Goal: Transaction & Acquisition: Purchase product/service

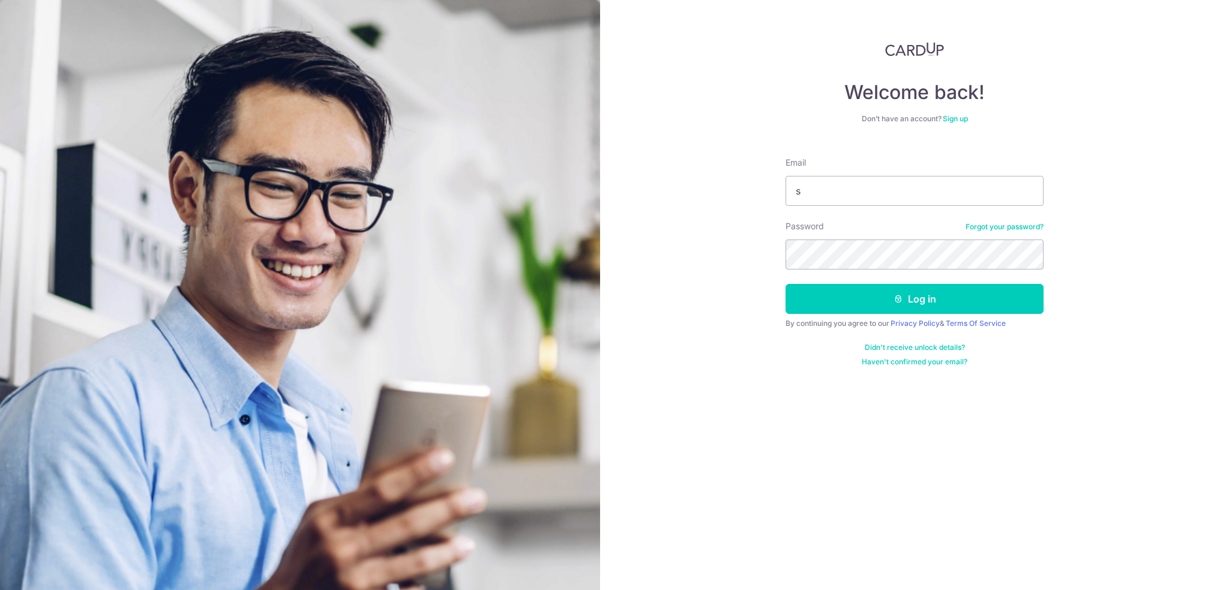
type input "[EMAIL_ADDRESS][DOMAIN_NAME]"
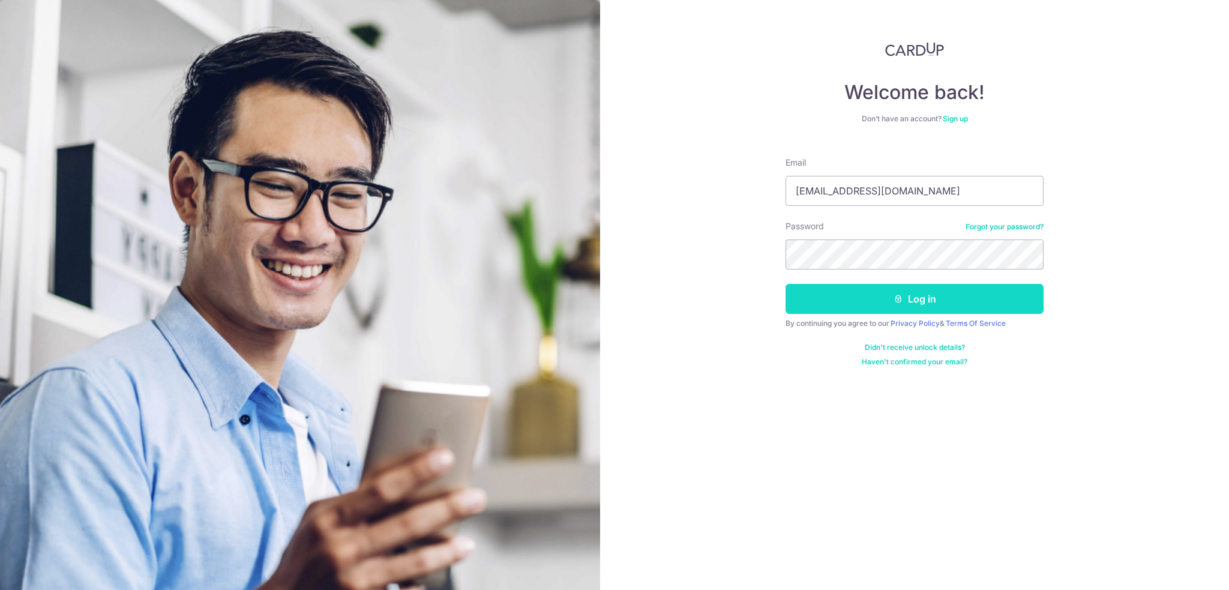
click at [899, 298] on icon "submit" at bounding box center [898, 299] width 10 height 10
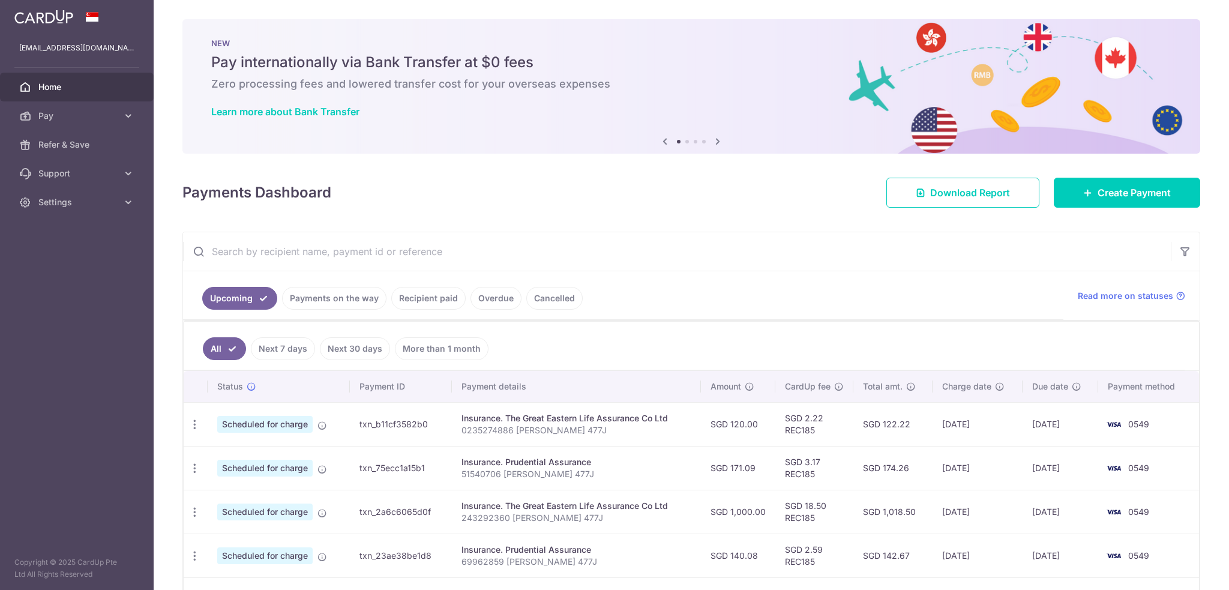
scroll to position [60, 0]
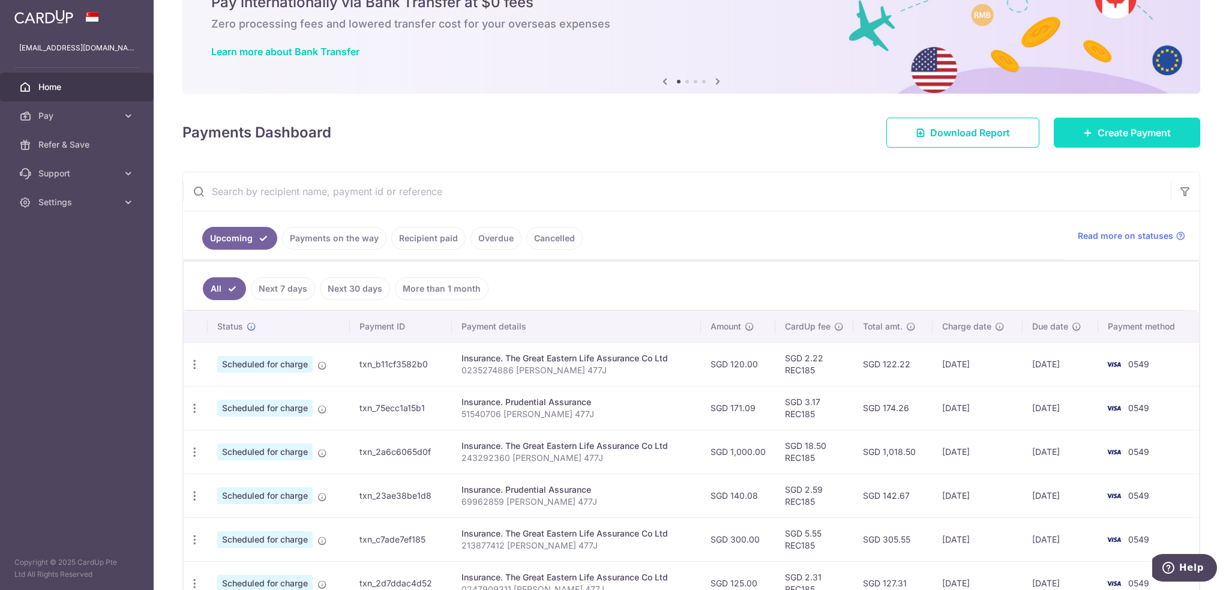
click at [1150, 131] on span "Create Payment" at bounding box center [1133, 132] width 73 height 14
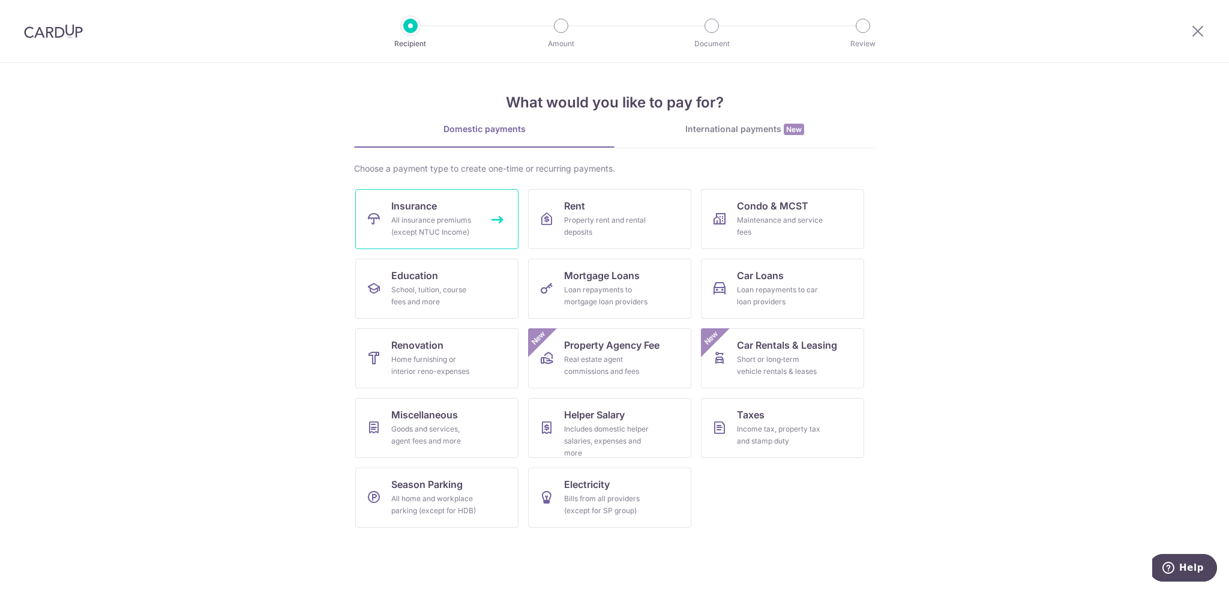
click at [427, 197] on link "Insurance All insurance premiums (except NTUC Income)" at bounding box center [436, 219] width 163 height 60
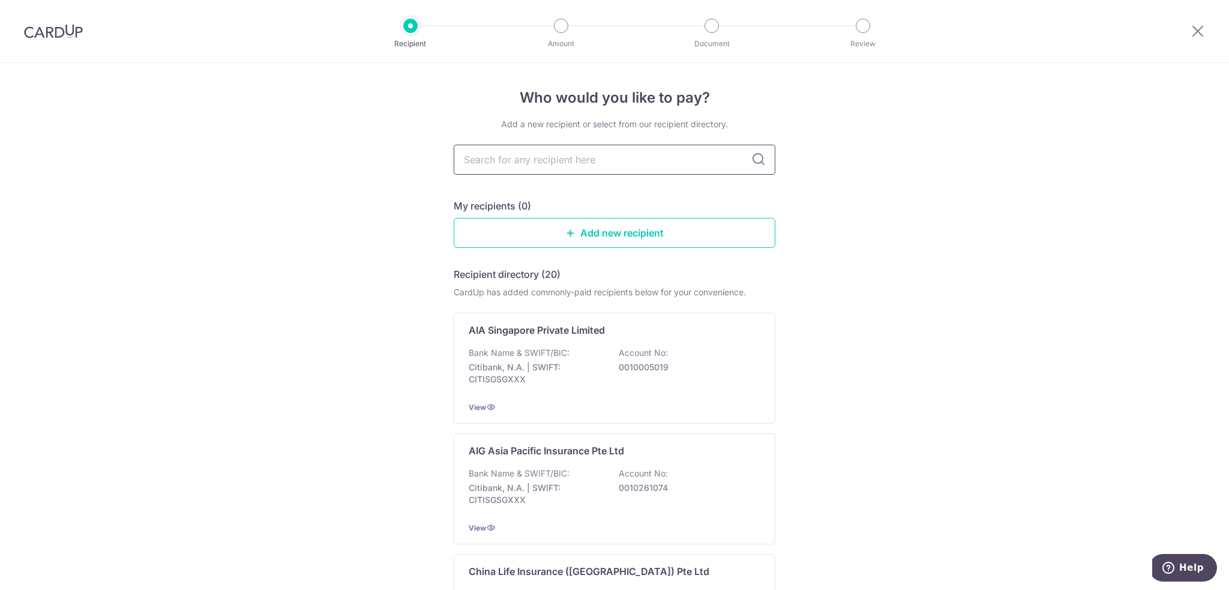
click at [529, 164] on input "text" at bounding box center [615, 160] width 322 height 30
type input "aia"
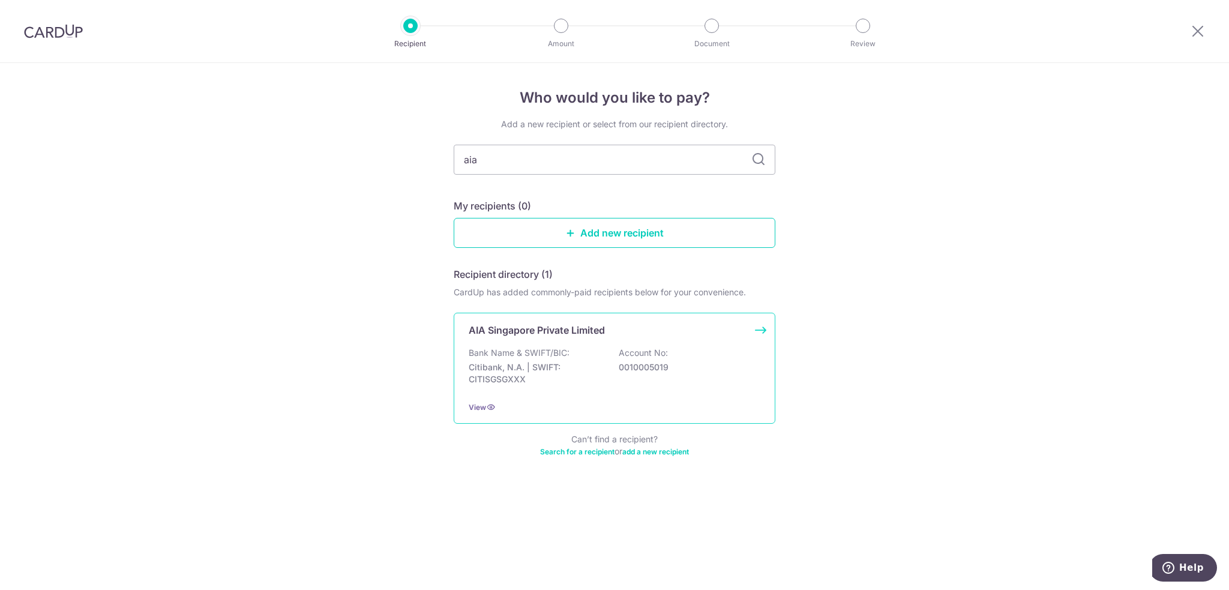
click at [540, 353] on p "Bank Name & SWIFT/BIC:" at bounding box center [519, 353] width 101 height 12
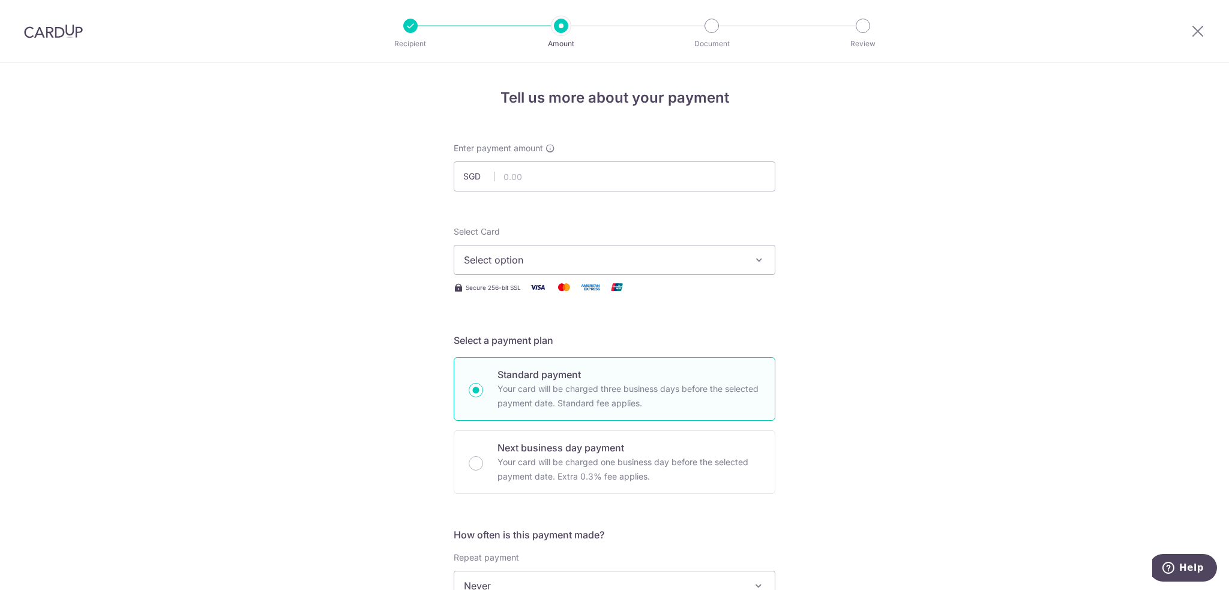
click at [514, 273] on button "Select option" at bounding box center [615, 260] width 322 height 30
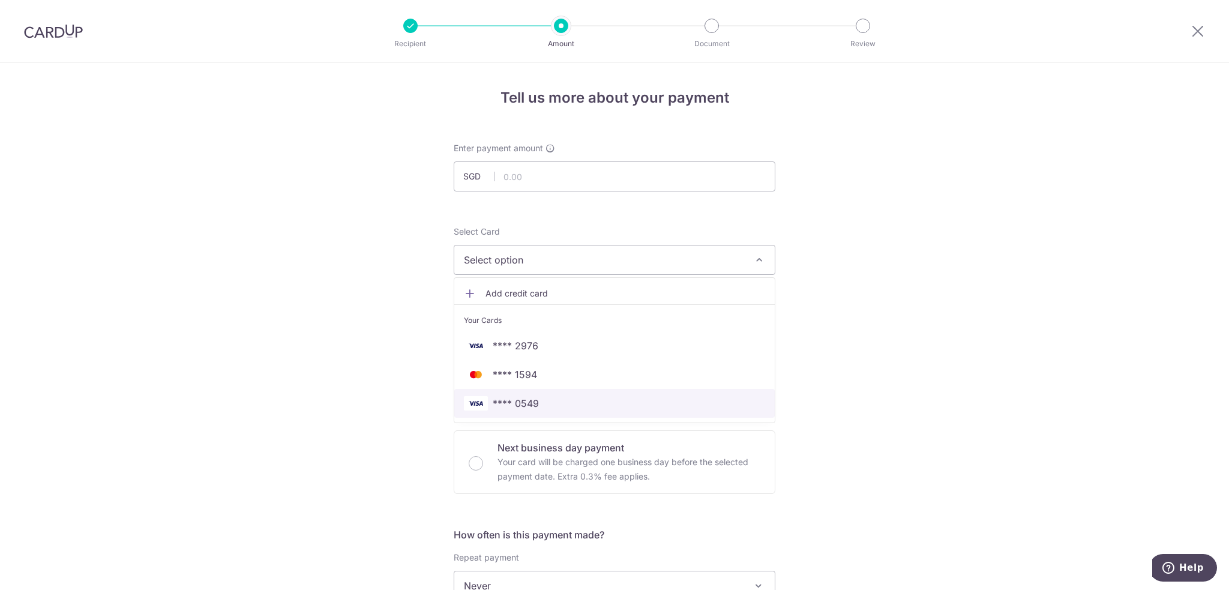
click at [557, 397] on span "**** 0549" at bounding box center [614, 403] width 301 height 14
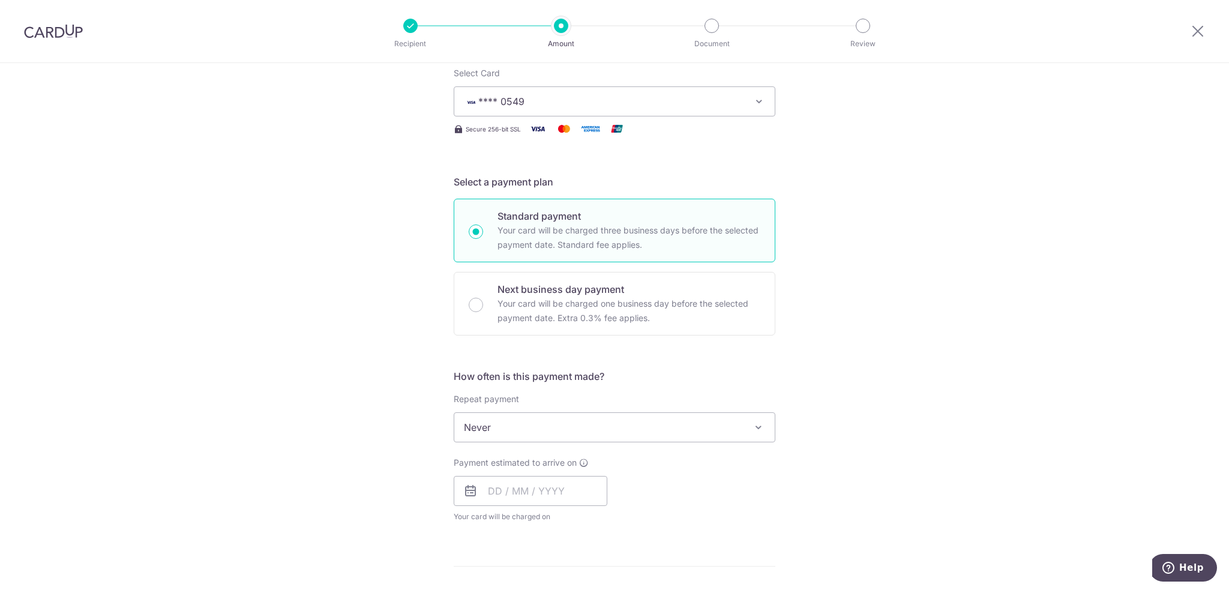
scroll to position [180, 0]
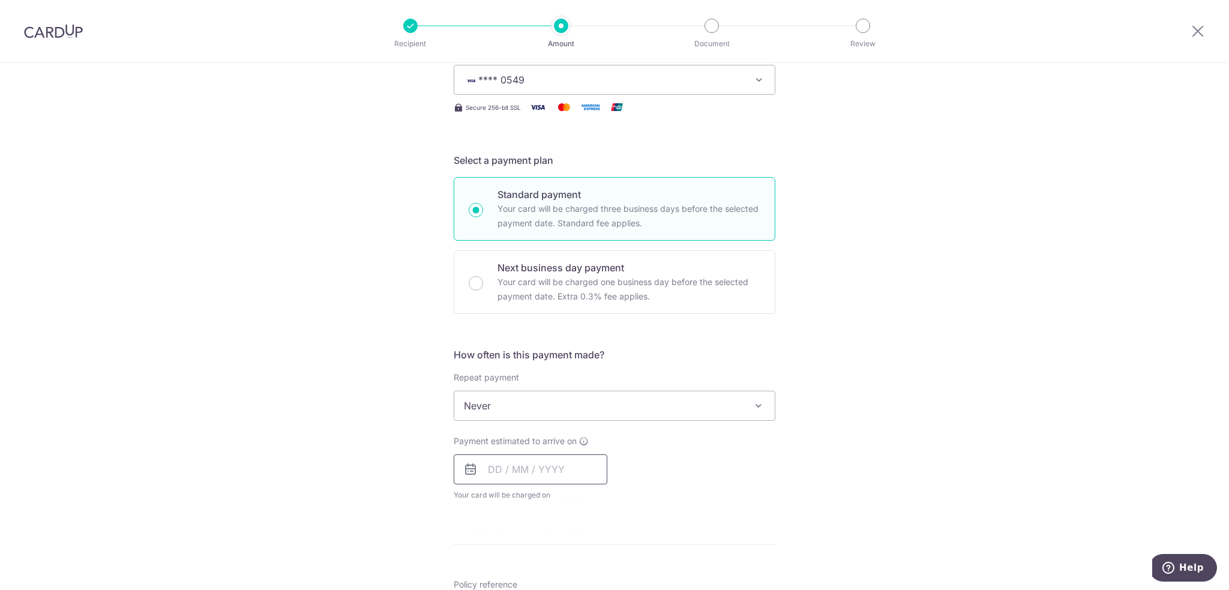
click at [523, 464] on input "text" at bounding box center [531, 469] width 154 height 30
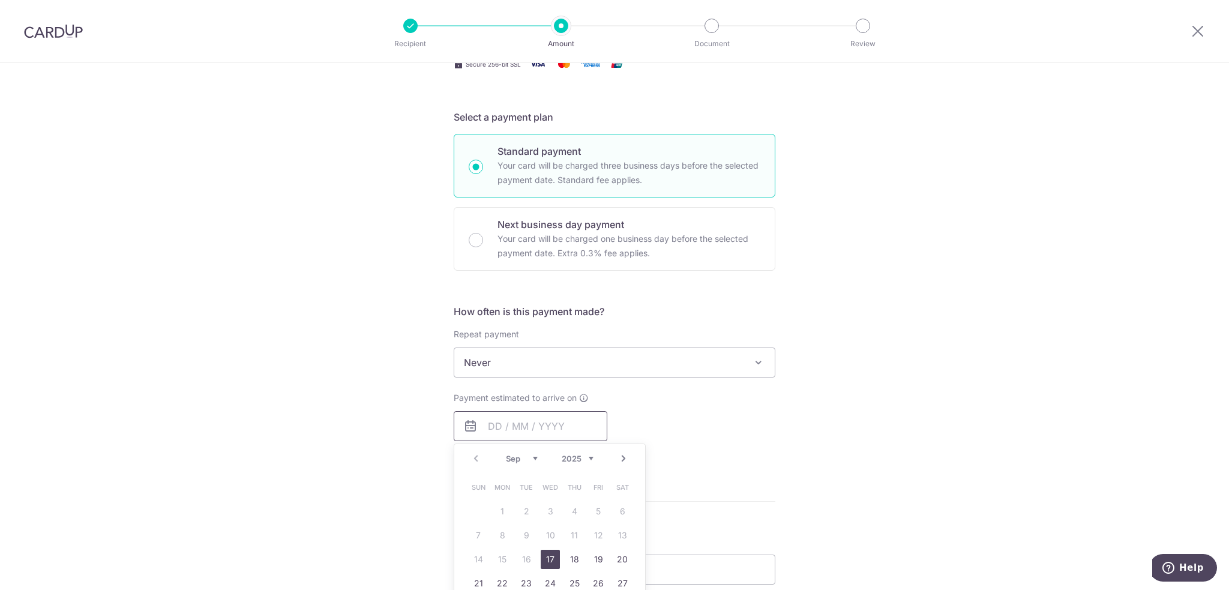
scroll to position [300, 0]
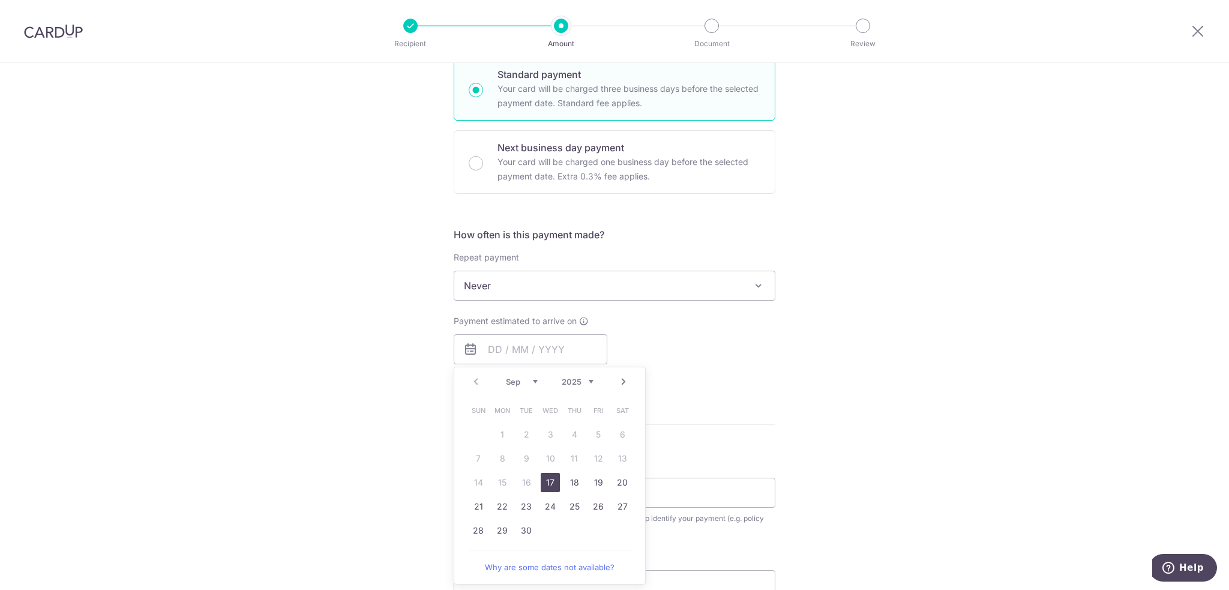
click at [545, 479] on link "17" at bounding box center [550, 482] width 19 height 19
type input "17/09/2025"
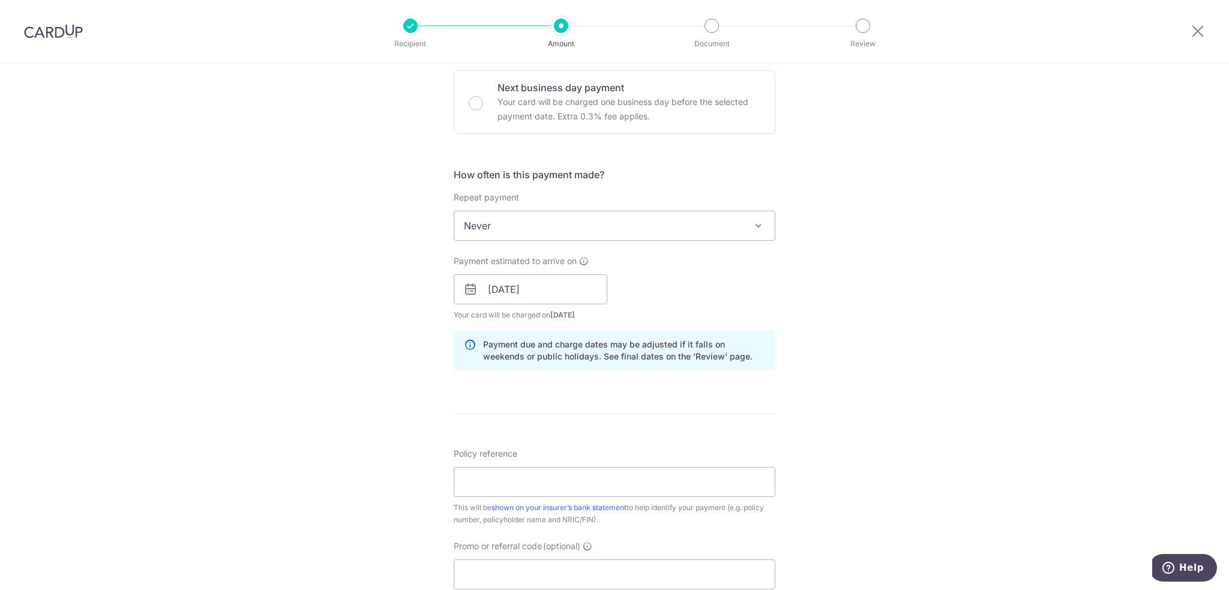
scroll to position [420, 0]
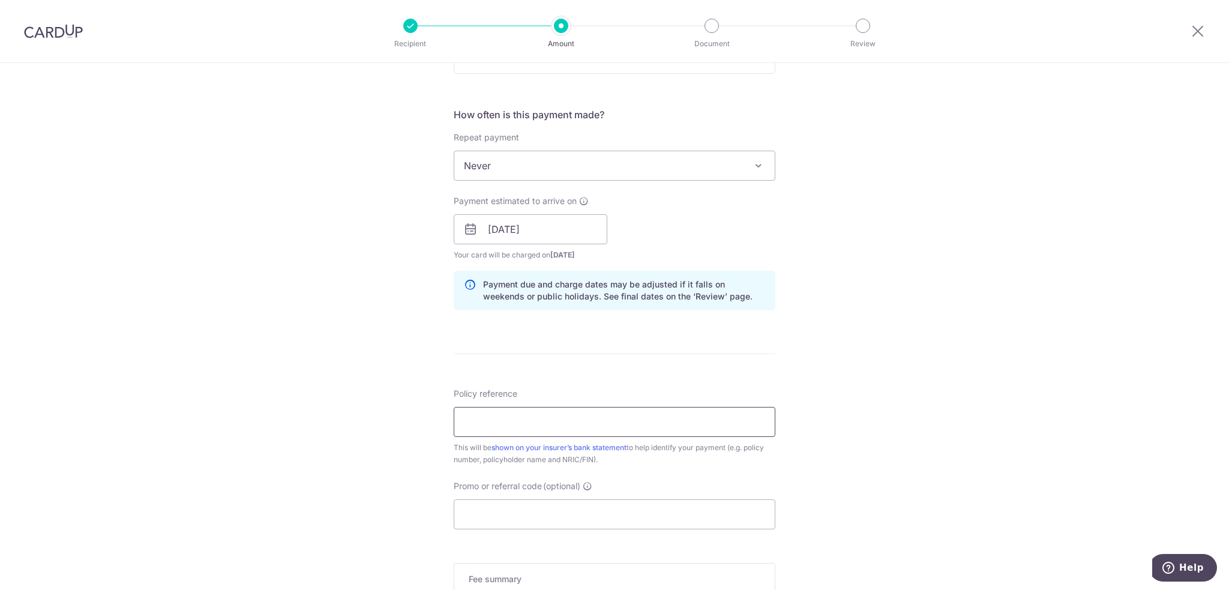
click at [517, 419] on input "Policy reference" at bounding box center [615, 422] width 322 height 30
click at [509, 417] on input "Policy reference" at bounding box center [615, 422] width 322 height 30
paste input "L550696553"
type input "L550696553 Tang Si Yan 477J"
click at [619, 514] on input "Promo or referral code (optional)" at bounding box center [615, 514] width 322 height 30
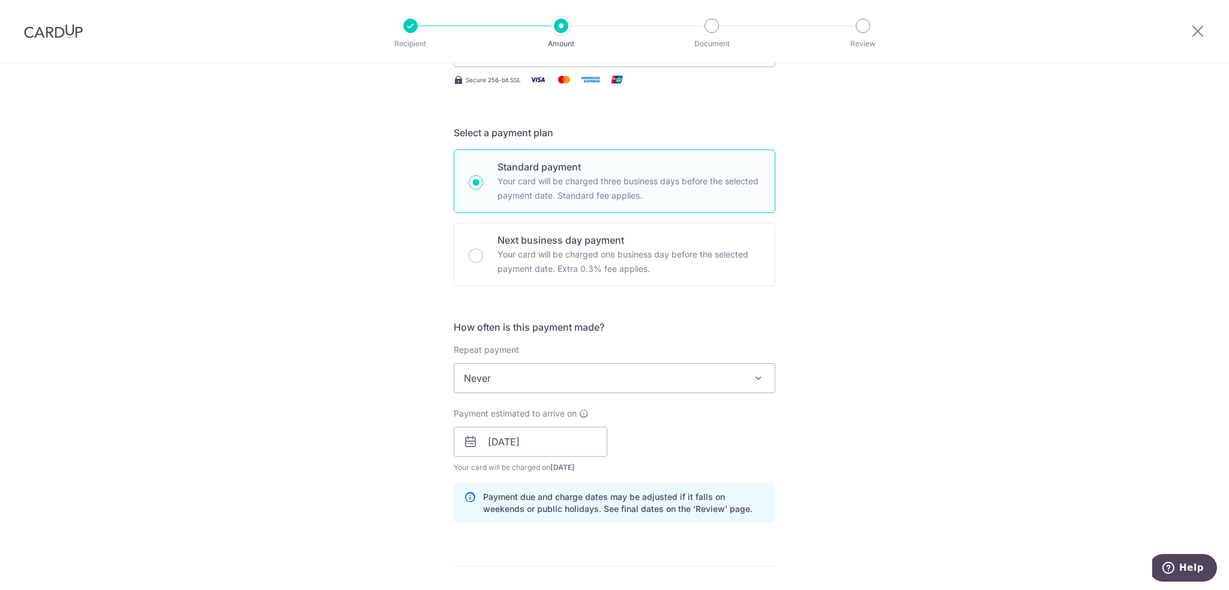
scroll to position [60, 0]
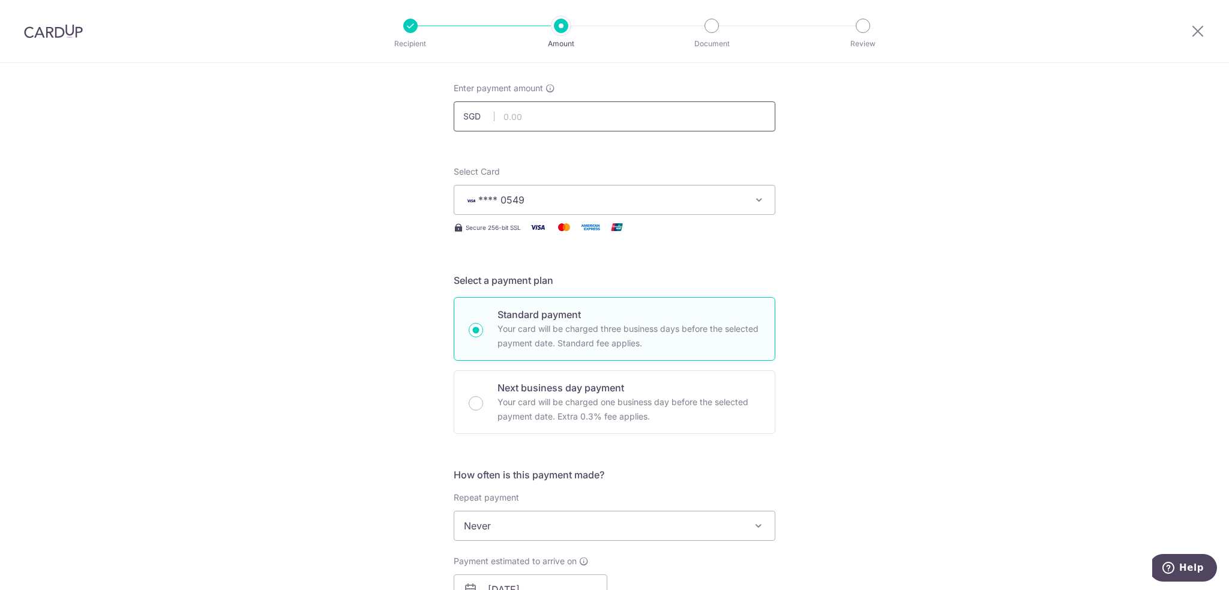
type input "ocbc18"
click at [560, 119] on input "text" at bounding box center [615, 116] width 322 height 30
click at [920, 179] on div "Tell us more about your payment Enter payment amount SGD 1770.05 Select Card **…" at bounding box center [614, 597] width 1229 height 1189
type input "1,770.05"
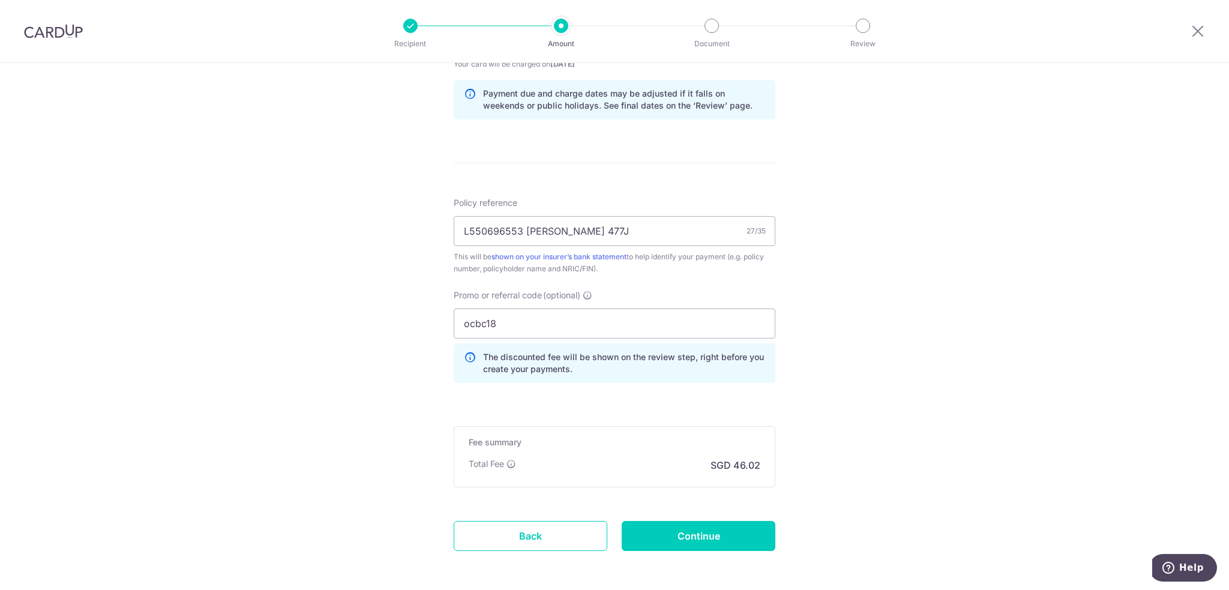
scroll to position [660, 0]
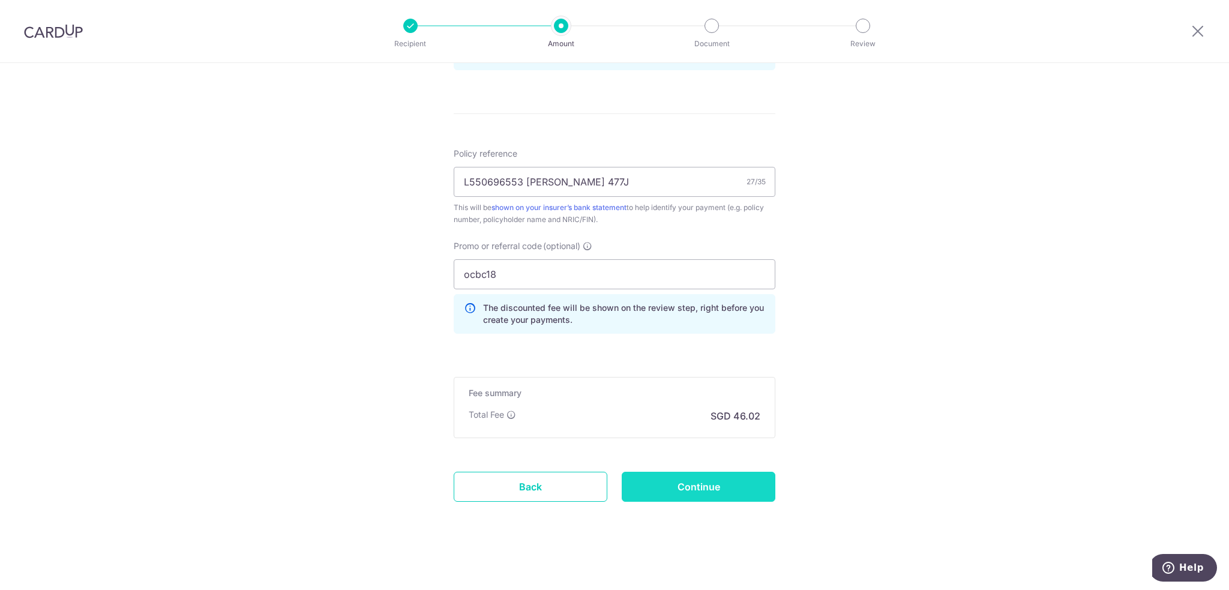
click at [659, 493] on input "Continue" at bounding box center [699, 487] width 154 height 30
type input "Create Schedule"
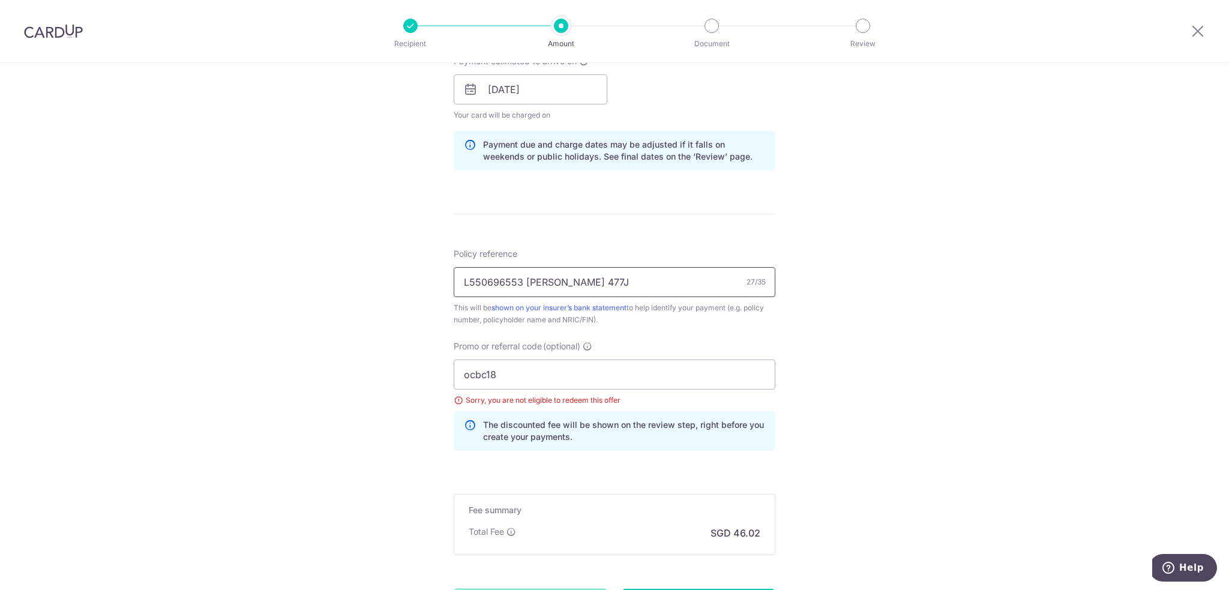
scroll to position [437, 0]
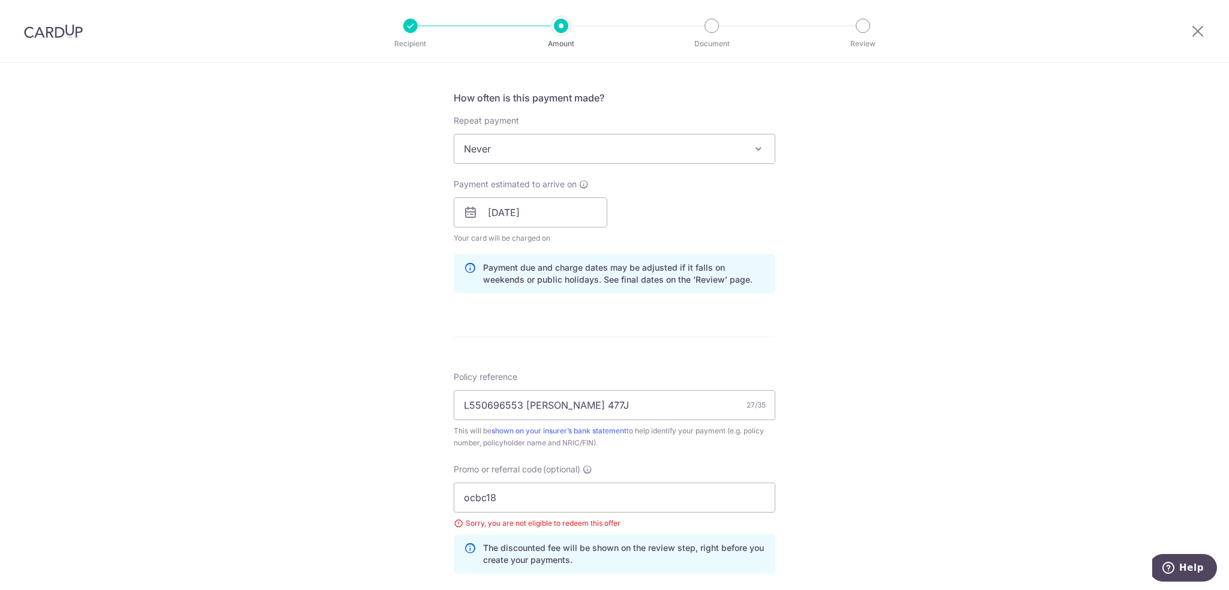
click at [568, 155] on span "Never" at bounding box center [614, 148] width 320 height 29
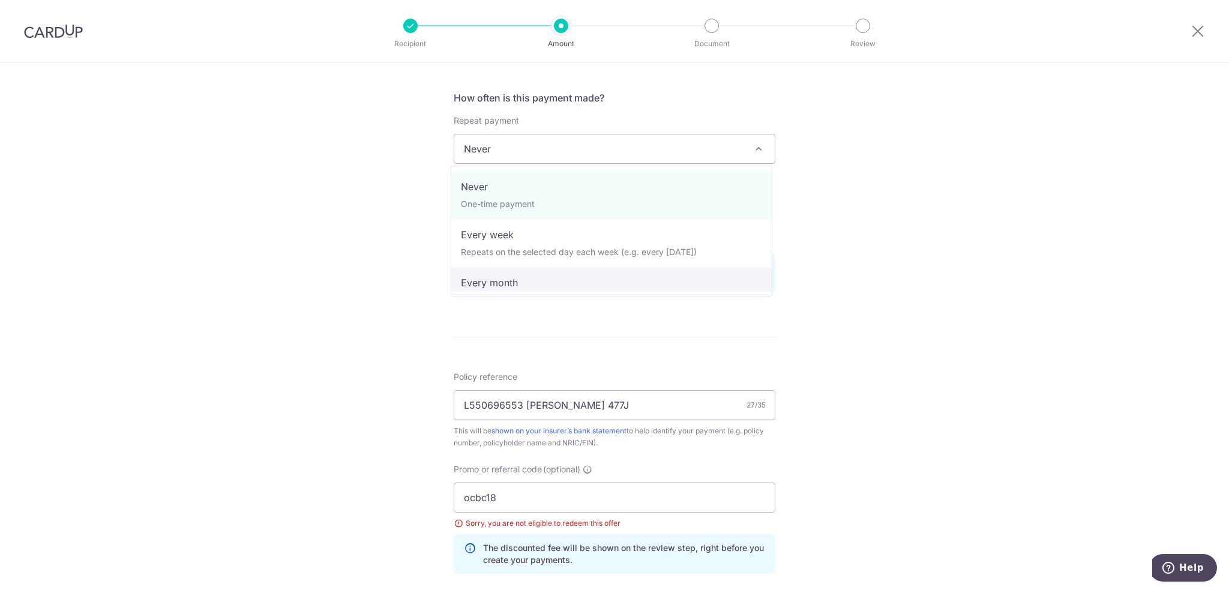
select select "3"
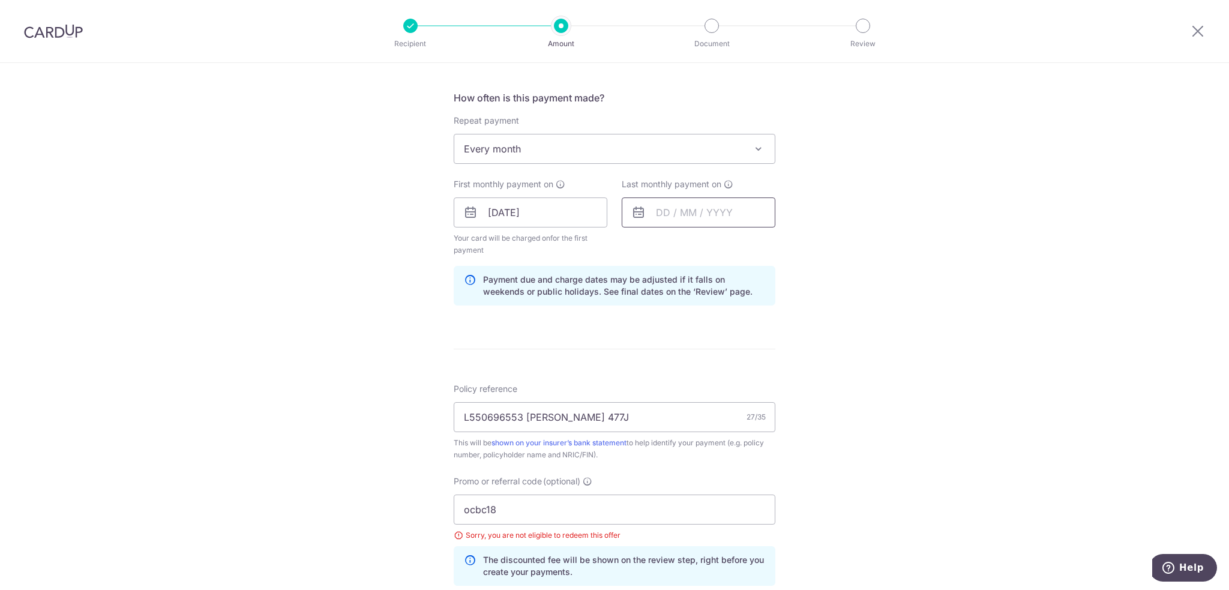
click at [684, 201] on input "text" at bounding box center [699, 212] width 154 height 30
click at [787, 242] on link "Next" at bounding box center [791, 245] width 14 height 14
click at [769, 350] on link "17" at bounding box center [766, 345] width 19 height 19
type input "[DATE]"
click at [914, 367] on div "Tell us more about your payment Enter payment amount SGD 1,770.05 1770.05 Selec…" at bounding box center [614, 234] width 1229 height 1217
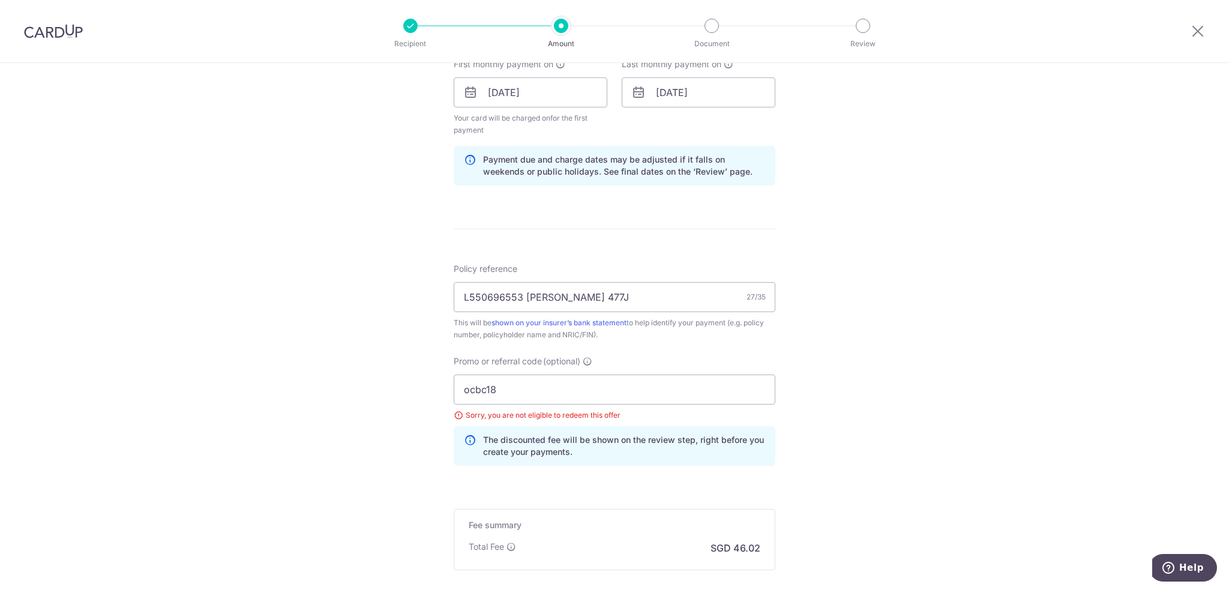
scroll to position [689, 0]
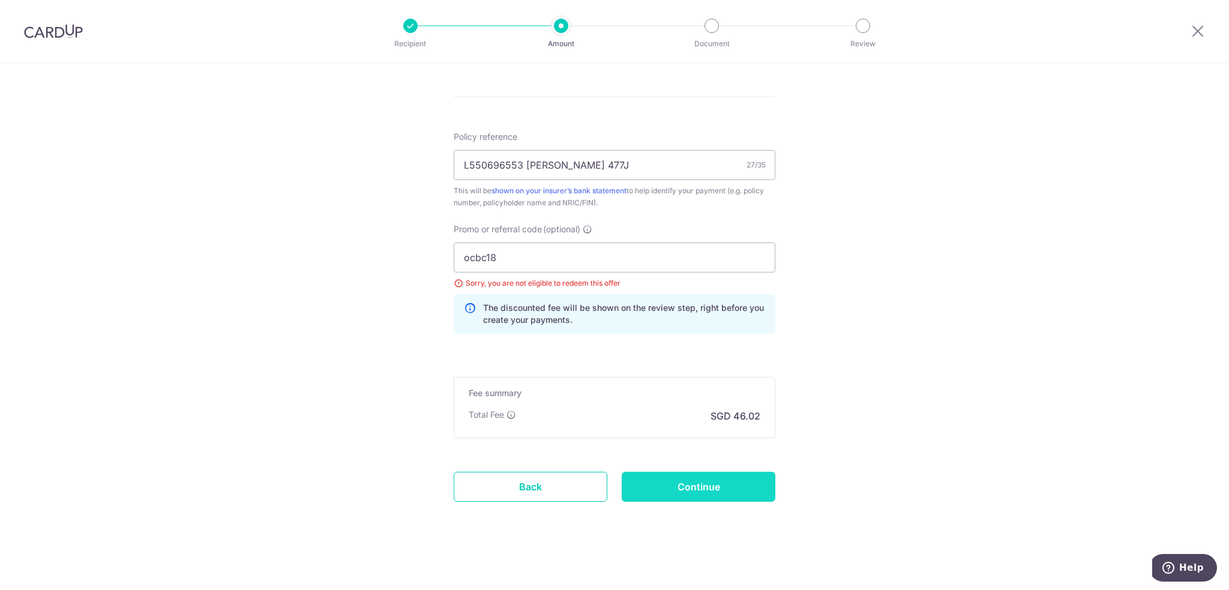
click at [716, 476] on input "Continue" at bounding box center [699, 487] width 154 height 30
type input "Update Schedule"
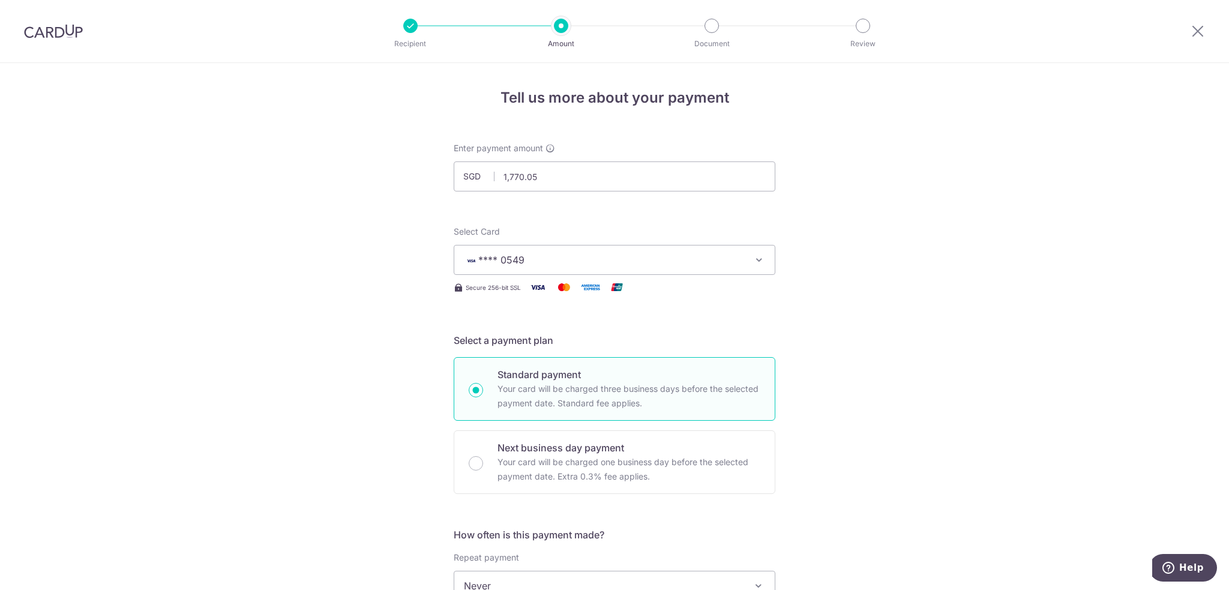
click at [49, 29] on img at bounding box center [53, 31] width 59 height 14
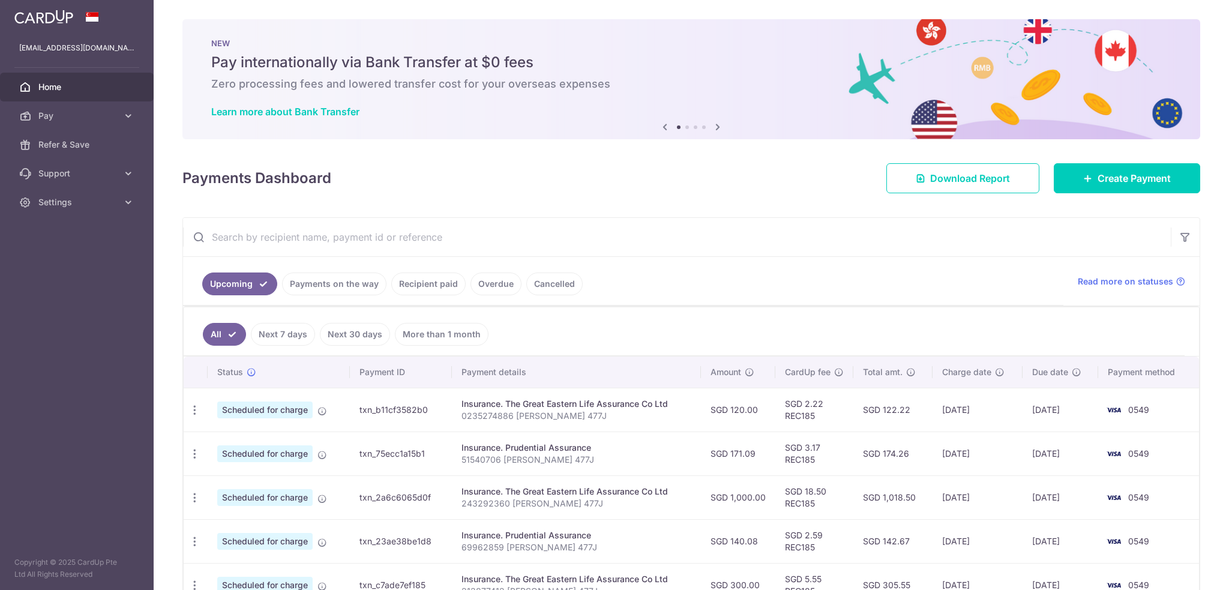
click at [710, 127] on icon at bounding box center [717, 126] width 14 height 15
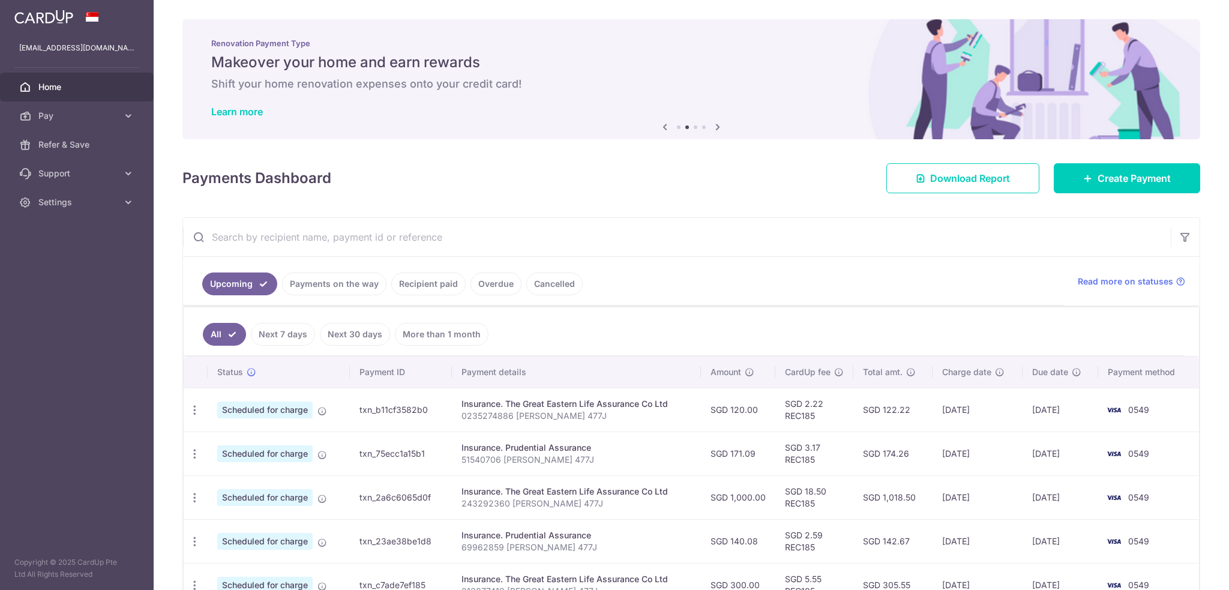
click at [710, 127] on icon at bounding box center [717, 126] width 14 height 15
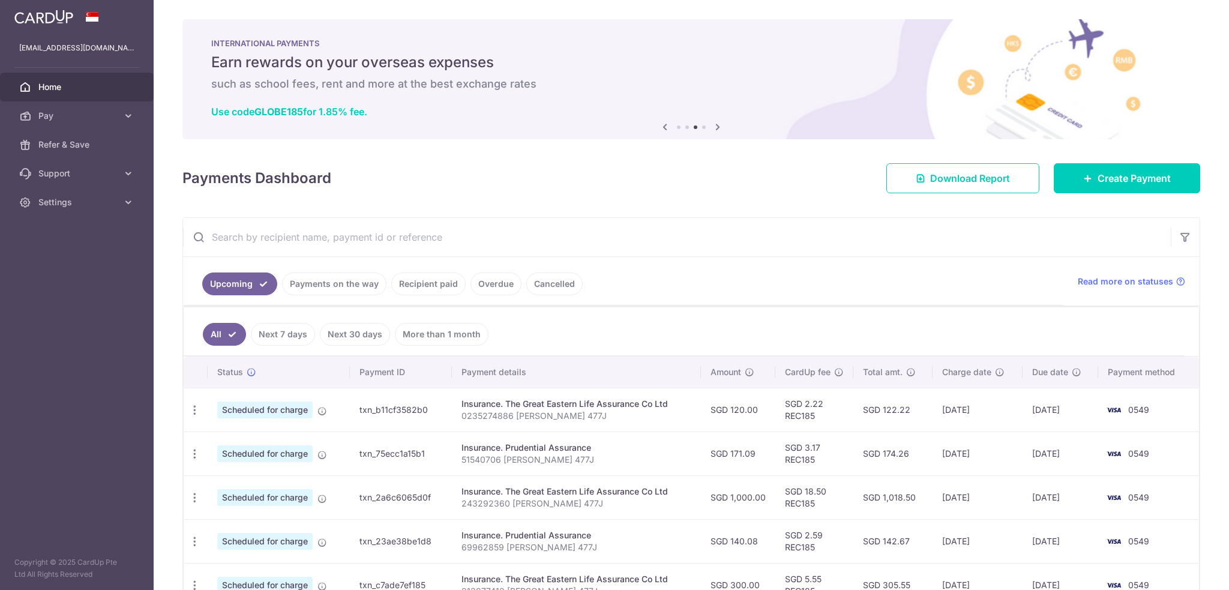
click at [716, 126] on icon at bounding box center [717, 126] width 14 height 15
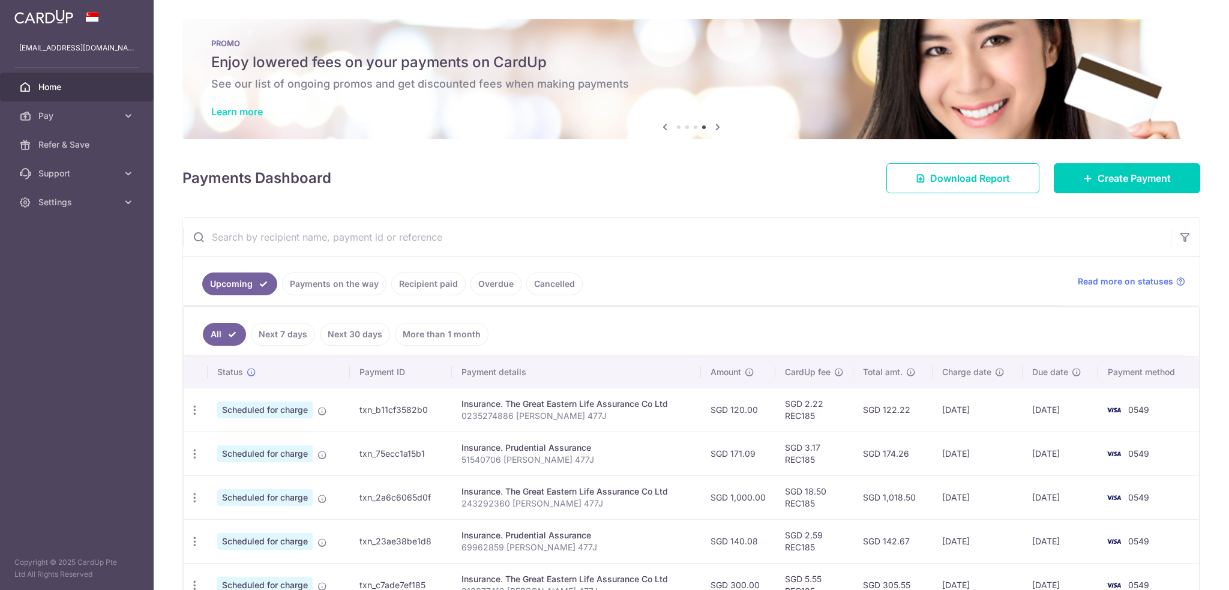
click at [233, 107] on link "Learn more" at bounding box center [237, 112] width 52 height 12
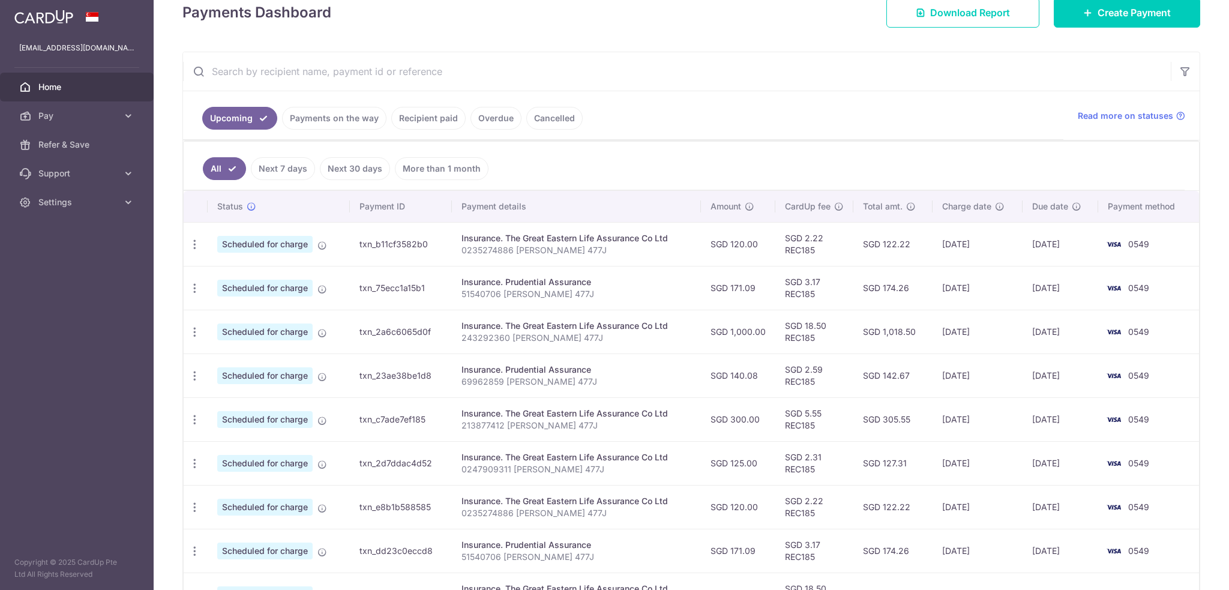
scroll to position [120, 0]
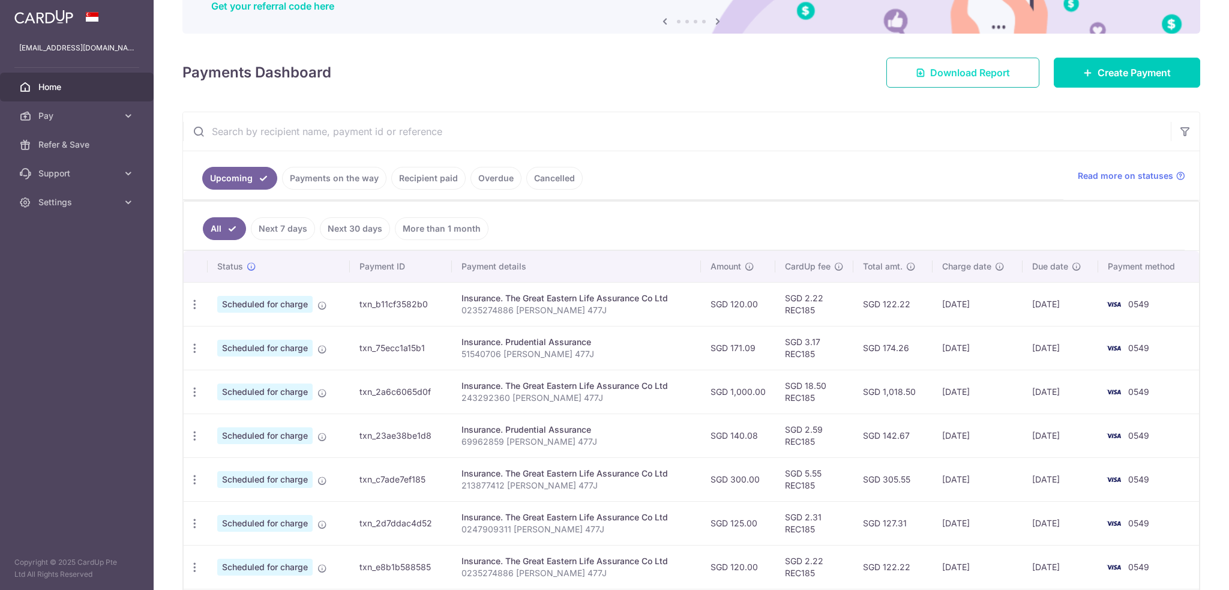
click at [967, 76] on span "Download Report" at bounding box center [970, 72] width 80 height 14
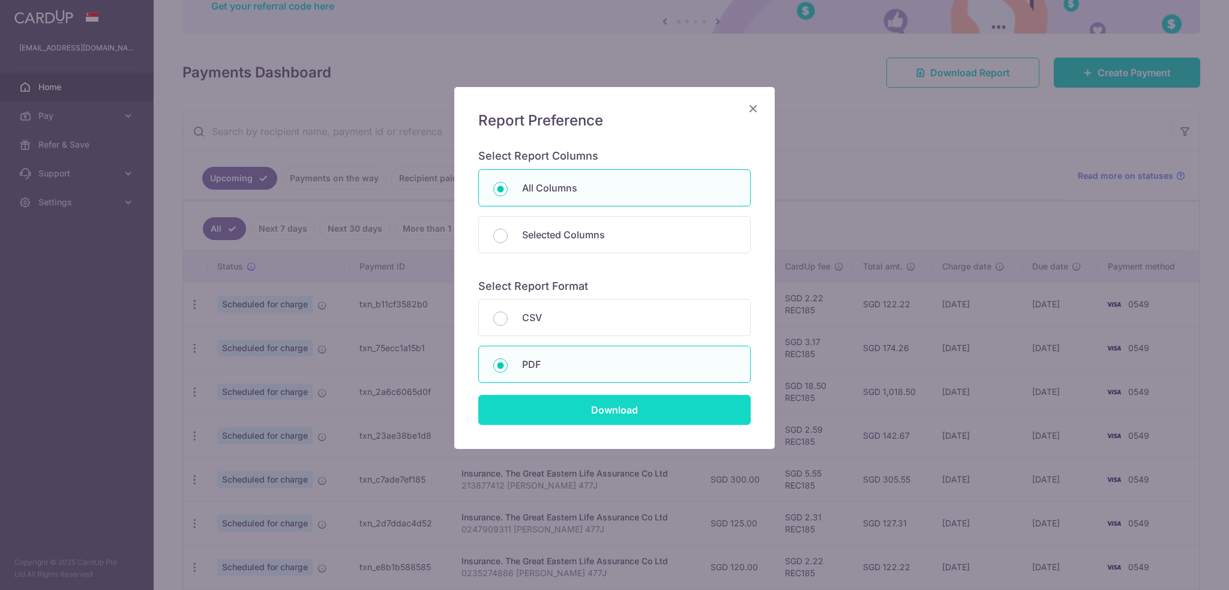
click at [660, 410] on input "Download" at bounding box center [614, 410] width 272 height 30
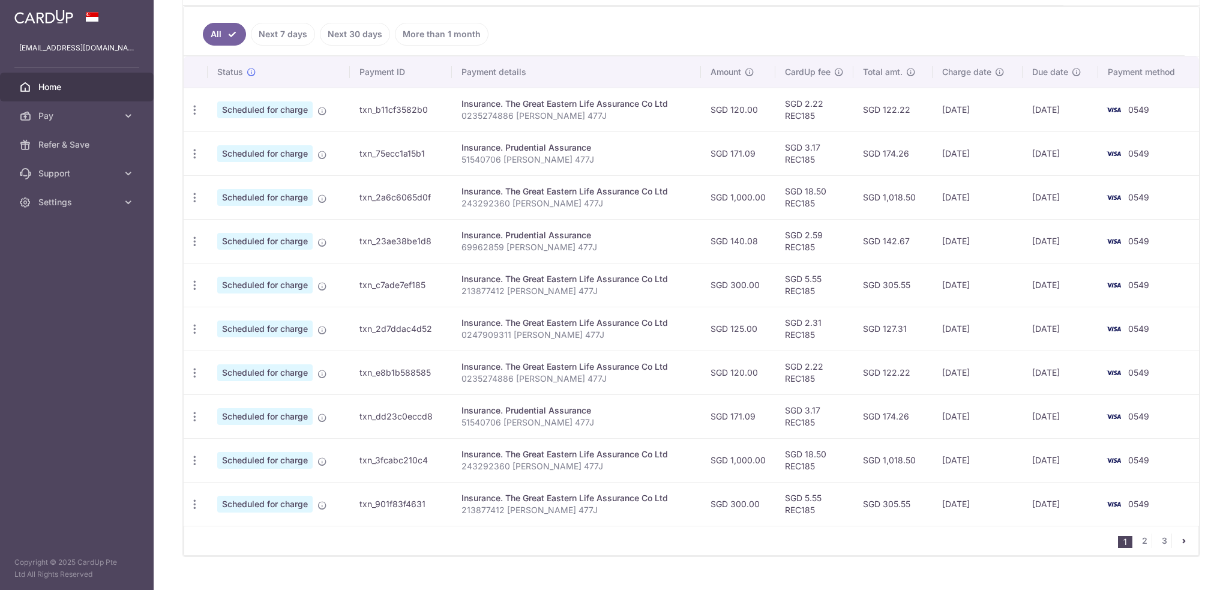
scroll to position [300, 0]
click at [463, 156] on td "Insurance. Prudential Assurance 51540706 Tang Si Yan 477J" at bounding box center [576, 153] width 249 height 44
click at [197, 153] on icon "button" at bounding box center [194, 154] width 13 height 13
click at [236, 184] on span "Update payment" at bounding box center [259, 186] width 82 height 14
radio input "true"
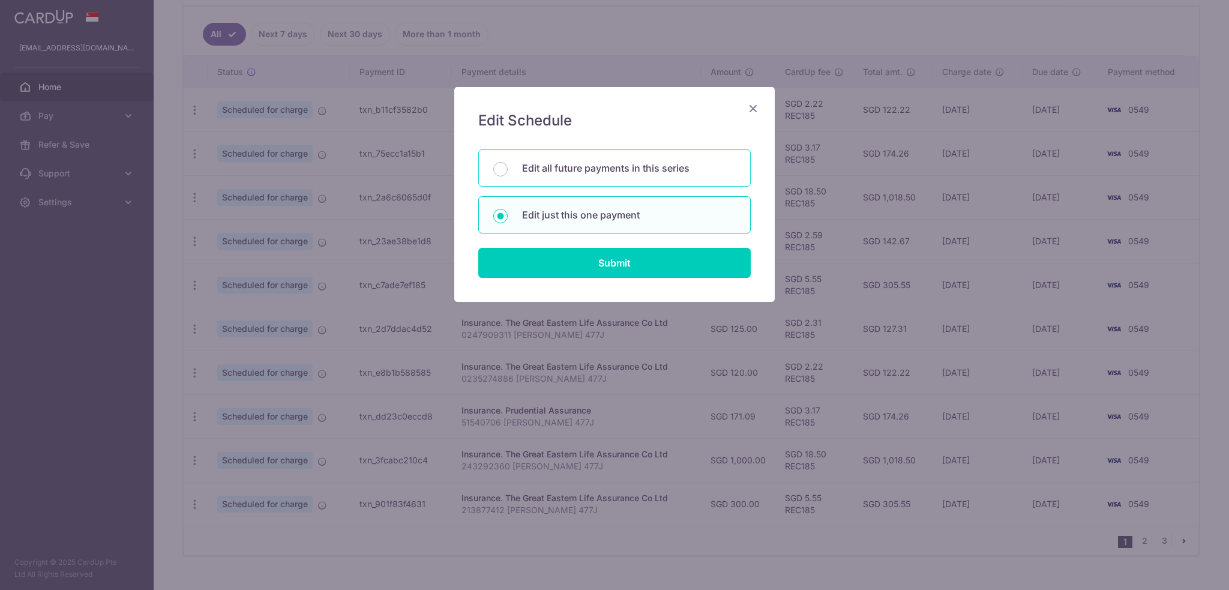
click at [568, 170] on p "Edit all future payments in this series" at bounding box center [629, 168] width 214 height 14
click at [508, 170] on input "Edit all future payments in this series" at bounding box center [500, 169] width 14 height 14
radio input "true"
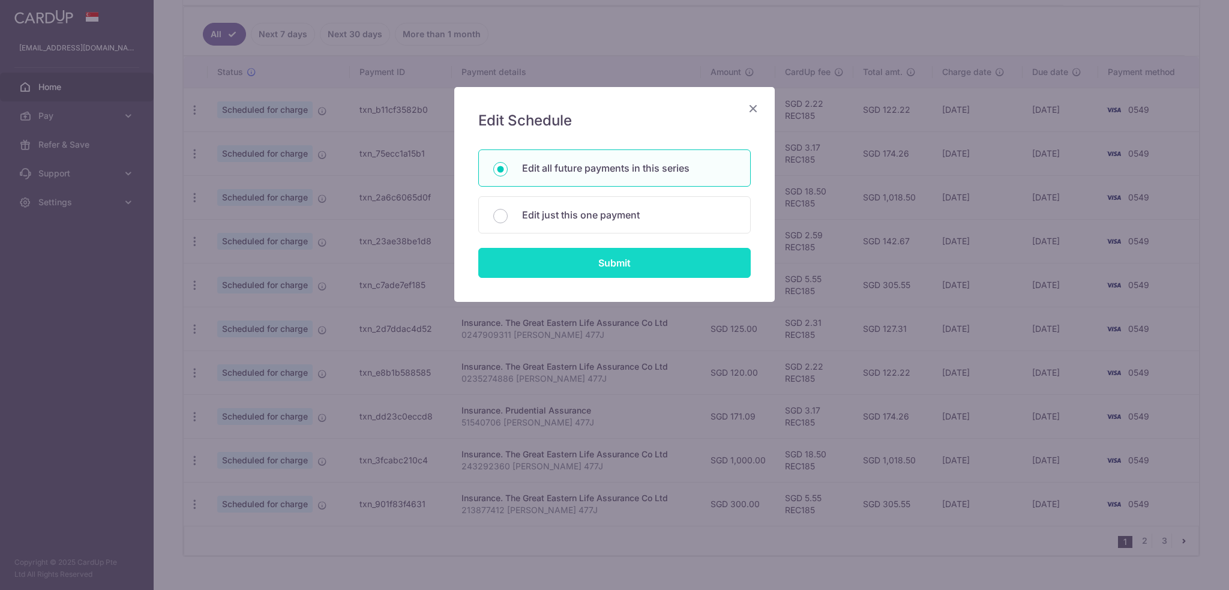
click at [575, 265] on input "Submit" at bounding box center [614, 263] width 272 height 30
radio input "true"
type input "171.09"
type input "51540706 Tang Si Yan 477J"
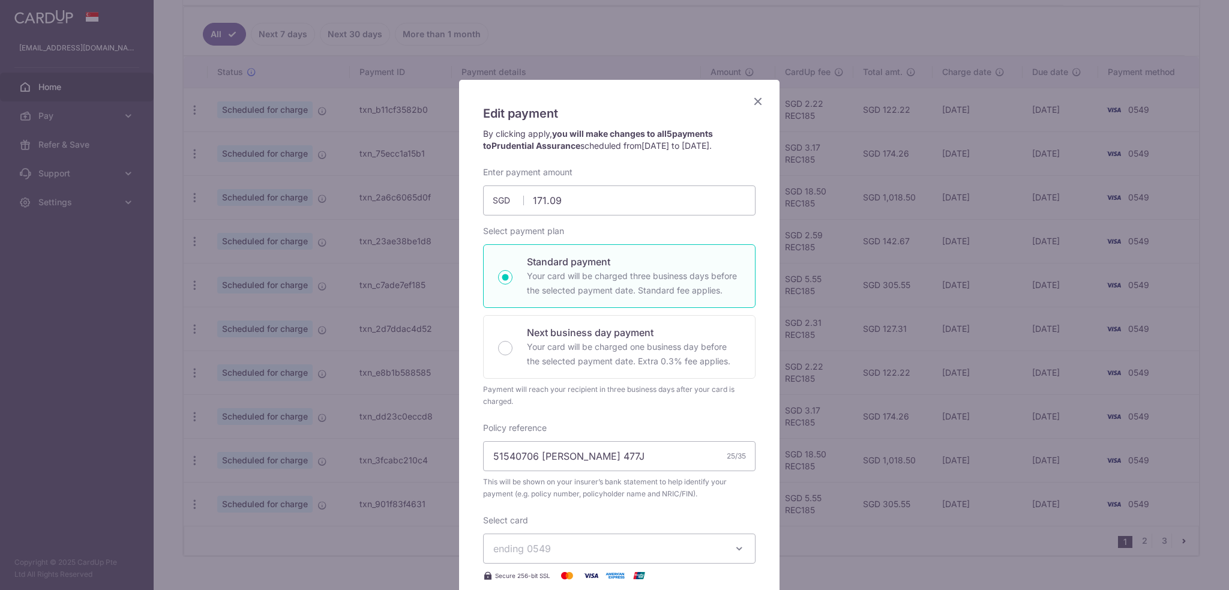
scroll to position [0, 0]
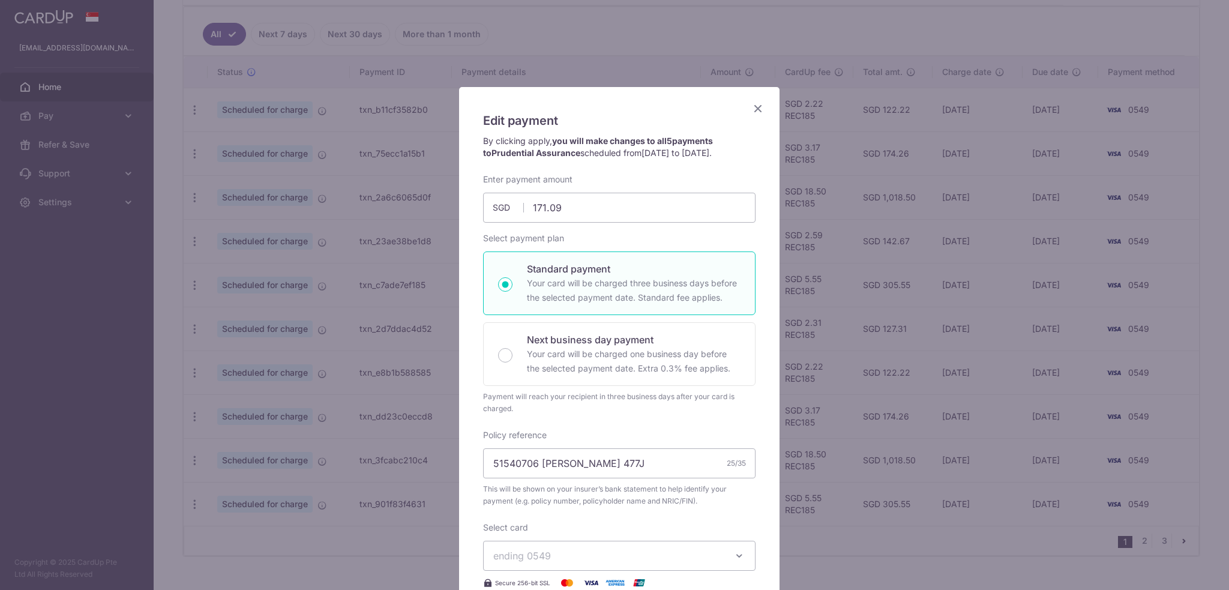
click at [756, 107] on icon "Close" at bounding box center [758, 108] width 14 height 15
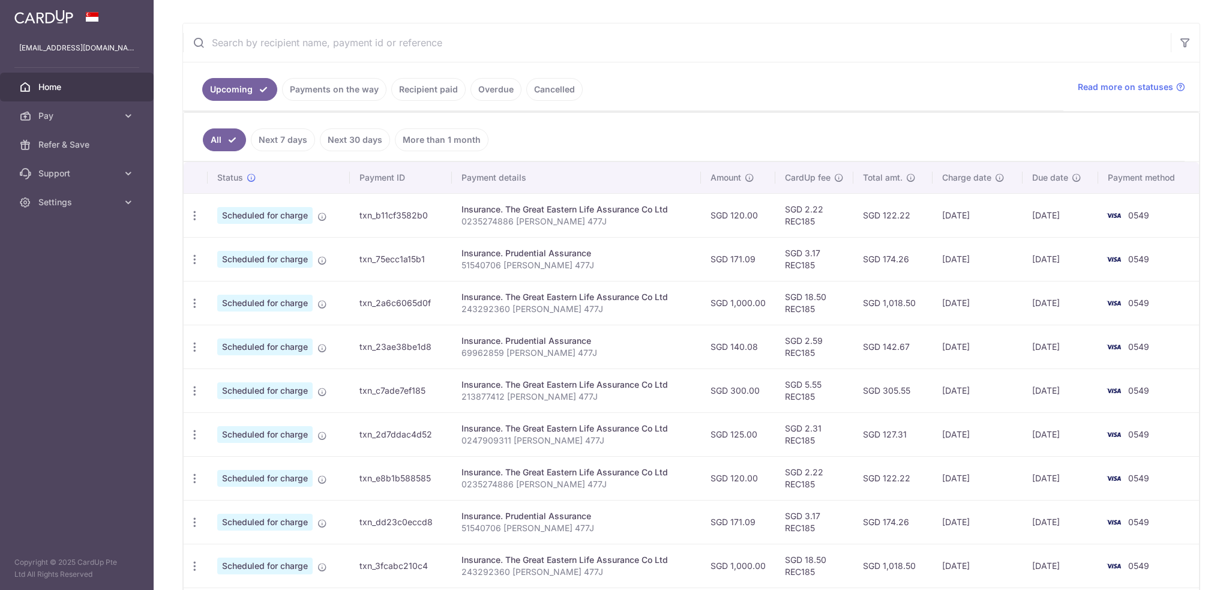
scroll to position [180, 0]
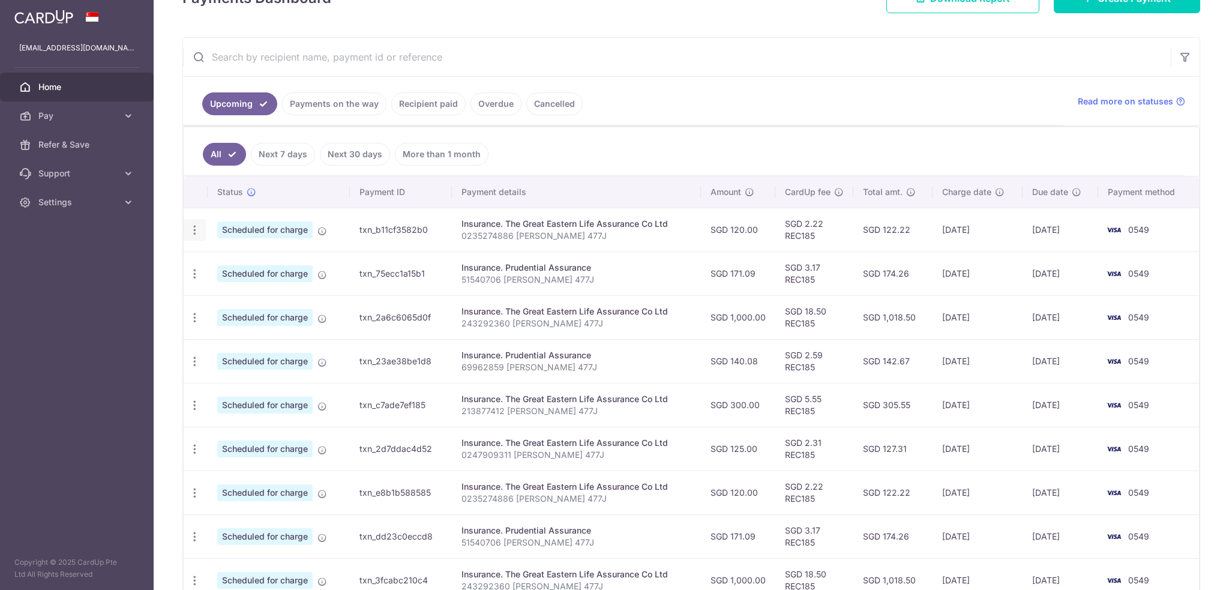
click at [190, 227] on icon "button" at bounding box center [194, 230] width 13 height 13
click at [746, 231] on td "SGD 120.00" at bounding box center [738, 230] width 74 height 44
click at [458, 278] on td "Insurance. Prudential Assurance 51540706 Tang Si Yan 477J" at bounding box center [576, 273] width 249 height 44
copy p "51540706"
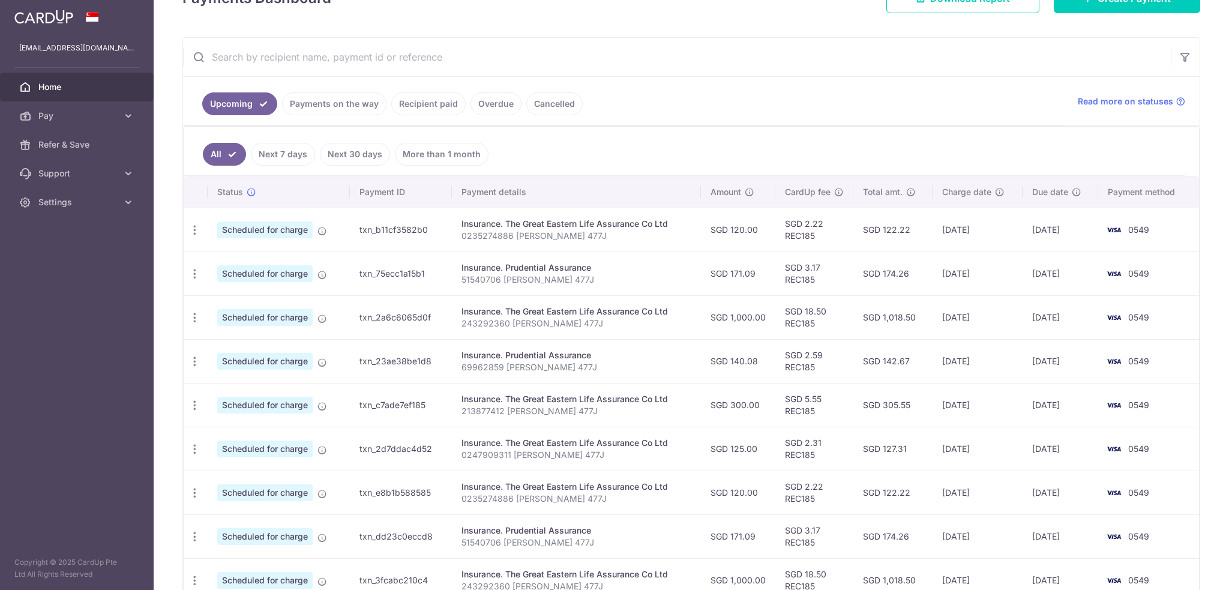
click at [445, 62] on input "text" at bounding box center [677, 57] width 988 height 38
paste input "51540706"
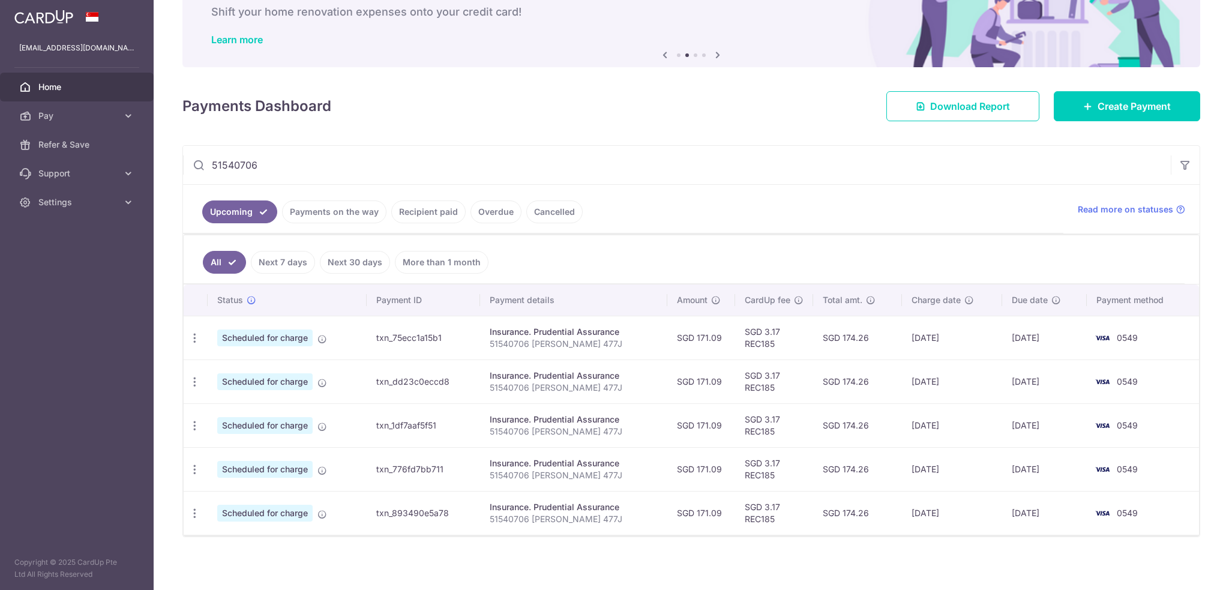
scroll to position [73, 0]
type input "51540706"
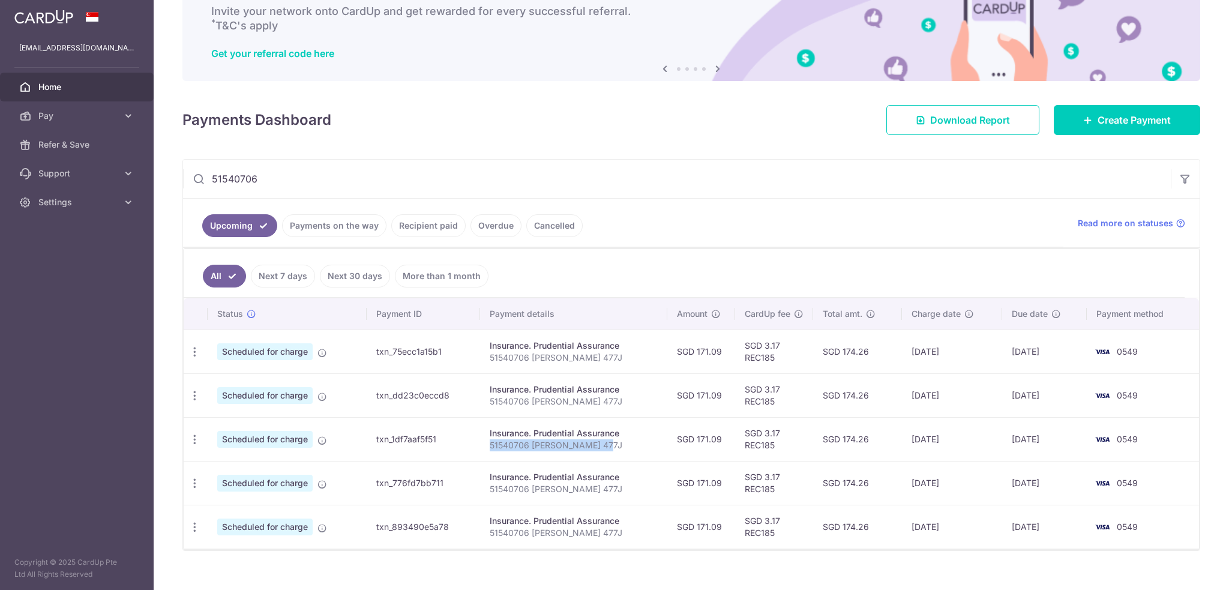
drag, startPoint x: 490, startPoint y: 443, endPoint x: 598, endPoint y: 451, distance: 108.3
click at [598, 451] on td "Insurance. Prudential Assurance 51540706 Tang Si Yan 477J" at bounding box center [573, 439] width 187 height 44
copy p "51540706 [PERSON_NAME] 477J"
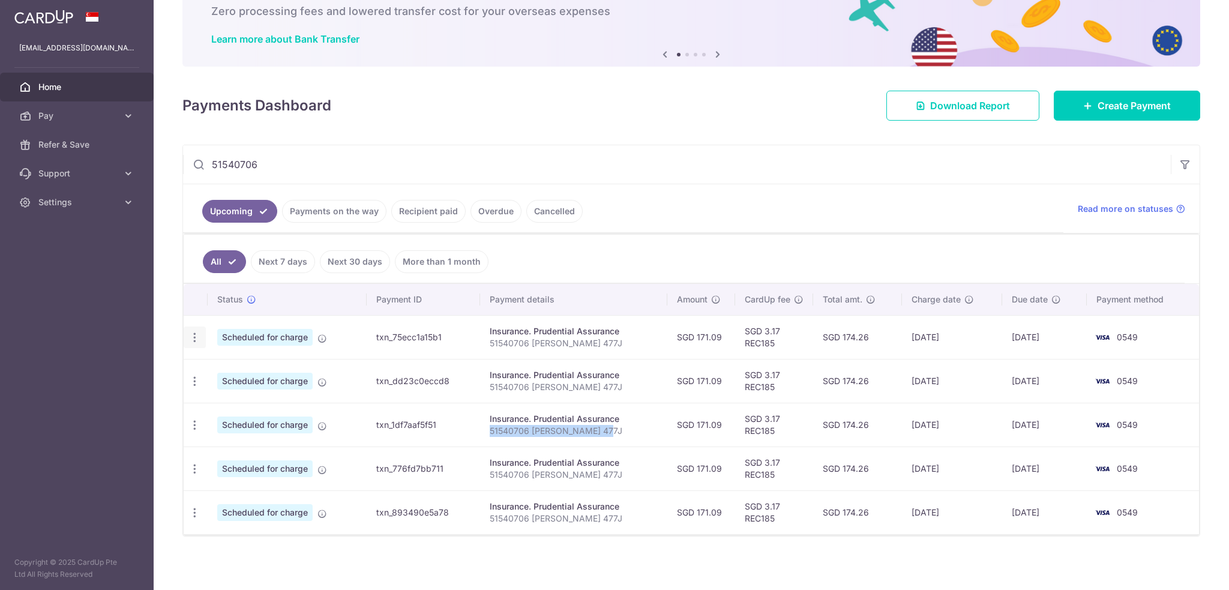
click at [193, 333] on icon "button" at bounding box center [194, 337] width 13 height 13
click at [257, 397] on span "Cancel payment" at bounding box center [258, 399] width 80 height 14
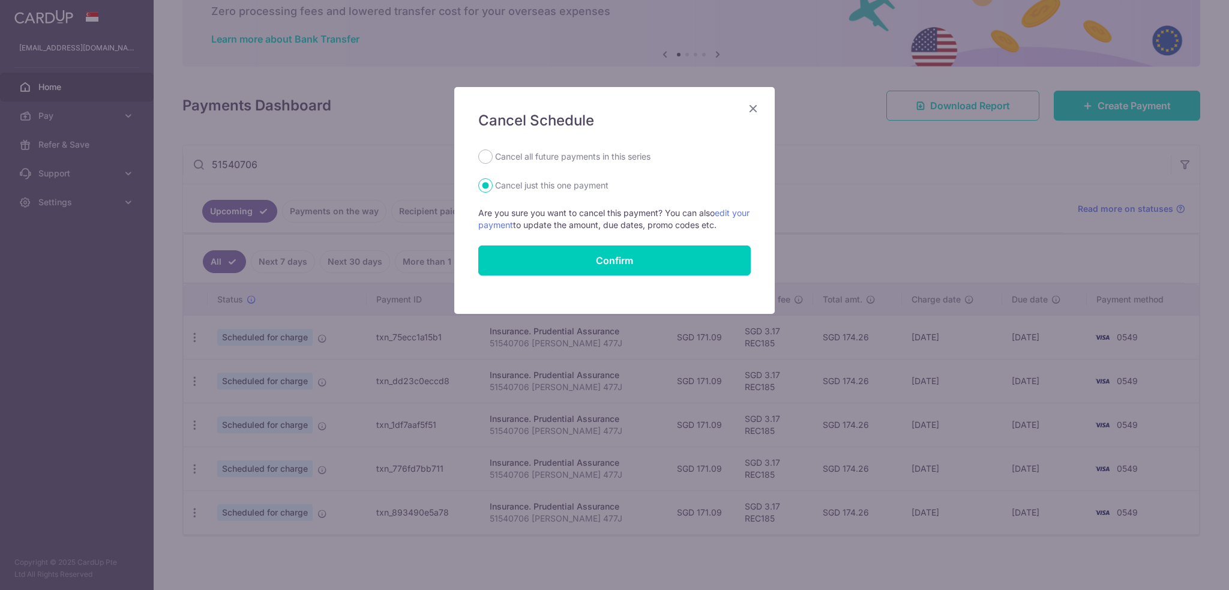
click at [585, 160] on label "Cancel all future payments in this series" at bounding box center [572, 156] width 155 height 14
click at [493, 160] on input "Cancel all future payments in this series" at bounding box center [485, 156] width 14 height 14
radio input "true"
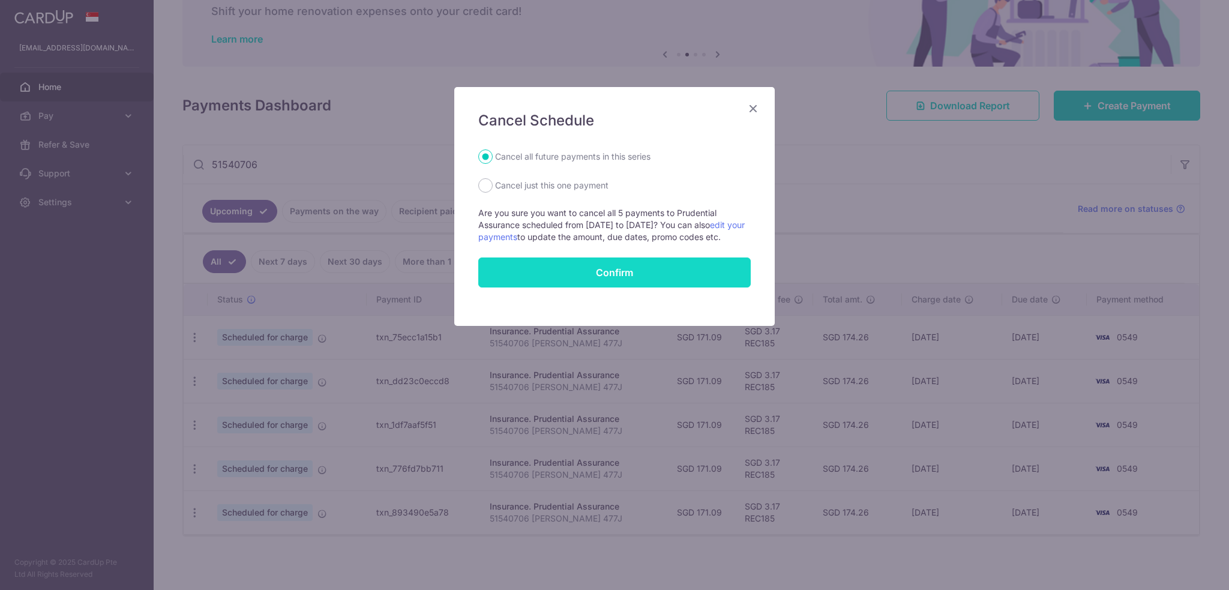
click at [607, 285] on button "Confirm" at bounding box center [614, 272] width 272 height 30
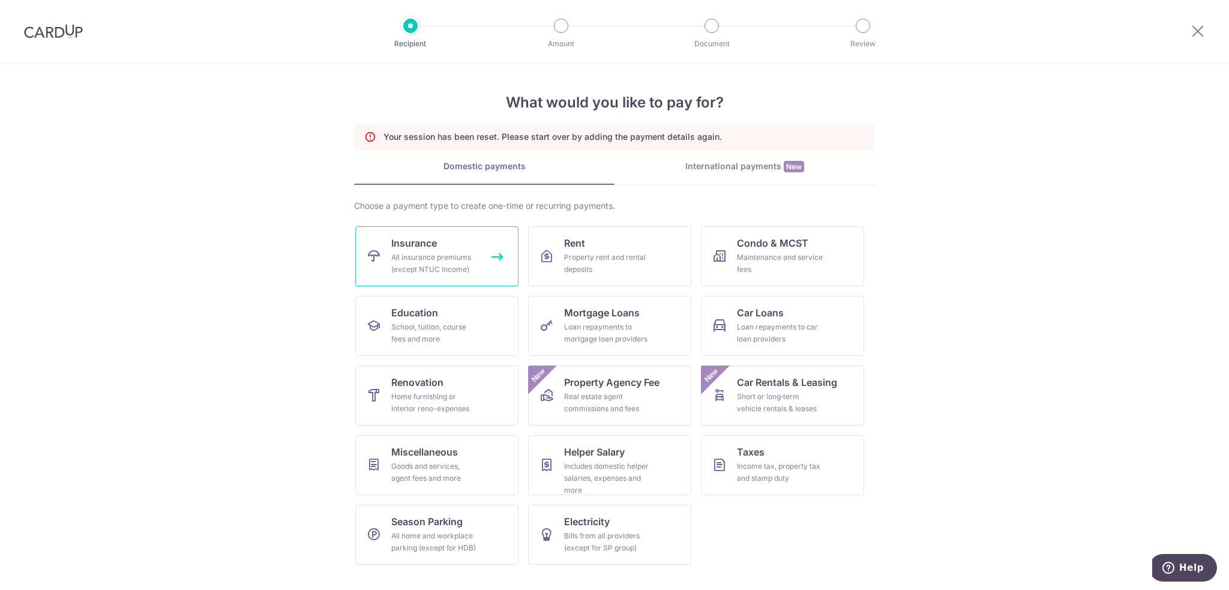
click at [441, 269] on div "All insurance premiums (except NTUC Income)" at bounding box center [434, 263] width 86 height 24
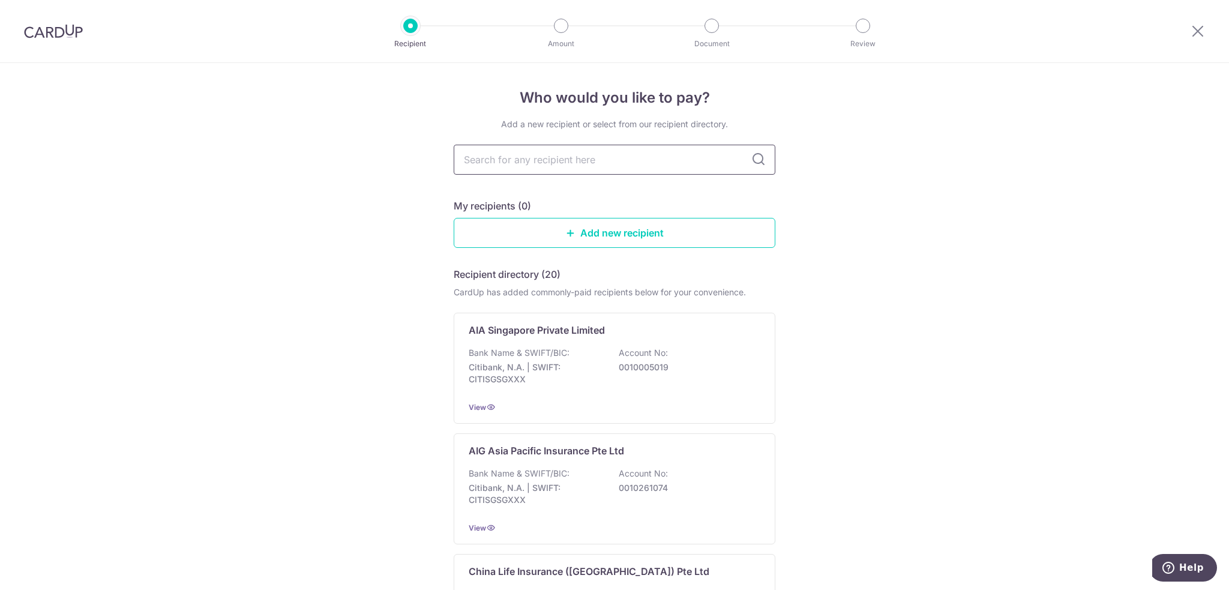
click at [553, 166] on input "text" at bounding box center [615, 160] width 322 height 30
type input "aia"
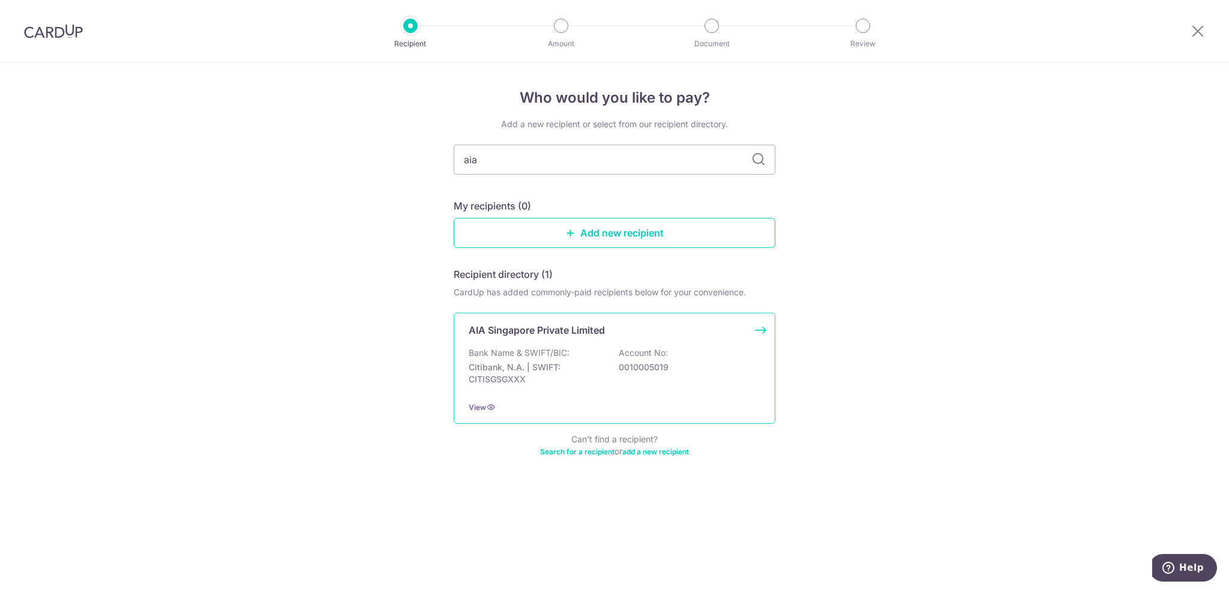
click at [537, 372] on p "Citibank, N.A. | SWIFT: CITISGSGXXX" at bounding box center [536, 373] width 134 height 24
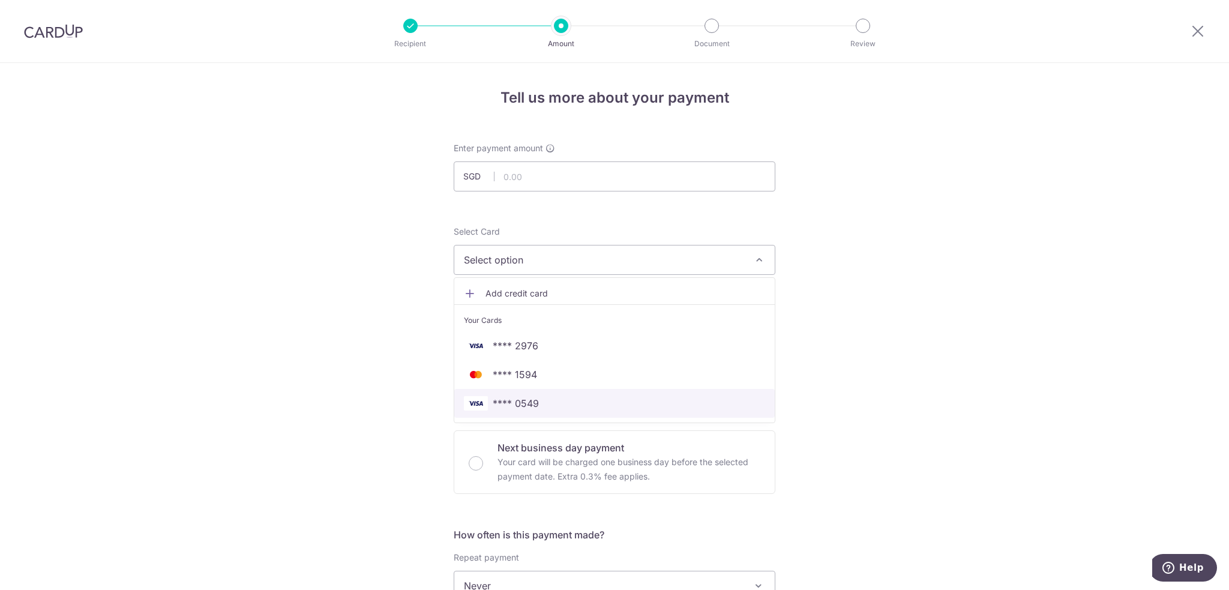
click at [520, 393] on link "**** 0549" at bounding box center [614, 403] width 320 height 29
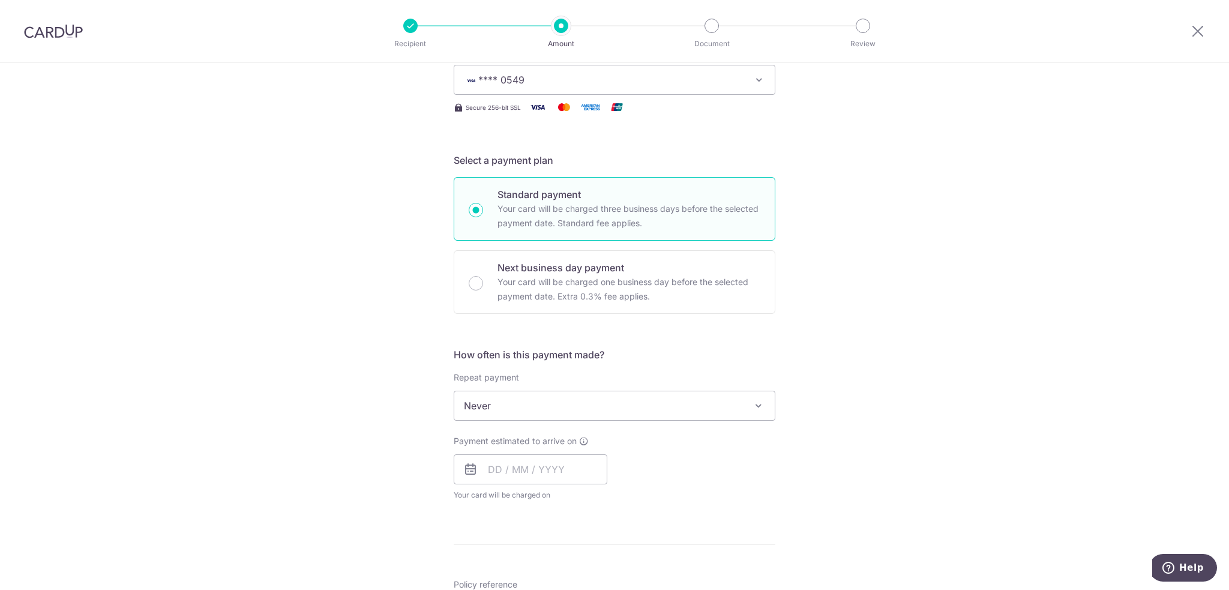
scroll to position [240, 0]
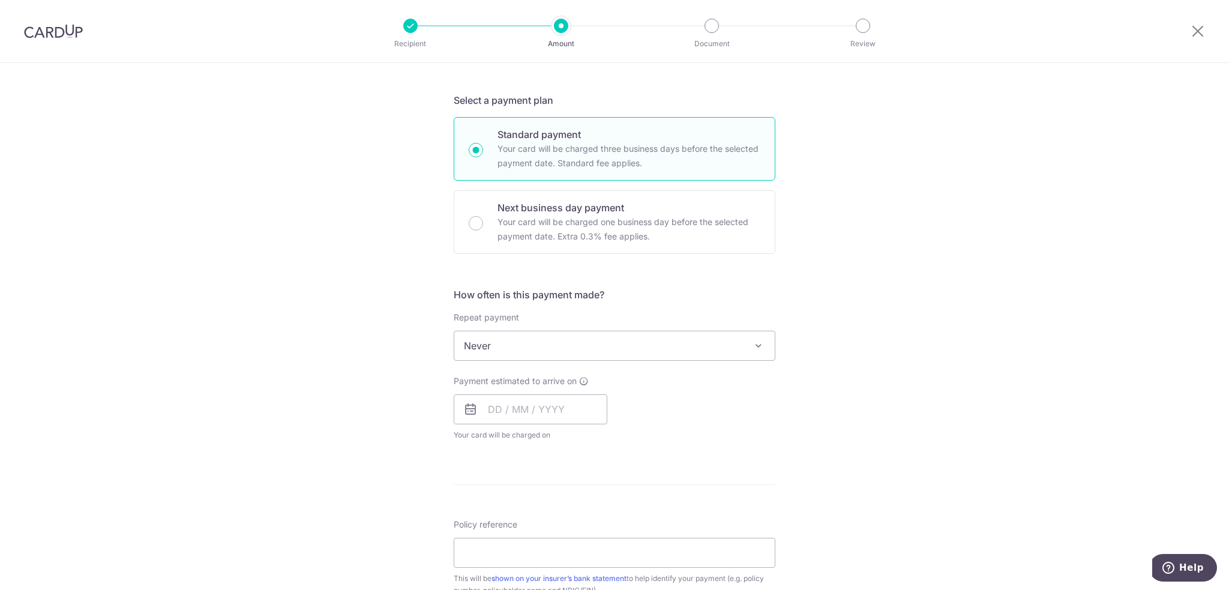
click at [514, 347] on span "Never" at bounding box center [614, 345] width 320 height 29
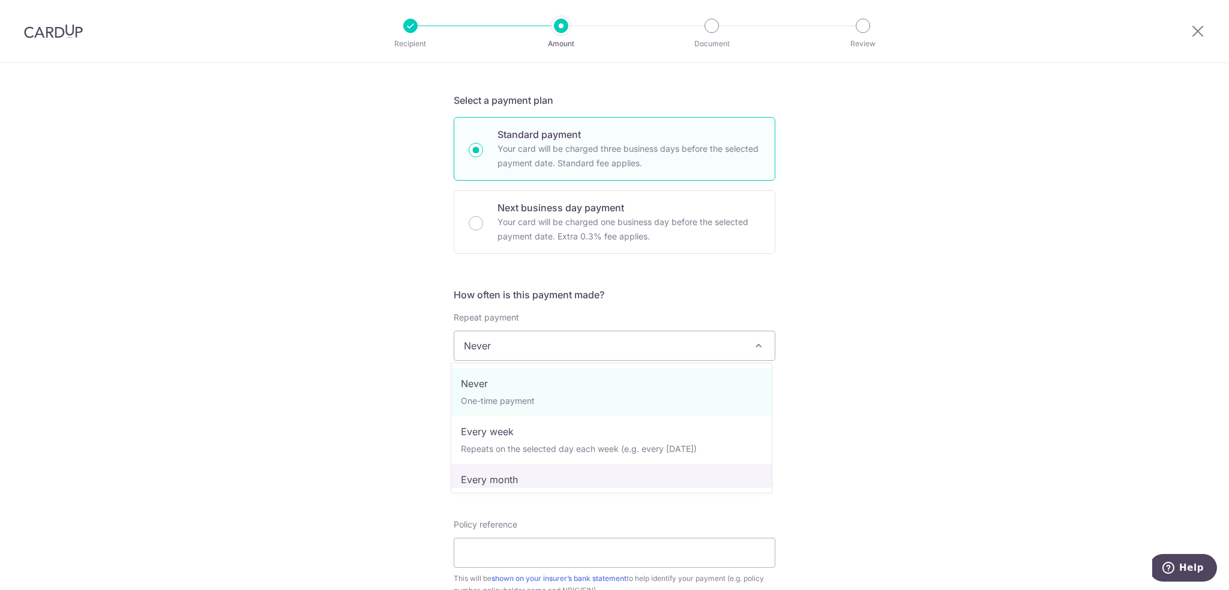
select select "3"
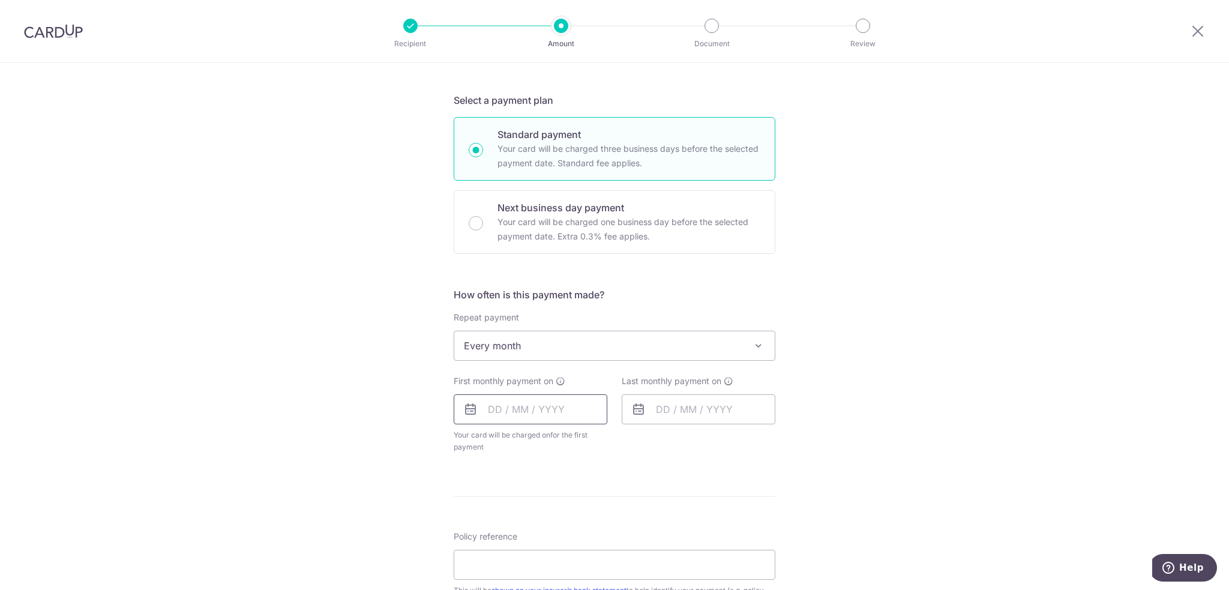
click at [511, 406] on input "text" at bounding box center [531, 409] width 154 height 30
click at [545, 539] on link "17" at bounding box center [550, 542] width 19 height 19
type input "[DATE]"
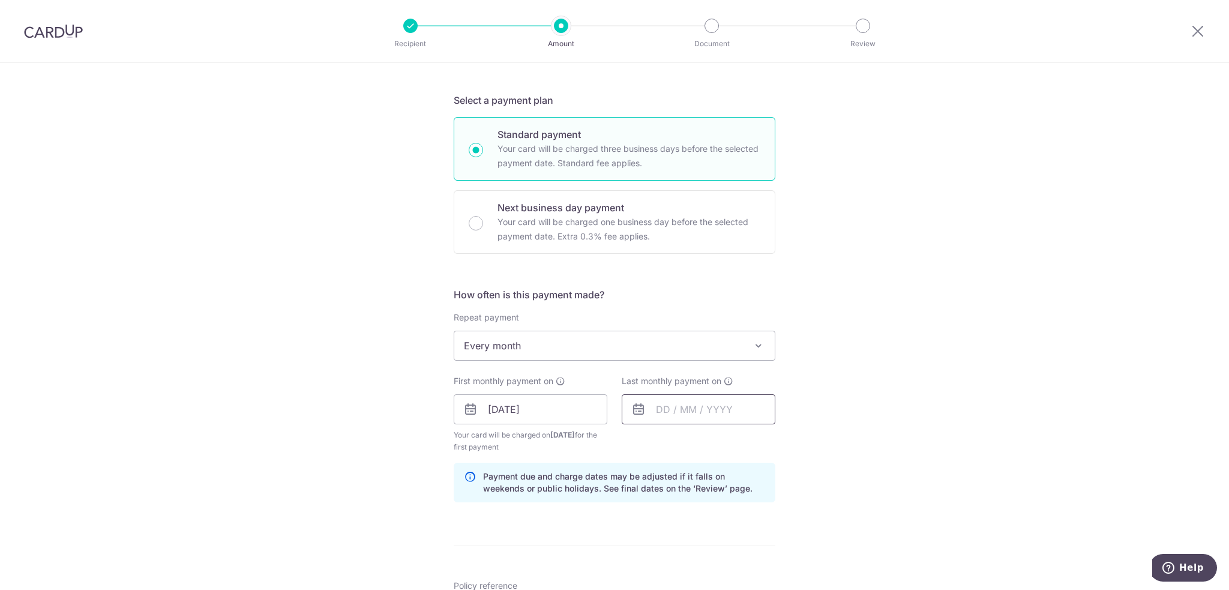
click at [689, 407] on input "text" at bounding box center [699, 409] width 154 height 30
click at [784, 443] on link "Next" at bounding box center [791, 441] width 14 height 14
click at [764, 542] on link "17" at bounding box center [766, 542] width 19 height 19
type input "[DATE]"
click at [866, 535] on div "Tell us more about your payment Enter payment amount SGD Select Card **** 0549 …" at bounding box center [614, 396] width 1229 height 1147
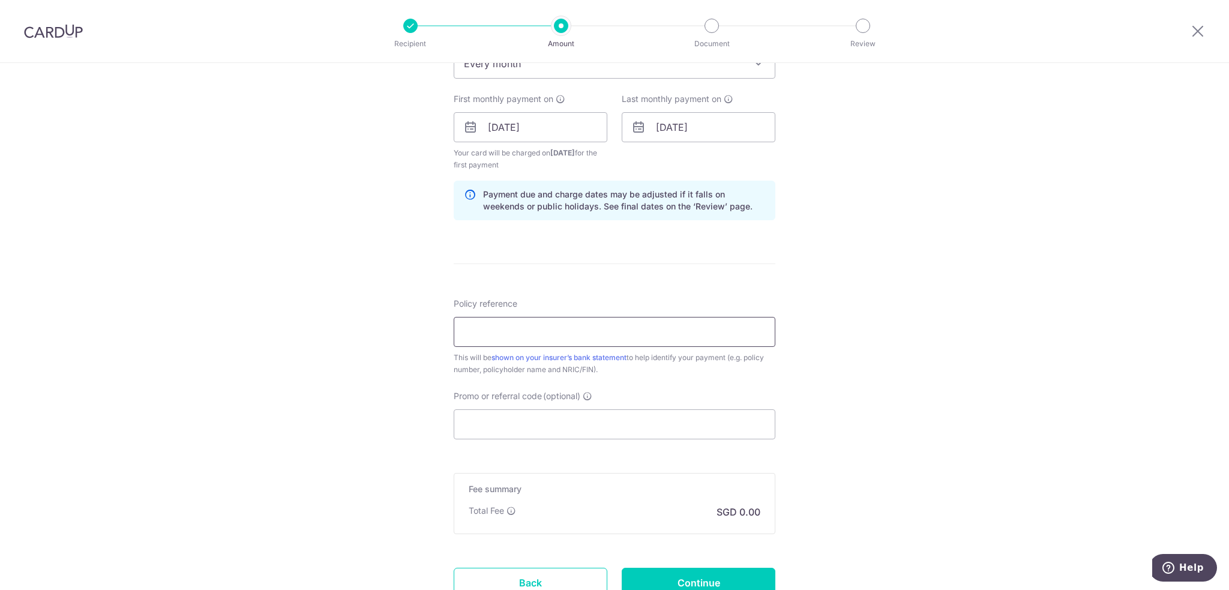
scroll to position [540, 0]
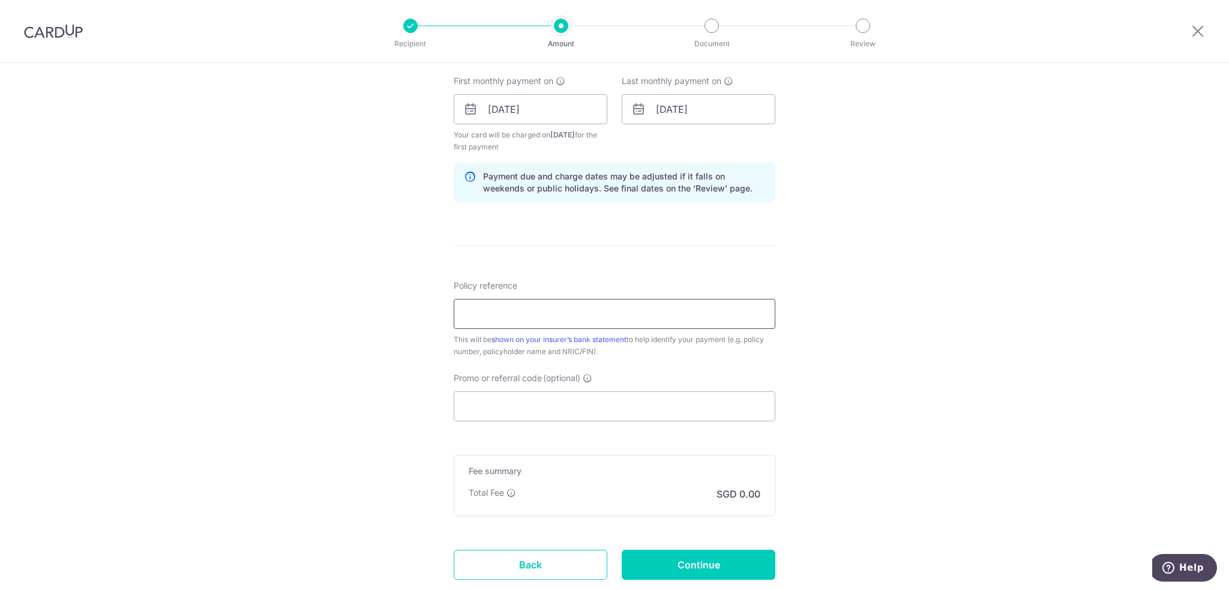
click at [496, 311] on input "Policy reference" at bounding box center [615, 314] width 322 height 30
type input "L550696553 Tang Si Yan 477J"
click at [538, 412] on input "Promo or referral code (optional)" at bounding box center [615, 406] width 322 height 30
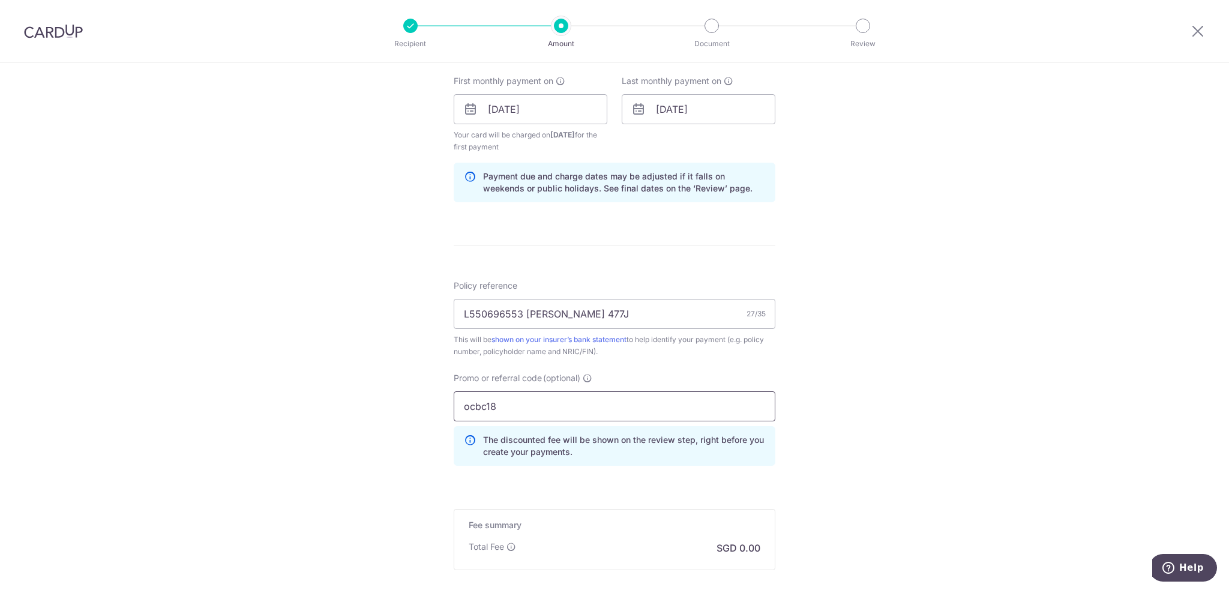
type input "ocbc18"
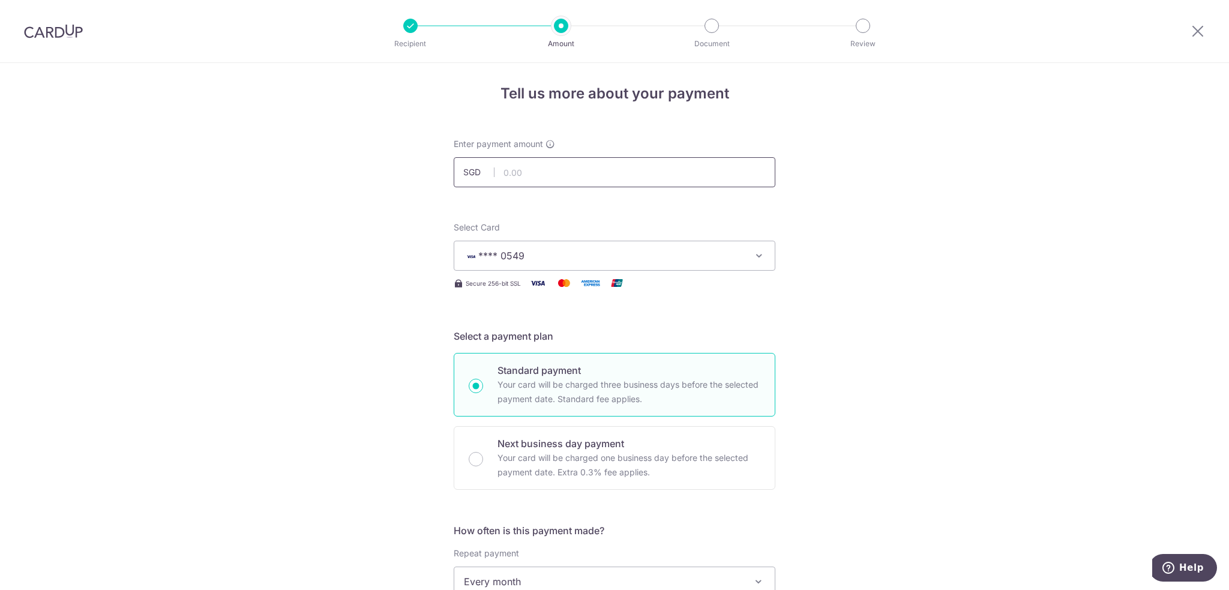
scroll to position [0, 0]
click at [575, 180] on input "text" at bounding box center [615, 176] width 322 height 30
type input "1,770.05"
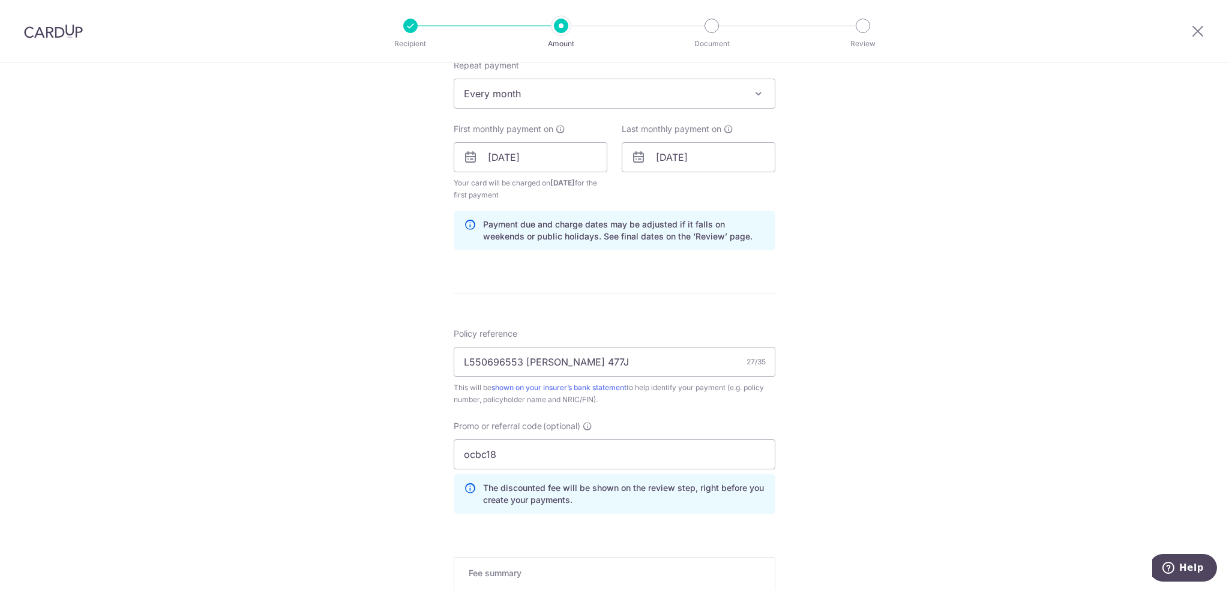
scroll to position [600, 0]
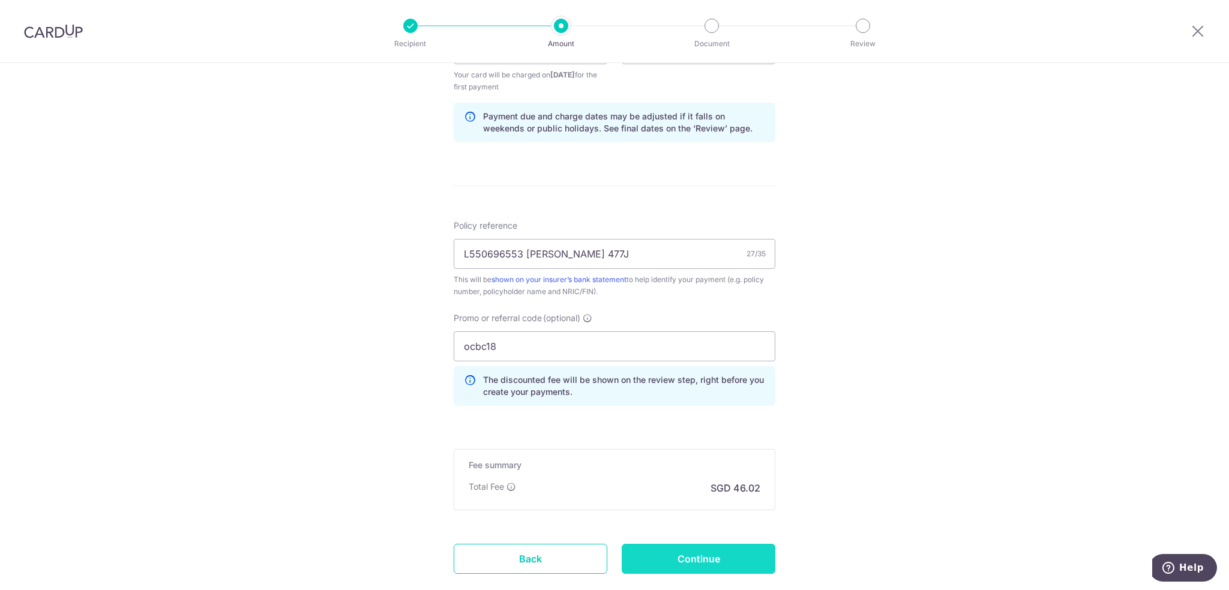
click at [685, 555] on input "Continue" at bounding box center [699, 559] width 154 height 30
type input "Create Schedule"
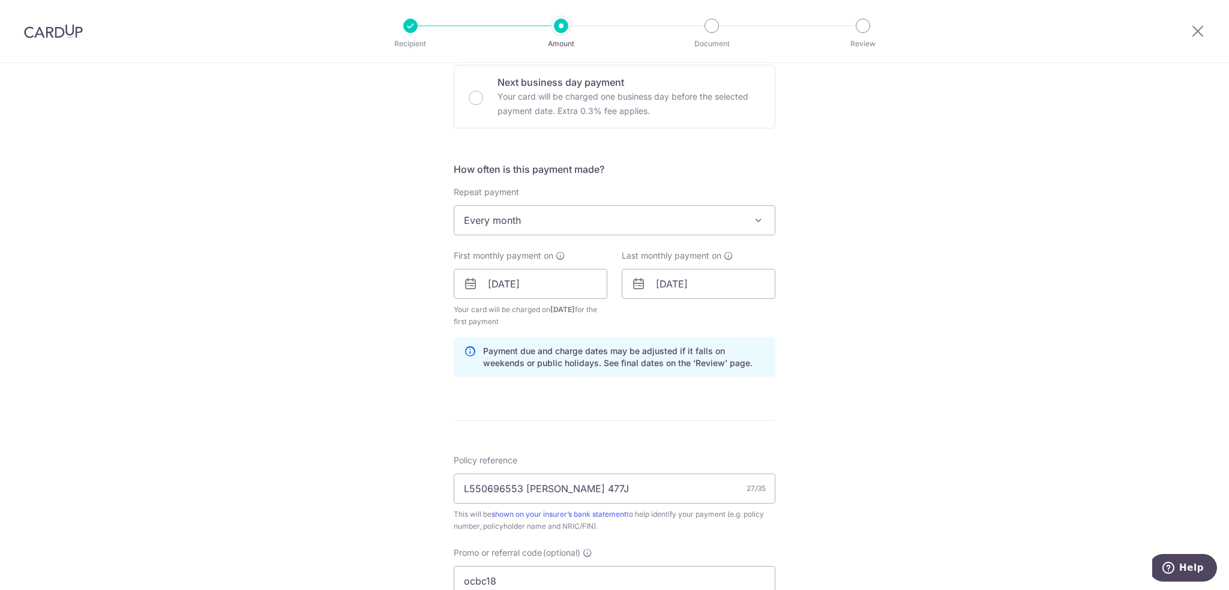
scroll to position [360, 0]
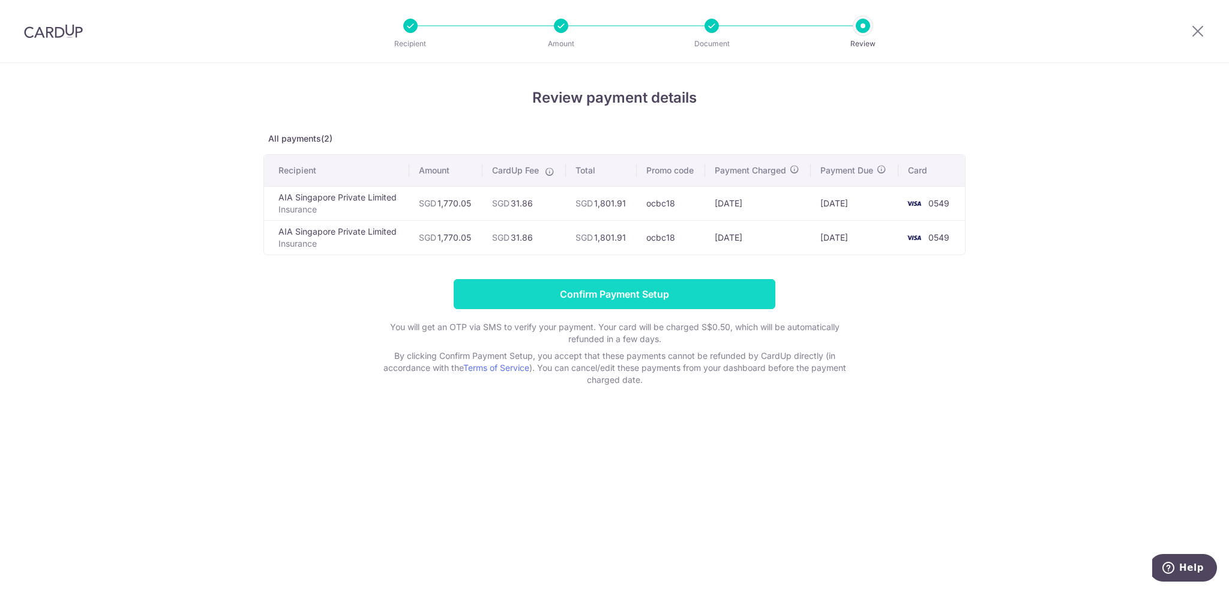
click at [620, 298] on input "Confirm Payment Setup" at bounding box center [615, 294] width 322 height 30
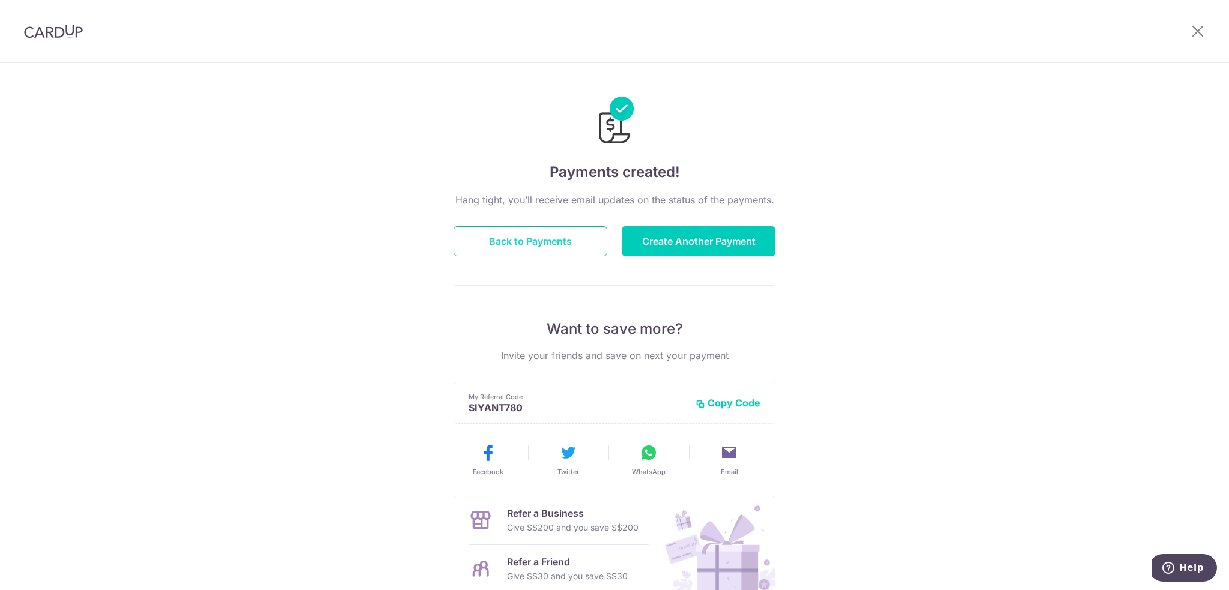
click at [536, 236] on button "Back to Payments" at bounding box center [531, 241] width 154 height 30
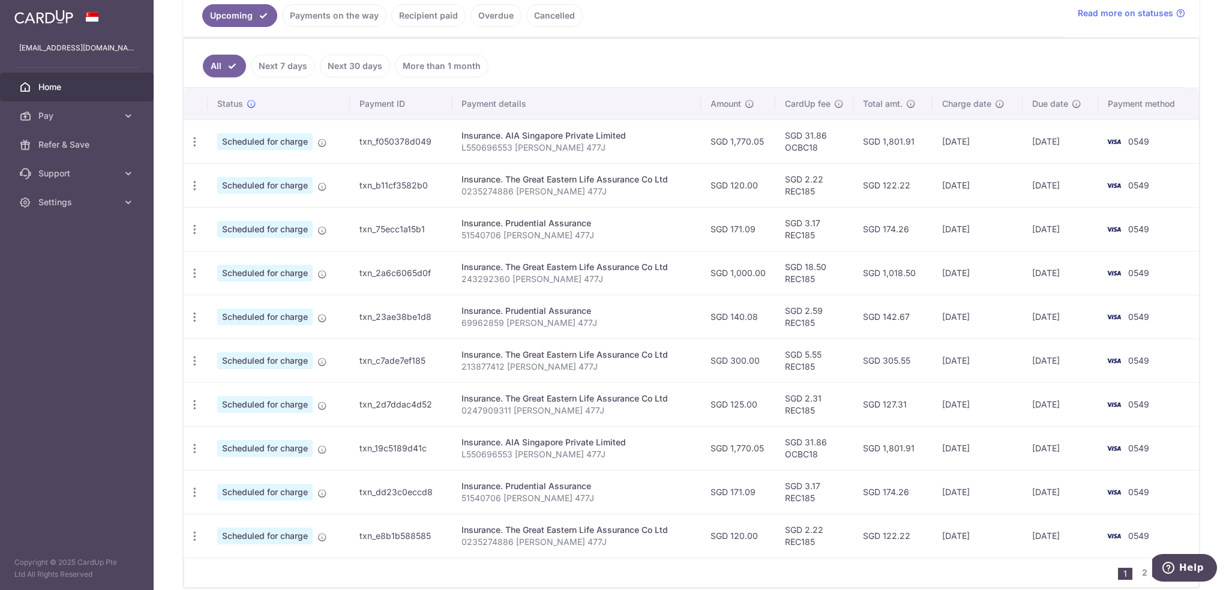
scroll to position [300, 0]
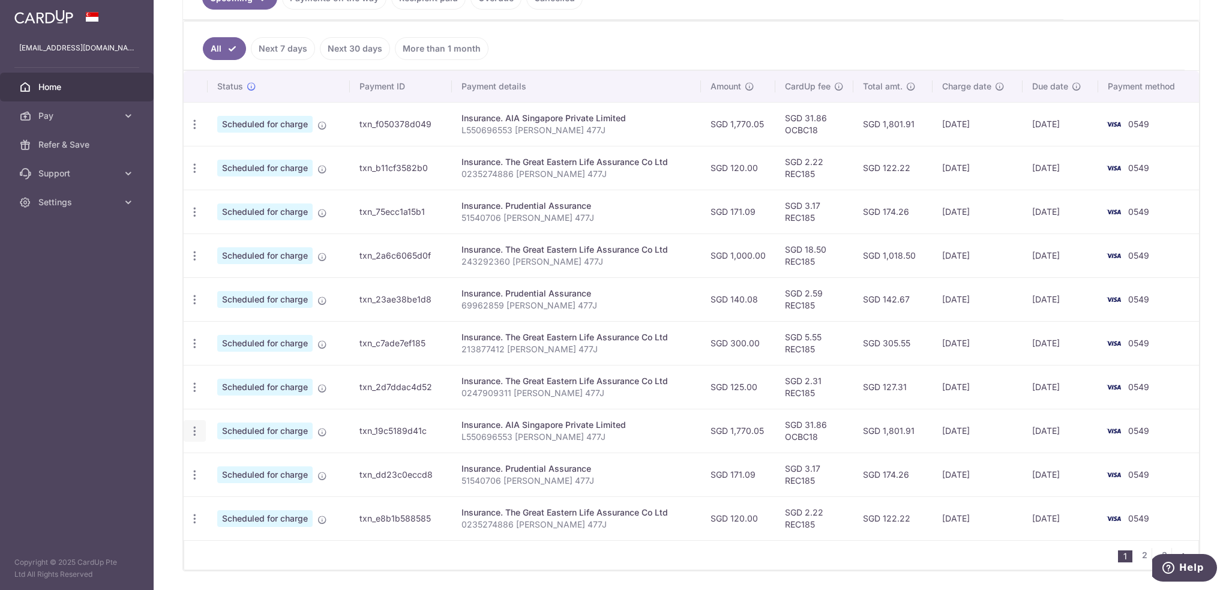
click at [193, 432] on icon "button" at bounding box center [194, 431] width 13 height 13
click at [238, 487] on span "Cancel payment" at bounding box center [258, 493] width 80 height 14
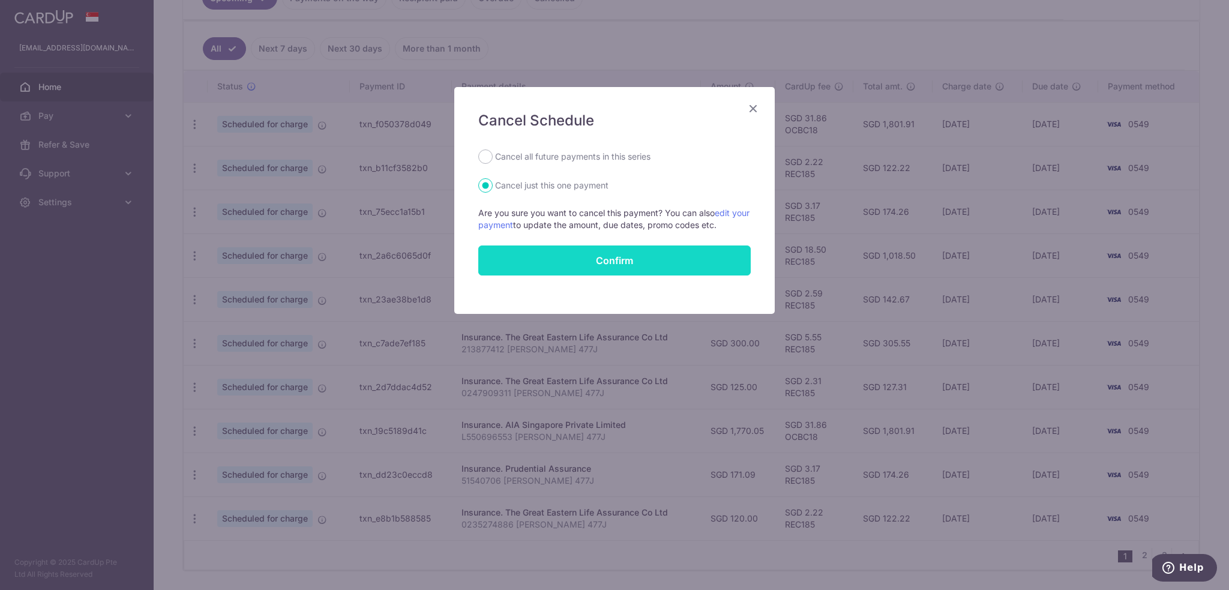
click at [605, 259] on button "Confirm" at bounding box center [614, 260] width 272 height 30
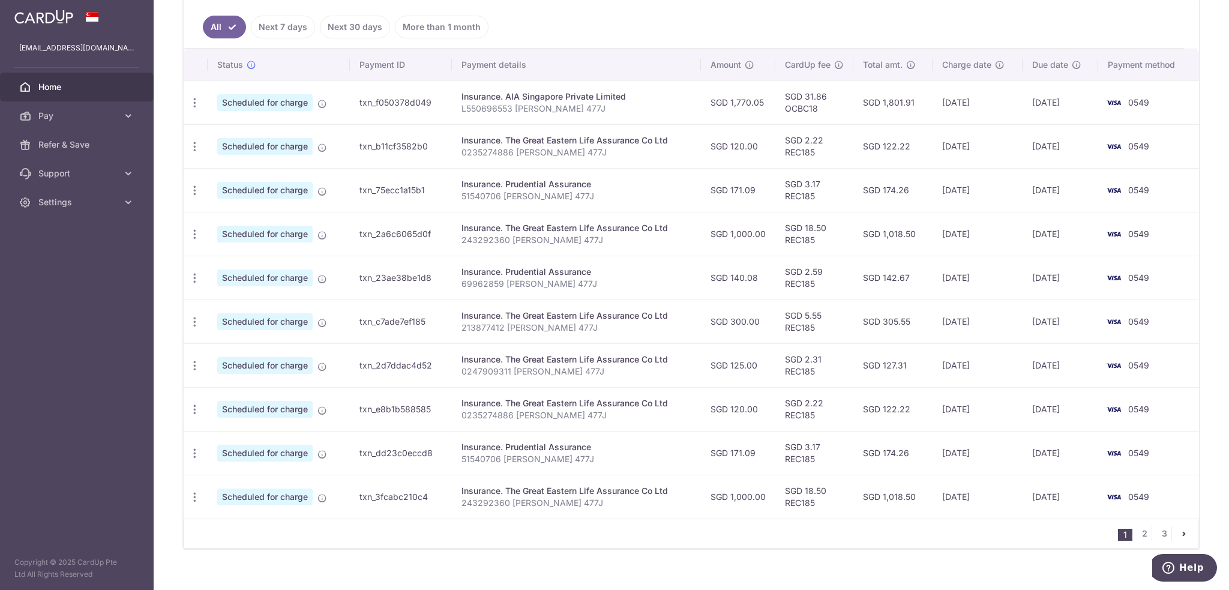
scroll to position [334, 0]
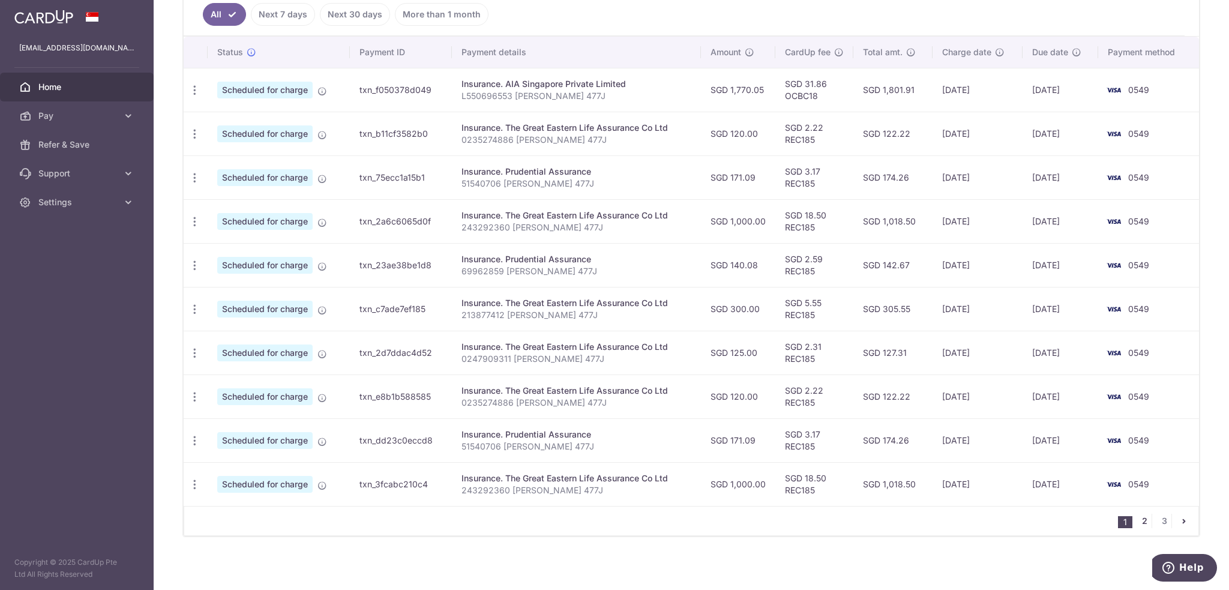
click at [1137, 517] on link "2" at bounding box center [1144, 521] width 14 height 14
click at [1118, 520] on link "1" at bounding box center [1125, 521] width 14 height 14
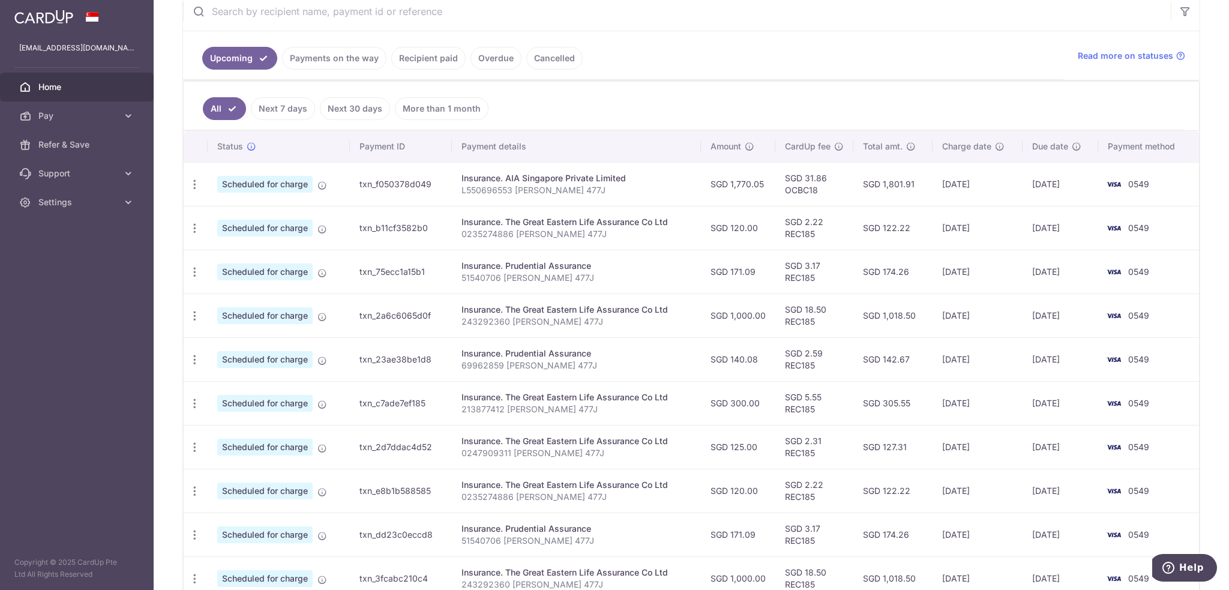
scroll to position [300, 0]
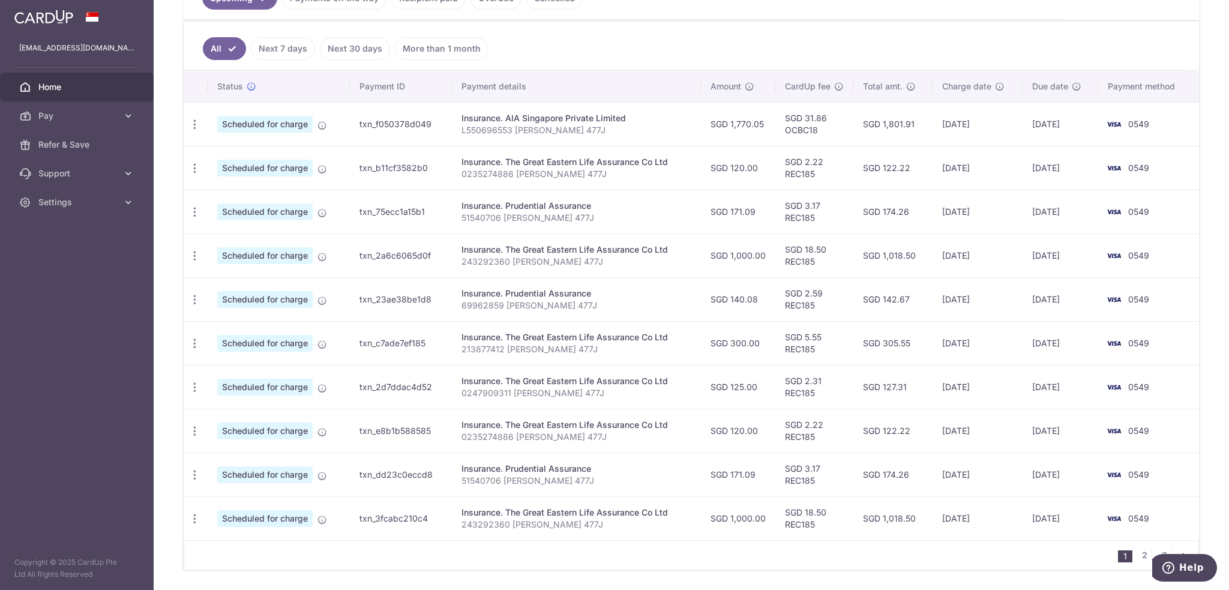
click at [214, 46] on link "All" at bounding box center [224, 48] width 43 height 23
drag, startPoint x: 575, startPoint y: 304, endPoint x: 461, endPoint y: 311, distance: 114.9
click at [461, 311] on td "Insurance. The Great Eastern Life Assurance Co Ltd 213877412 Tang Si Yan 477J" at bounding box center [575, 299] width 249 height 44
copy p "213877412 Tang Si Yan 477J"
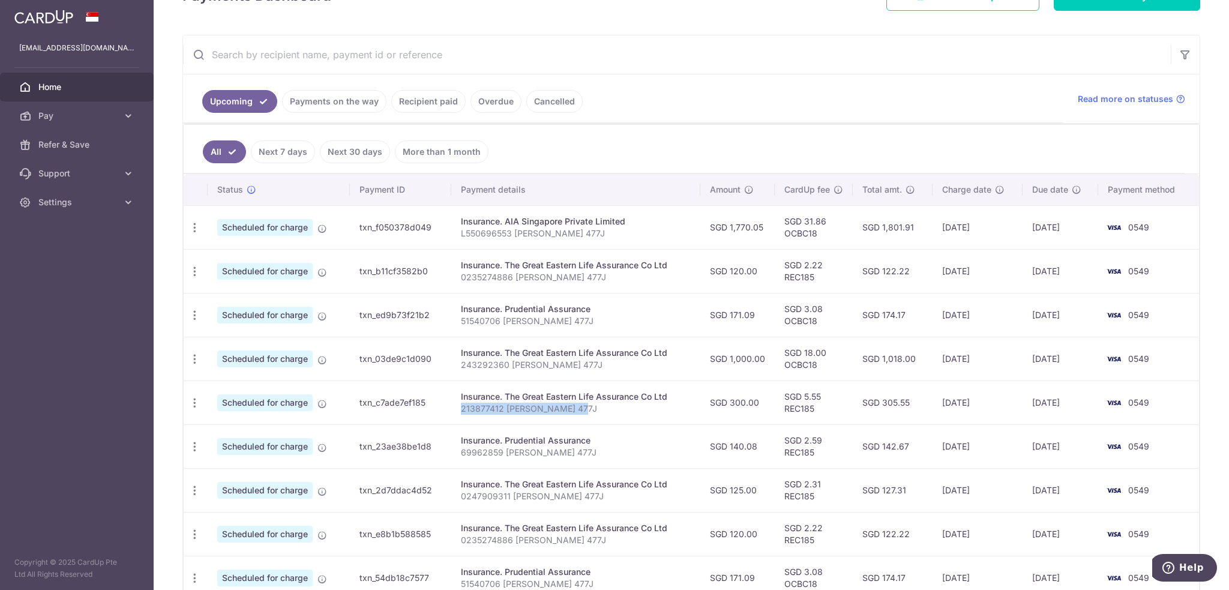
scroll to position [180, 0]
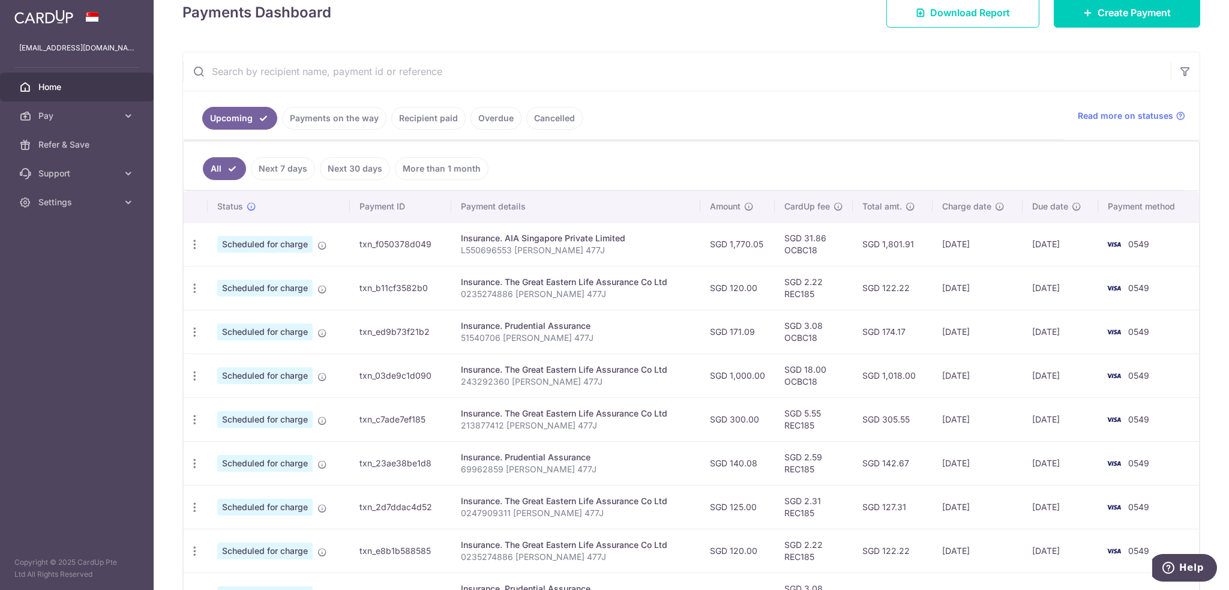
click at [365, 73] on input "text" at bounding box center [677, 71] width 988 height 38
paste input "213877412 Tang Si Yan 477J"
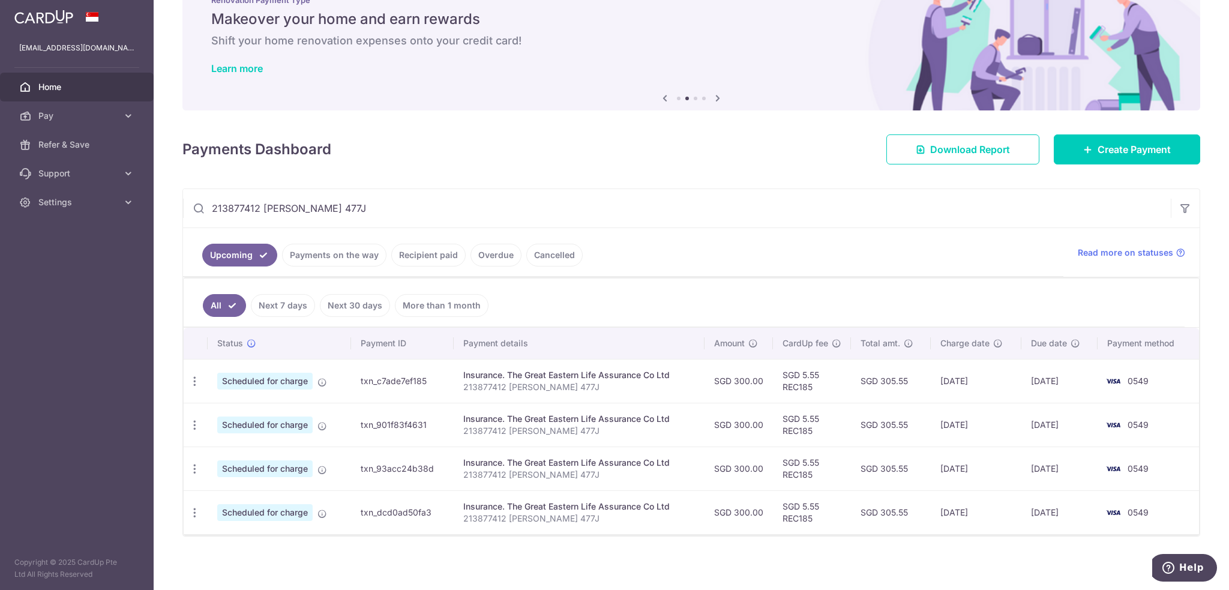
scroll to position [43, 0]
type input "213877412 Tang Si Yan 477J"
click at [193, 379] on icon "button" at bounding box center [194, 381] width 13 height 13
click at [247, 438] on span "Cancel payment" at bounding box center [258, 443] width 80 height 14
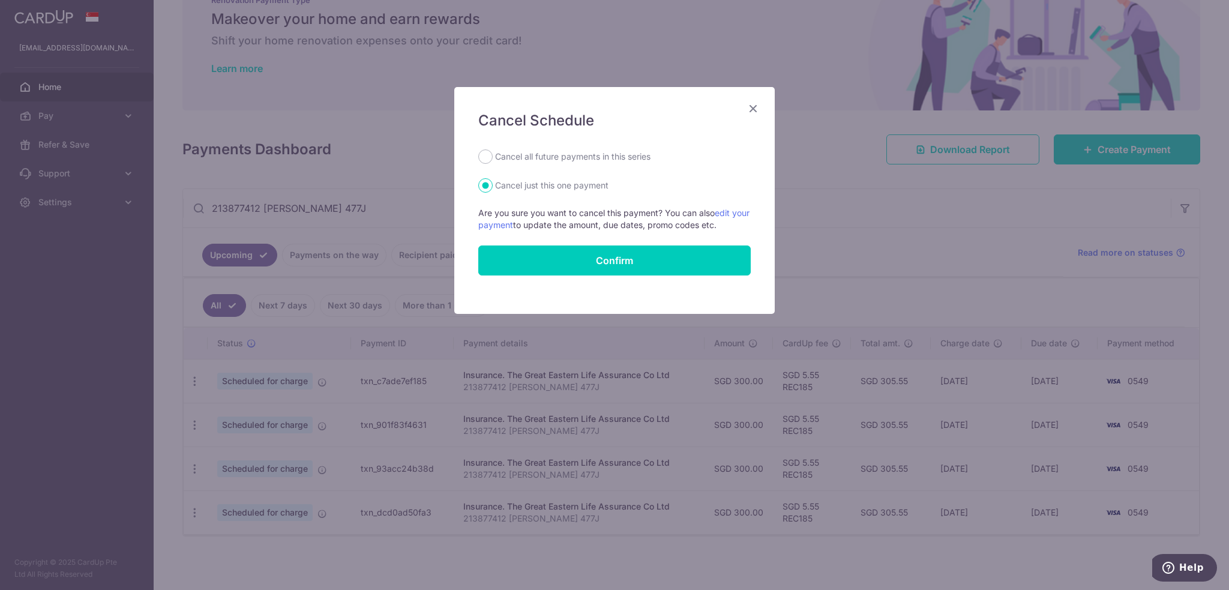
click at [585, 158] on label "Cancel all future payments in this series" at bounding box center [572, 156] width 155 height 14
click at [493, 158] on input "Cancel all future payments in this series" at bounding box center [485, 156] width 14 height 14
radio input "true"
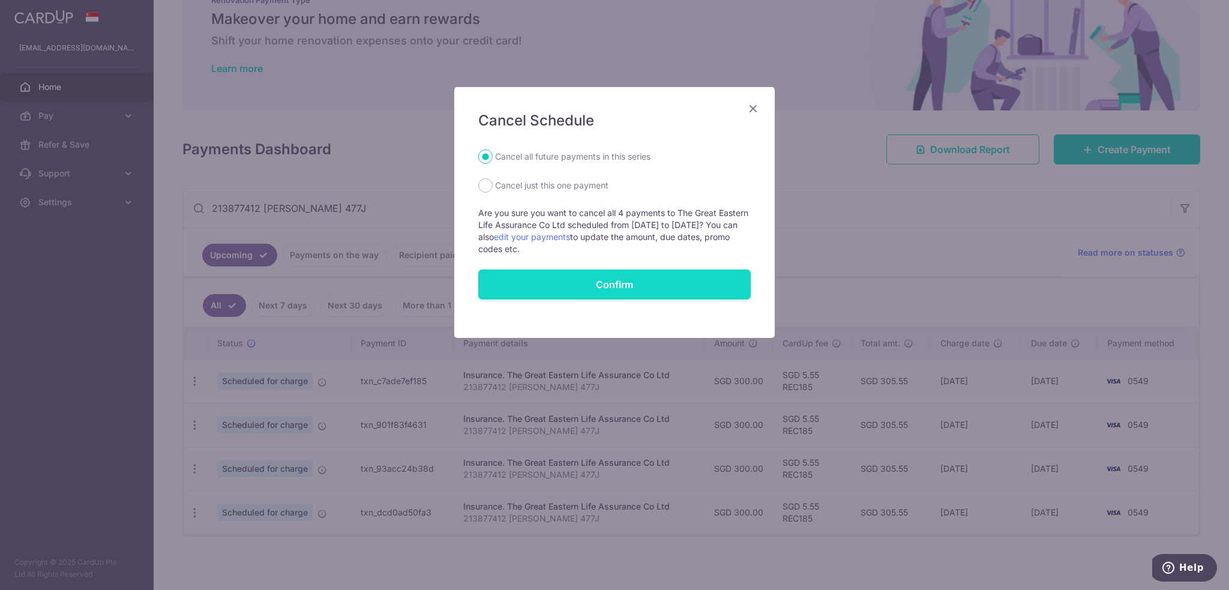
click at [587, 286] on button "Confirm" at bounding box center [614, 284] width 272 height 30
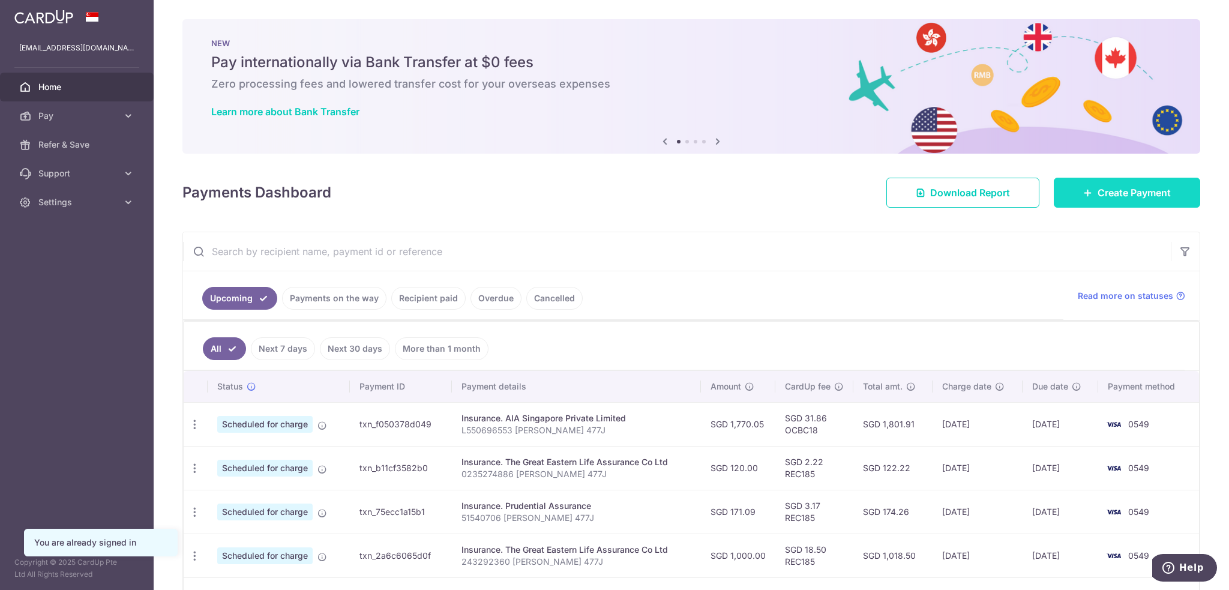
click at [1099, 196] on span "Create Payment" at bounding box center [1133, 192] width 73 height 14
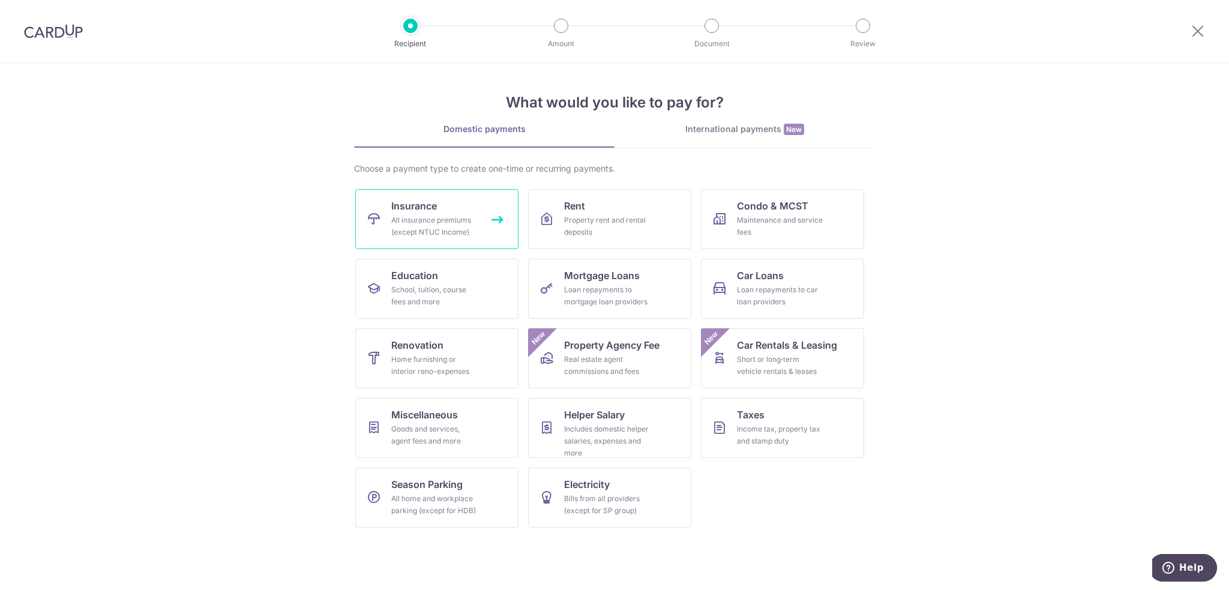
click at [465, 211] on link "Insurance All insurance premiums (except NTUC Income)" at bounding box center [436, 219] width 163 height 60
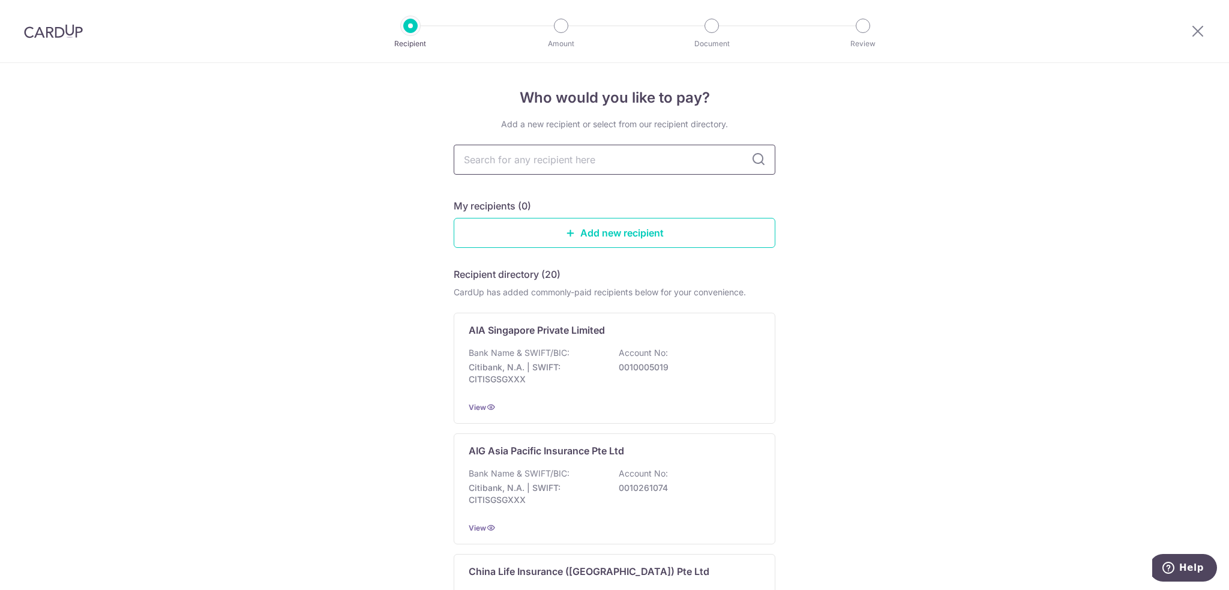
click at [581, 166] on input "text" at bounding box center [615, 160] width 322 height 30
type input "pru"
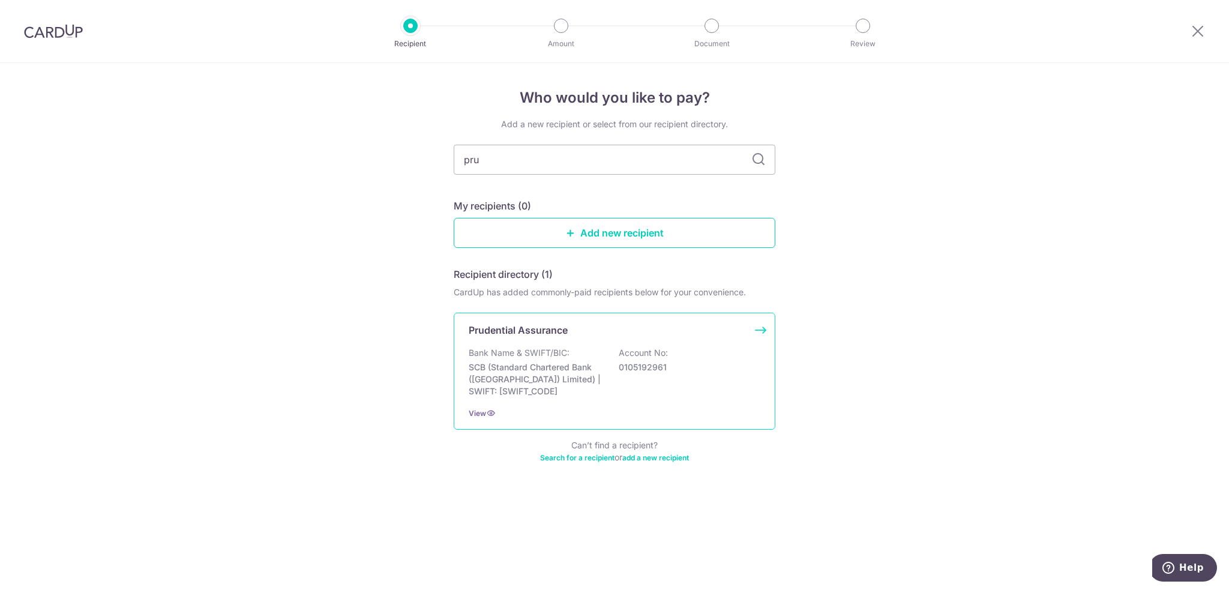
click at [506, 365] on p "SCB (Standard Chartered Bank ([GEOGRAPHIC_DATA]) Limited) | SWIFT: [SWIFT_CODE]" at bounding box center [536, 379] width 134 height 36
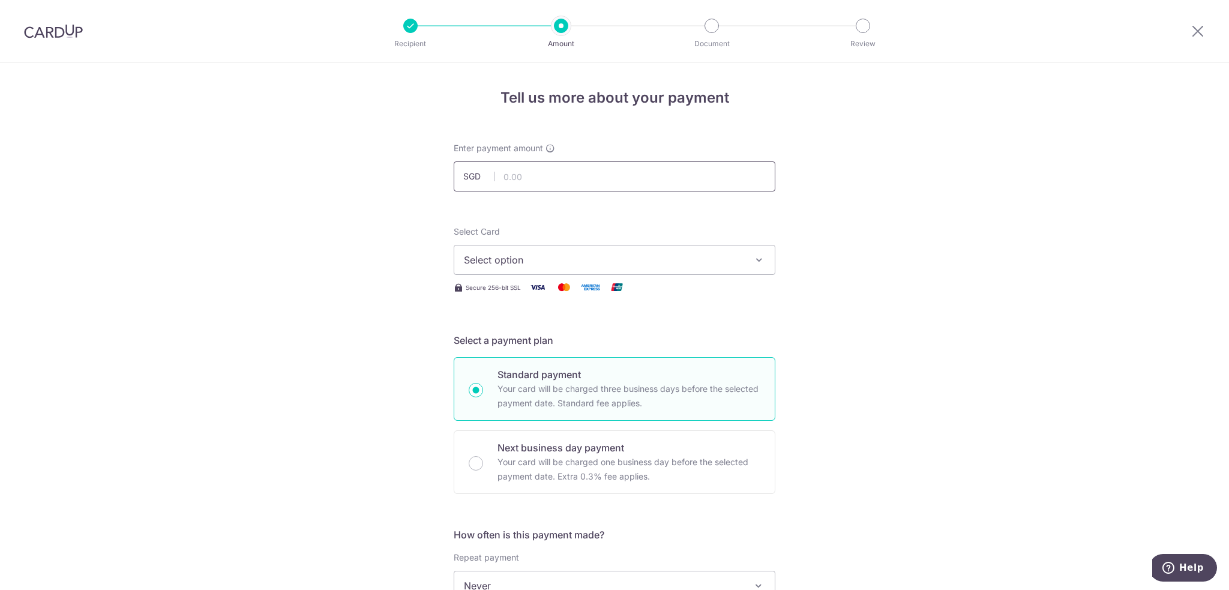
click at [567, 177] on input "text" at bounding box center [615, 176] width 322 height 30
type input "171.09"
click at [578, 257] on span "Select option" at bounding box center [604, 260] width 280 height 14
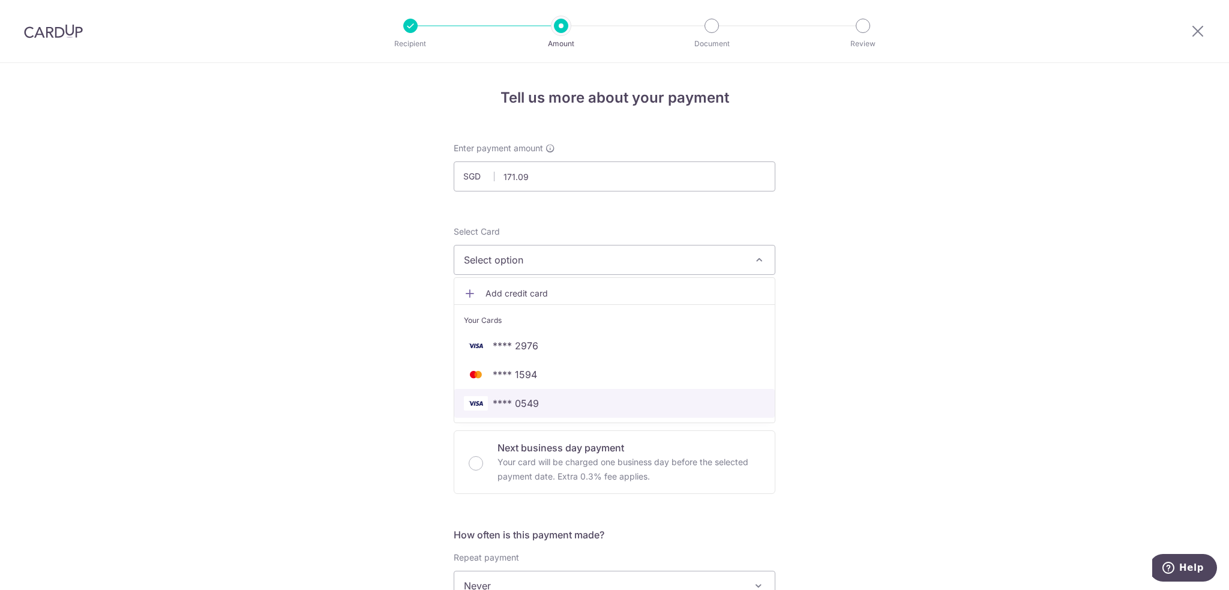
click at [532, 398] on span "**** 0549" at bounding box center [516, 403] width 46 height 14
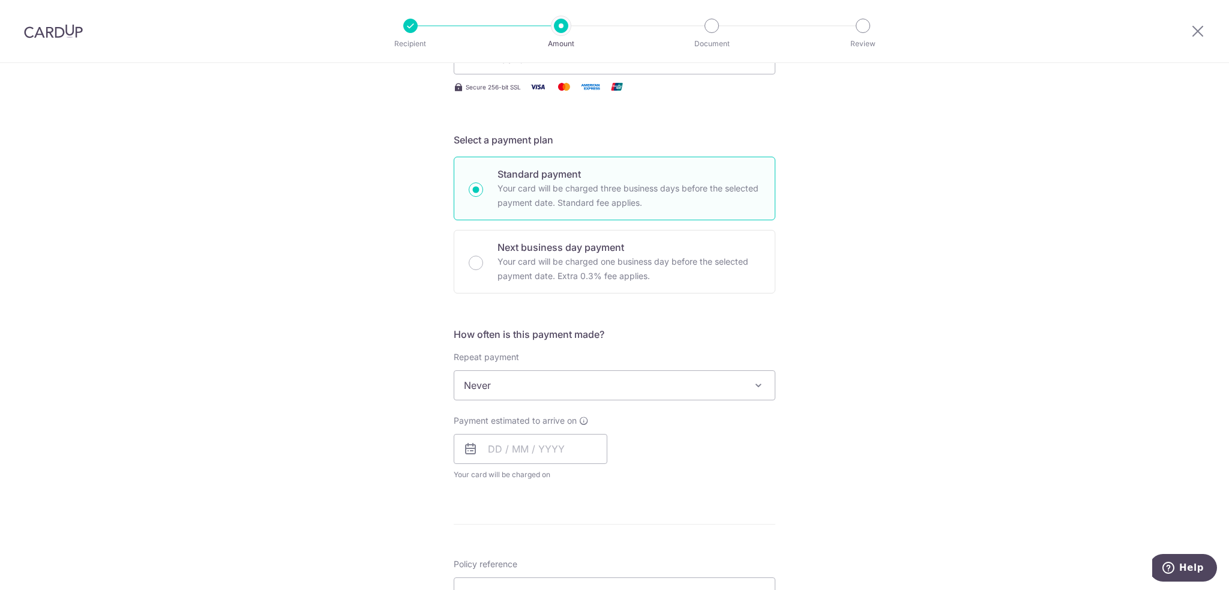
scroll to position [240, 0]
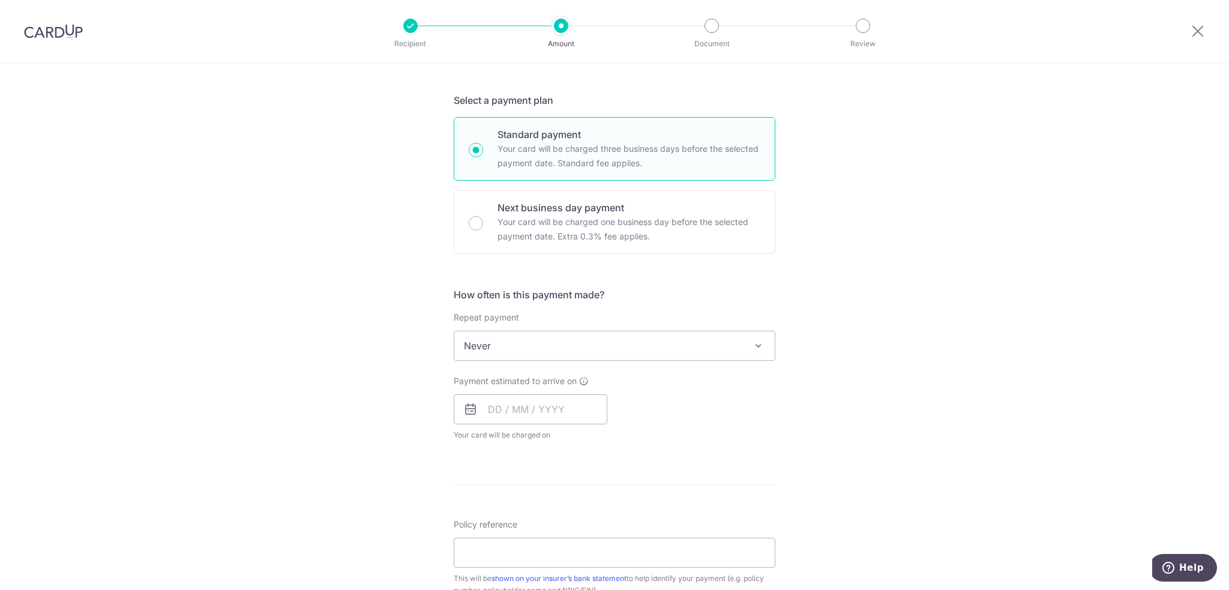
click at [571, 349] on span "Never" at bounding box center [614, 345] width 320 height 29
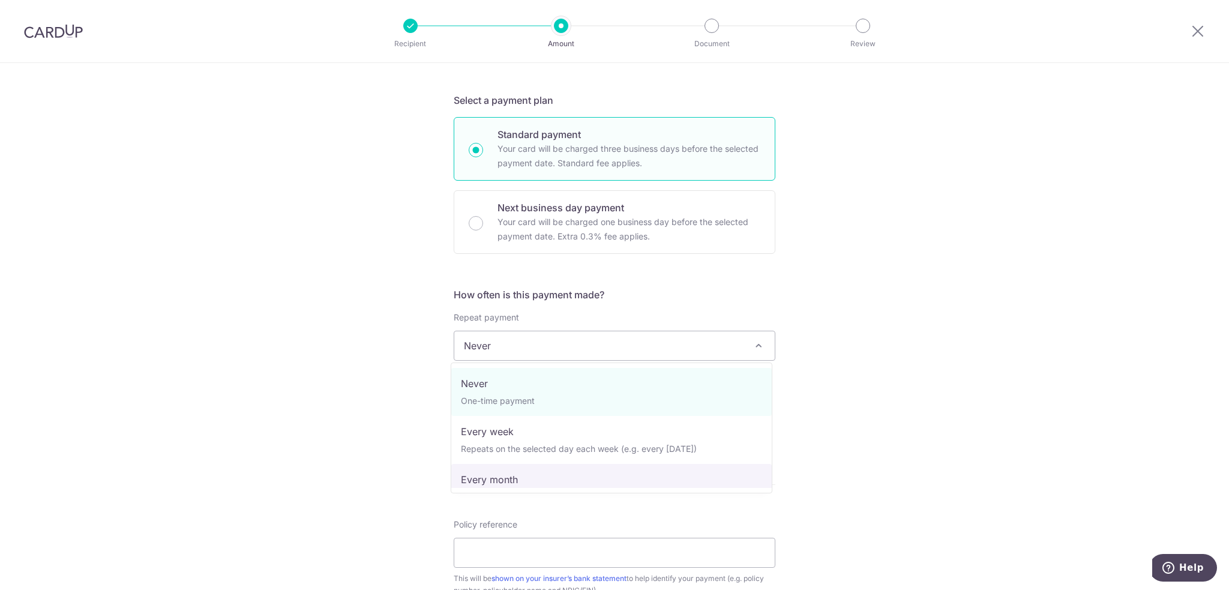
select select "3"
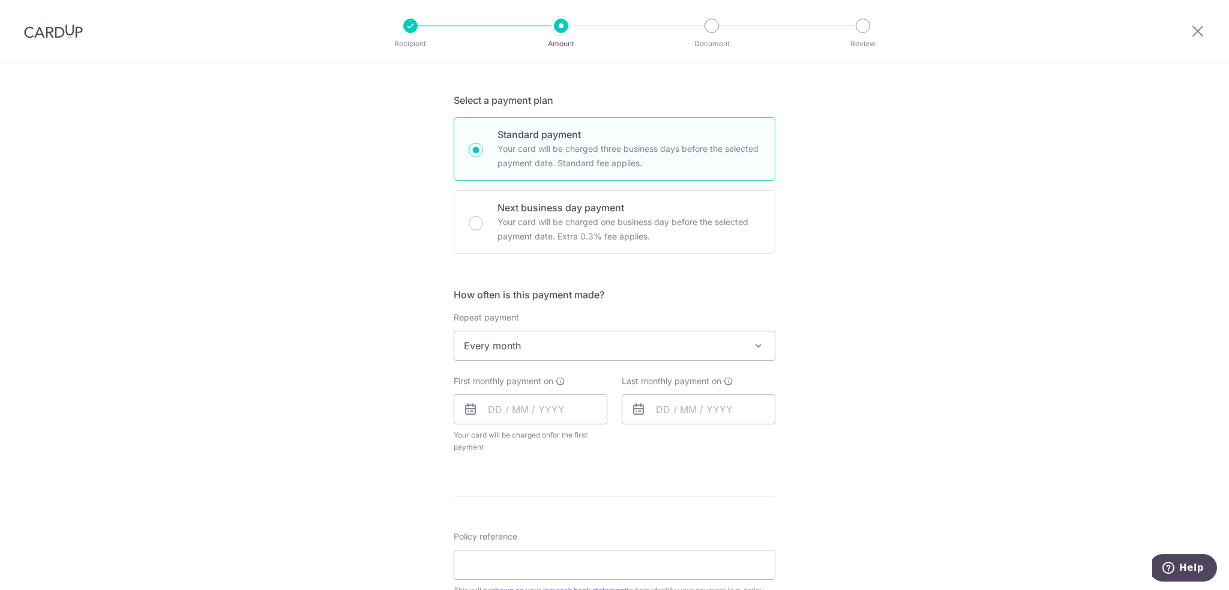
click at [948, 412] on div "Tell us more about your payment Enter payment amount SGD 171.09 171.09 Select C…" at bounding box center [614, 371] width 1229 height 1097
click at [511, 412] on input "text" at bounding box center [531, 409] width 154 height 30
click at [613, 540] on link "20" at bounding box center [622, 542] width 19 height 19
type input "20/09/2025"
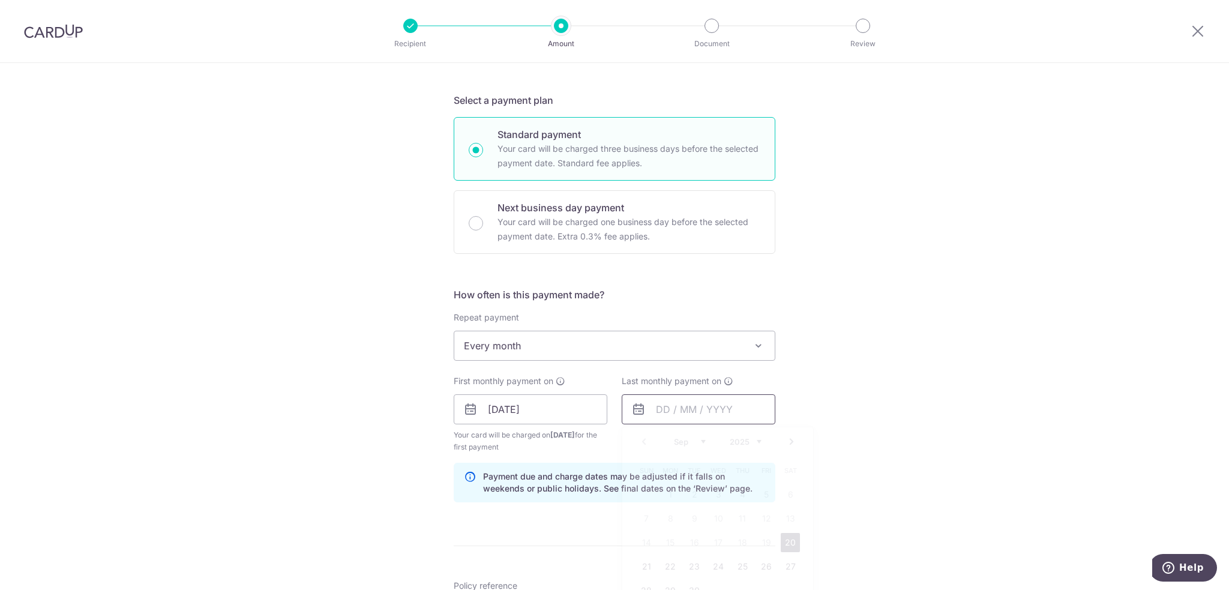
click at [691, 409] on input "text" at bounding box center [699, 409] width 154 height 30
click at [790, 445] on link "Next" at bounding box center [791, 441] width 14 height 14
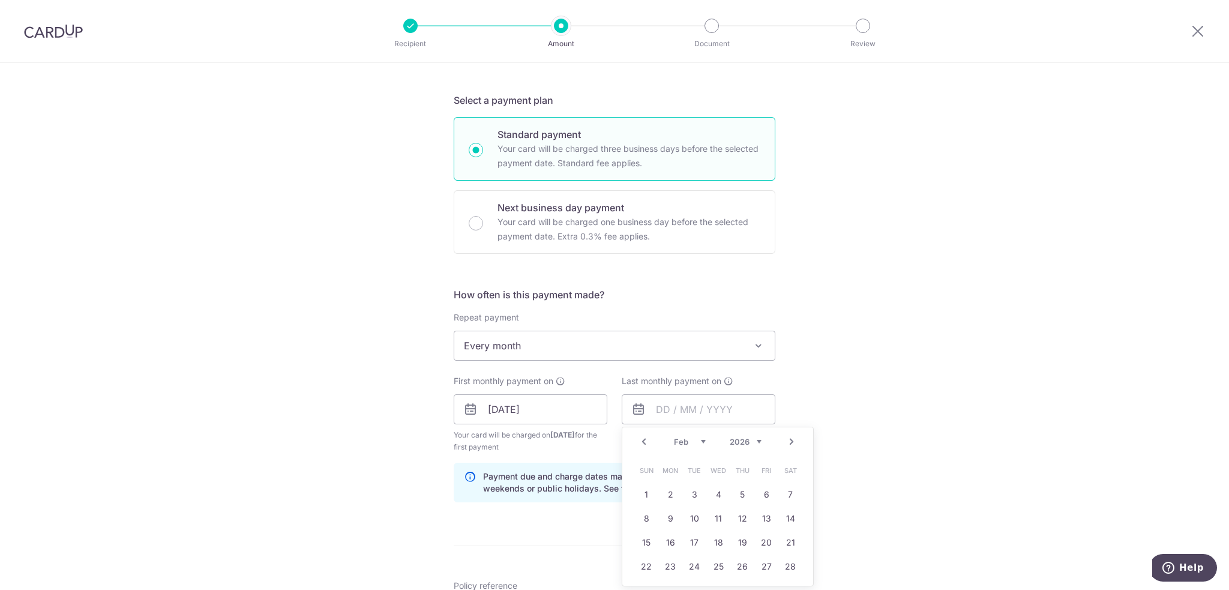
click at [790, 445] on link "Next" at bounding box center [791, 441] width 14 height 14
click at [641, 442] on link "Prev" at bounding box center [644, 441] width 14 height 14
click at [757, 542] on link "20" at bounding box center [766, 542] width 19 height 19
type input "20/03/2026"
click at [881, 478] on div "Tell us more about your payment Enter payment amount SGD 171.09 171.09 Select C…" at bounding box center [614, 396] width 1229 height 1147
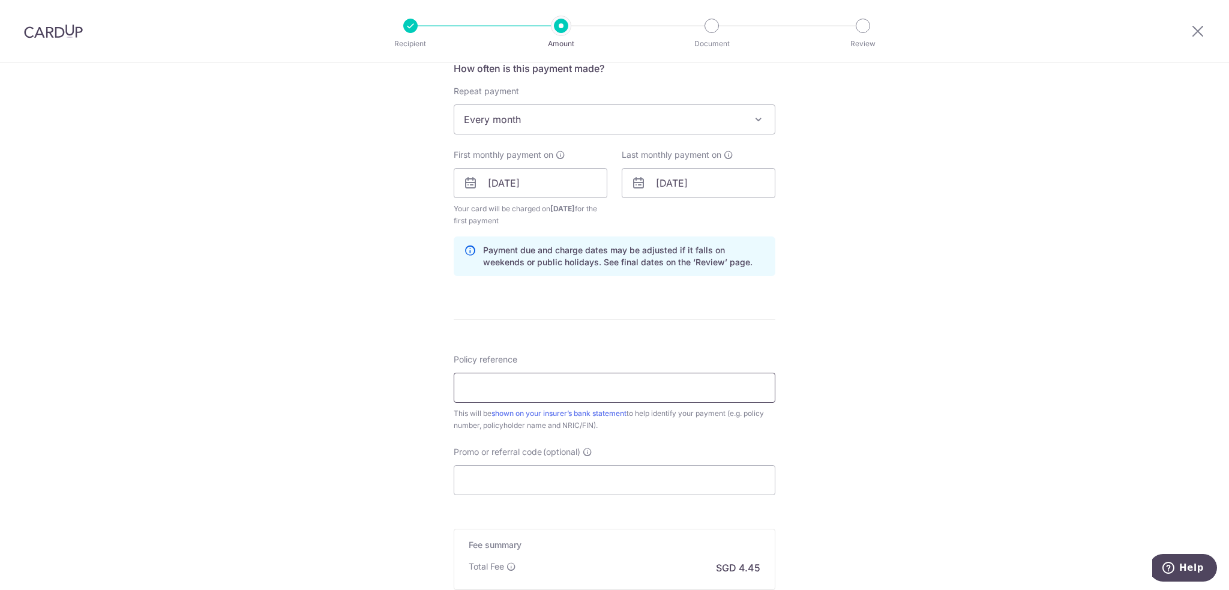
scroll to position [480, 0]
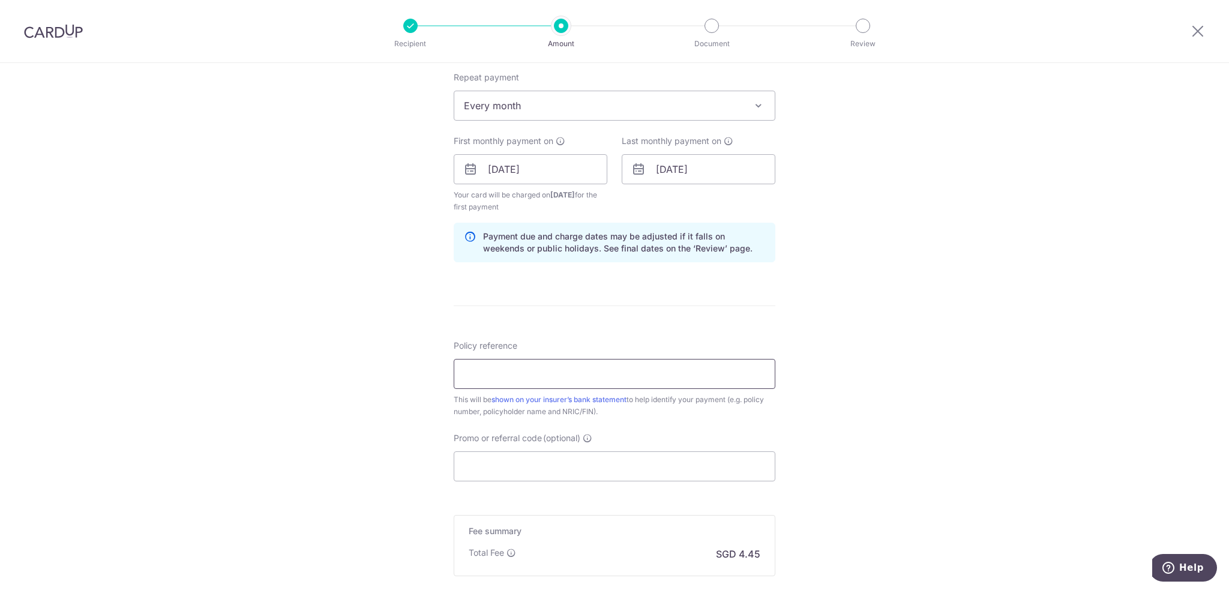
click at [513, 374] on input "Policy reference" at bounding box center [615, 374] width 322 height 30
paste input "51540706 Tang Si Yan 477J"
type input "51540706 Tang Si Yan 477J"
click at [483, 463] on input "Promo or referral code (optional)" at bounding box center [615, 466] width 322 height 30
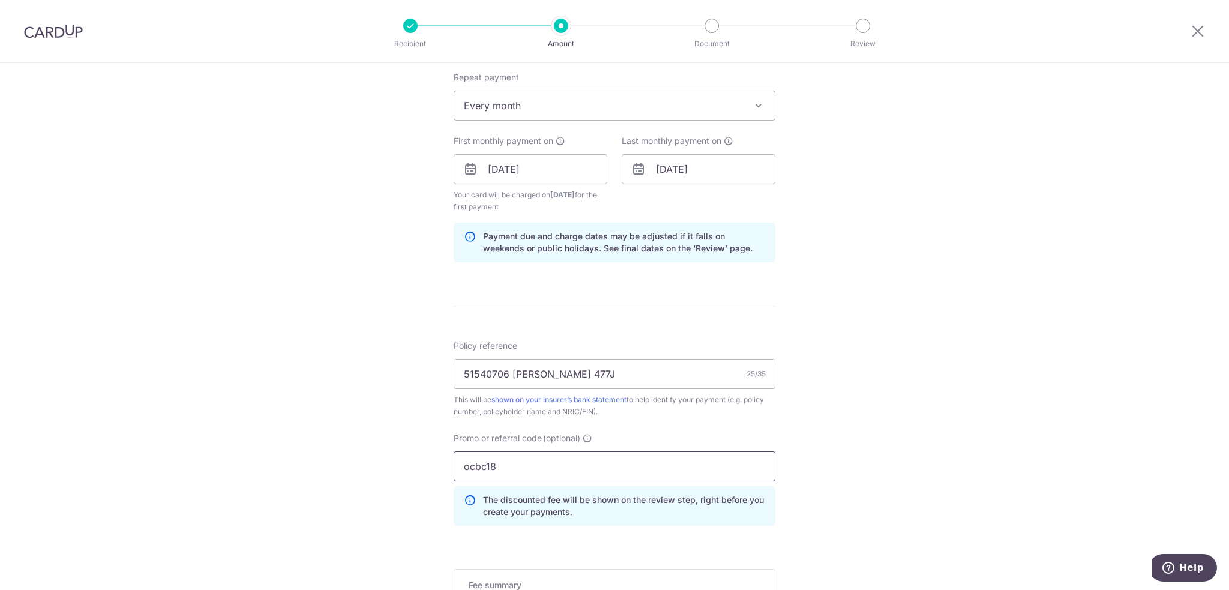
type input "ocbc18"
click at [902, 352] on div "Tell us more about your payment Enter payment amount SGD 171.09 171.09 Select C…" at bounding box center [614, 183] width 1229 height 1201
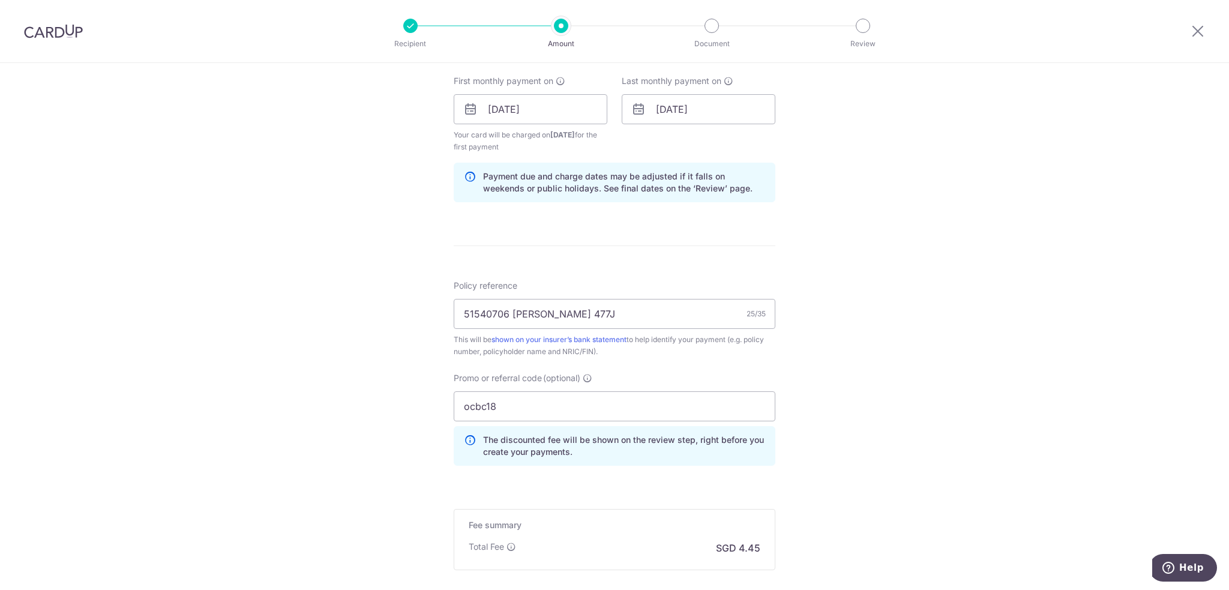
scroll to position [672, 0]
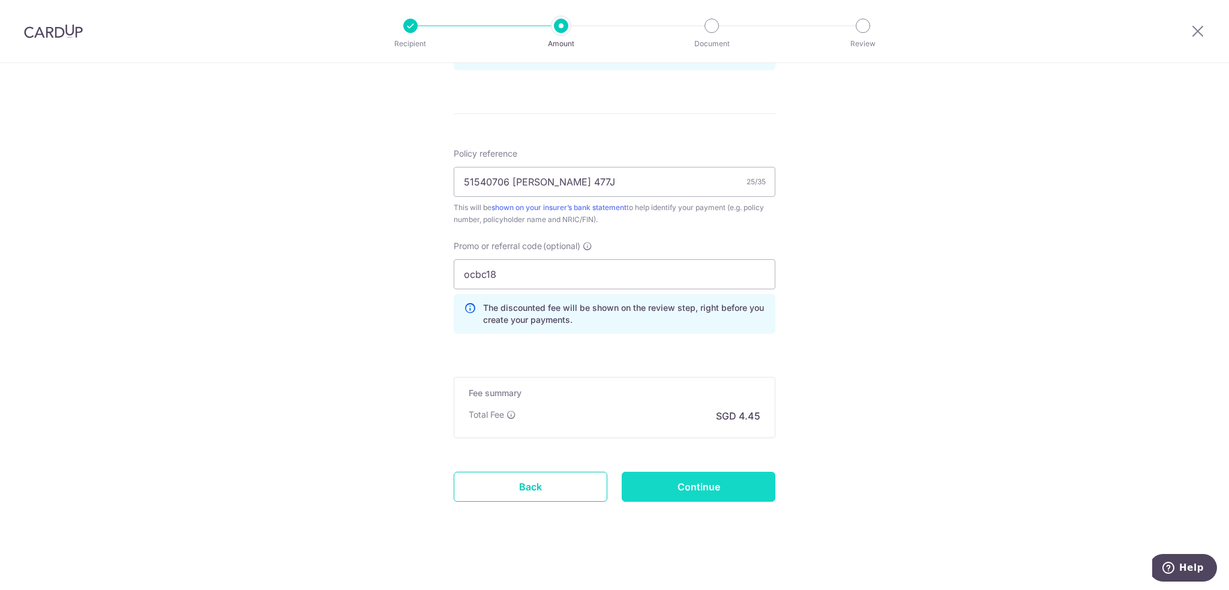
click at [715, 488] on input "Continue" at bounding box center [699, 487] width 154 height 30
type input "Create Schedule"
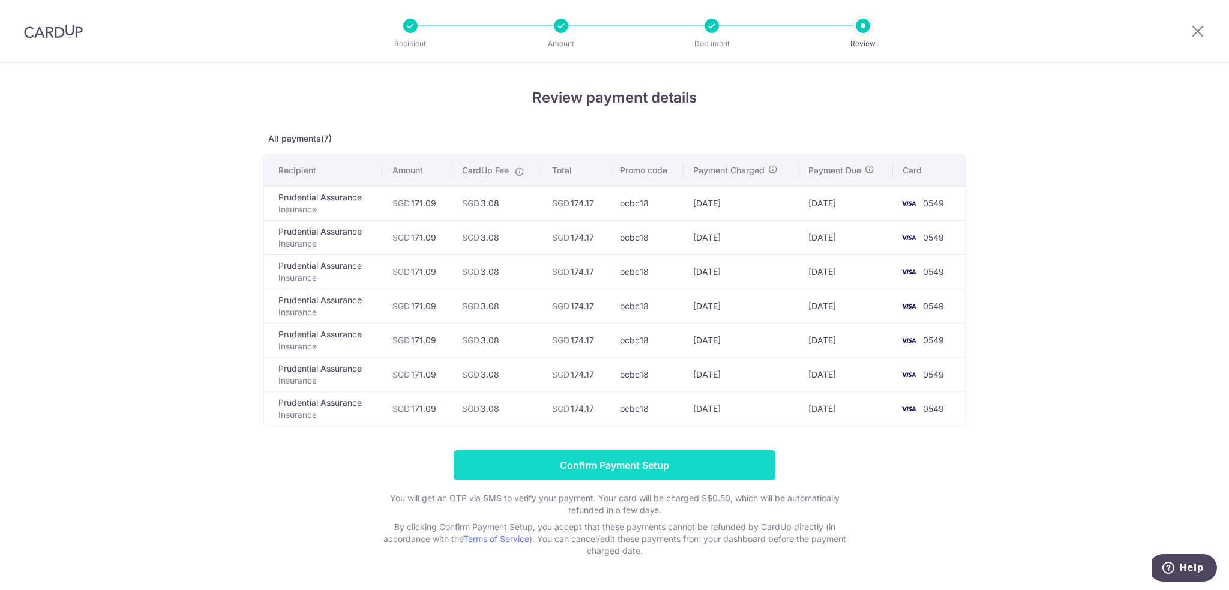
click at [606, 464] on input "Confirm Payment Setup" at bounding box center [615, 465] width 322 height 30
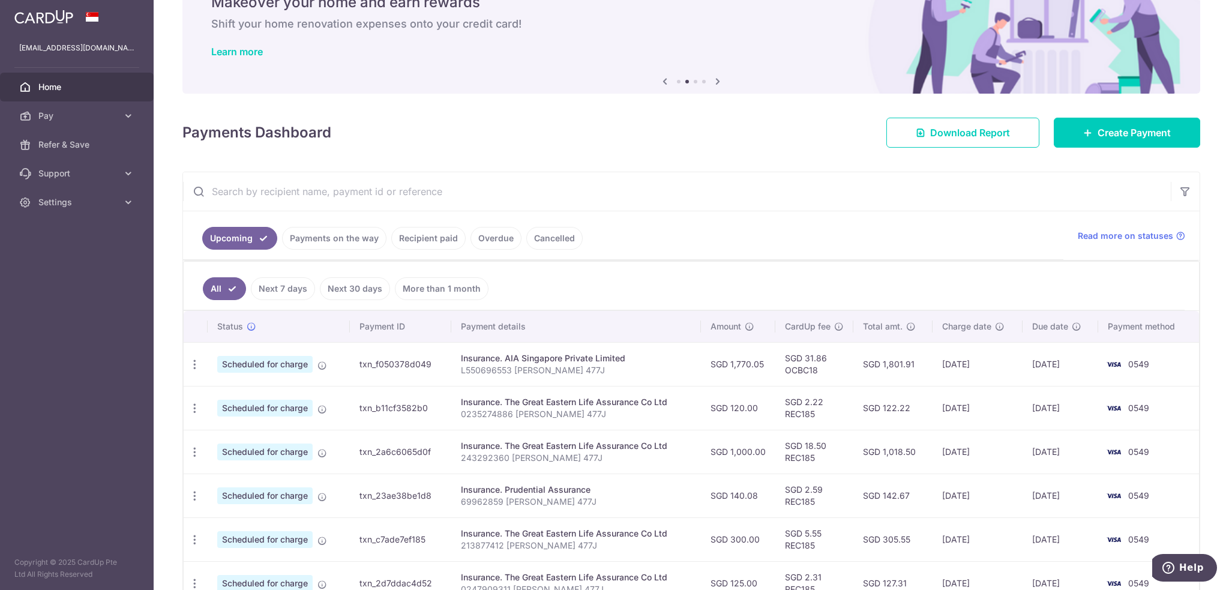
scroll to position [120, 0]
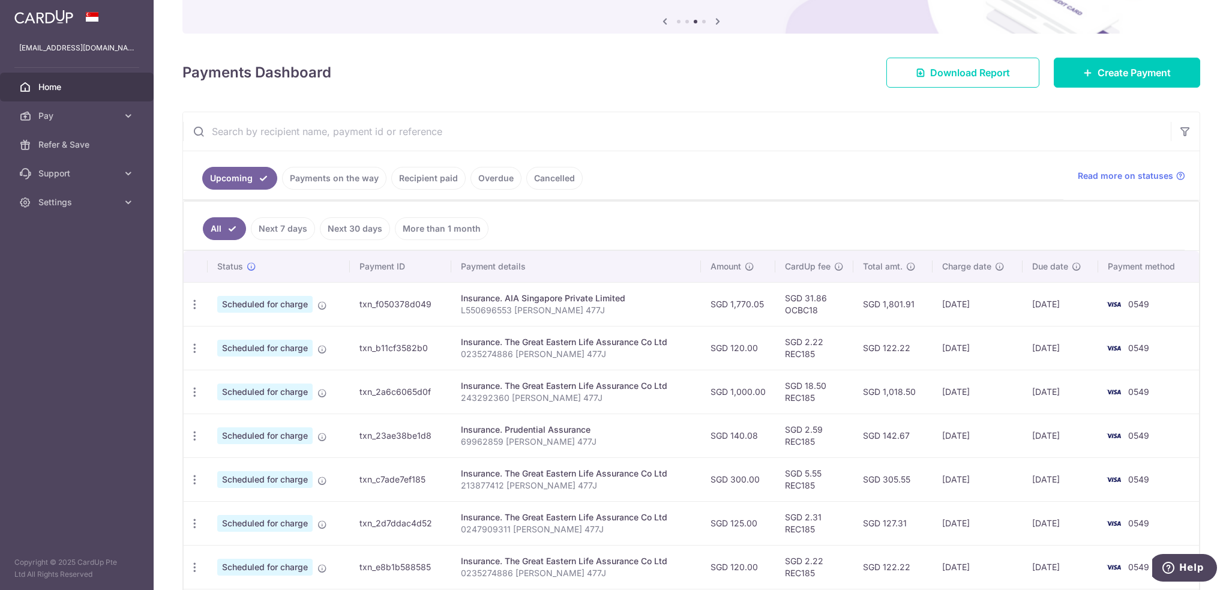
click at [221, 224] on link "All" at bounding box center [224, 228] width 43 height 23
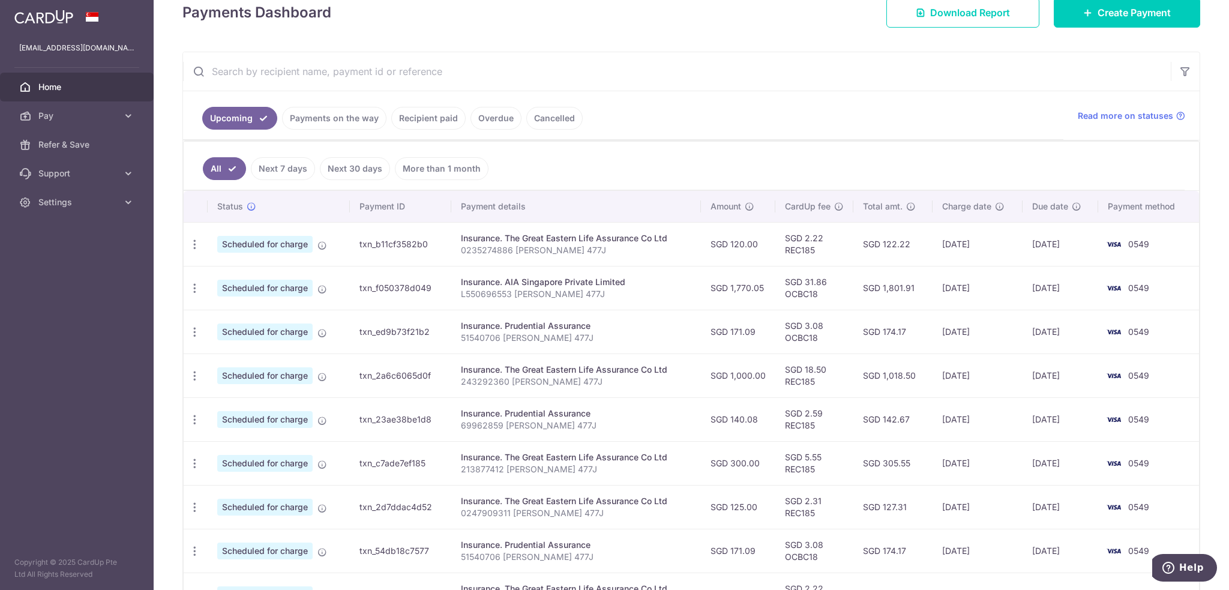
scroll to position [240, 0]
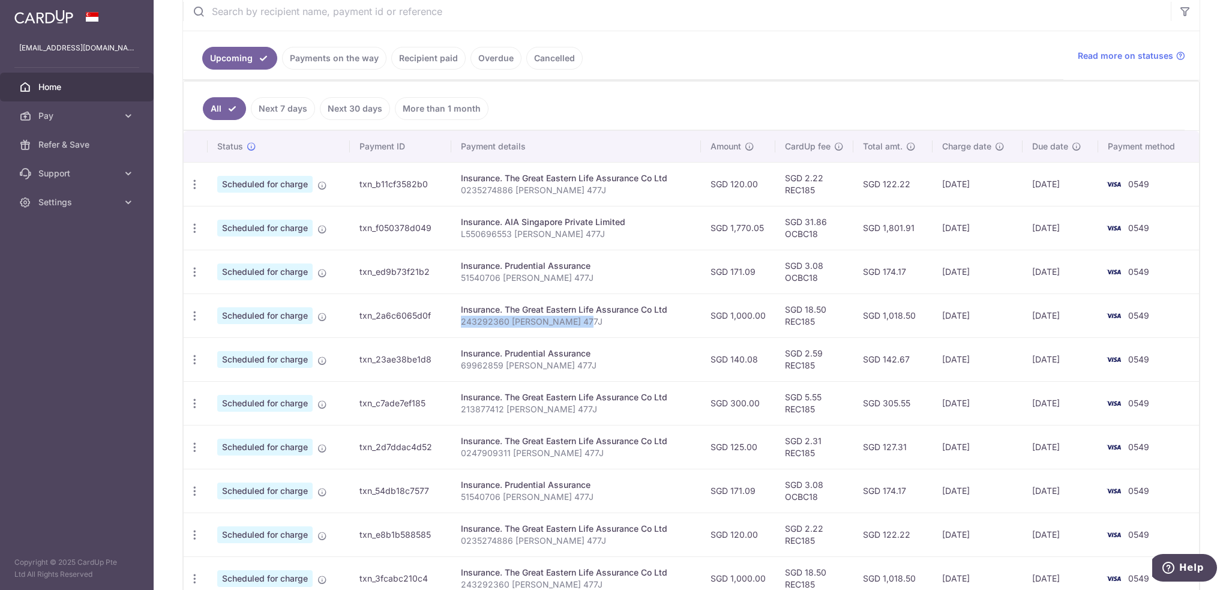
drag, startPoint x: 460, startPoint y: 319, endPoint x: 574, endPoint y: 326, distance: 114.8
click at [574, 326] on td "Insurance. The Great Eastern Life Assurance Co Ltd 243292360 Tang Si Yan 477J" at bounding box center [575, 315] width 249 height 44
copy p "243292360 [PERSON_NAME] 477J"
click at [468, 322] on p "243292360 [PERSON_NAME] 477J" at bounding box center [576, 322] width 230 height 12
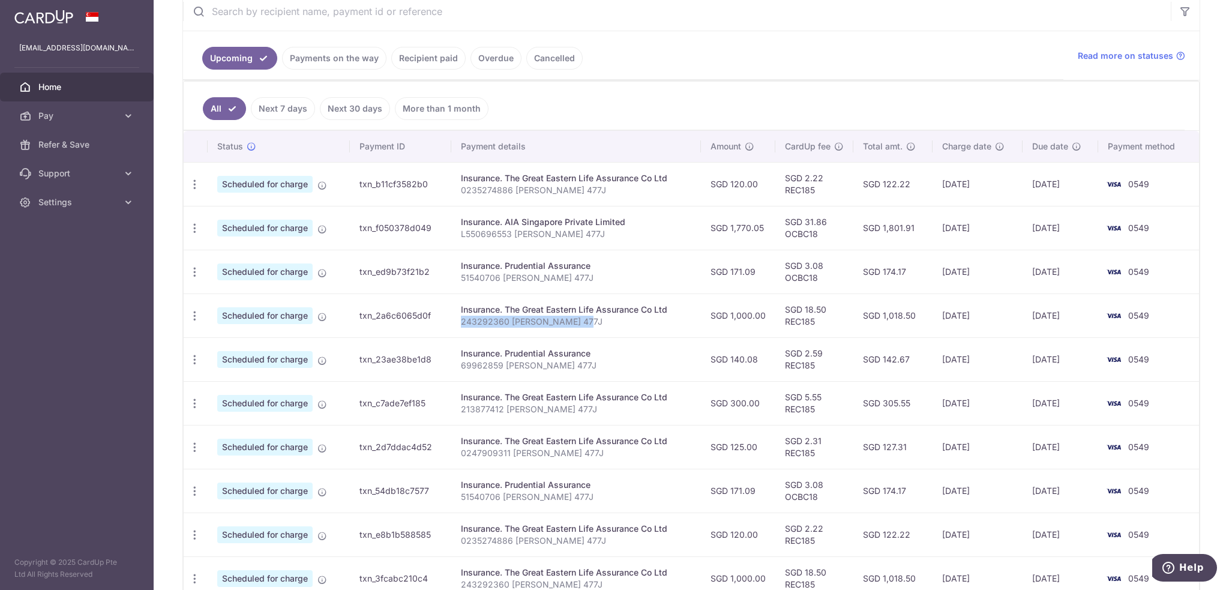
click at [586, 317] on p "243292360 [PERSON_NAME] 477J" at bounding box center [576, 322] width 230 height 12
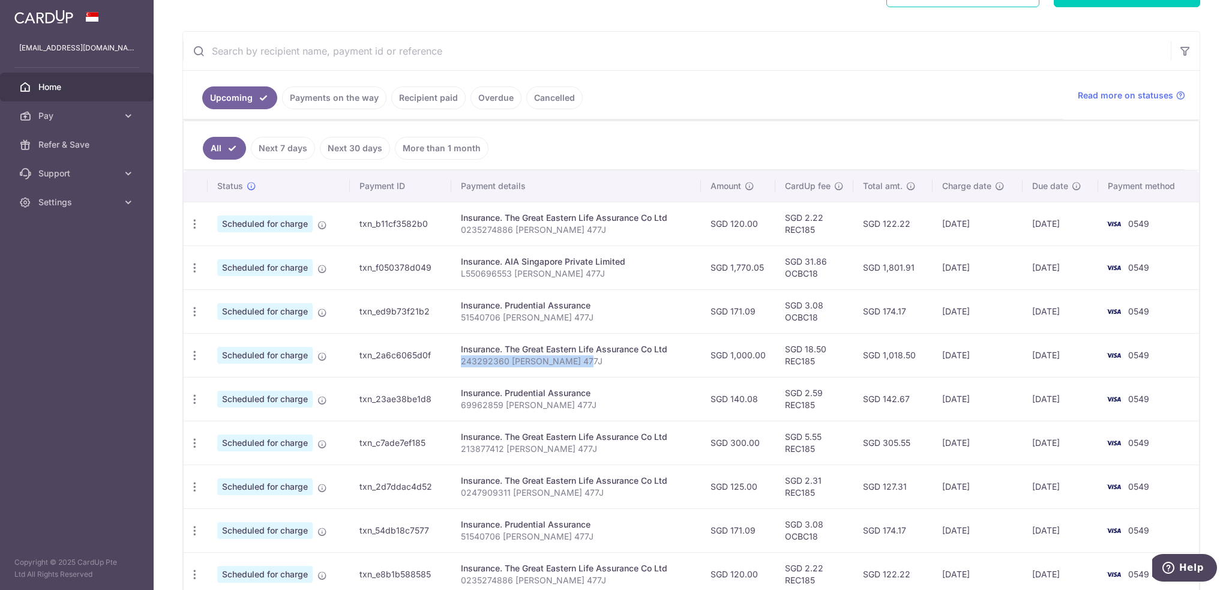
scroll to position [180, 0]
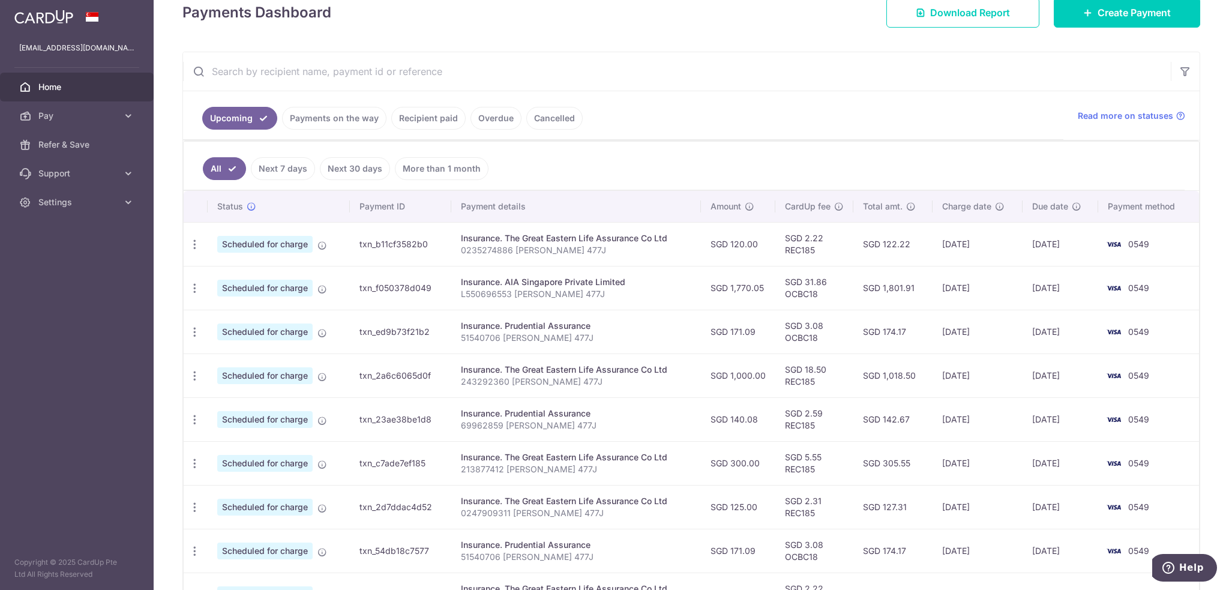
click at [329, 74] on input "text" at bounding box center [677, 71] width 988 height 38
paste input "243292360 Tang Si Yan 477J"
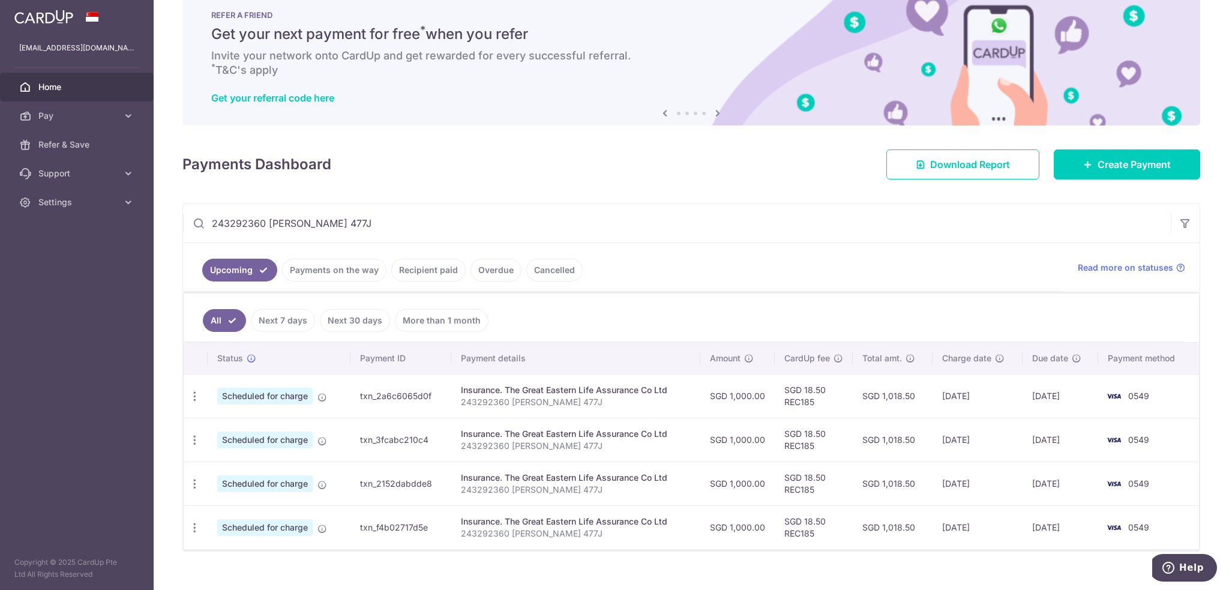
scroll to position [43, 0]
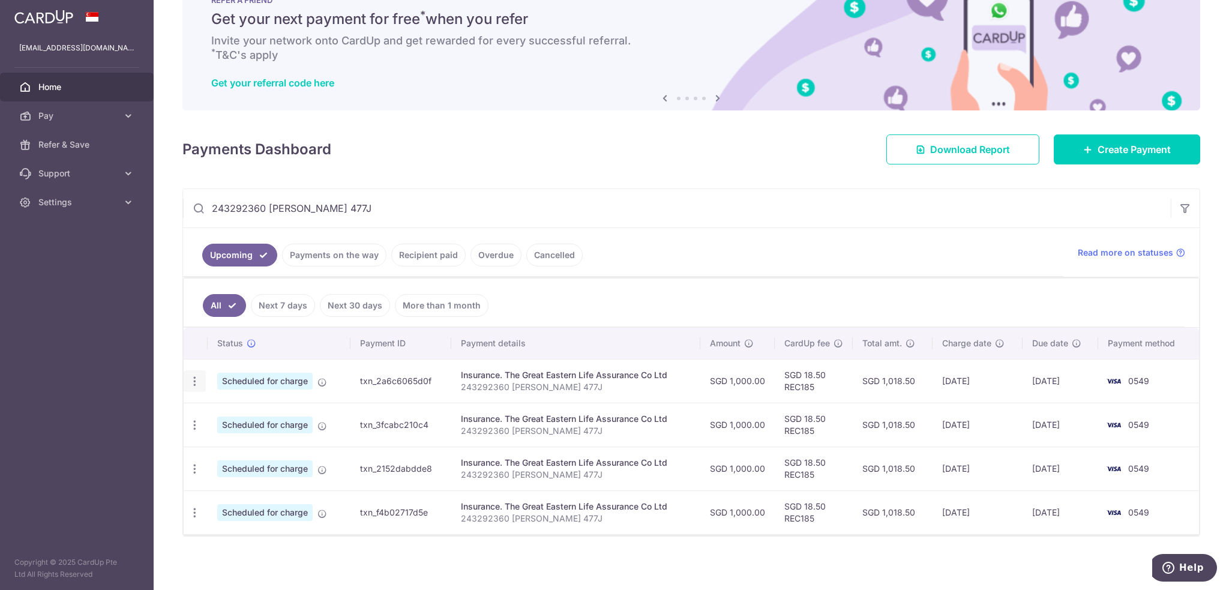
type input "243292360 Tang Si Yan 477J"
click at [193, 379] on icon "button" at bounding box center [194, 381] width 13 height 13
click at [254, 440] on span "Cancel payment" at bounding box center [258, 443] width 80 height 14
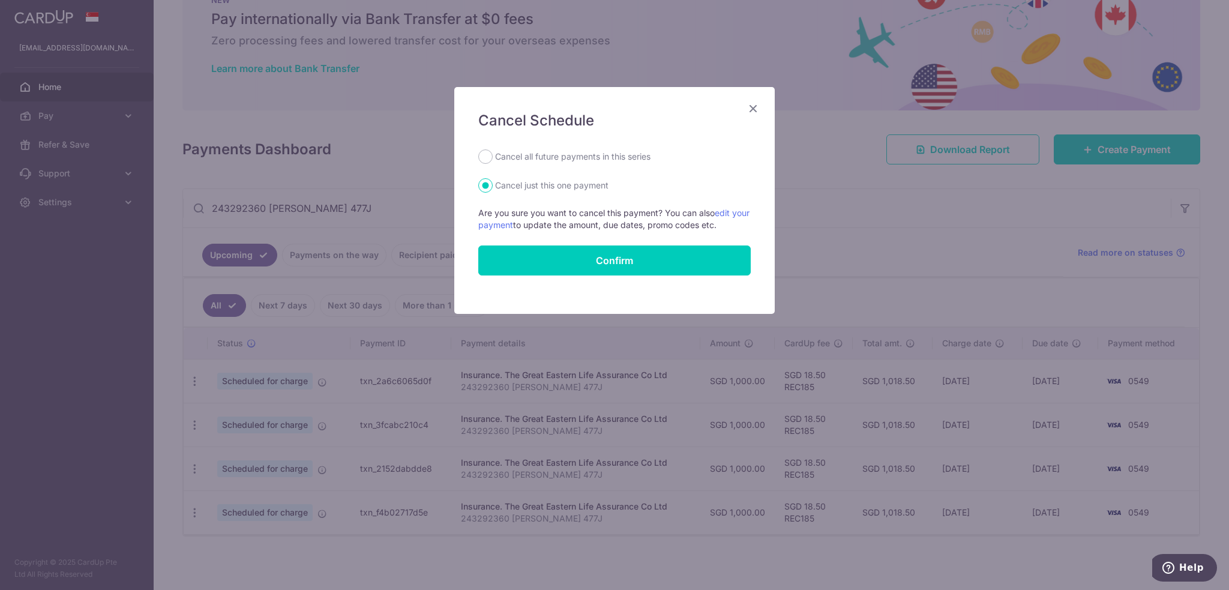
click at [559, 153] on label "Cancel all future payments in this series" at bounding box center [572, 156] width 155 height 14
click at [493, 153] on input "Cancel all future payments in this series" at bounding box center [485, 156] width 14 height 14
radio input "true"
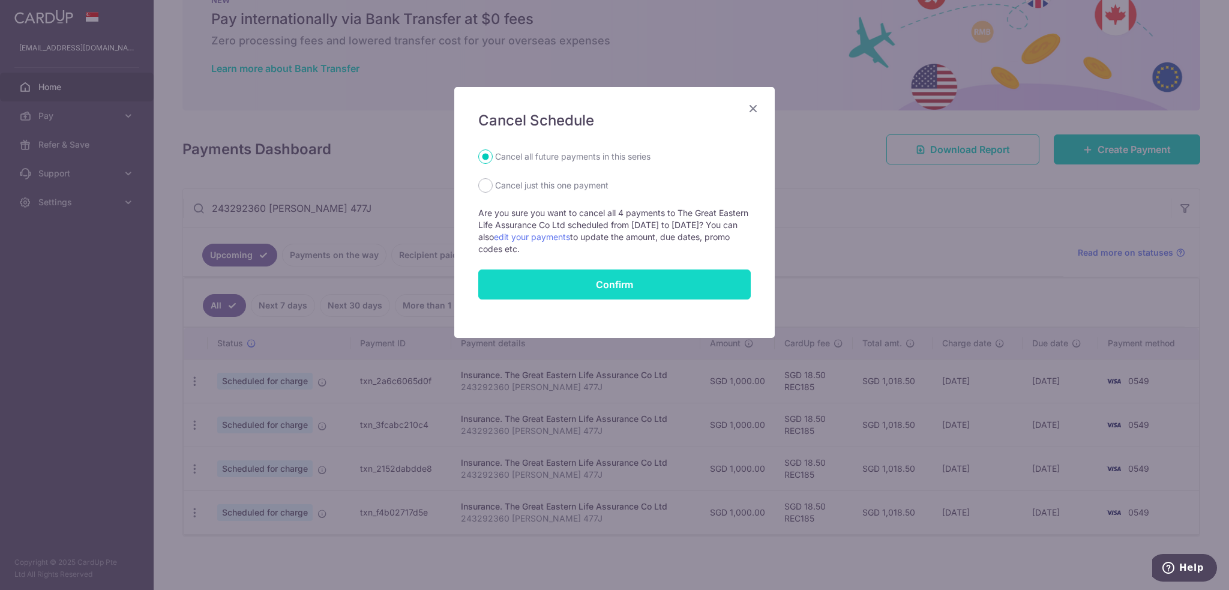
click at [566, 280] on button "Confirm" at bounding box center [614, 284] width 272 height 30
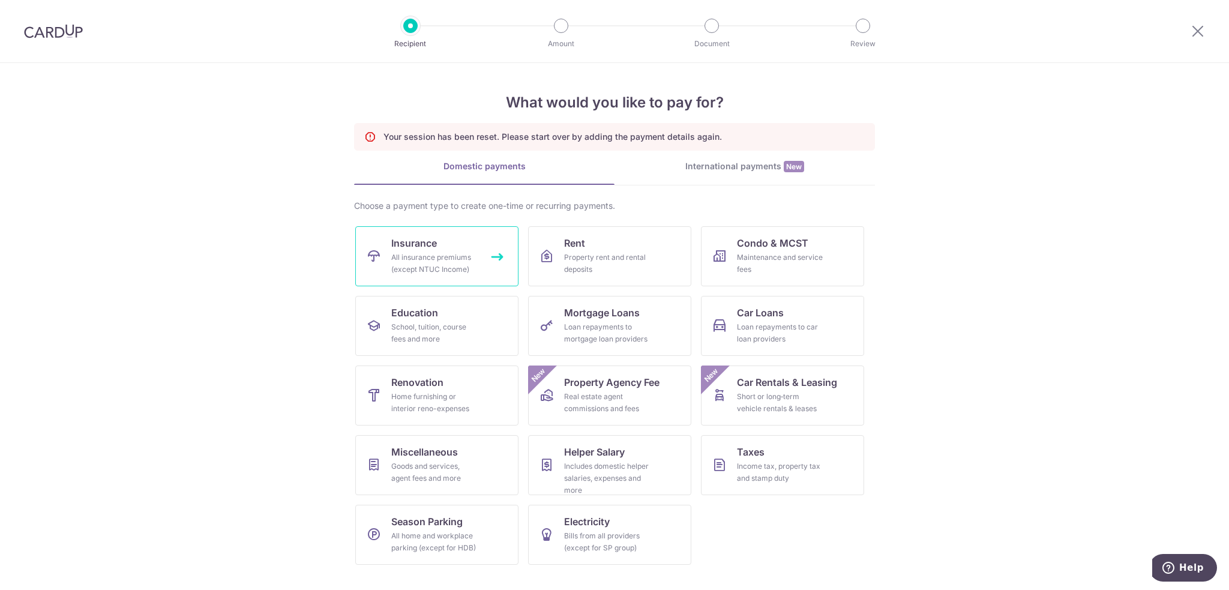
click at [454, 247] on link "Insurance All insurance premiums (except NTUC Income)" at bounding box center [436, 256] width 163 height 60
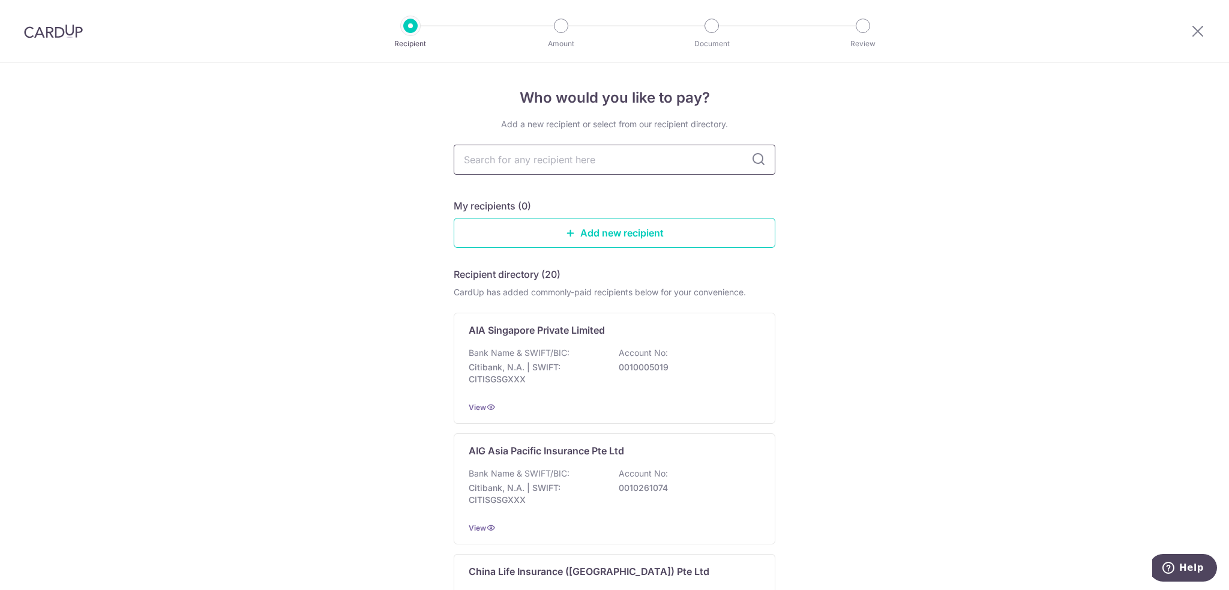
click at [532, 149] on input "text" at bounding box center [615, 160] width 322 height 30
type input "prud"
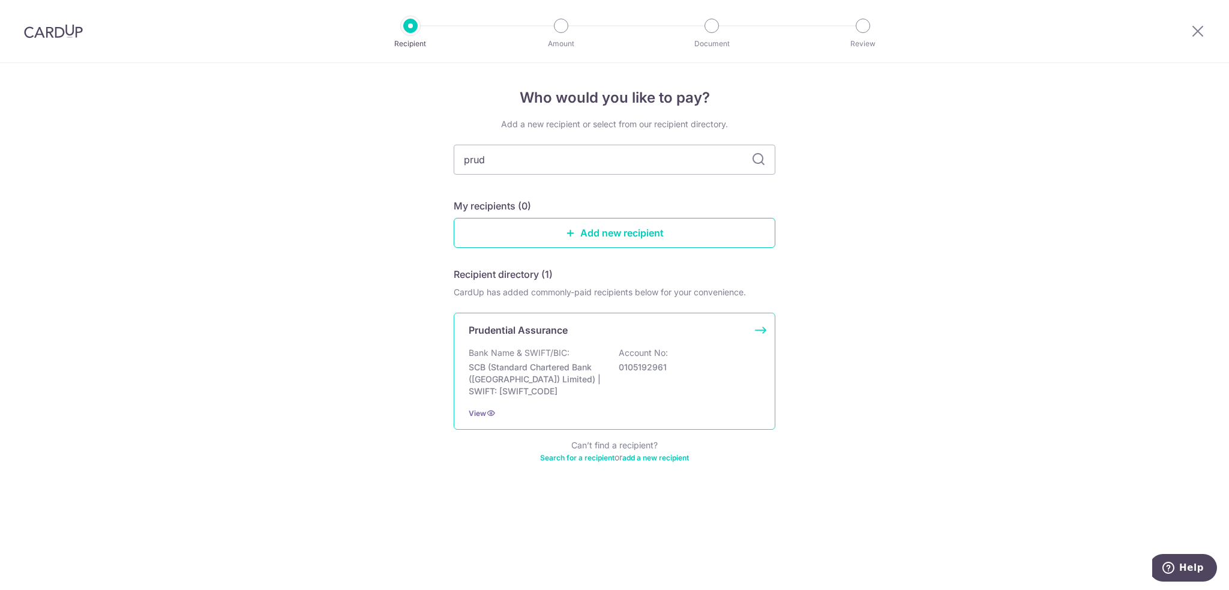
click at [503, 362] on p "SCB (Standard Chartered Bank (Singapore) Limited) | SWIFT: SCBLSG22XXX" at bounding box center [536, 379] width 134 height 36
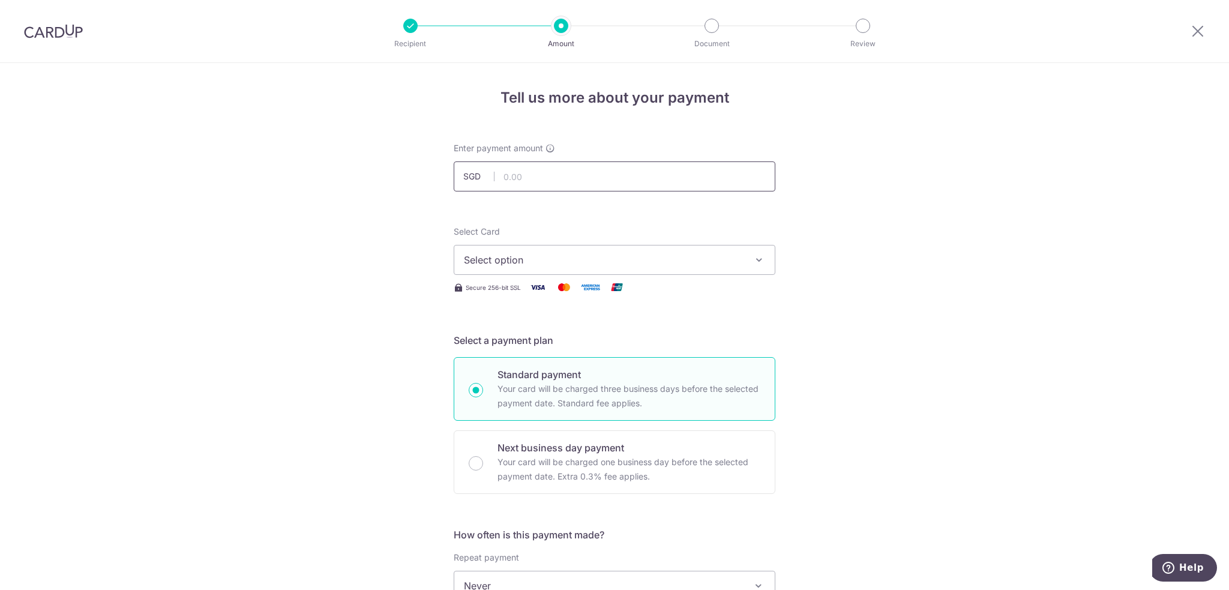
drag, startPoint x: 0, startPoint y: 0, endPoint x: 537, endPoint y: 164, distance: 561.4
click at [537, 164] on input "text" at bounding box center [615, 176] width 322 height 30
drag, startPoint x: 547, startPoint y: 177, endPoint x: 344, endPoint y: 154, distance: 204.7
type input "171.09"
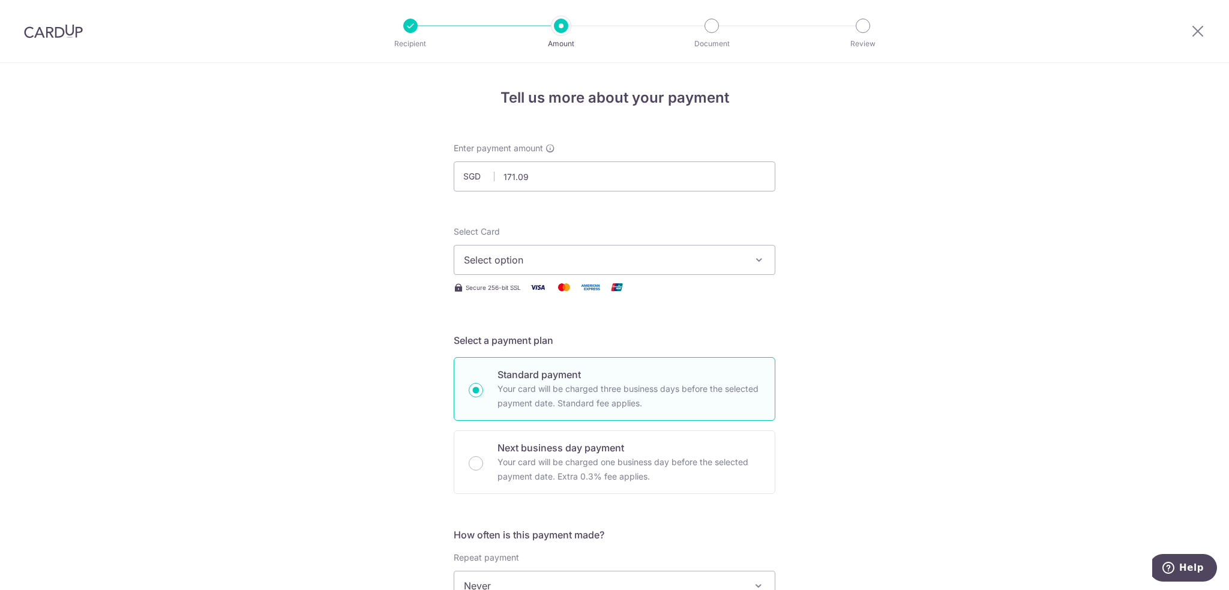
click at [582, 263] on span "Select option" at bounding box center [604, 260] width 280 height 14
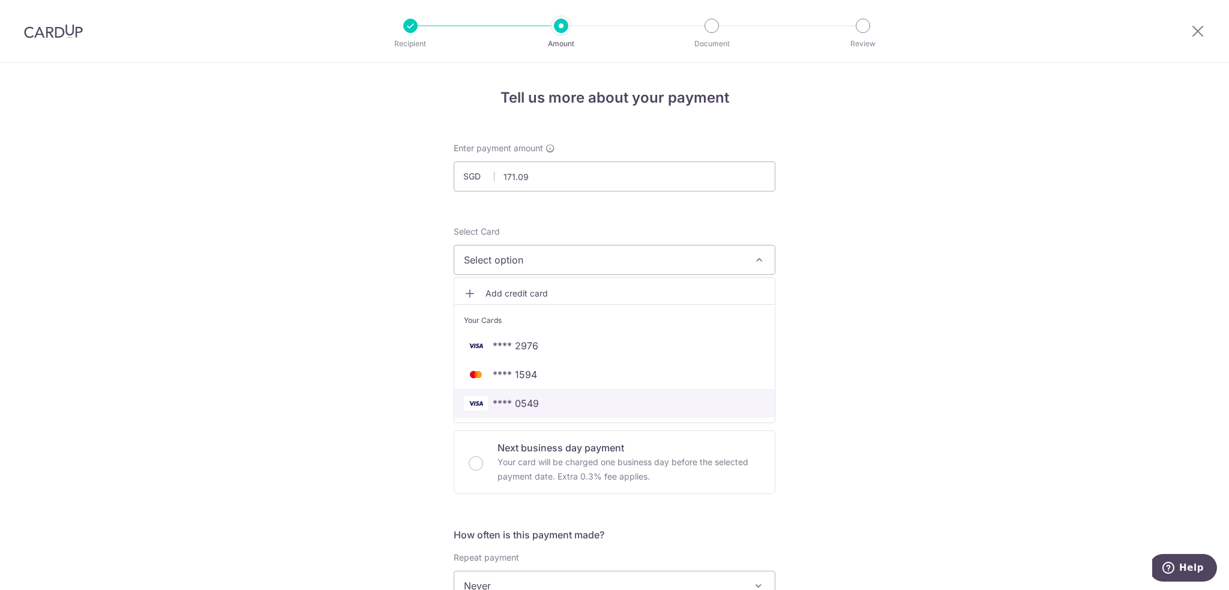
drag, startPoint x: 528, startPoint y: 407, endPoint x: 364, endPoint y: 383, distance: 166.1
click at [528, 408] on span "**** 0549" at bounding box center [516, 403] width 46 height 14
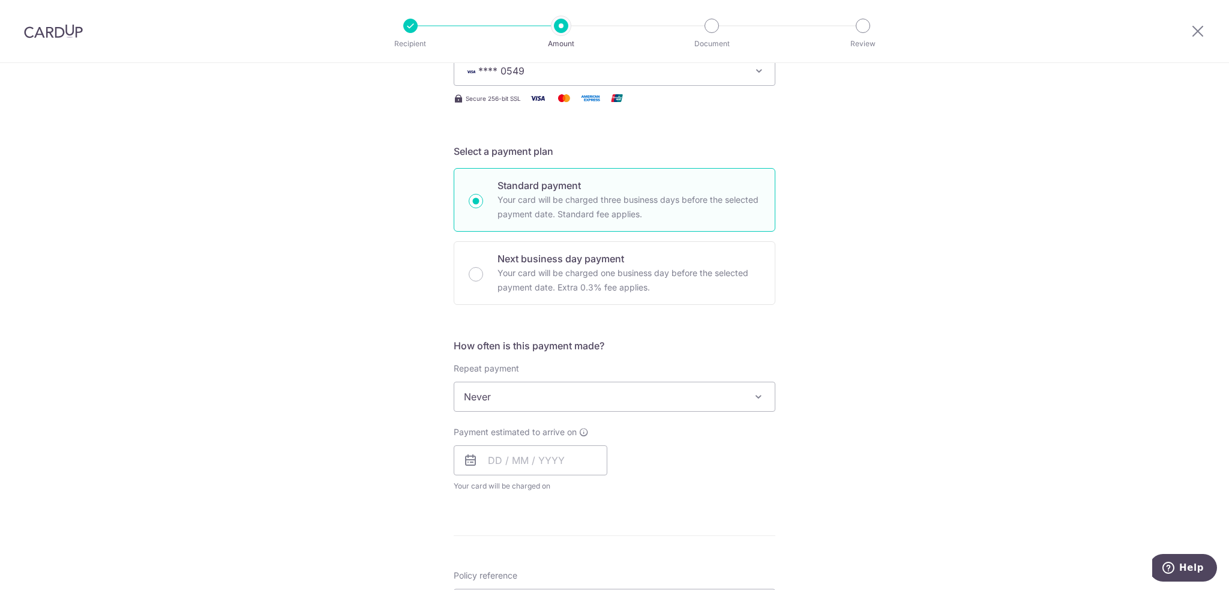
scroll to position [240, 0]
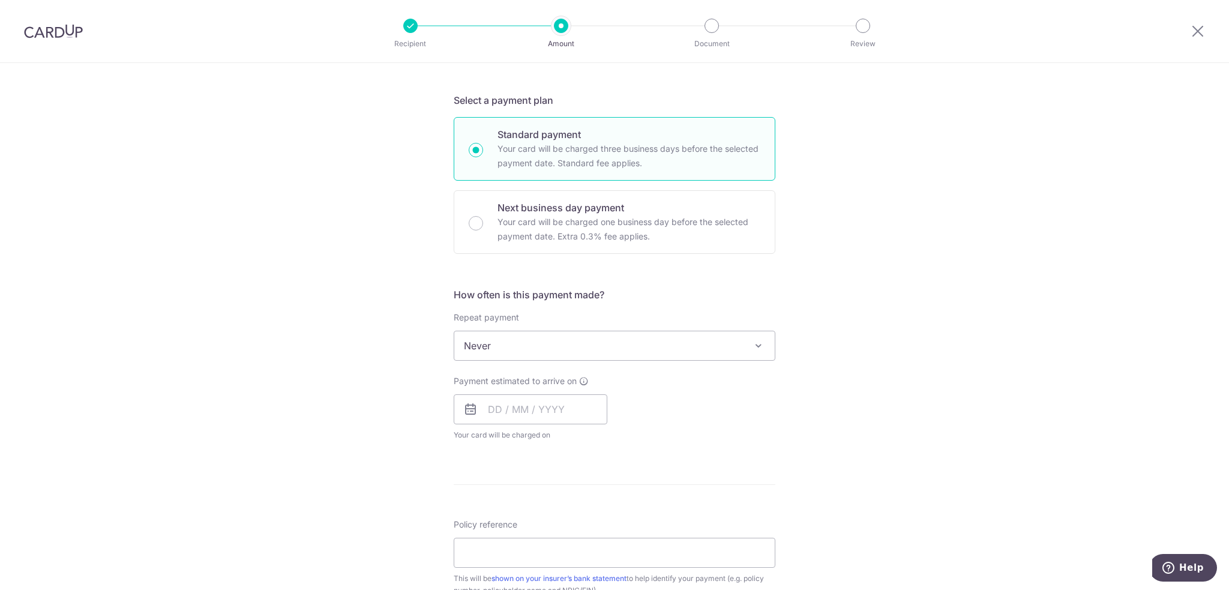
click at [473, 328] on div "Repeat payment Never Every week Every month Every quarter Every half a year Eve…" at bounding box center [615, 335] width 322 height 49
click at [473, 335] on span "Never" at bounding box center [614, 345] width 320 height 29
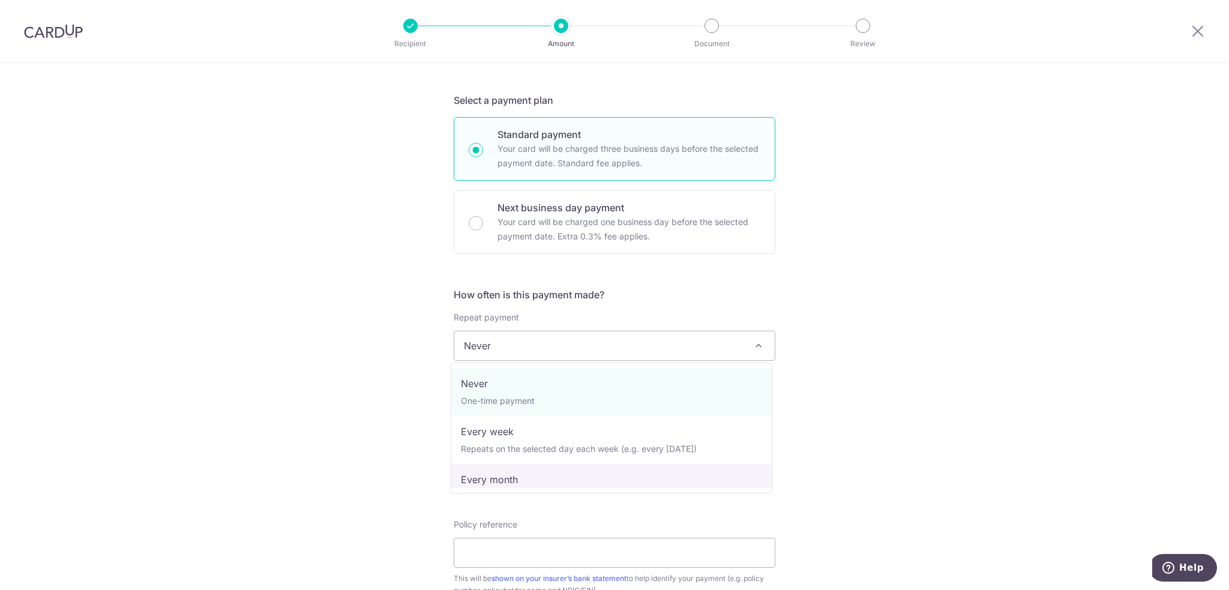
select select "3"
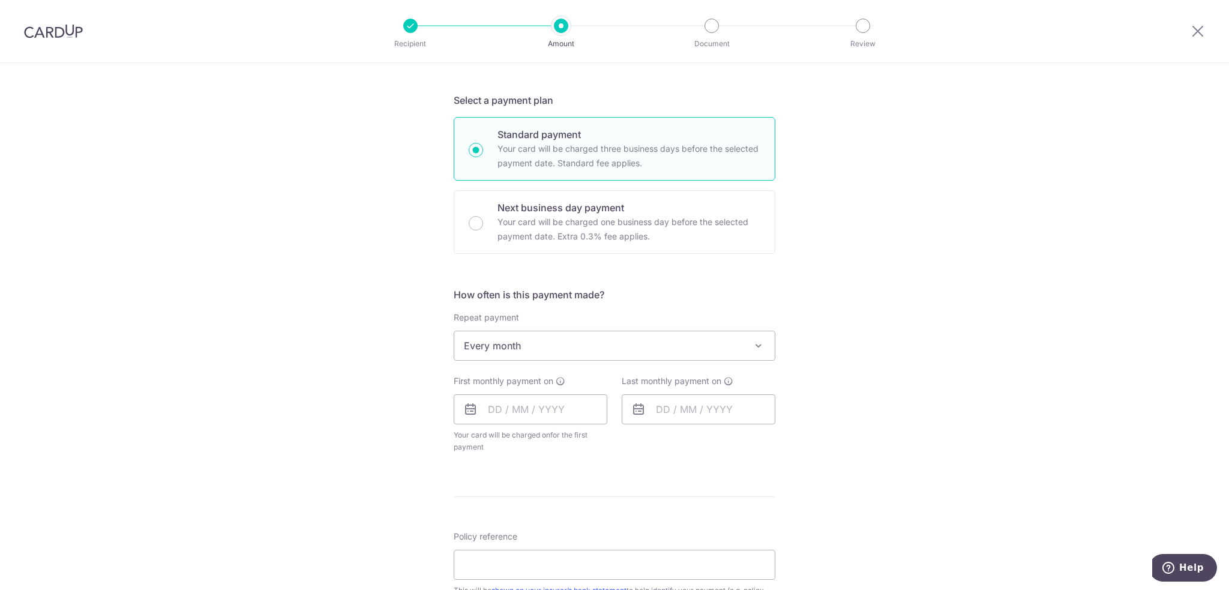
click at [547, 355] on span "Every month" at bounding box center [614, 345] width 320 height 29
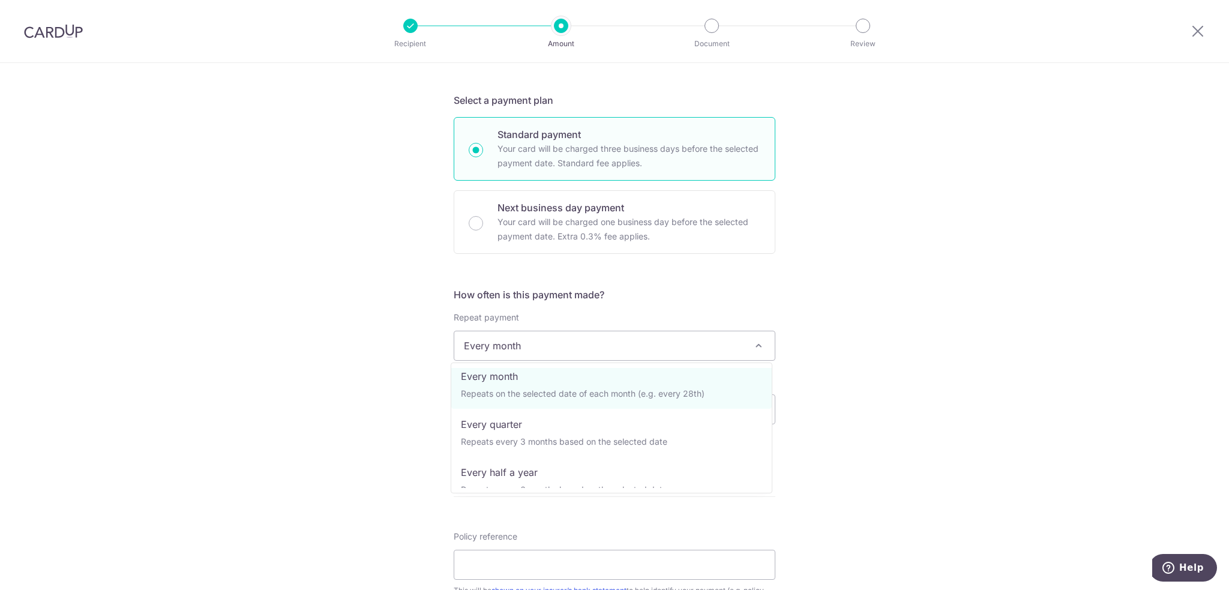
scroll to position [120, 0]
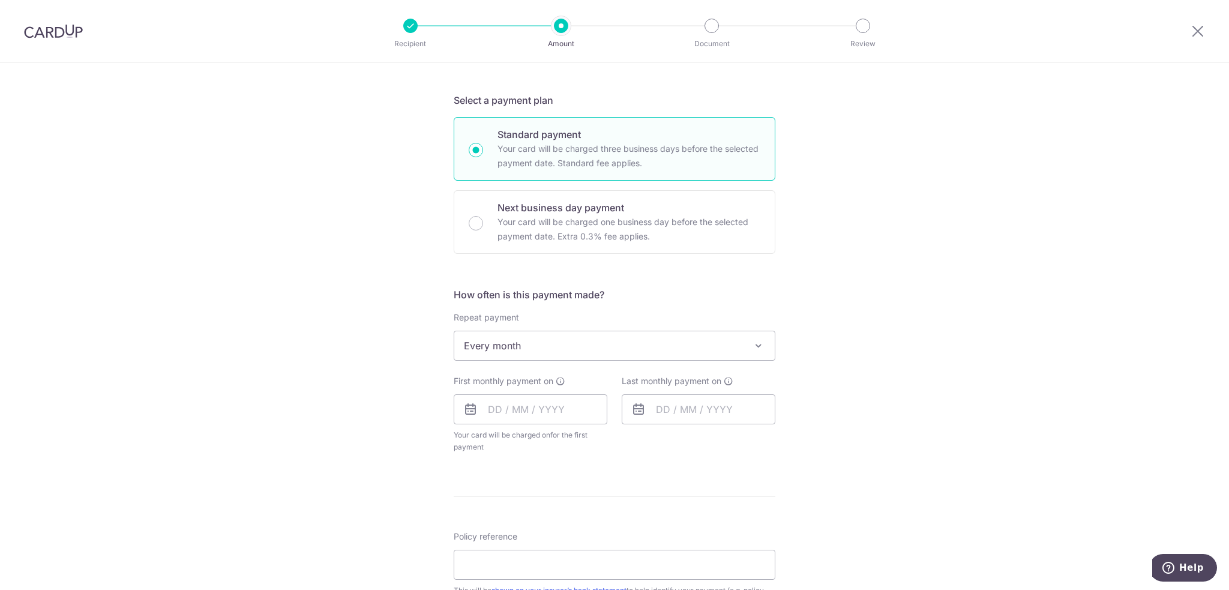
click at [313, 397] on div "Tell us more about your payment Enter payment amount SGD 171.09 171.09 Select C…" at bounding box center [614, 371] width 1229 height 1097
click at [496, 410] on input "text" at bounding box center [531, 409] width 154 height 30
click at [622, 549] on link "20" at bounding box center [622, 542] width 19 height 19
type input "[DATE]"
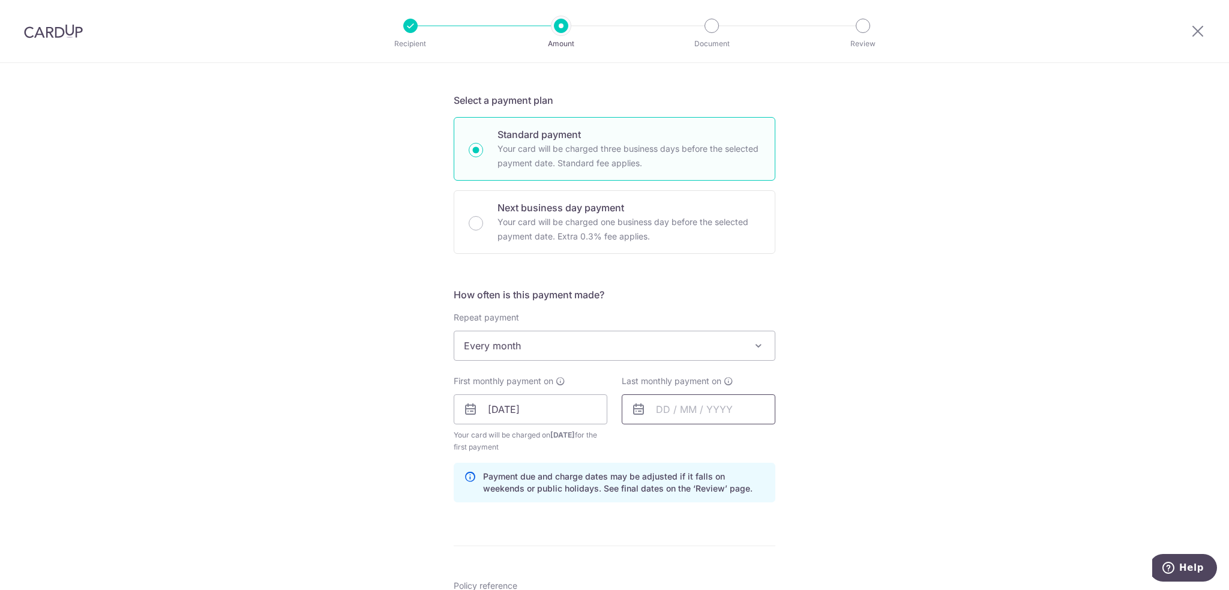
click at [701, 400] on input "text" at bounding box center [699, 409] width 154 height 30
click at [697, 437] on select "Sep Oct Nov Dec" at bounding box center [690, 442] width 32 height 10
click at [742, 443] on select "2025 2026 2027 2028 2029 2030 2031 2032 2033 2034 2035" at bounding box center [746, 442] width 32 height 10
click at [784, 443] on link "Next" at bounding box center [791, 441] width 14 height 14
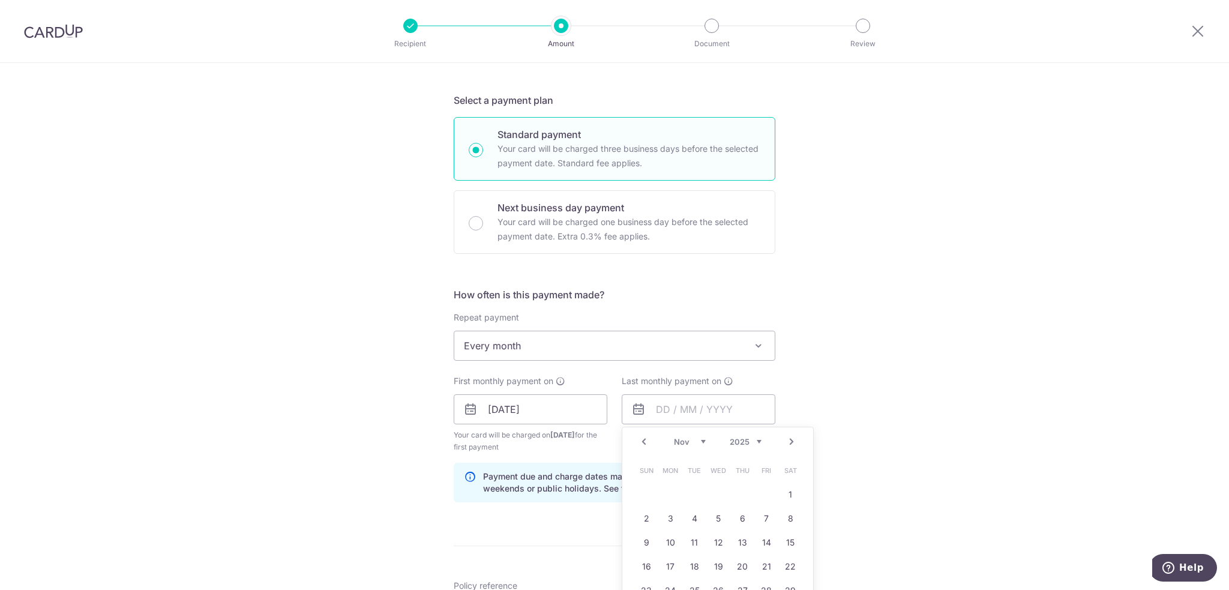
click at [784, 443] on link "Next" at bounding box center [791, 441] width 14 height 14
click at [772, 539] on link "20" at bounding box center [766, 542] width 19 height 19
type input "[DATE]"
click at [891, 530] on div "Tell us more about your payment Enter payment amount SGD 171.09 171.09 Select C…" at bounding box center [614, 396] width 1229 height 1147
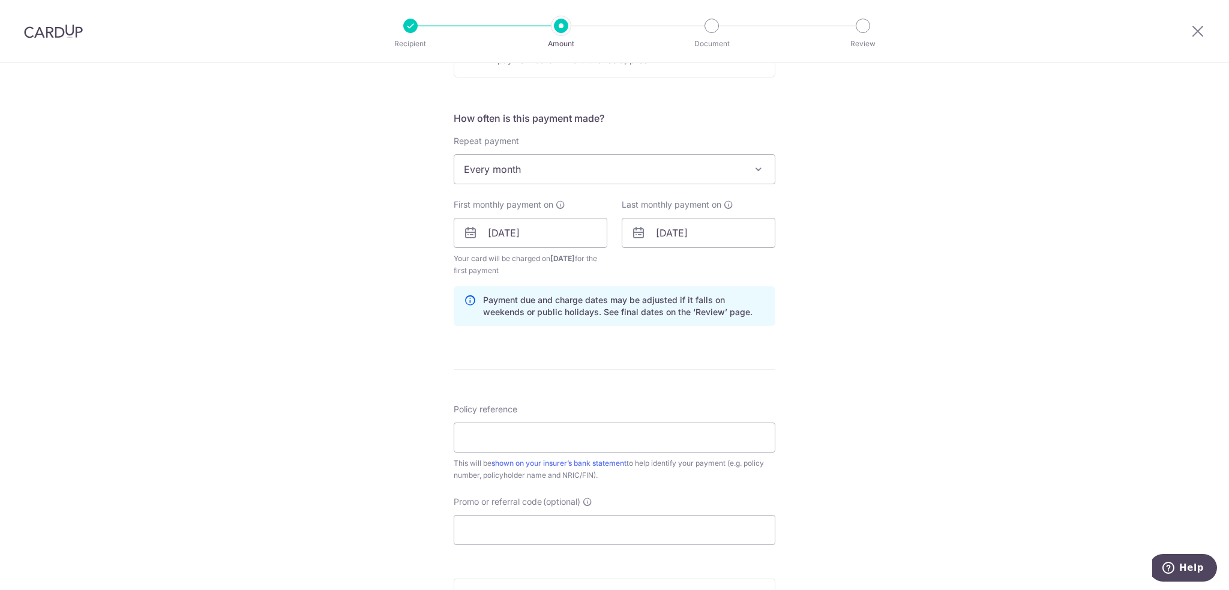
scroll to position [420, 0]
click at [499, 431] on input "Policy reference" at bounding box center [615, 434] width 322 height 30
paste input "51540706 [PERSON_NAME] 477J"
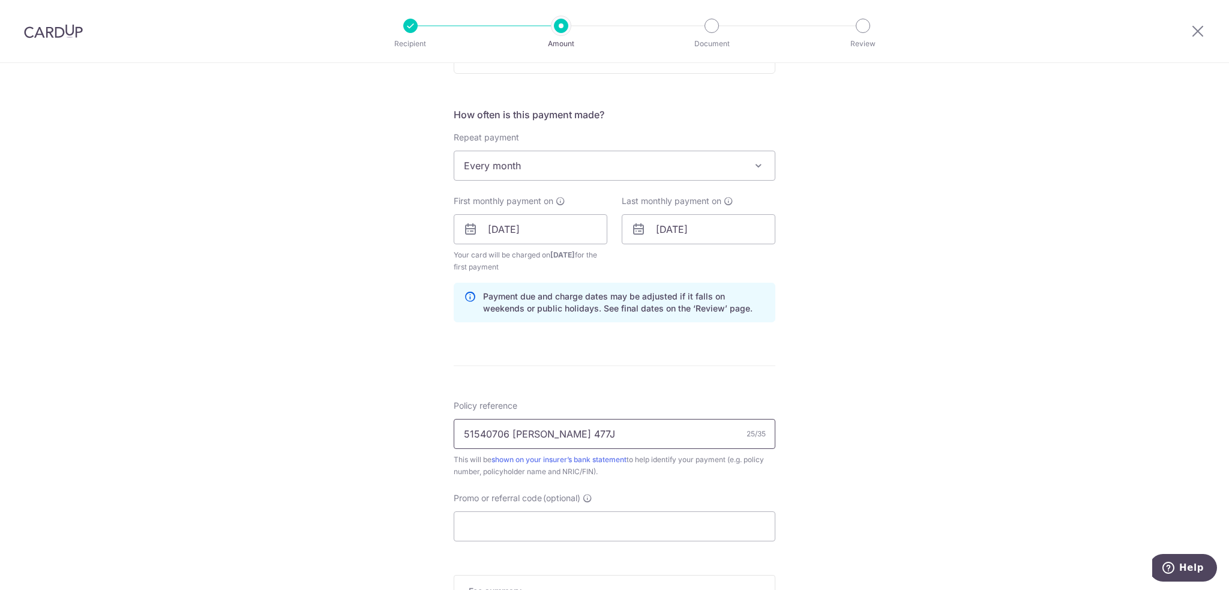
type input "51540706 [PERSON_NAME] 477J"
click at [247, 448] on div "Tell us more about your payment Enter payment amount SGD 171.09 171.09 Select C…" at bounding box center [614, 216] width 1229 height 1147
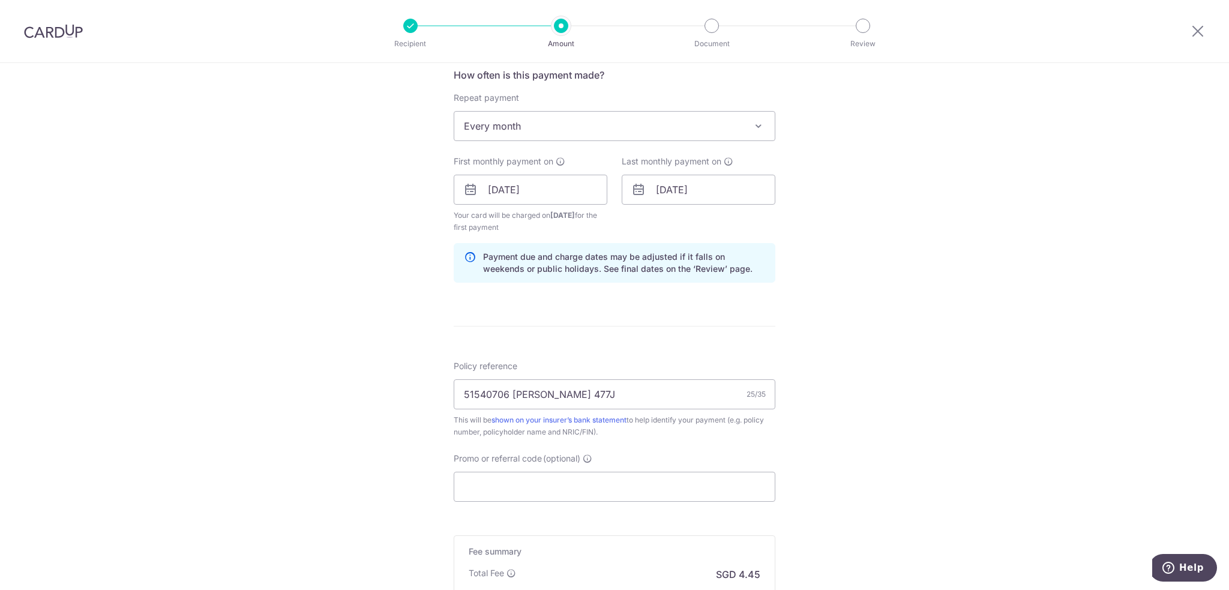
scroll to position [480, 0]
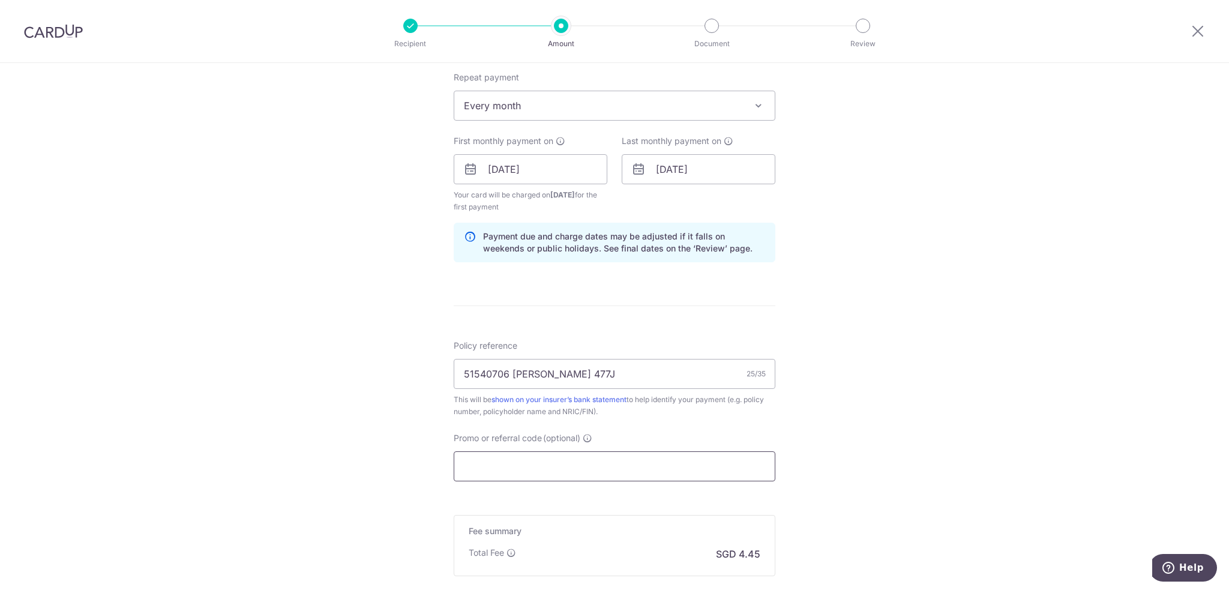
click at [524, 463] on input "Promo or referral code (optional)" at bounding box center [615, 466] width 322 height 30
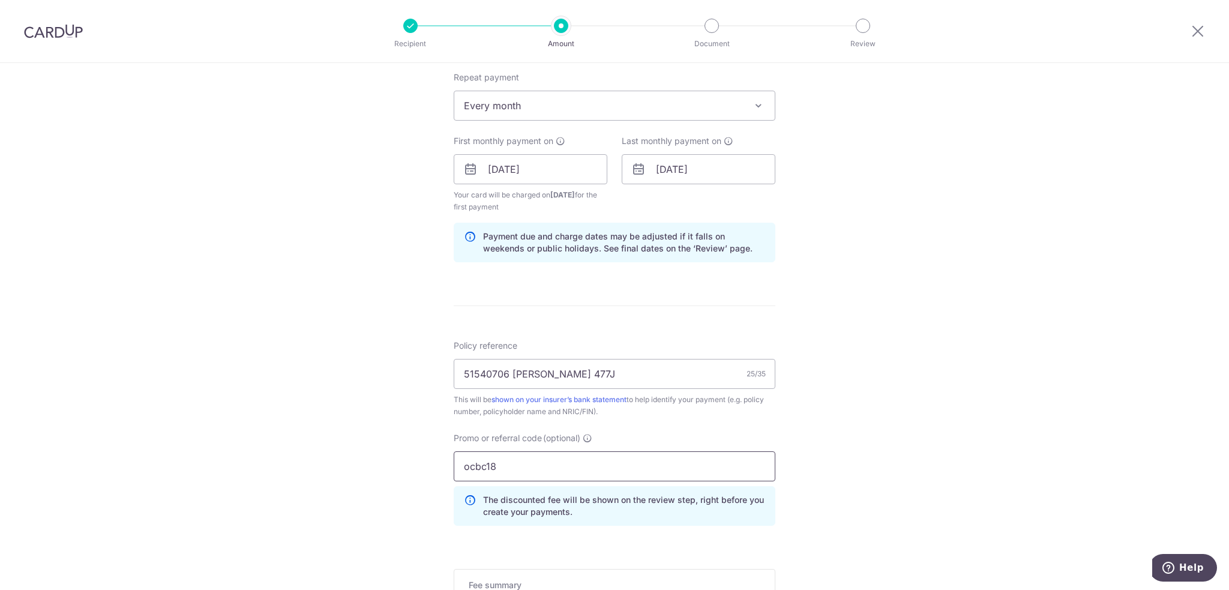
scroll to position [660, 0]
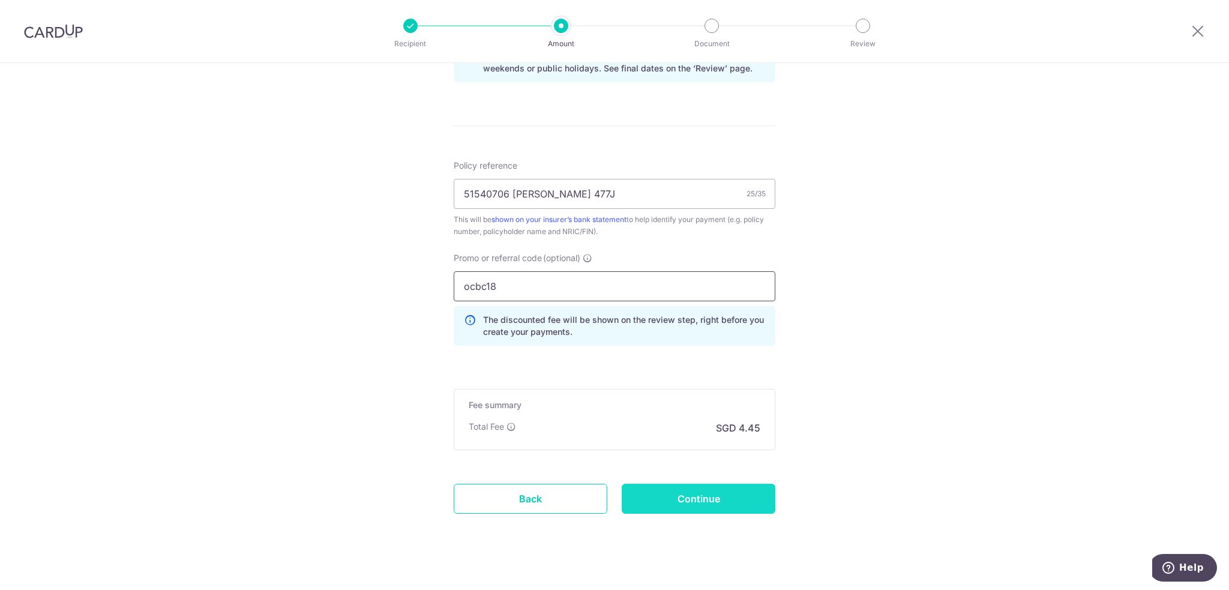
type input "ocbc18"
click at [655, 499] on input "Continue" at bounding box center [699, 499] width 154 height 30
type input "Create Schedule"
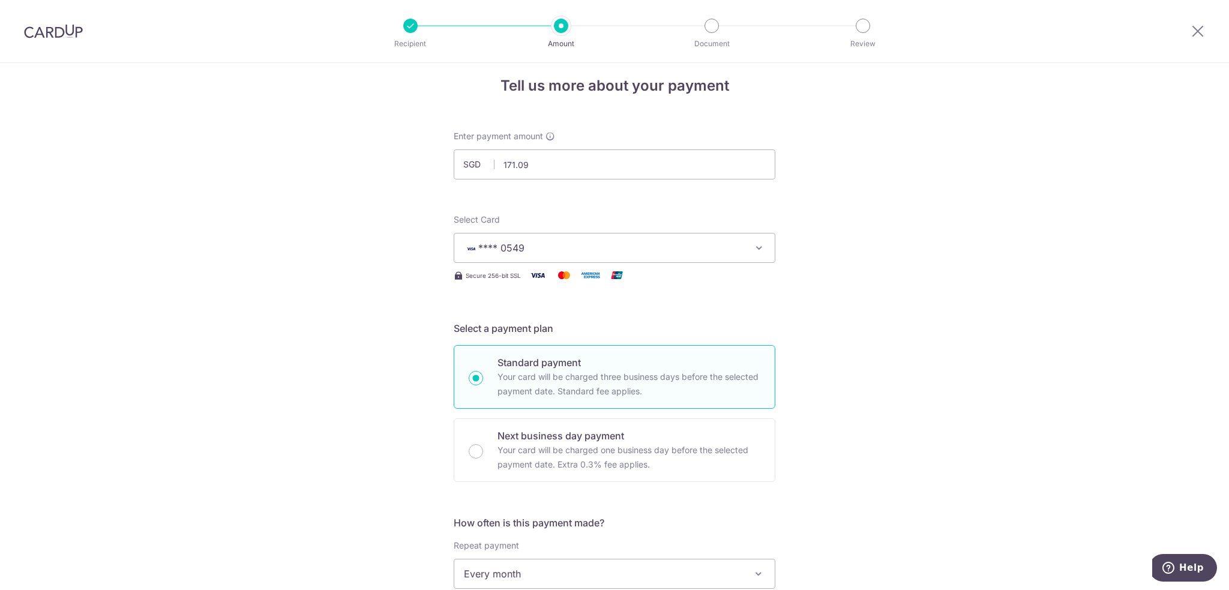
scroll to position [0, 0]
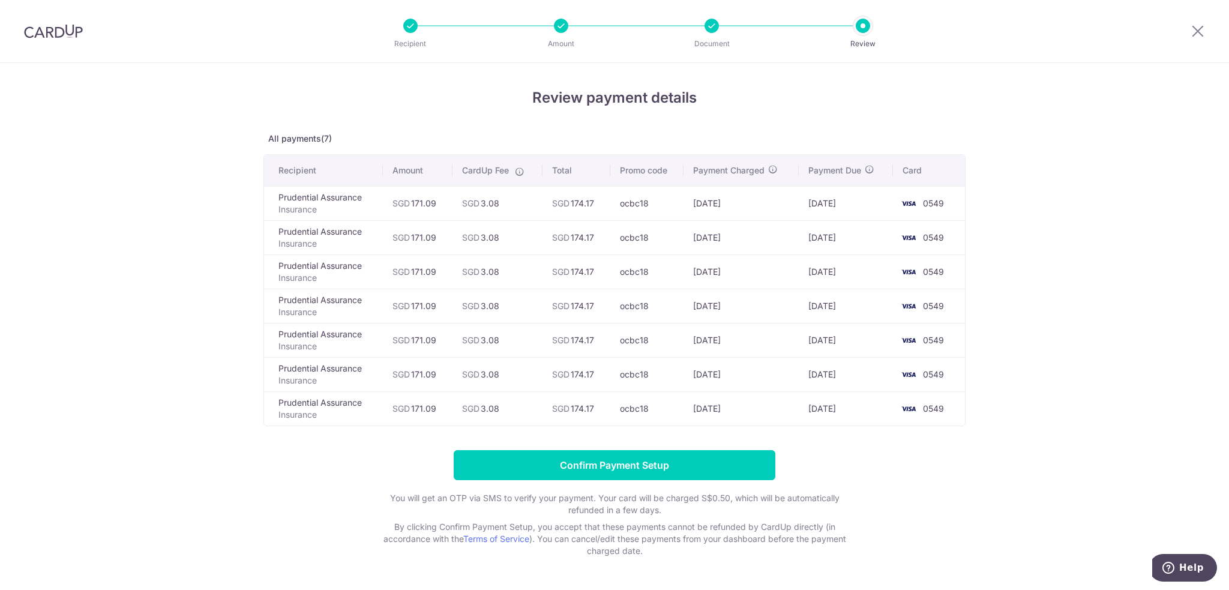
scroll to position [36, 0]
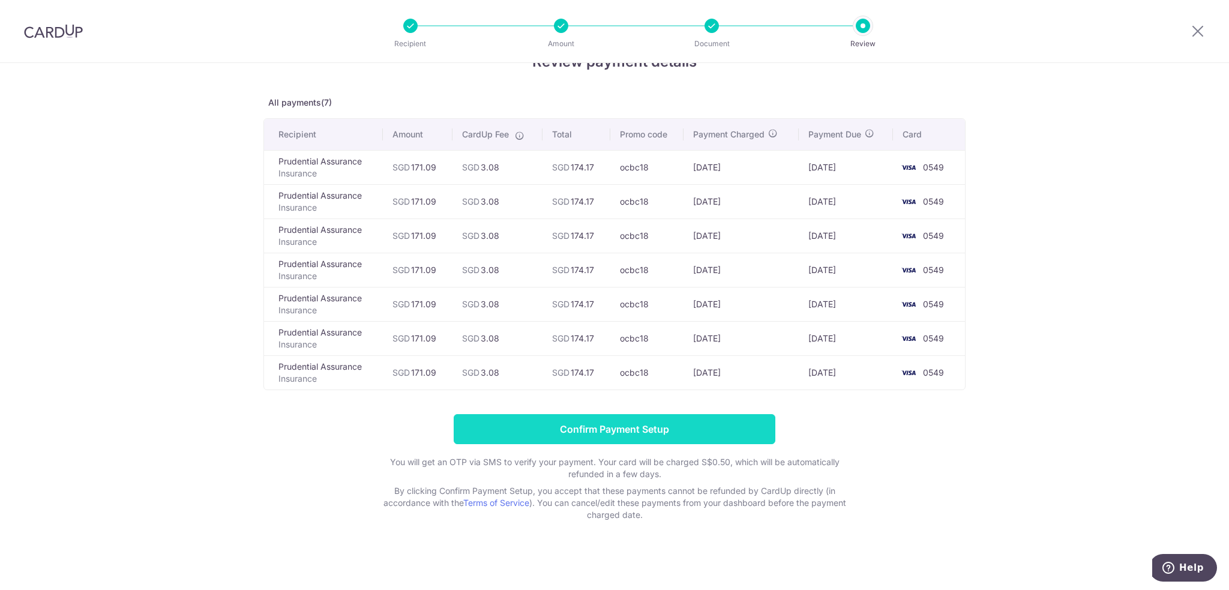
click at [716, 426] on input "Confirm Payment Setup" at bounding box center [615, 429] width 322 height 30
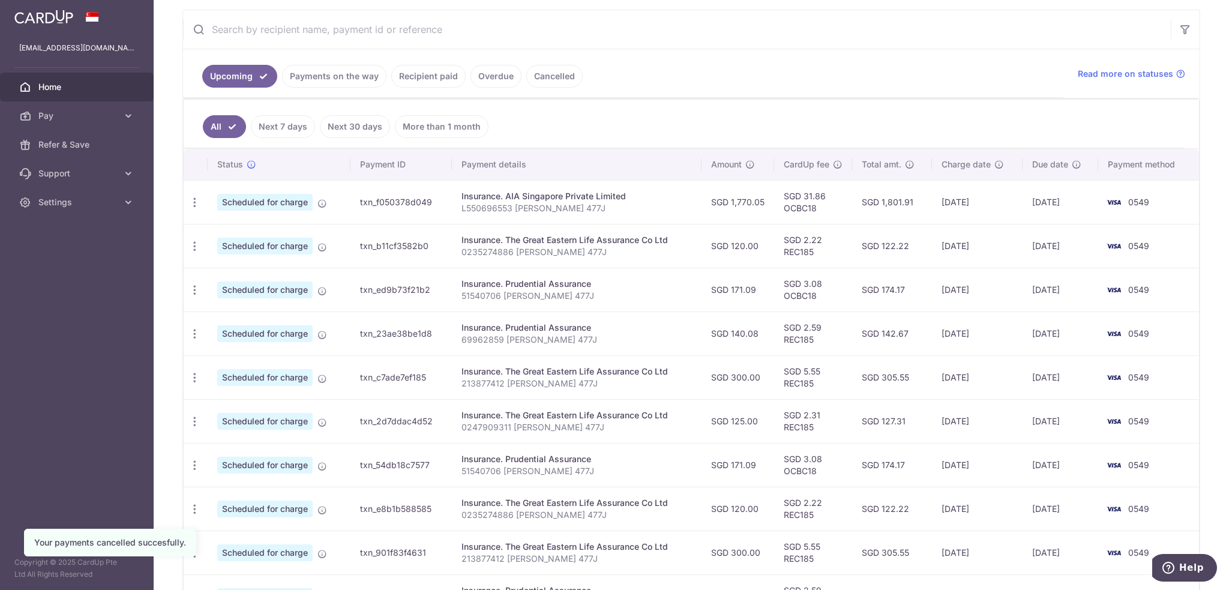
scroll to position [154, 0]
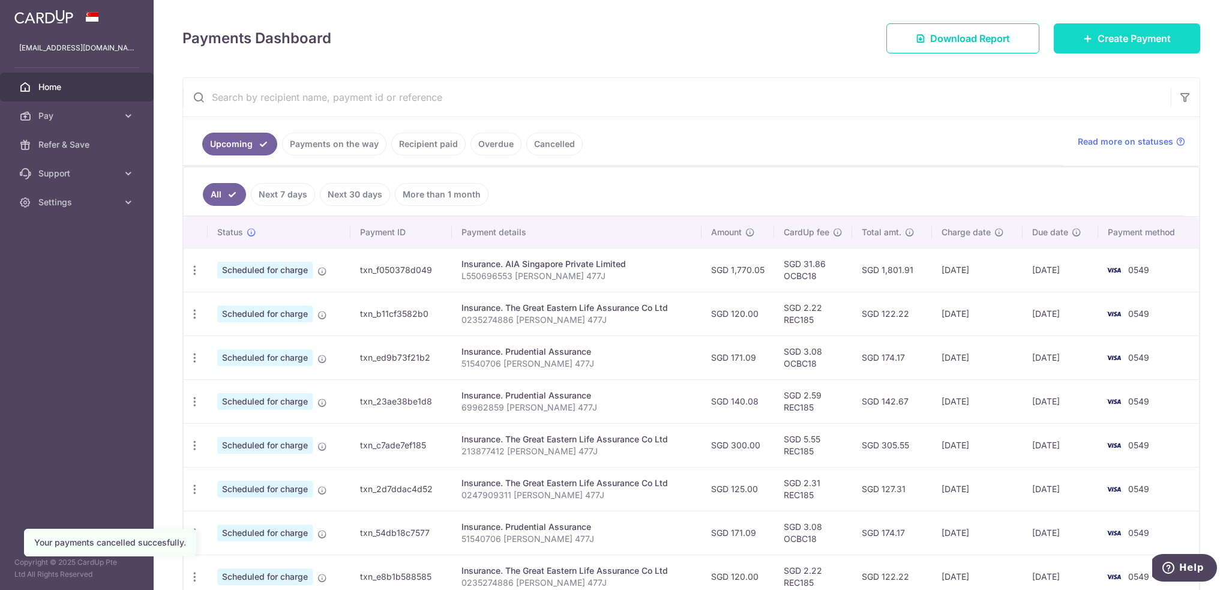
click at [1142, 44] on span "Create Payment" at bounding box center [1133, 38] width 73 height 14
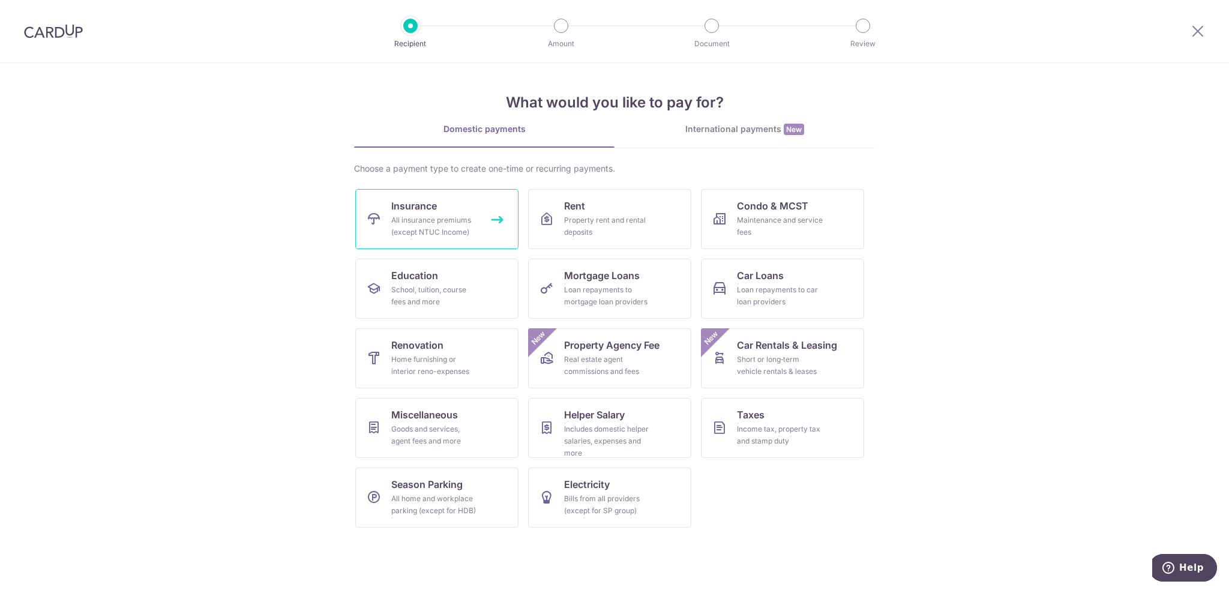
click at [440, 224] on div "All insurance premiums (except NTUC Income)" at bounding box center [434, 226] width 86 height 24
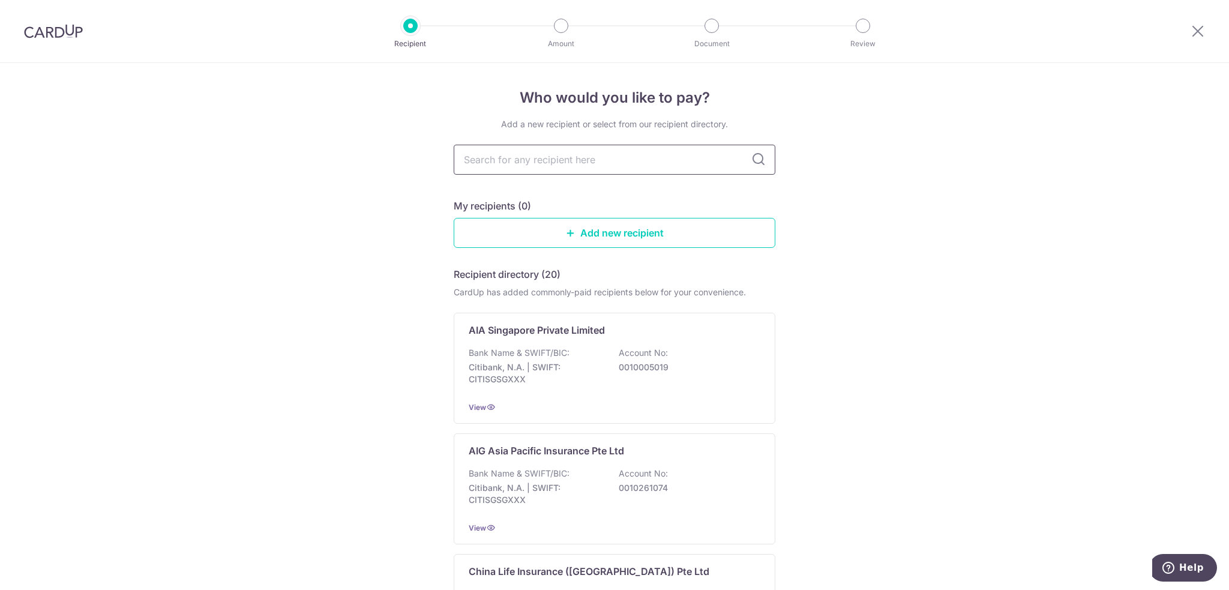
click at [548, 160] on input "text" at bounding box center [615, 160] width 322 height 30
type input "grea"
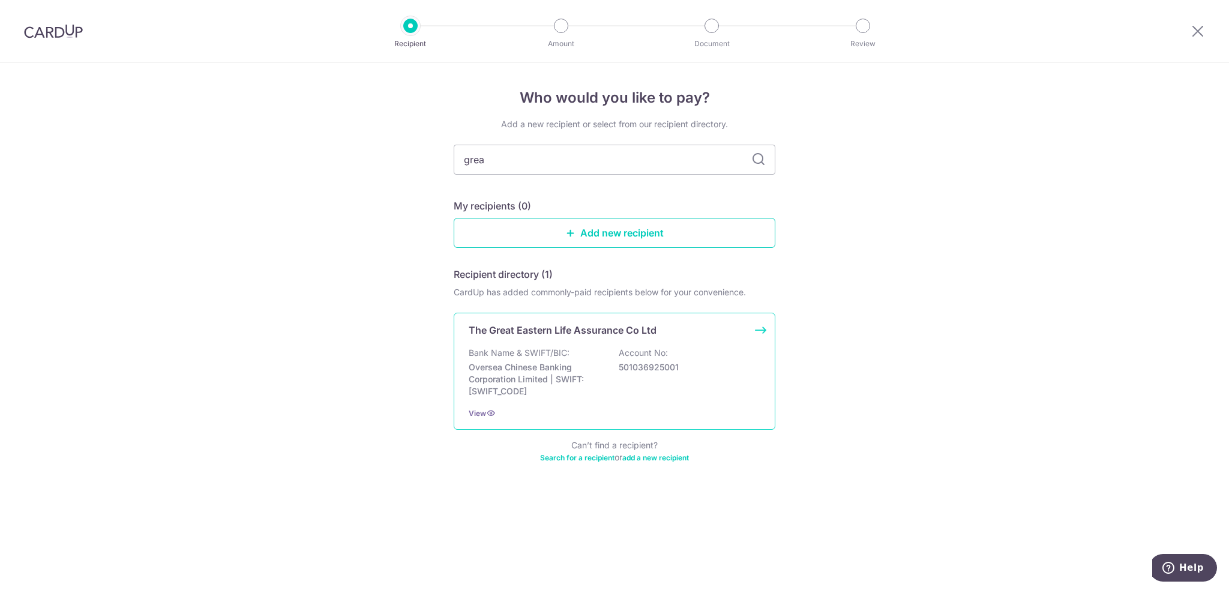
click at [508, 363] on p "Oversea Chinese Banking Corporation Limited | SWIFT: [SWIFT_CODE]" at bounding box center [536, 379] width 134 height 36
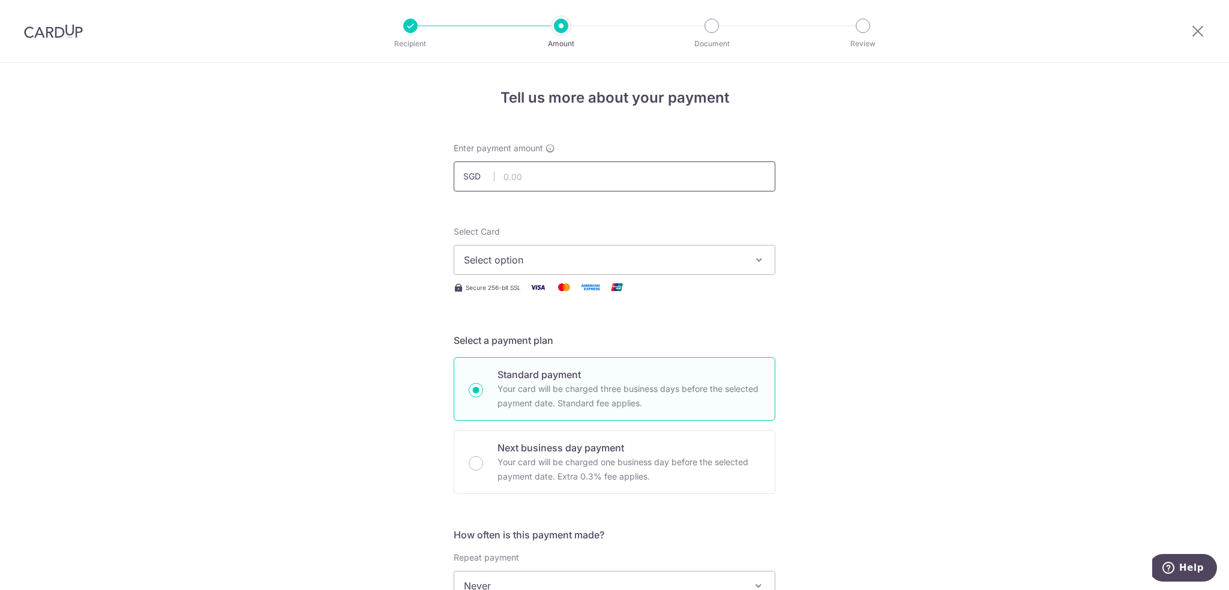
click at [547, 182] on input "text" at bounding box center [615, 176] width 322 height 30
type input "1,000.00"
click at [545, 266] on span "Select option" at bounding box center [604, 260] width 280 height 14
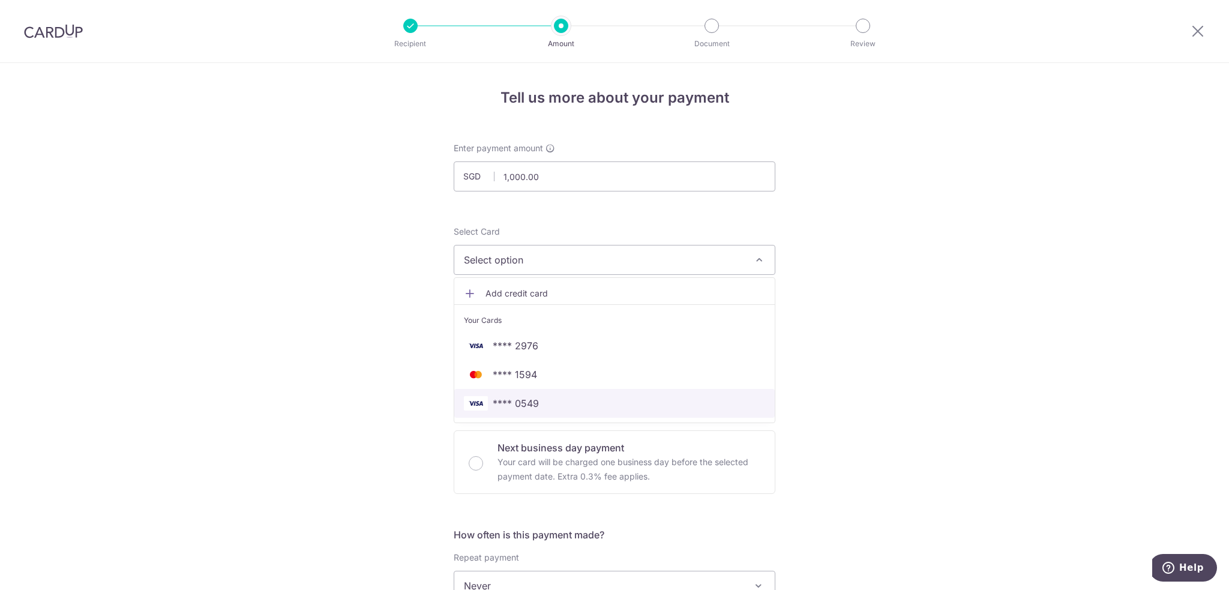
click at [508, 400] on span "**** 0549" at bounding box center [516, 403] width 46 height 14
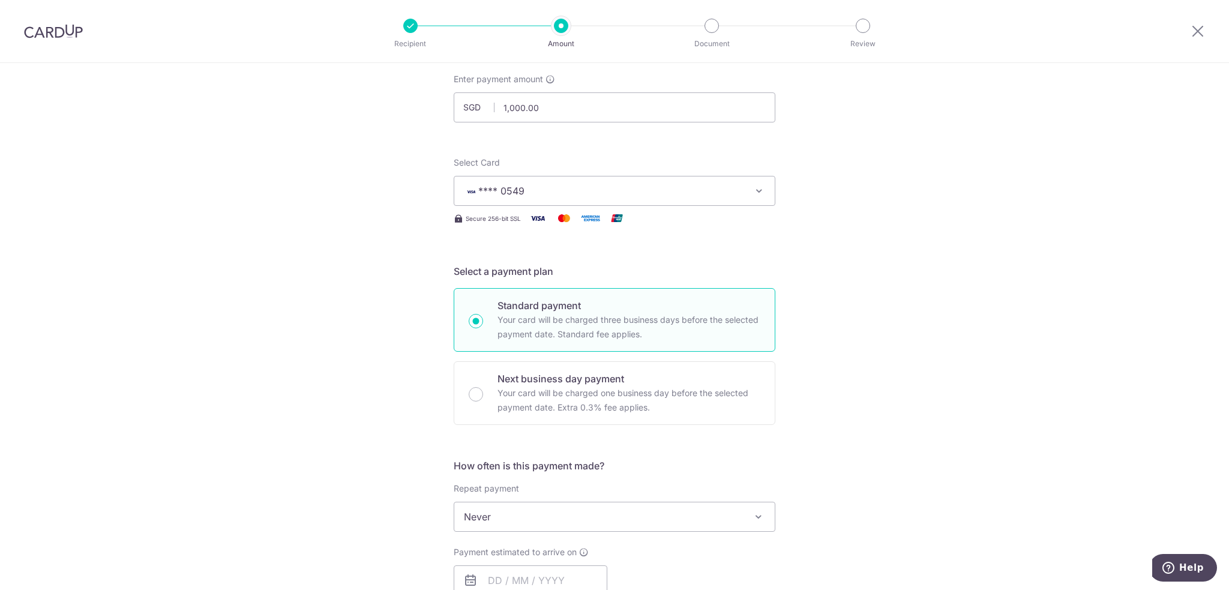
scroll to position [120, 0]
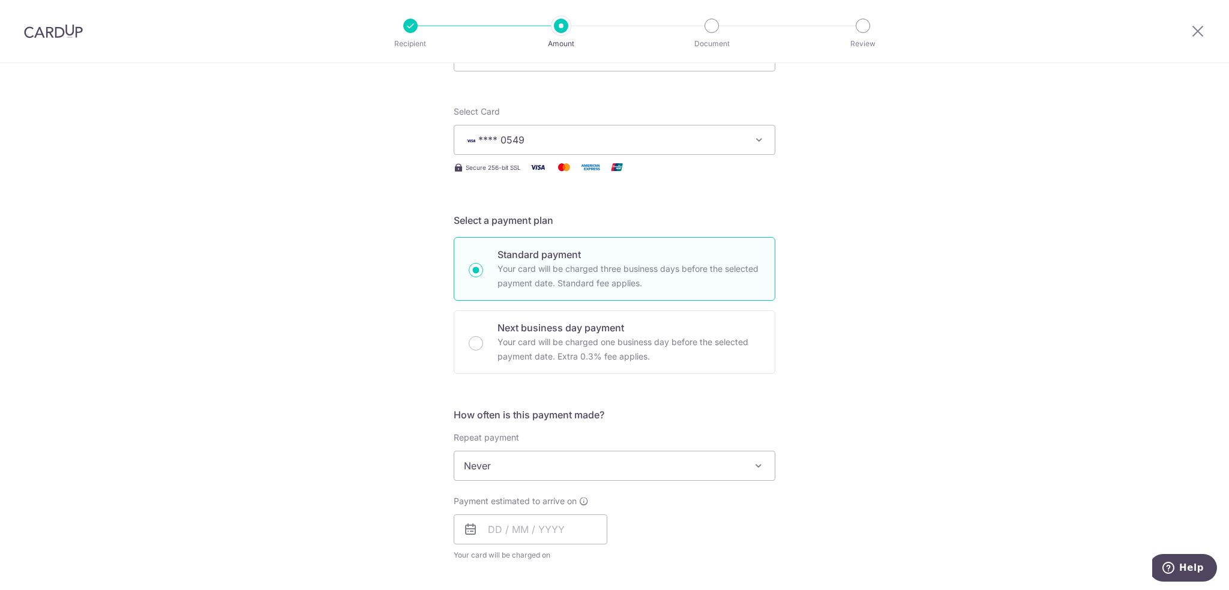
click at [502, 473] on span "Never" at bounding box center [614, 465] width 320 height 29
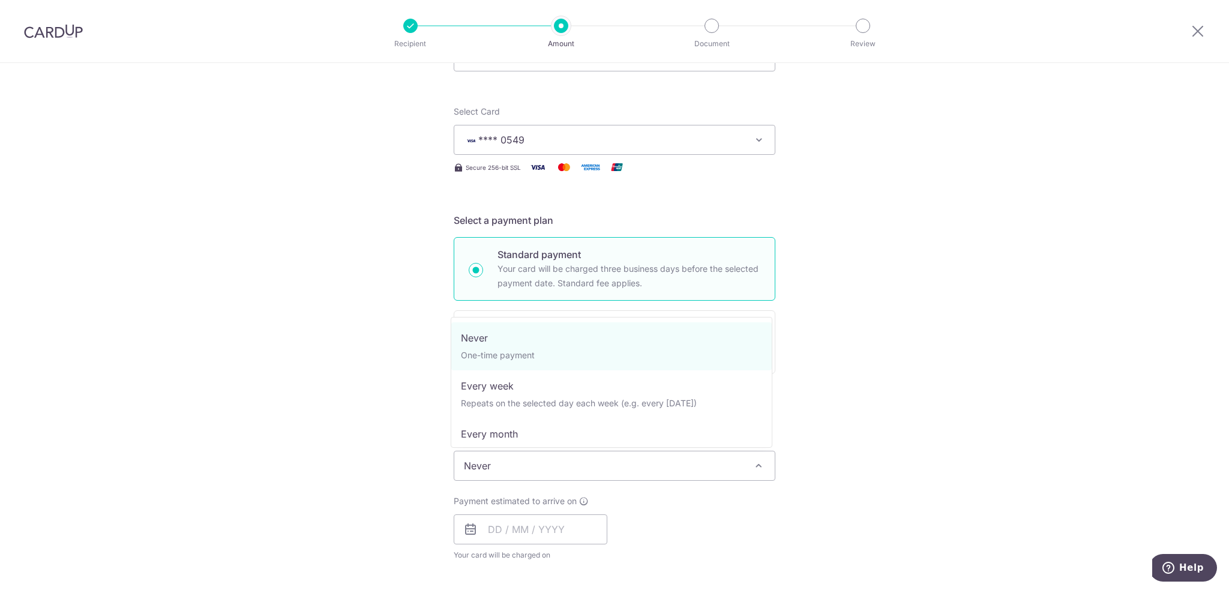
select select "3"
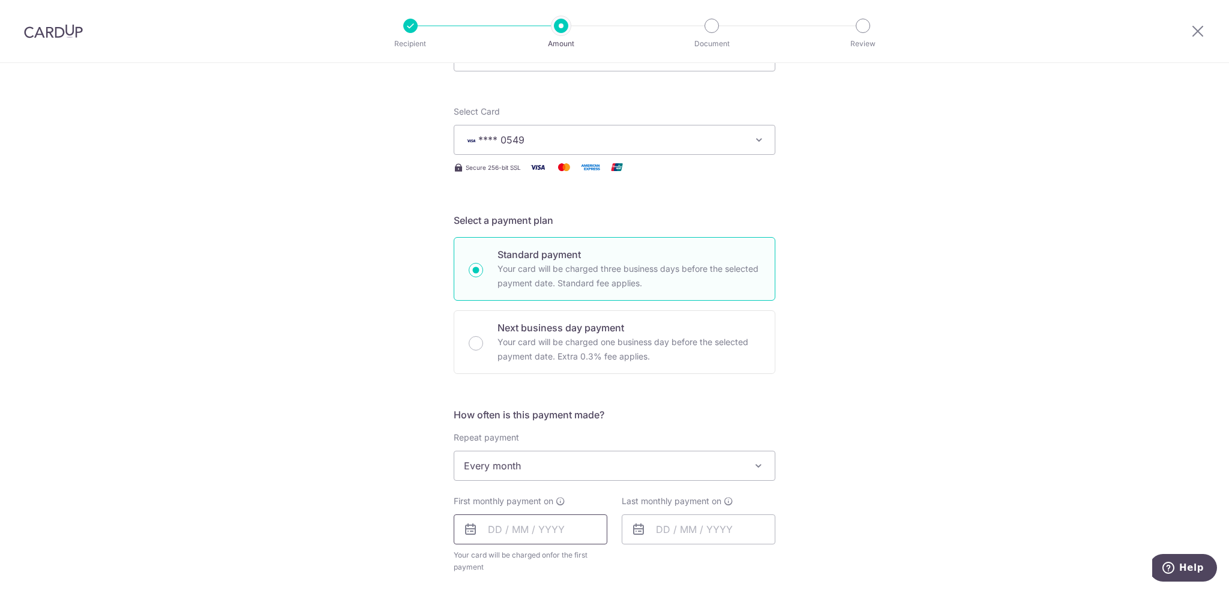
click at [524, 539] on input "text" at bounding box center [531, 529] width 154 height 30
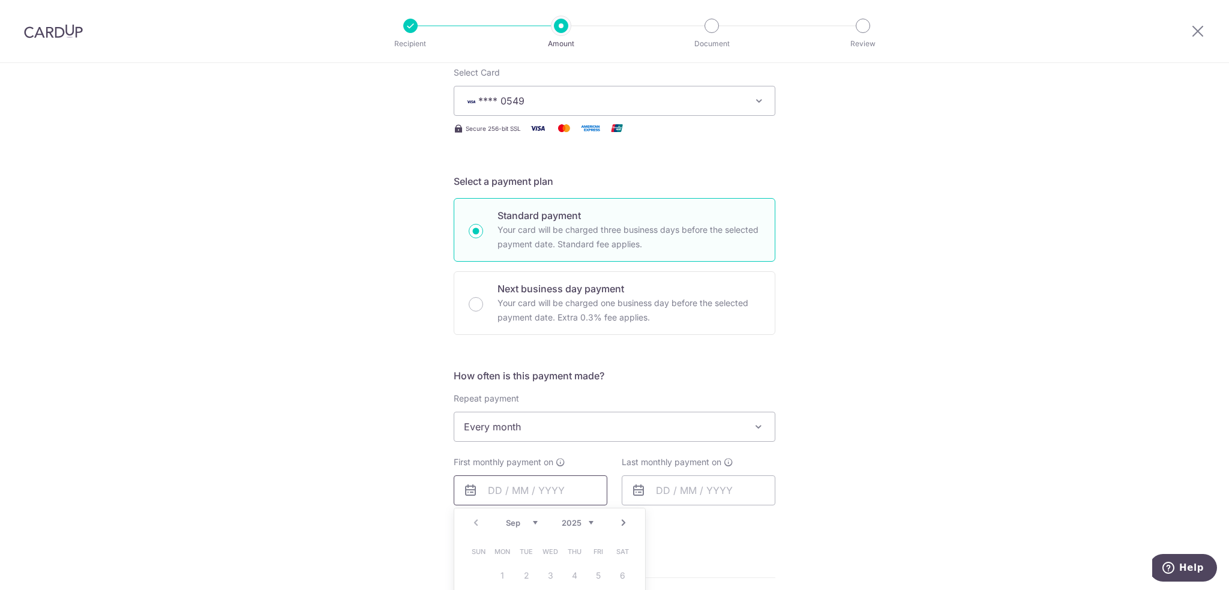
scroll to position [300, 0]
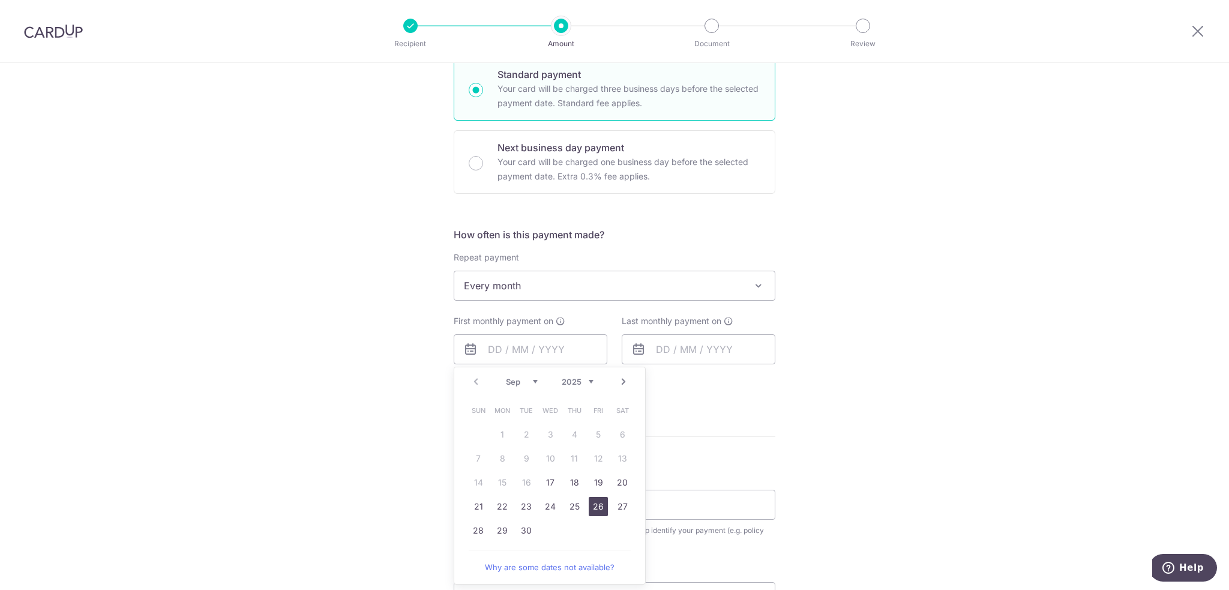
click at [589, 508] on link "26" at bounding box center [598, 506] width 19 height 19
type input "26/09/2025"
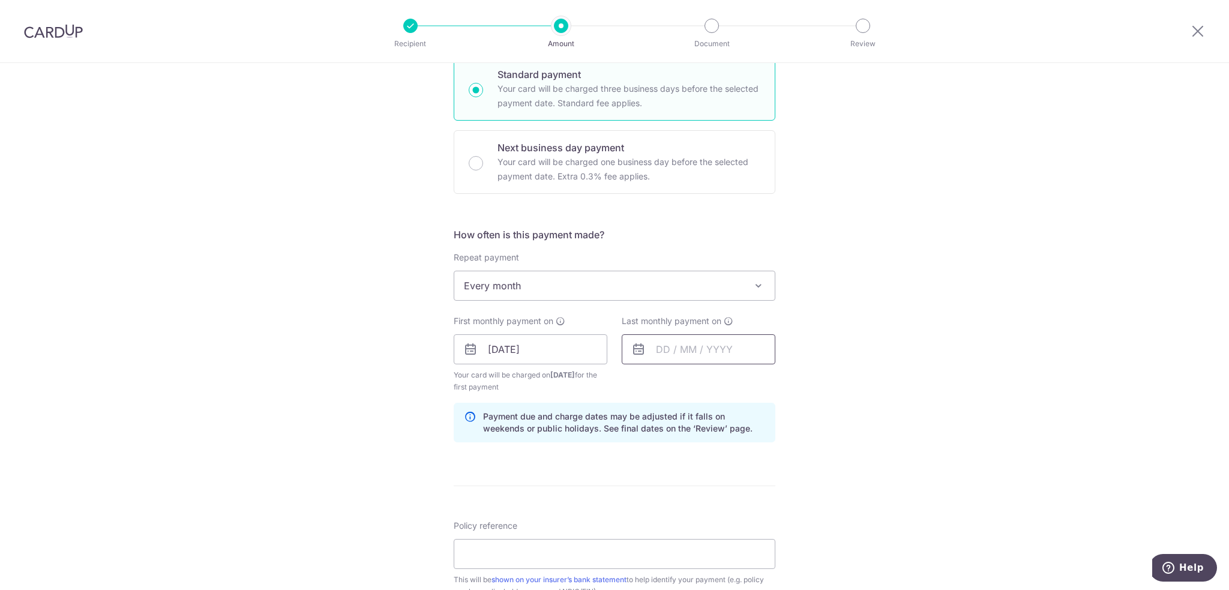
click at [667, 350] on input "text" at bounding box center [699, 349] width 154 height 30
click at [794, 382] on link "Next" at bounding box center [791, 381] width 14 height 14
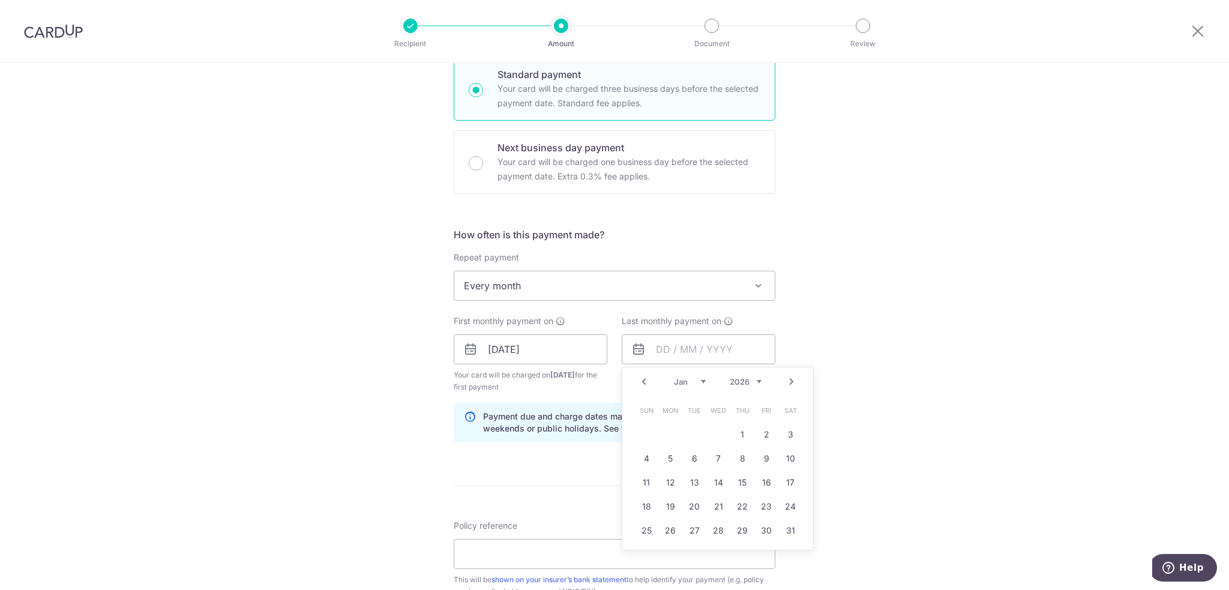
click at [794, 382] on link "Next" at bounding box center [791, 381] width 14 height 14
click at [733, 509] on link "26" at bounding box center [742, 506] width 19 height 19
type input "26/03/2026"
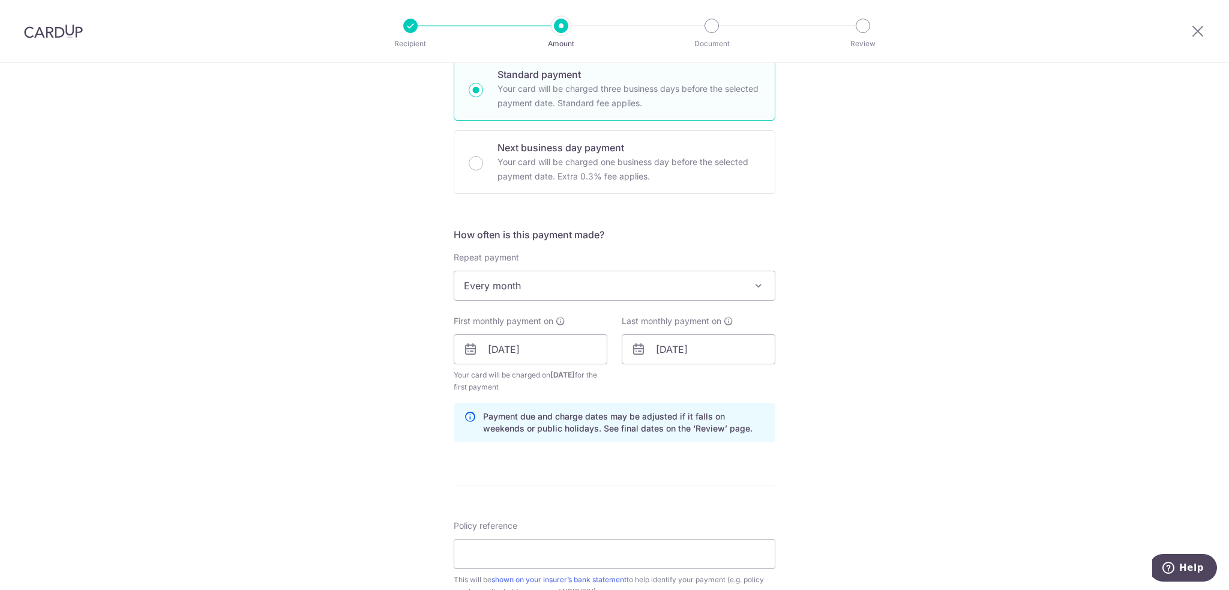
click at [845, 461] on div "Tell us more about your payment Enter payment amount SGD 1,000.00 1000.00 Selec…" at bounding box center [614, 336] width 1229 height 1147
click at [503, 553] on input "Policy reference" at bounding box center [615, 554] width 322 height 30
paste input "243292360 Tang Si Yan 477J"
type input "243292360 Tang Si Yan 477J"
click at [937, 475] on div "Tell us more about your payment Enter payment amount SGD 1,000.00 1000.00 Selec…" at bounding box center [614, 336] width 1229 height 1147
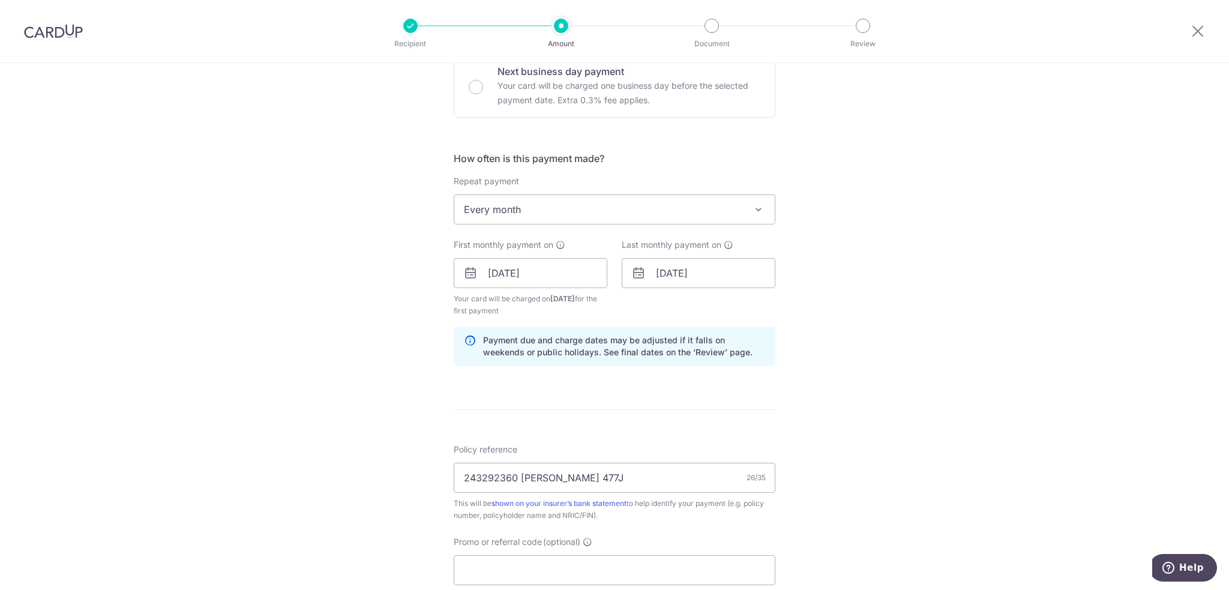
scroll to position [480, 0]
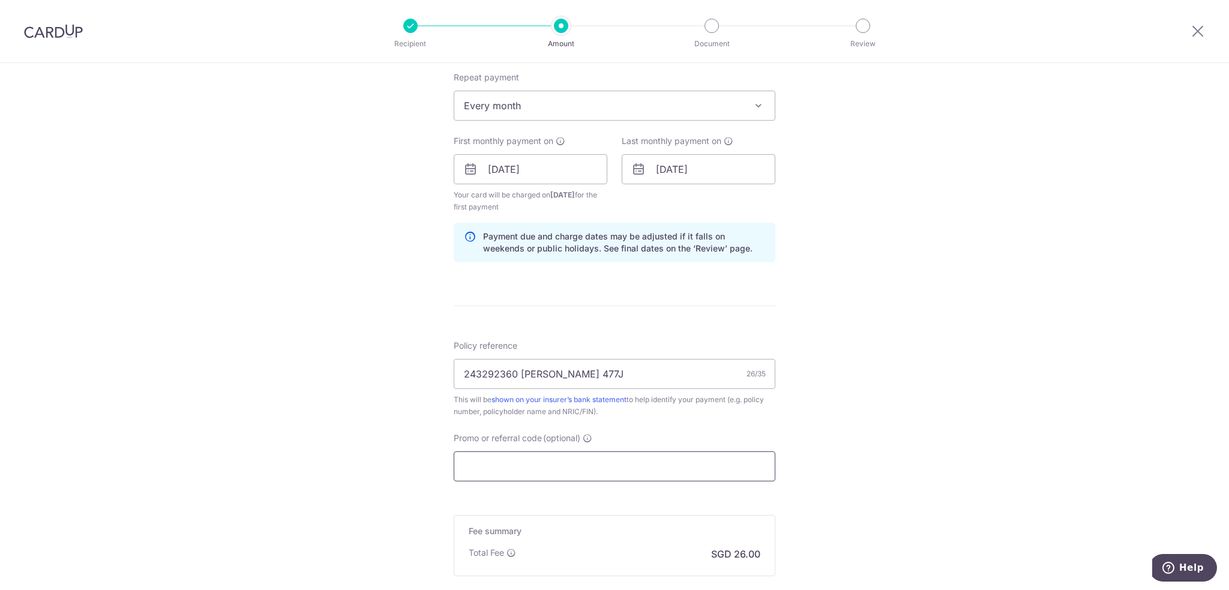
click at [487, 463] on input "Promo or referral code (optional)" at bounding box center [615, 466] width 322 height 30
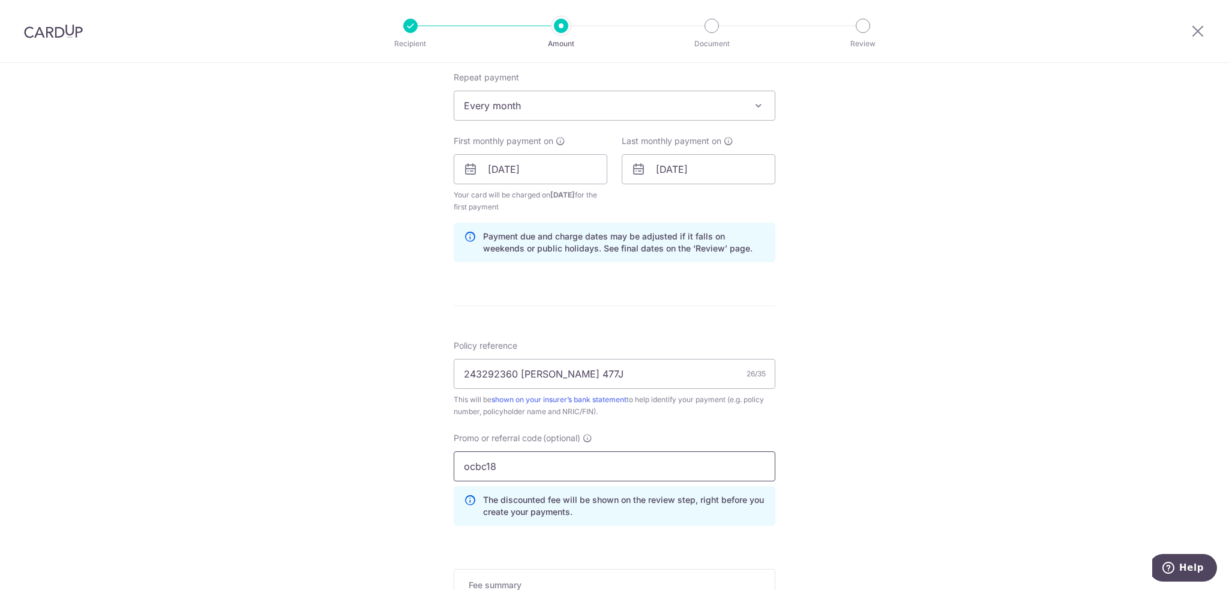
scroll to position [600, 0]
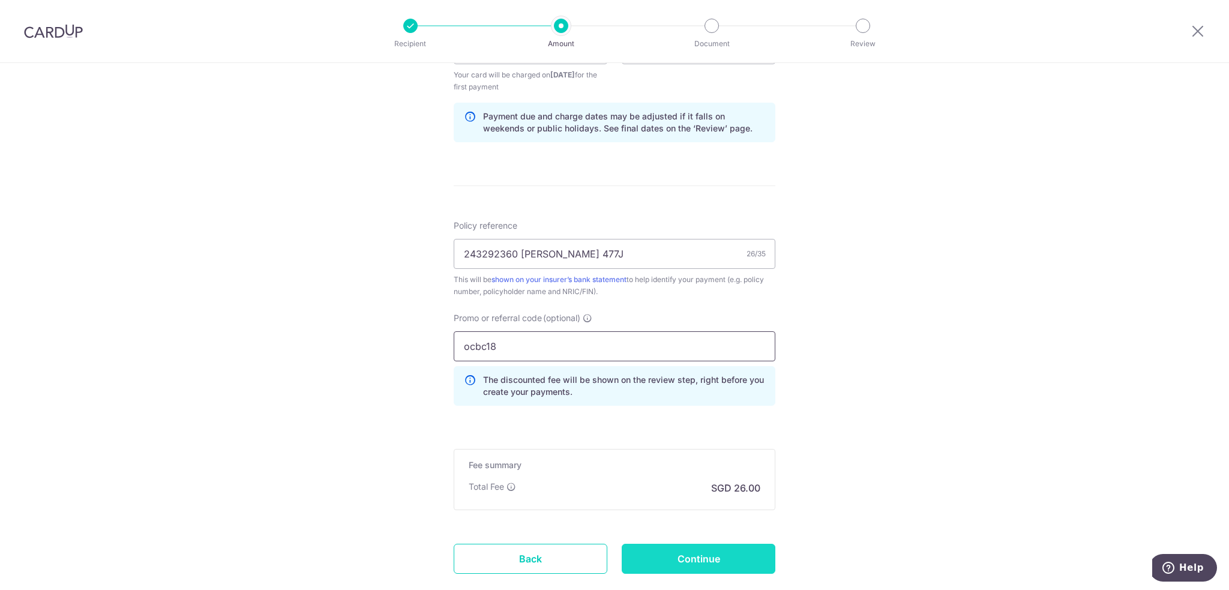
type input "ocbc18"
click at [662, 557] on input "Continue" at bounding box center [699, 559] width 154 height 30
type input "Create Schedule"
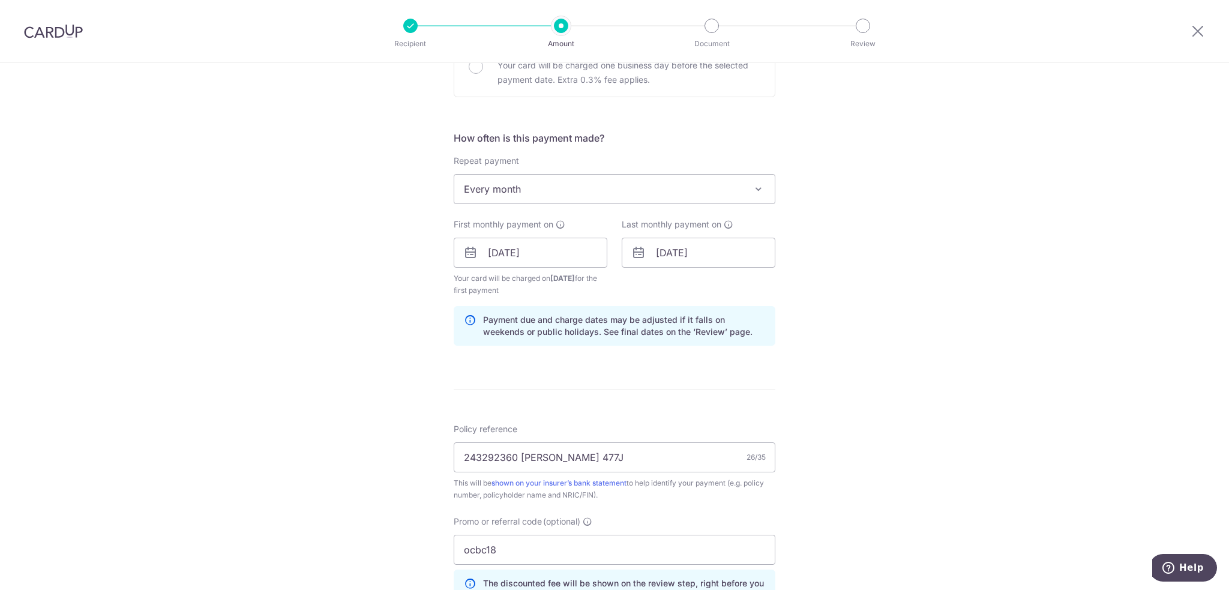
scroll to position [420, 0]
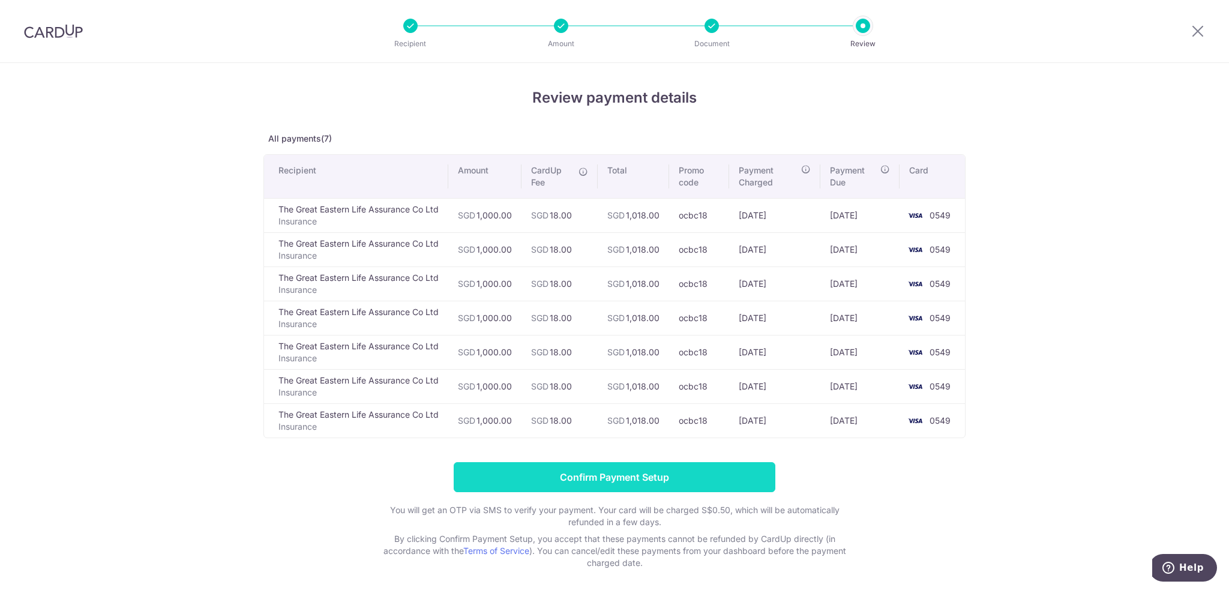
click at [682, 469] on input "Confirm Payment Setup" at bounding box center [615, 477] width 322 height 30
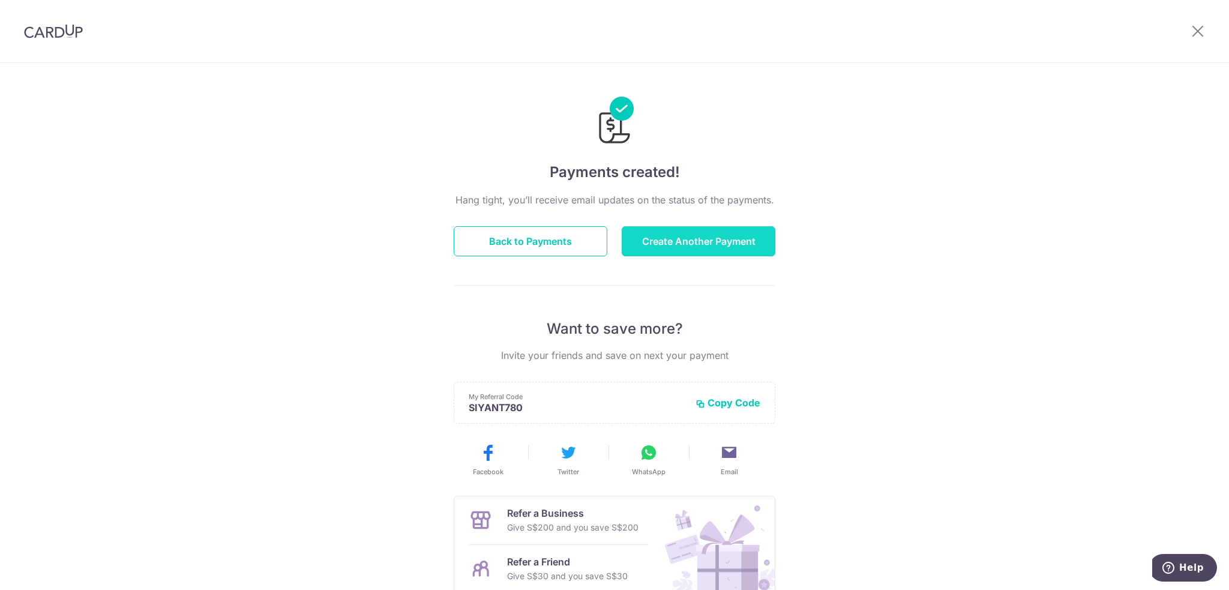
click at [723, 248] on button "Create Another Payment" at bounding box center [699, 241] width 154 height 30
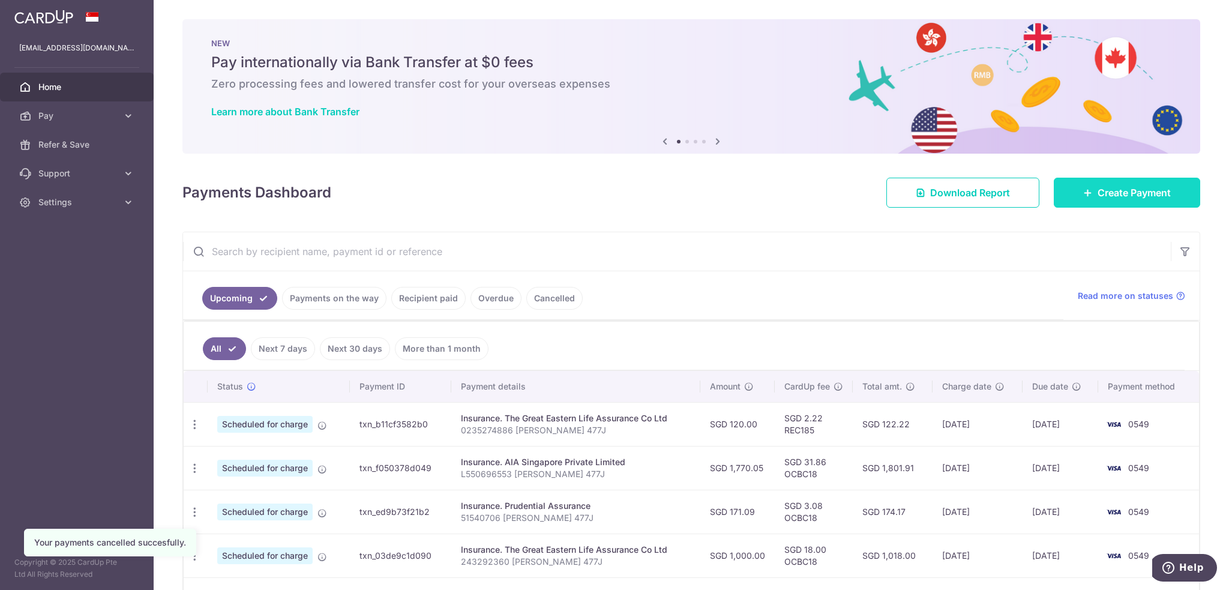
click at [1168, 197] on link "Create Payment" at bounding box center [1127, 193] width 146 height 30
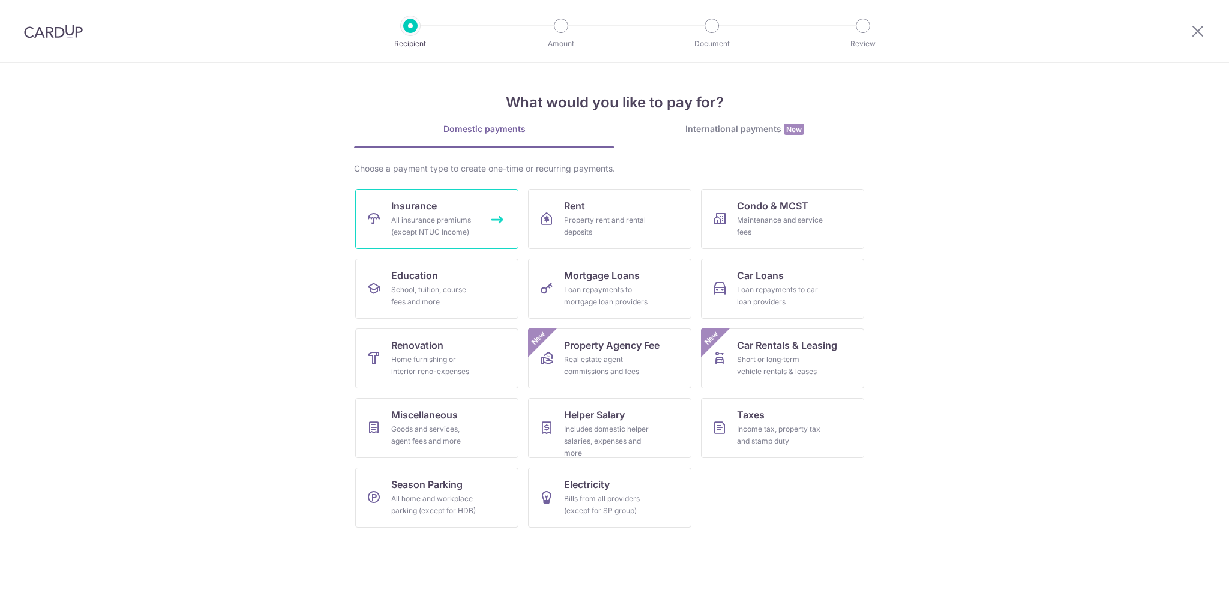
click at [386, 194] on link "Insurance All insurance premiums (except NTUC Income)" at bounding box center [436, 219] width 163 height 60
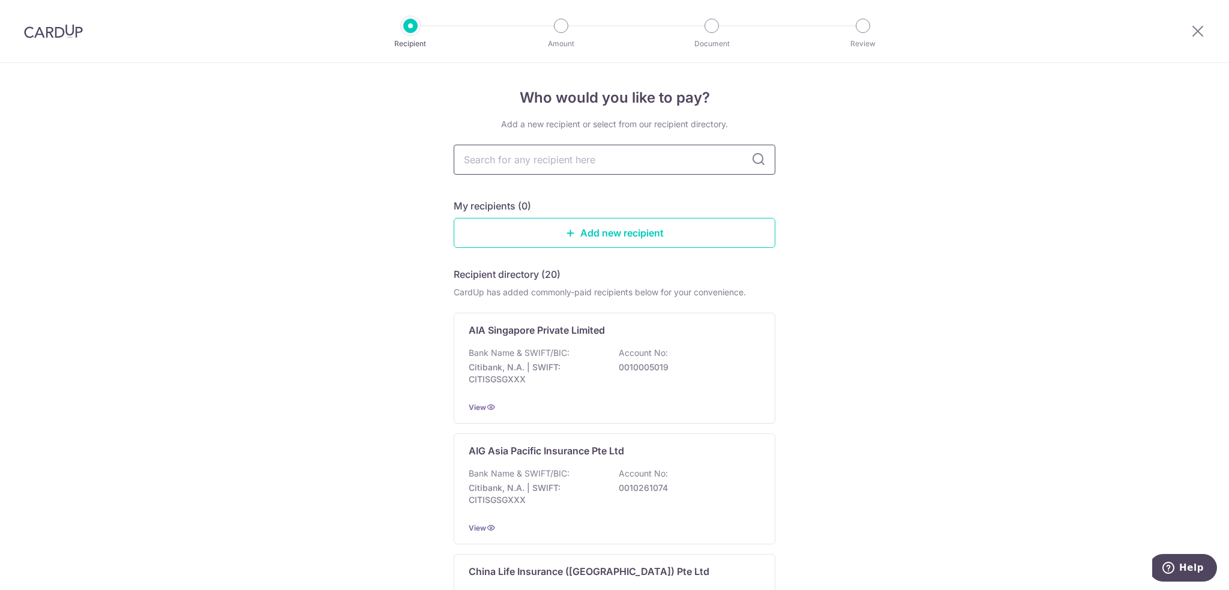
drag, startPoint x: 569, startPoint y: 165, endPoint x: 559, endPoint y: 165, distance: 9.6
click at [569, 165] on input "text" at bounding box center [615, 160] width 322 height 30
type input "grea"
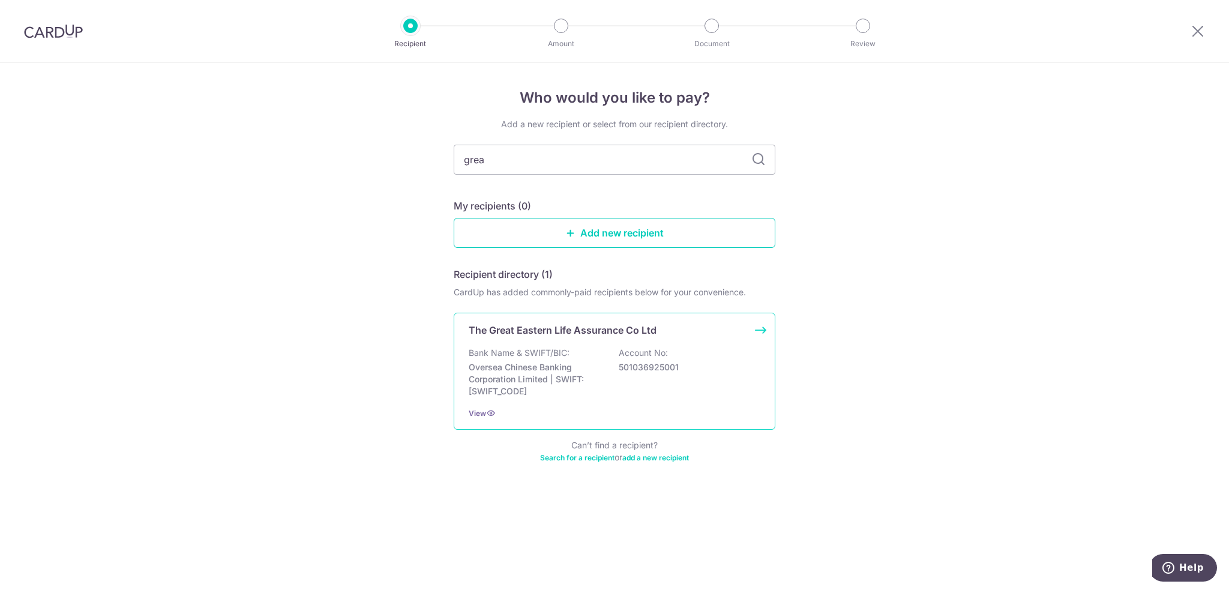
click at [516, 395] on p "Oversea Chinese Banking Corporation Limited | SWIFT: [SWIFT_CODE]" at bounding box center [536, 379] width 134 height 36
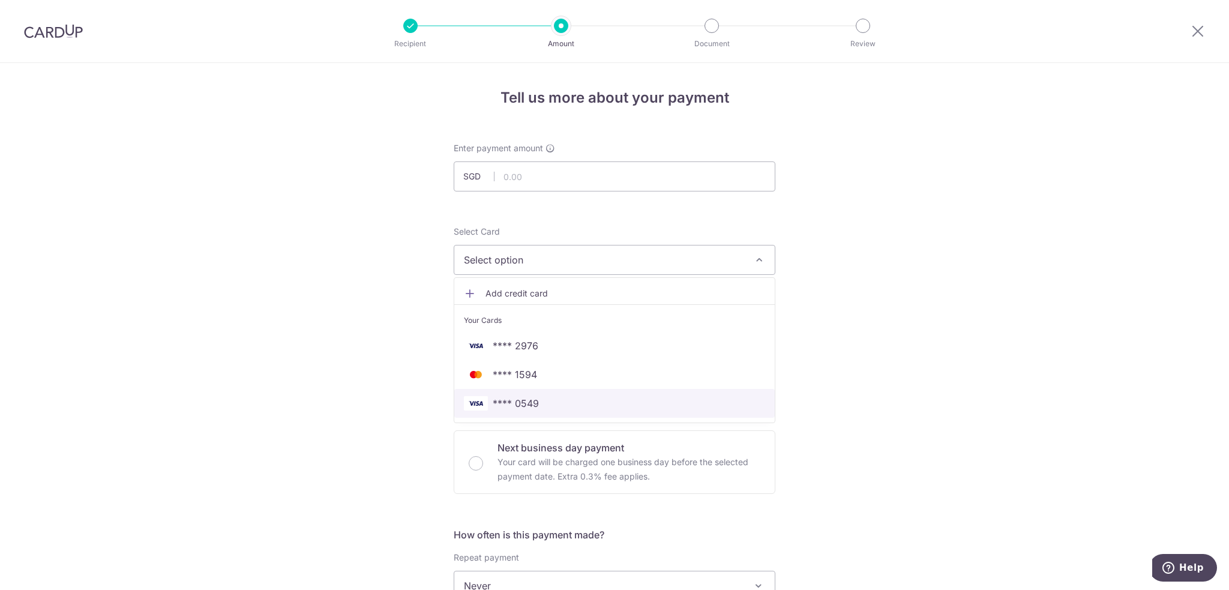
click at [514, 405] on span "**** 0549" at bounding box center [516, 403] width 46 height 14
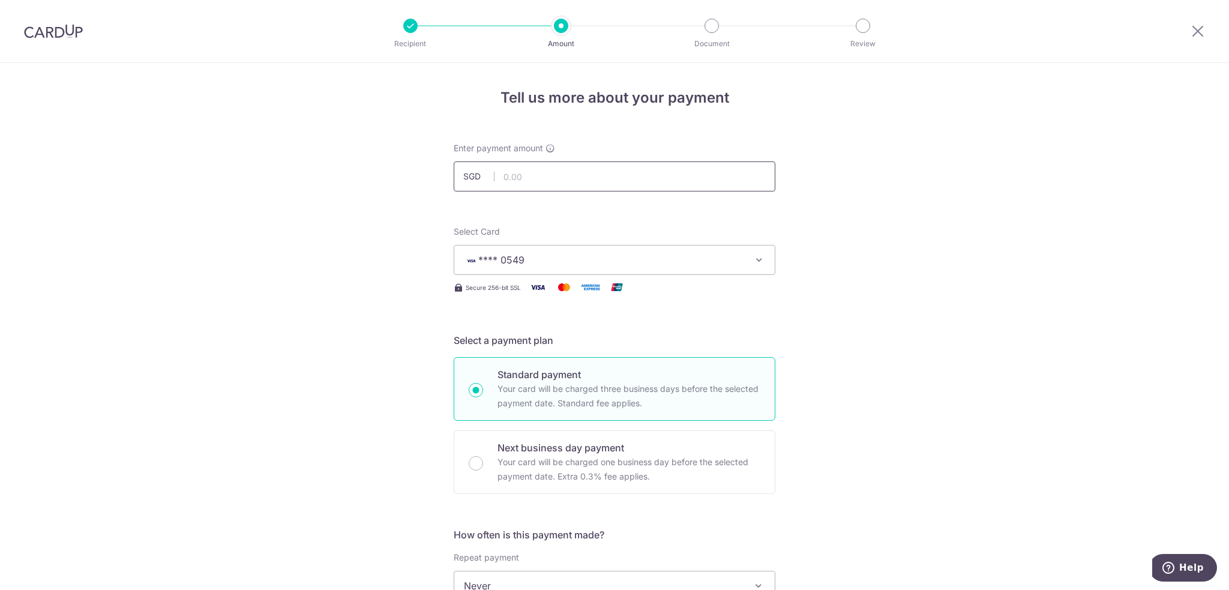
click at [554, 179] on input "text" at bounding box center [615, 176] width 322 height 30
type input "300.00"
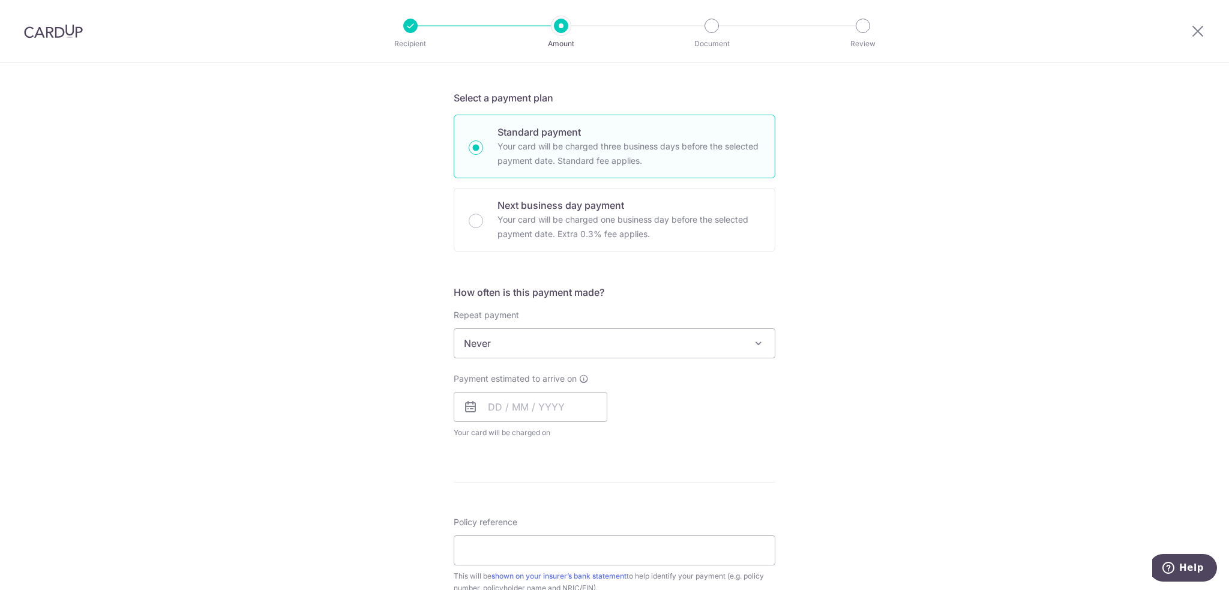
scroll to position [300, 0]
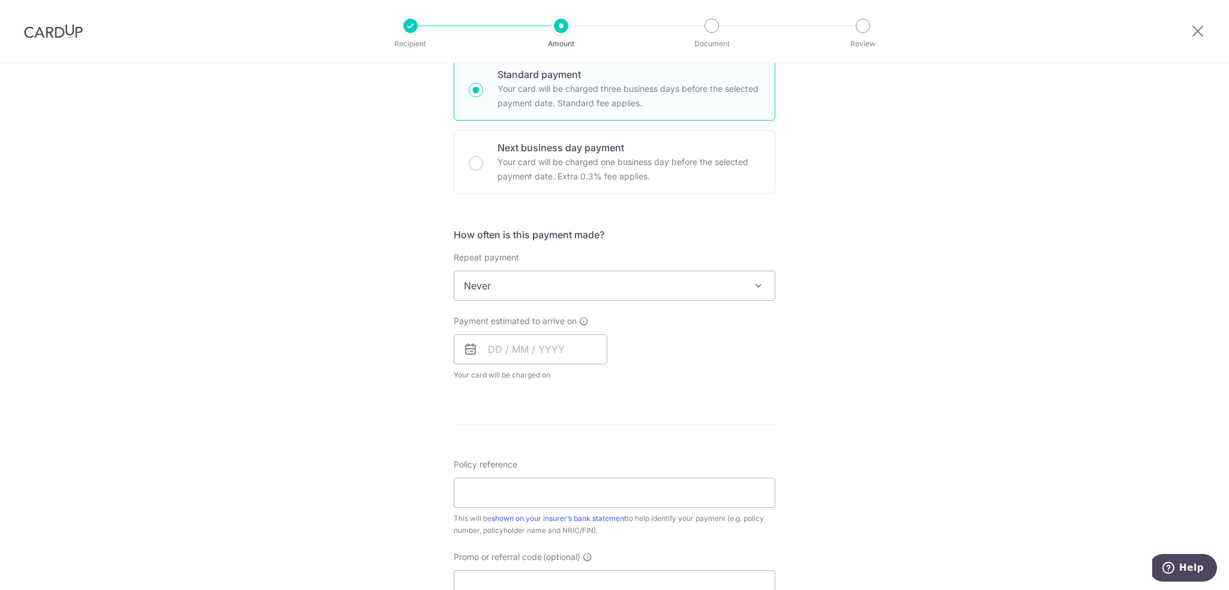
click at [516, 271] on span "Never" at bounding box center [614, 285] width 320 height 29
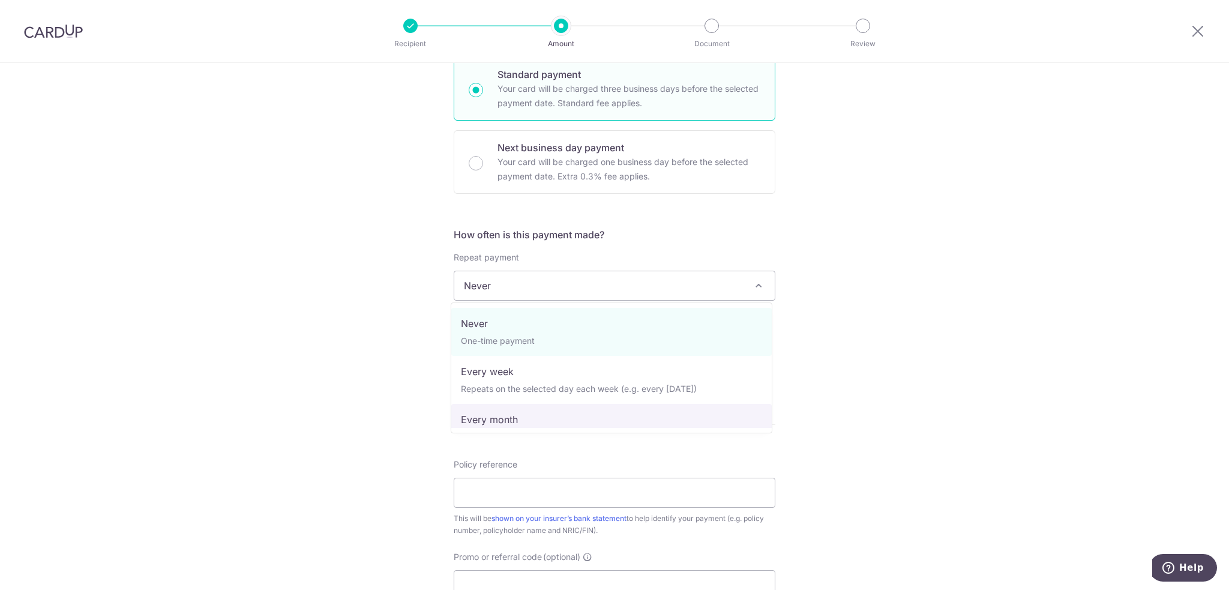
select select "3"
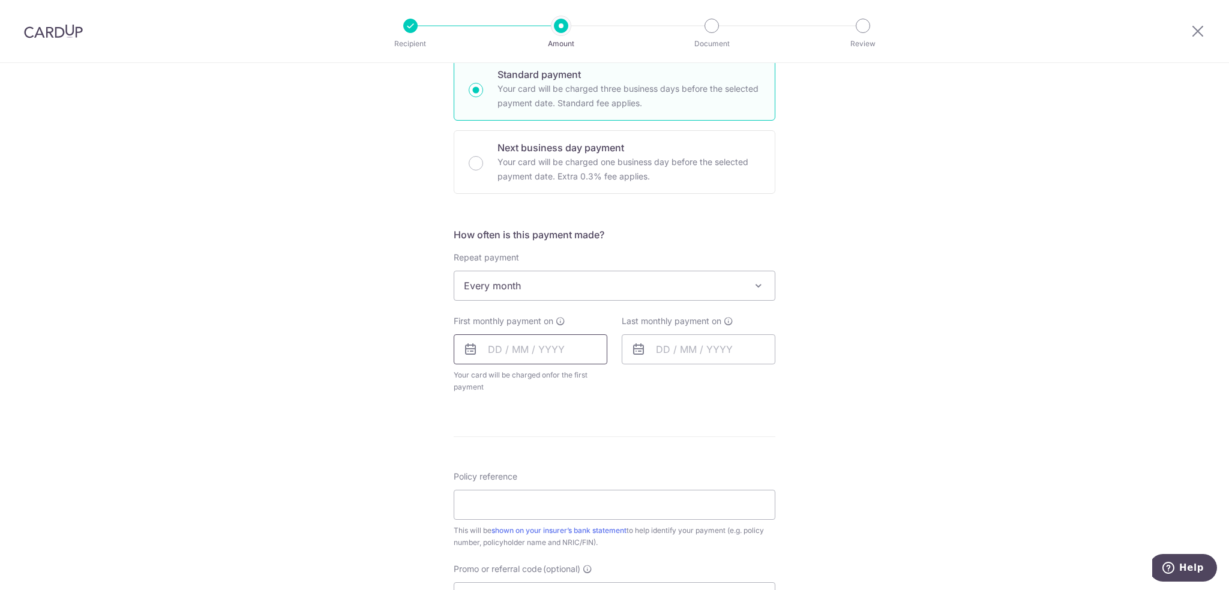
click at [512, 341] on input "text" at bounding box center [531, 349] width 154 height 30
click at [620, 382] on link "Next" at bounding box center [623, 381] width 14 height 14
click at [595, 455] on link "10" at bounding box center [598, 458] width 19 height 19
type input "[DATE]"
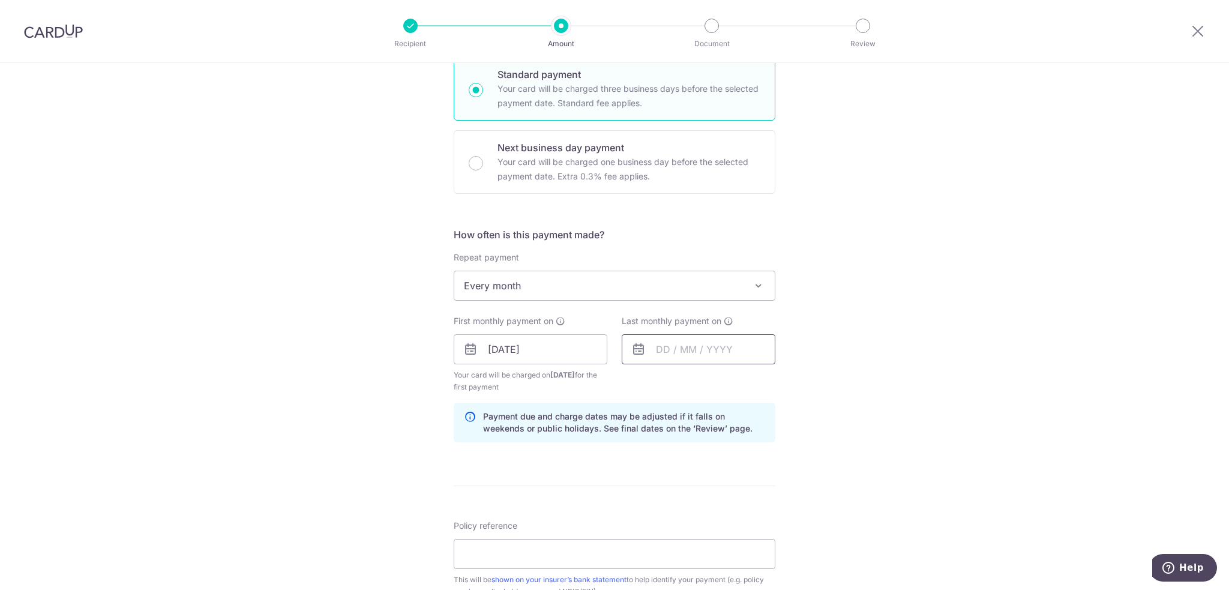
click at [693, 341] on input "text" at bounding box center [699, 349] width 154 height 30
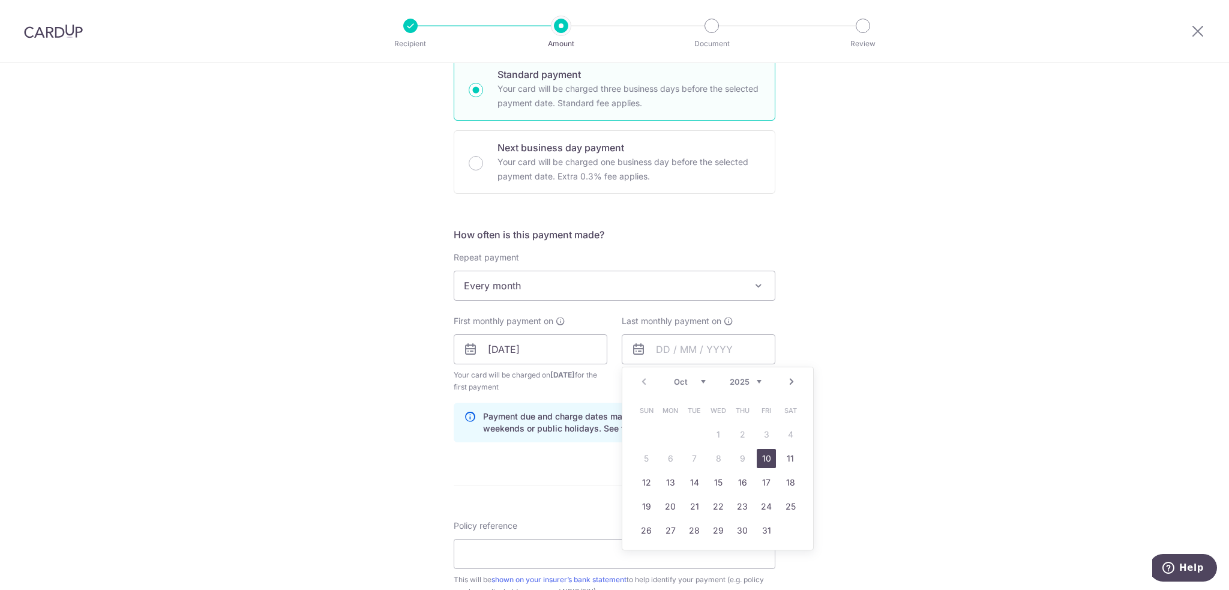
click at [790, 377] on link "Next" at bounding box center [791, 381] width 14 height 14
click at [691, 454] on link "10" at bounding box center [694, 458] width 19 height 19
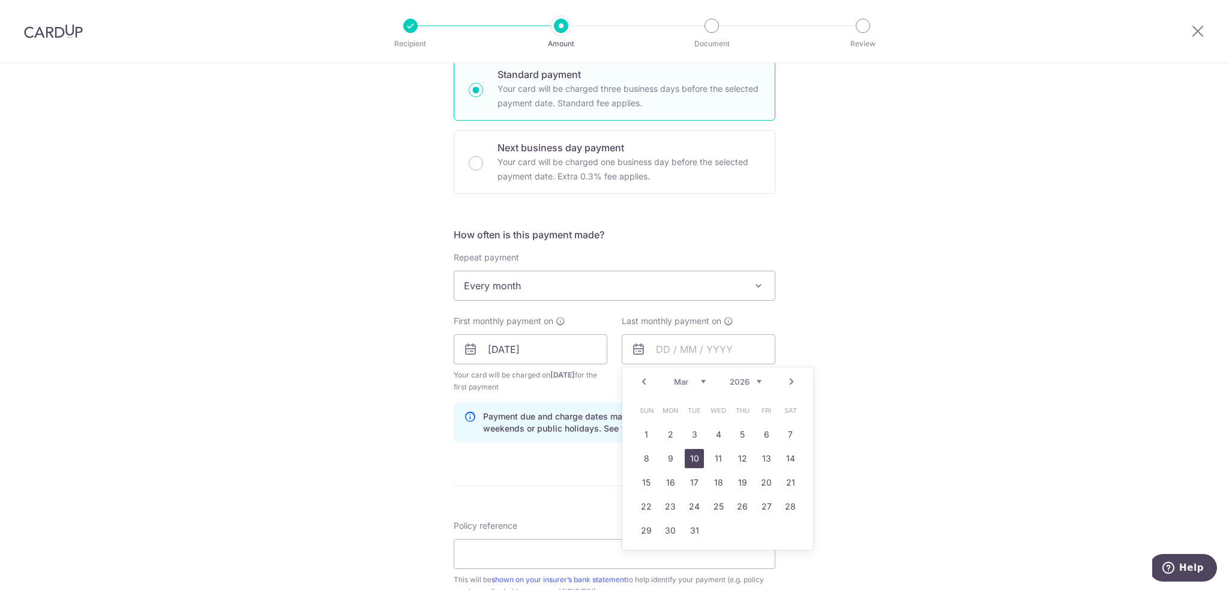
type input "10/03/2026"
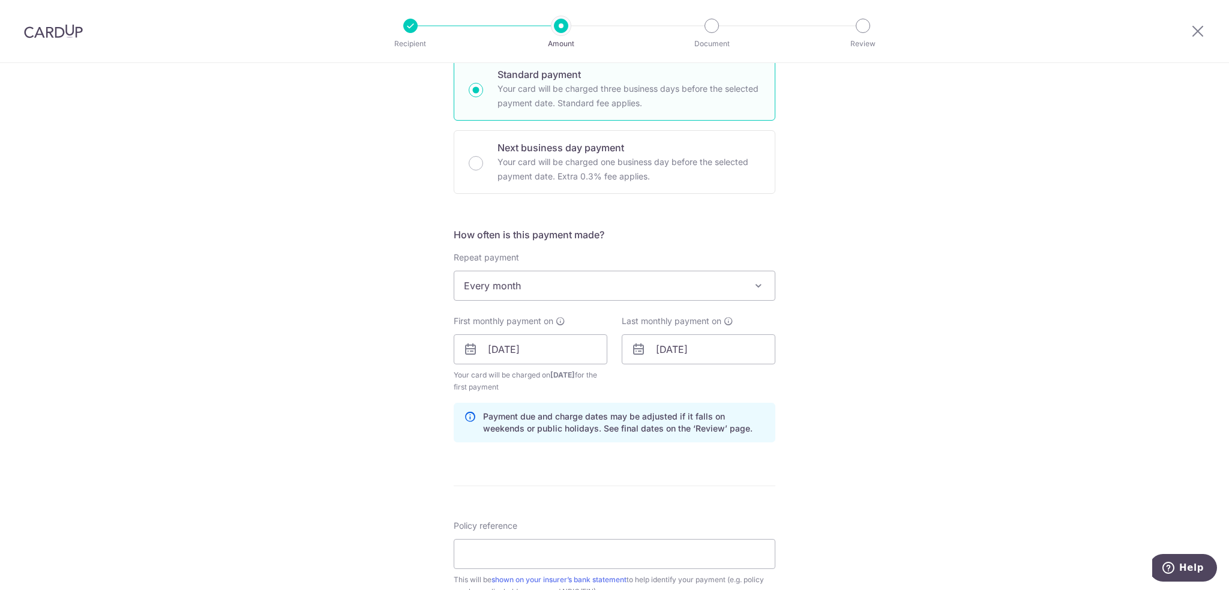
click at [860, 449] on div "Tell us more about your payment Enter payment amount SGD 300.00 300.00 Select C…" at bounding box center [614, 336] width 1229 height 1147
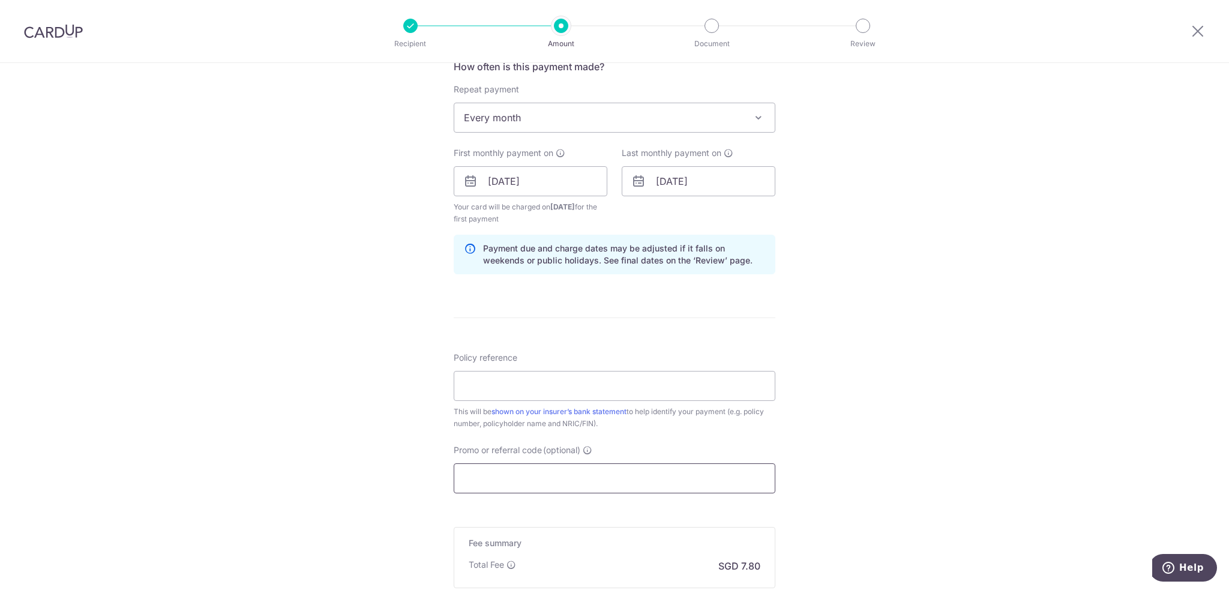
scroll to position [540, 0]
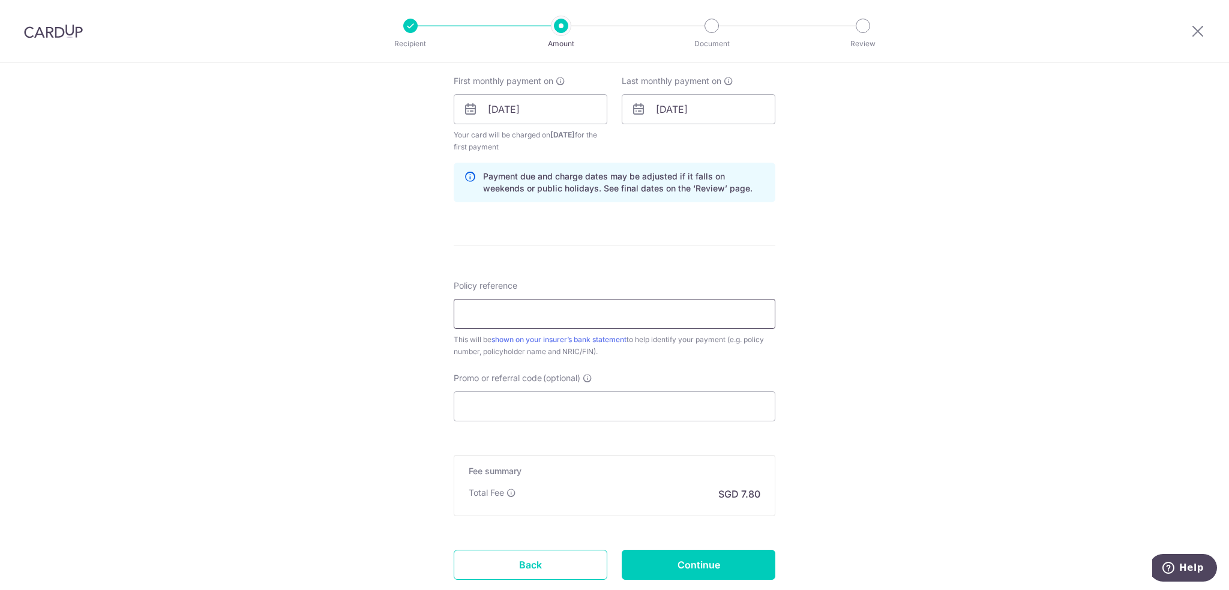
click at [493, 307] on input "Policy reference" at bounding box center [615, 314] width 322 height 30
paste input "213877412 [PERSON_NAME] 477J"
type input "213877412 [PERSON_NAME] 477J"
click at [482, 403] on input "Promo or referral code (optional)" at bounding box center [615, 406] width 322 height 30
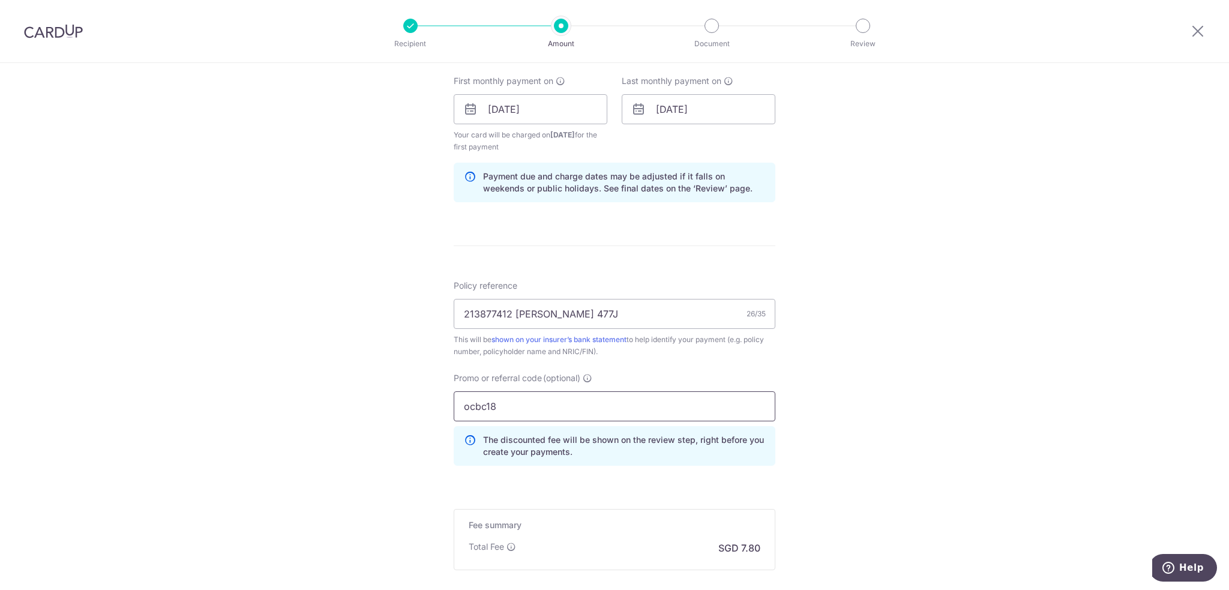
type input "ocbc18"
click at [309, 386] on div "Tell us more about your payment Enter payment amount SGD 300.00 300.00 Select C…" at bounding box center [614, 123] width 1229 height 1201
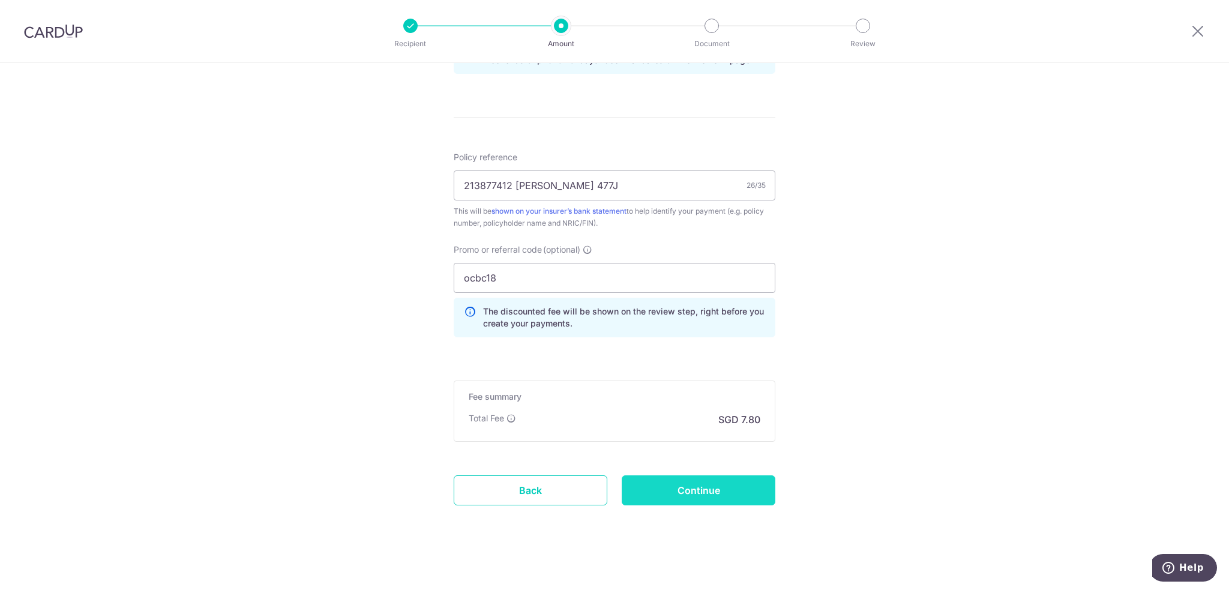
scroll to position [672, 0]
click at [725, 479] on input "Continue" at bounding box center [699, 487] width 154 height 30
type input "Create Schedule"
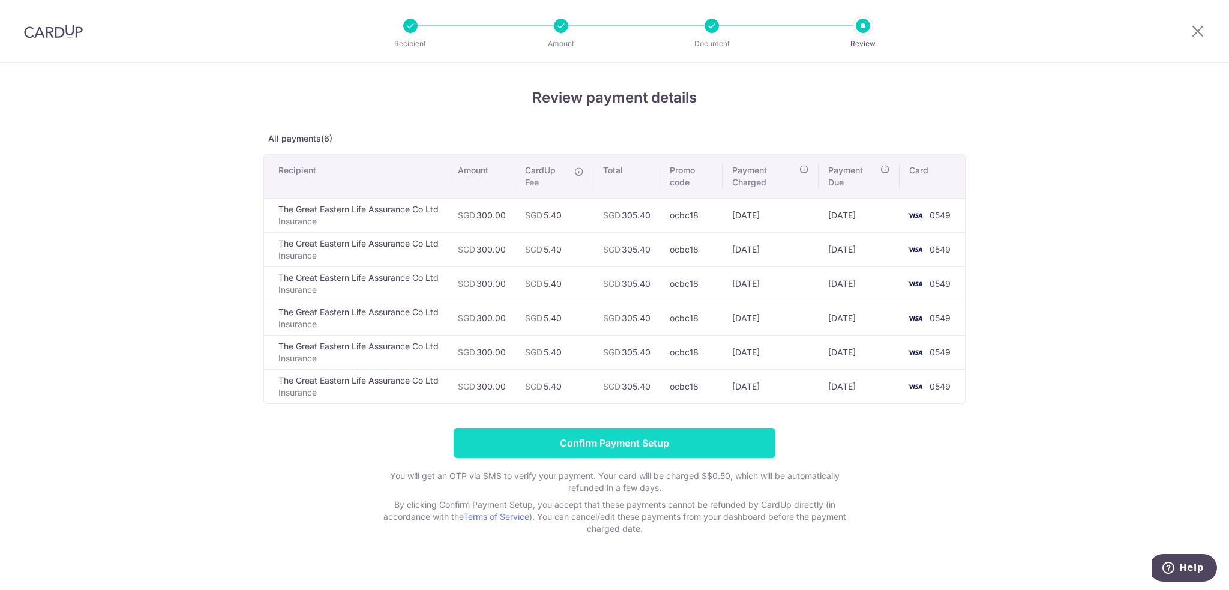
click at [680, 443] on input "Confirm Payment Setup" at bounding box center [615, 443] width 322 height 30
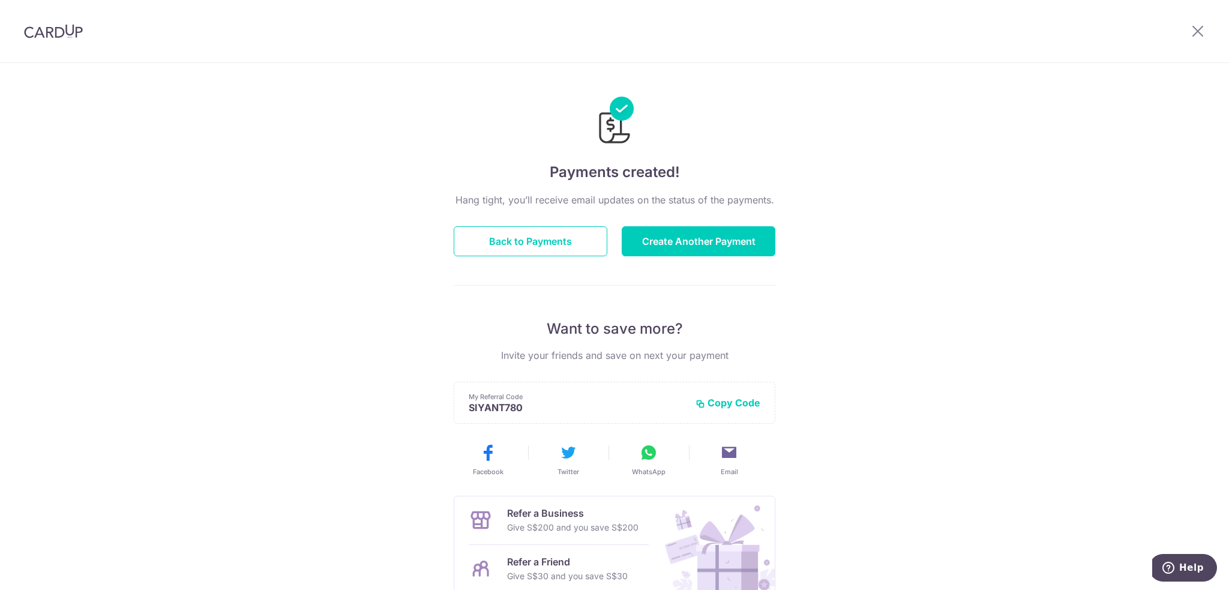
click at [43, 32] on img at bounding box center [53, 31] width 59 height 14
click at [557, 247] on button "Back to Payments" at bounding box center [531, 241] width 154 height 30
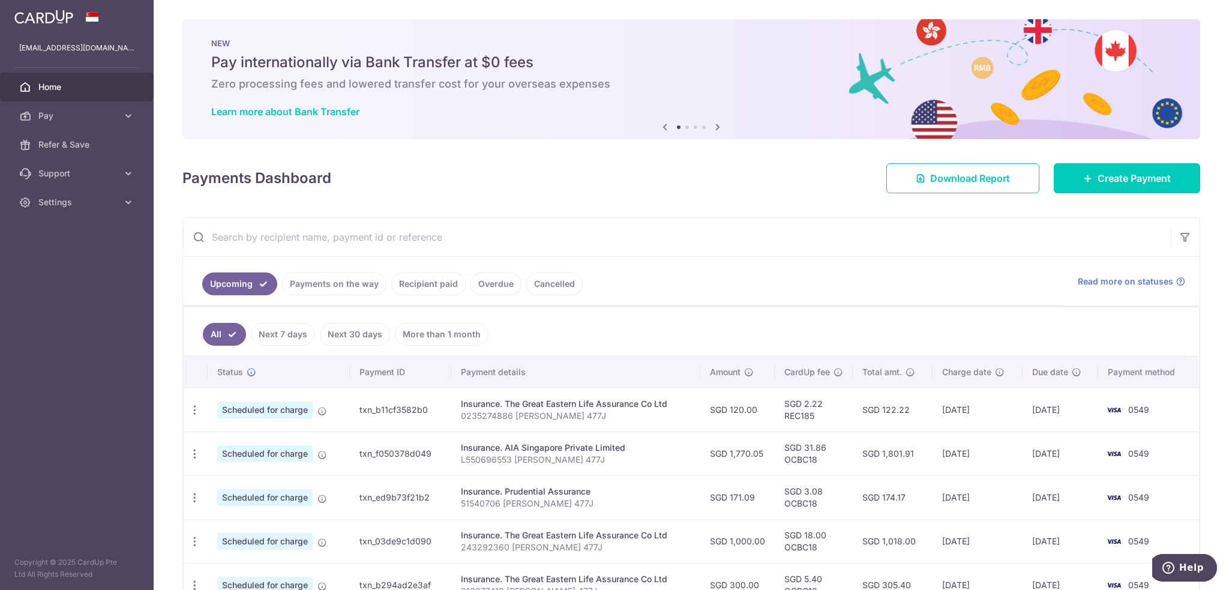
scroll to position [121, 0]
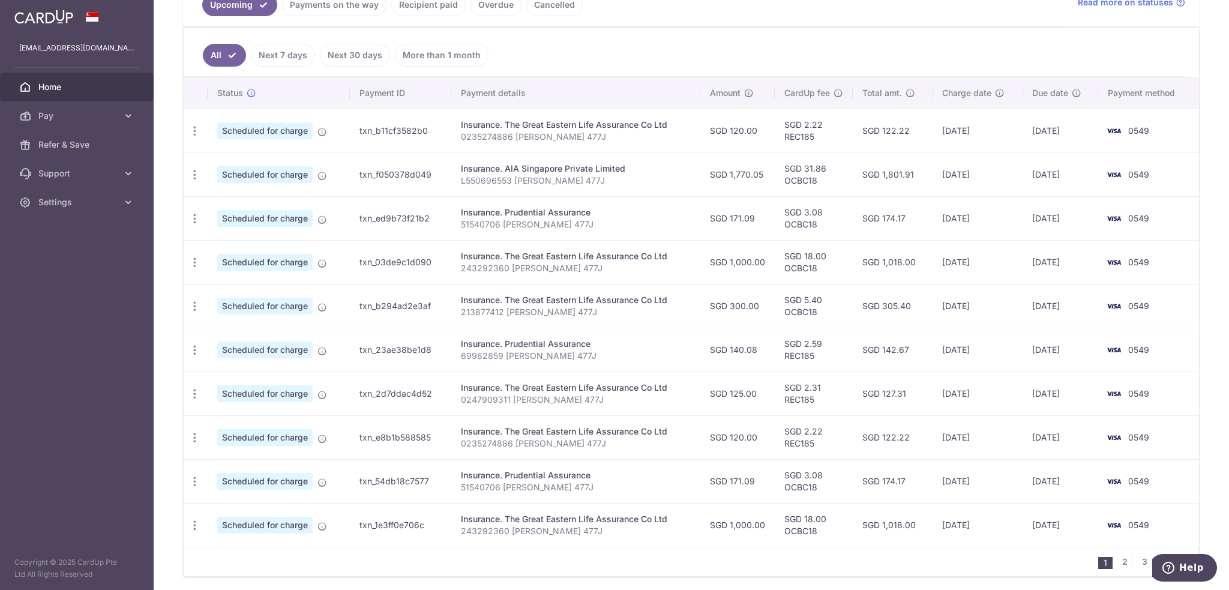
scroll to position [314, 0]
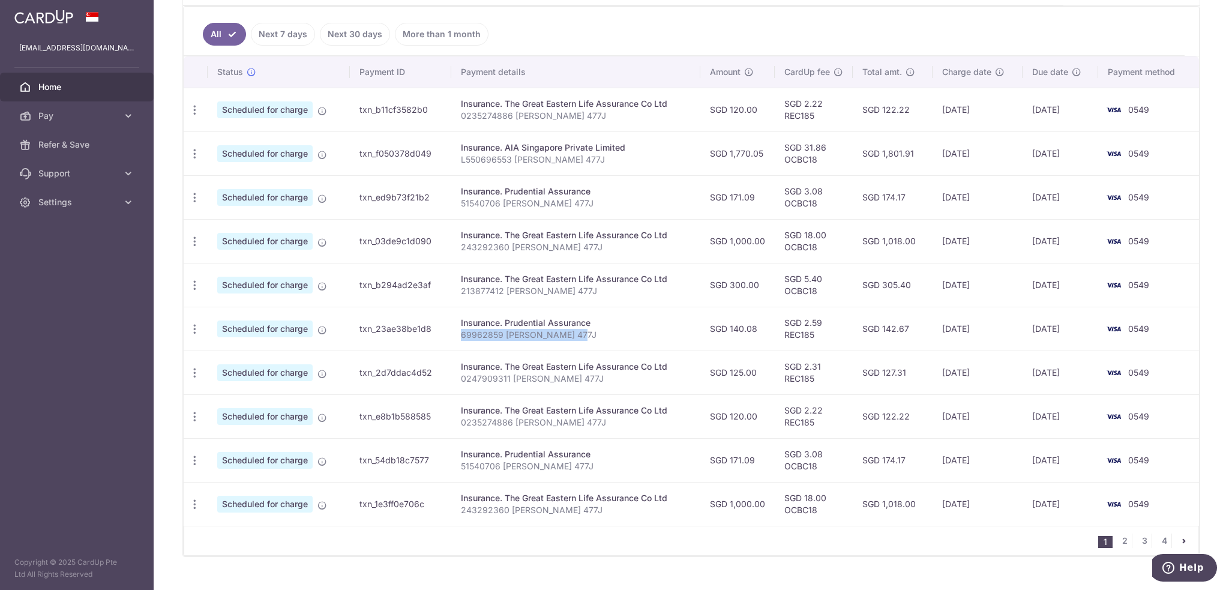
drag, startPoint x: 582, startPoint y: 332, endPoint x: 461, endPoint y: 328, distance: 120.7
click at [461, 329] on p "69962859 [PERSON_NAME] 477J" at bounding box center [576, 335] width 230 height 12
copy p "69962859 [PERSON_NAME] 477J"
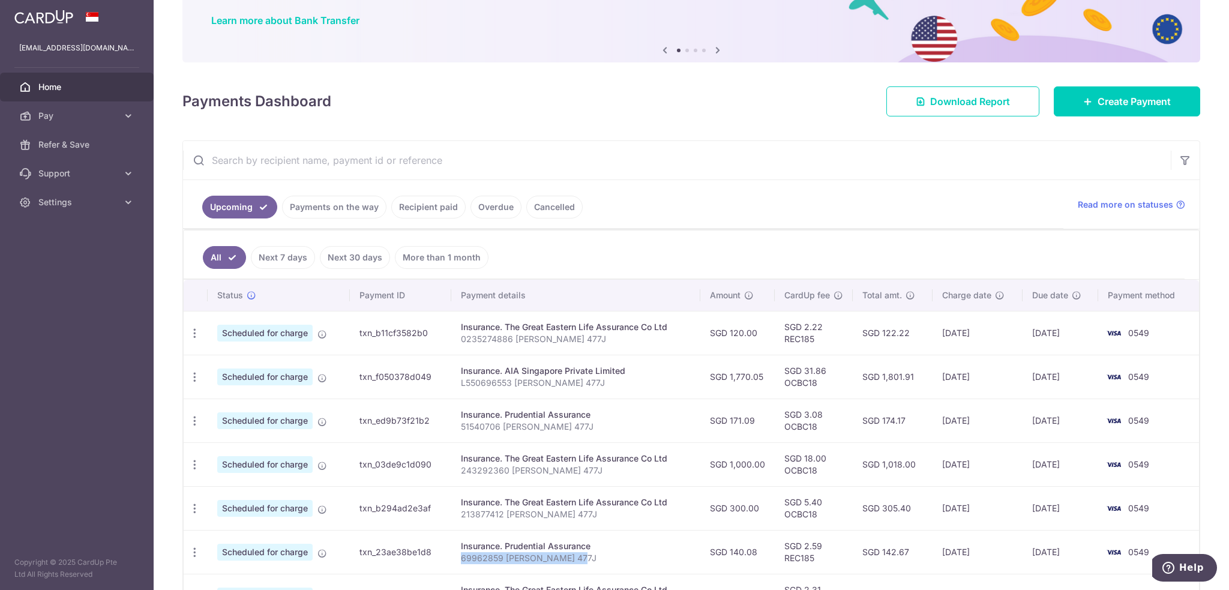
scroll to position [74, 0]
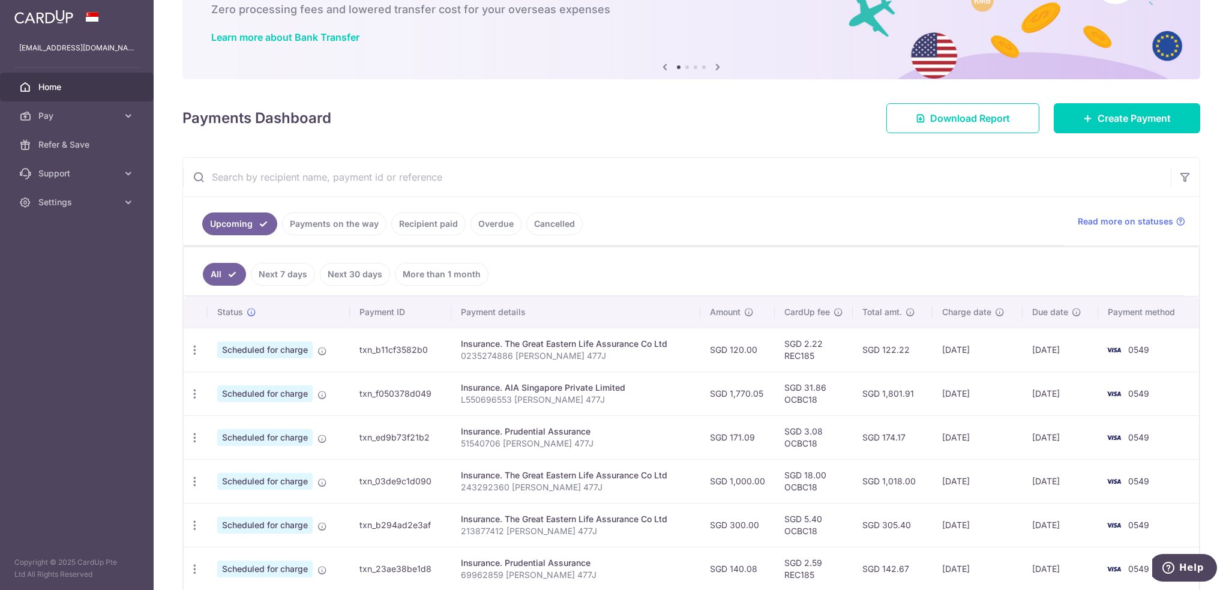
click at [302, 179] on input "text" at bounding box center [677, 177] width 988 height 38
paste input "69962859 [PERSON_NAME] 477J"
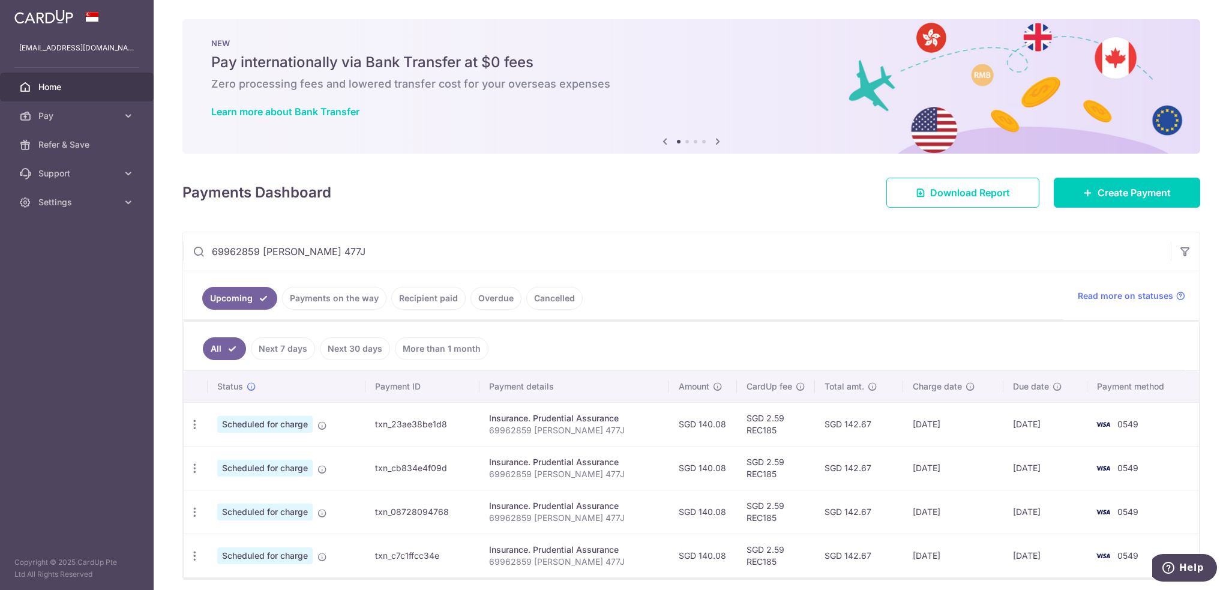
scroll to position [43, 0]
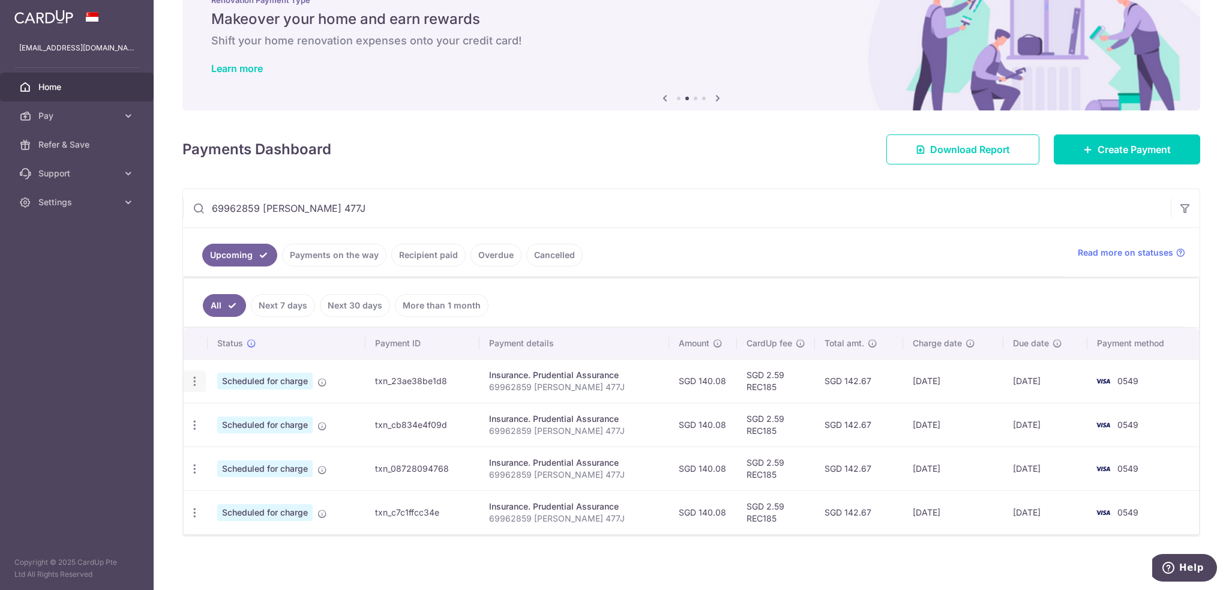
type input "69962859 [PERSON_NAME] 477J"
click at [195, 376] on icon "button" at bounding box center [194, 381] width 13 height 13
click at [252, 436] on span "Cancel payment" at bounding box center [258, 443] width 80 height 14
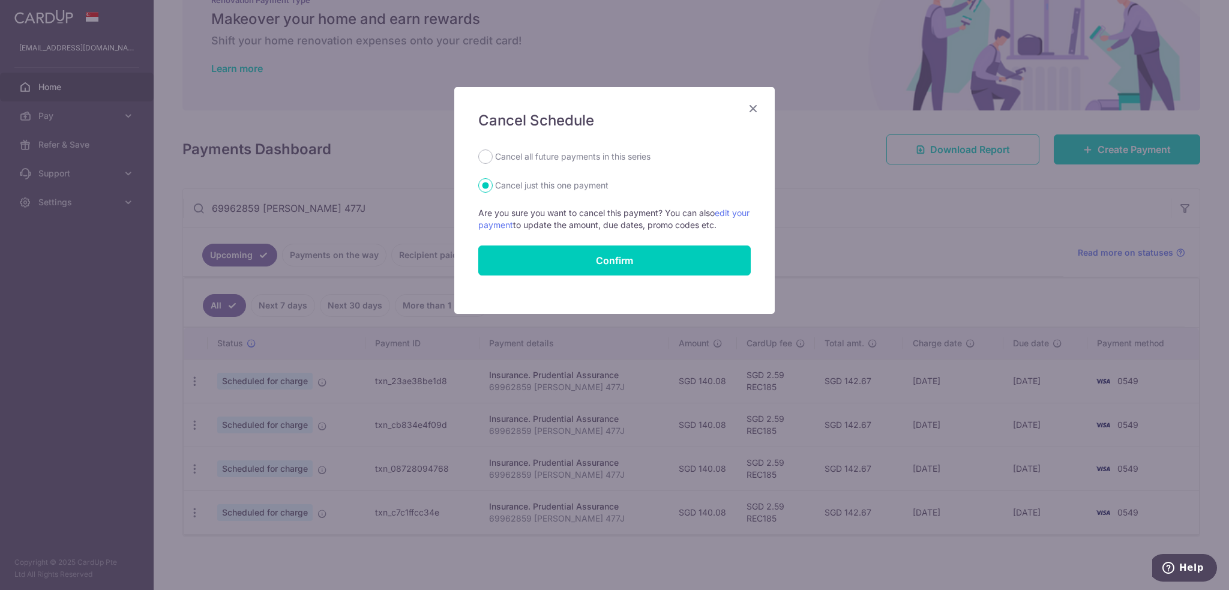
click at [529, 148] on div "Cancel Schedule Cancel all future payments in this series Cancel just this one …" at bounding box center [614, 200] width 320 height 227
click at [539, 152] on label "Cancel all future payments in this series" at bounding box center [572, 156] width 155 height 14
click at [493, 152] on input "Cancel all future payments in this series" at bounding box center [485, 156] width 14 height 14
radio input "true"
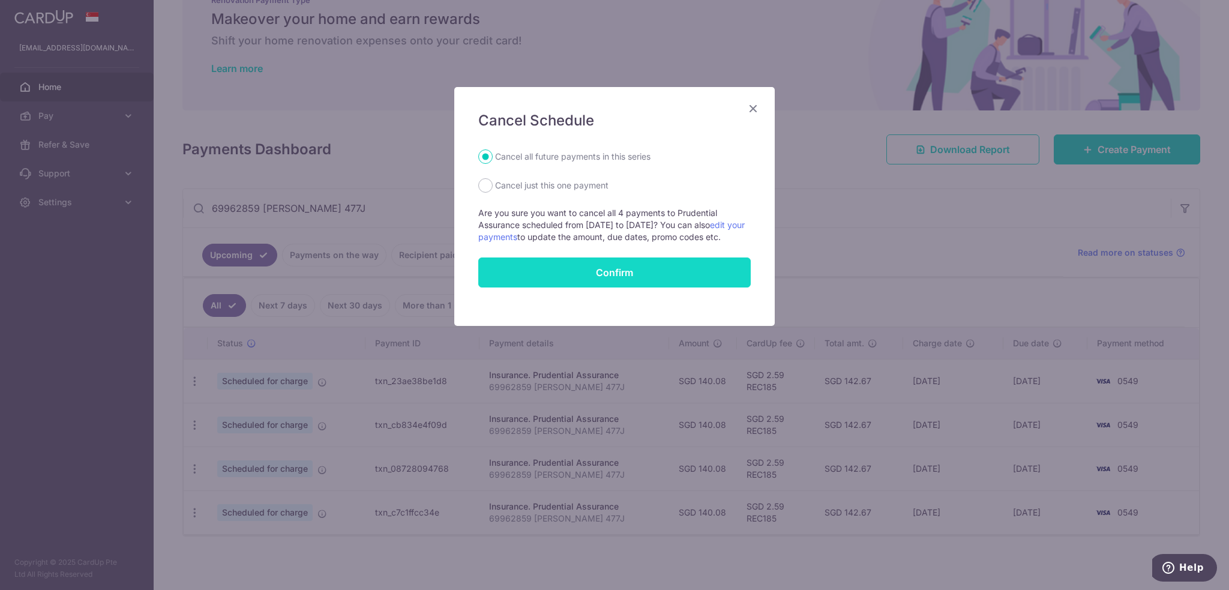
click at [574, 280] on button "Confirm" at bounding box center [614, 272] width 272 height 30
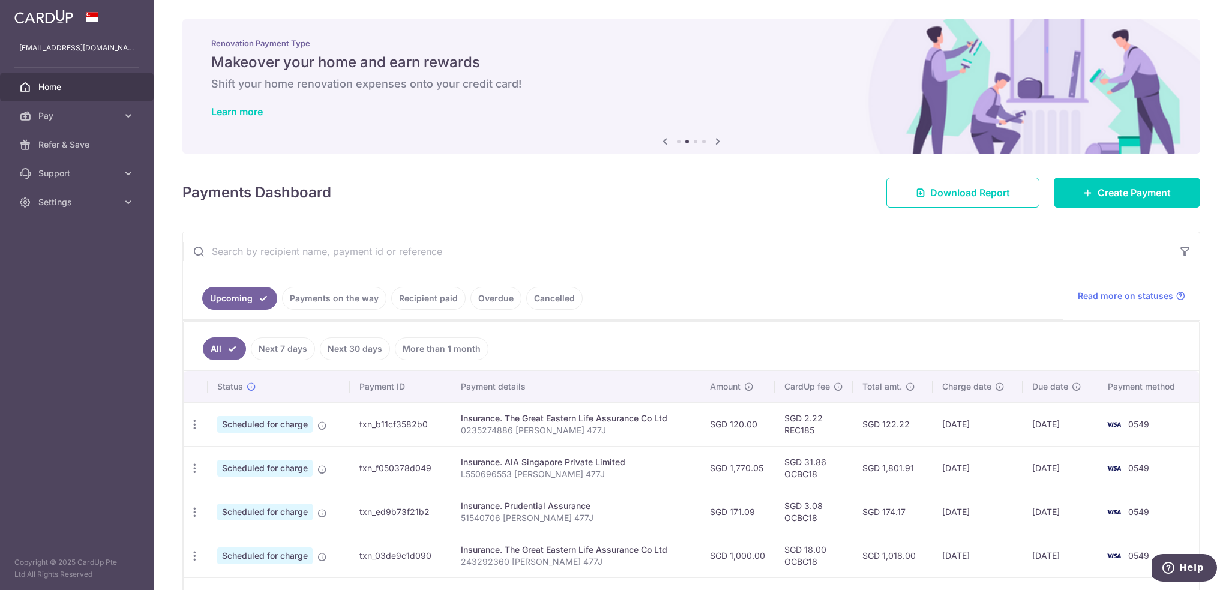
click at [211, 350] on link "All" at bounding box center [224, 348] width 43 height 23
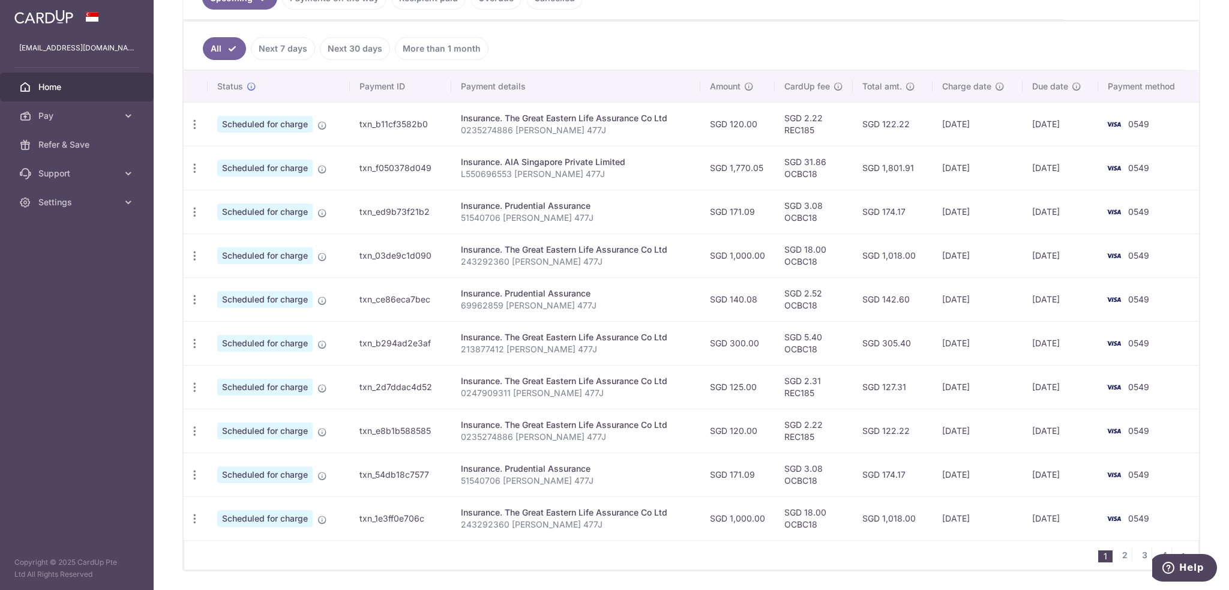
scroll to position [334, 0]
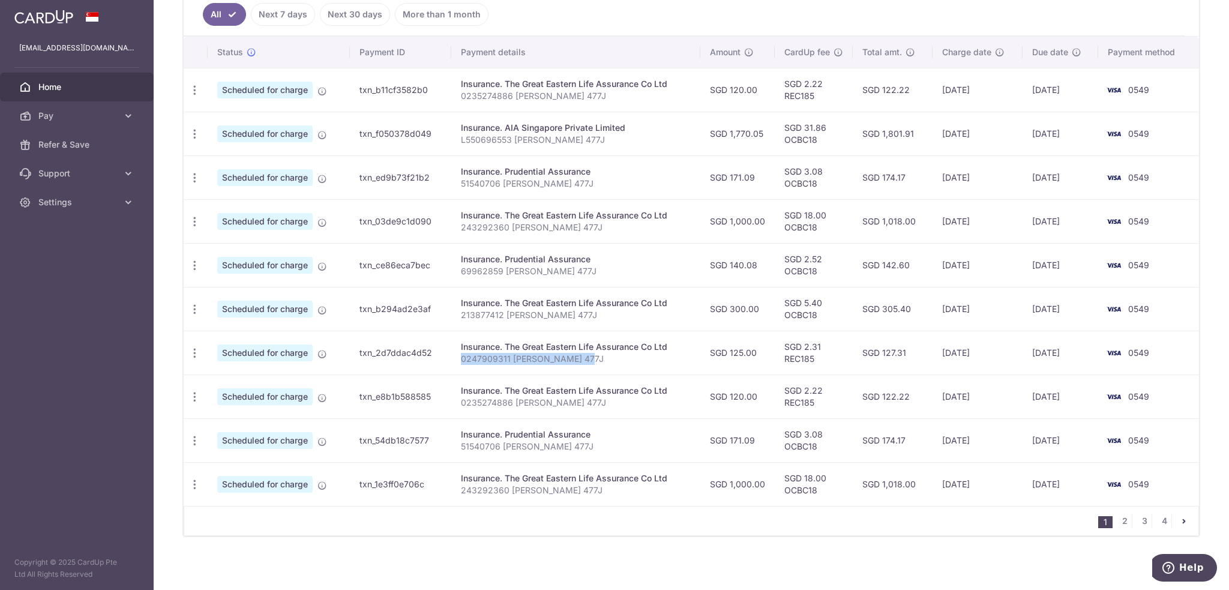
drag, startPoint x: 595, startPoint y: 362, endPoint x: 460, endPoint y: 365, distance: 134.4
click at [460, 365] on td "Insurance. The Great Eastern Life Assurance Co Ltd 0247909311 Tang Si Yan 477J" at bounding box center [575, 353] width 249 height 44
copy p "0247909311 [PERSON_NAME] 477J"
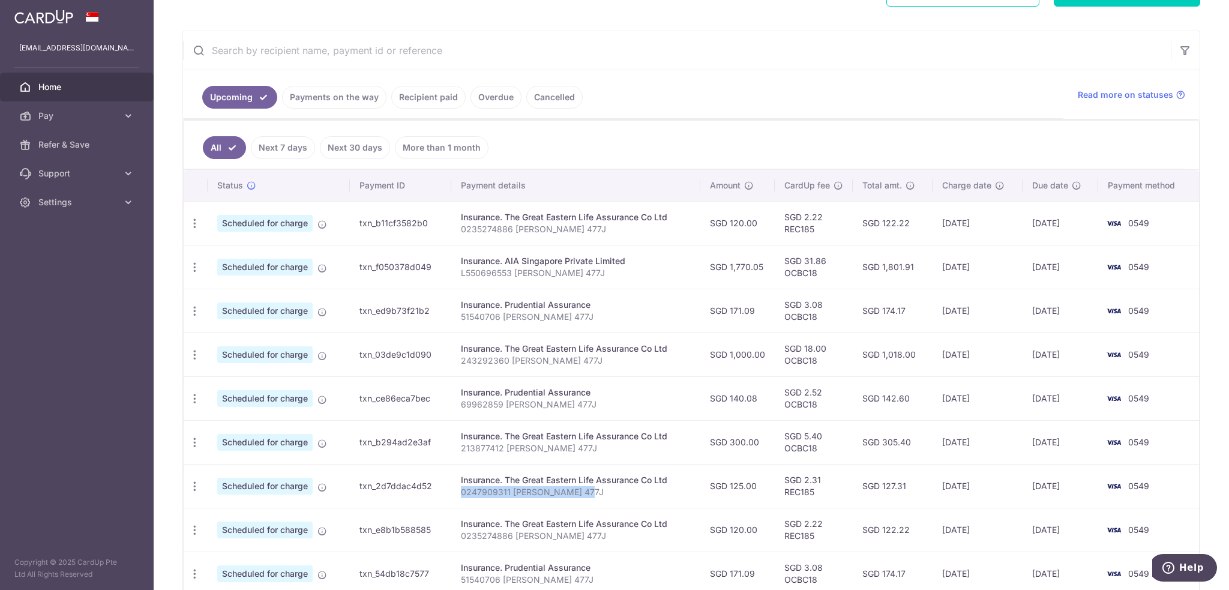
scroll to position [154, 0]
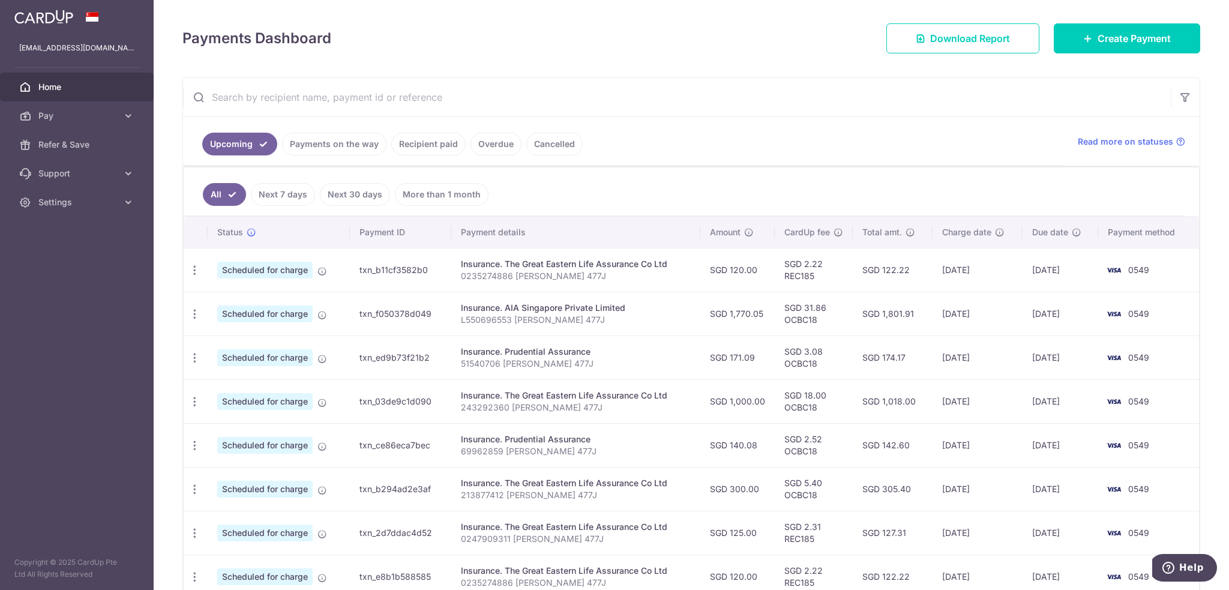
click at [343, 84] on input "text" at bounding box center [677, 97] width 988 height 38
paste input "0247909311 [PERSON_NAME] 477J"
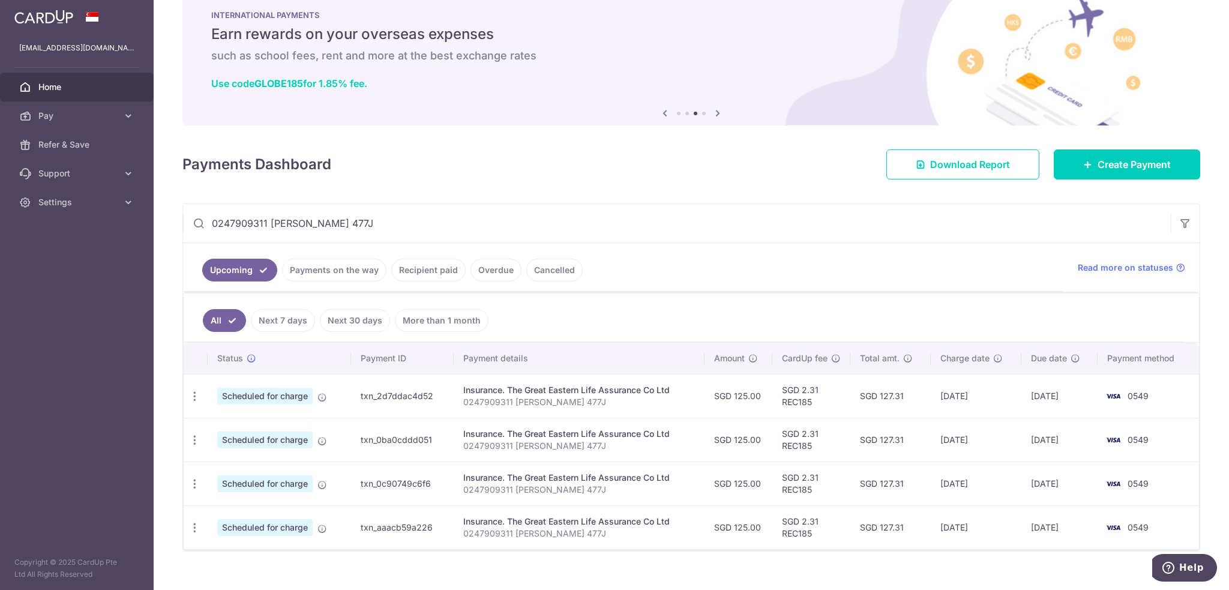
scroll to position [43, 0]
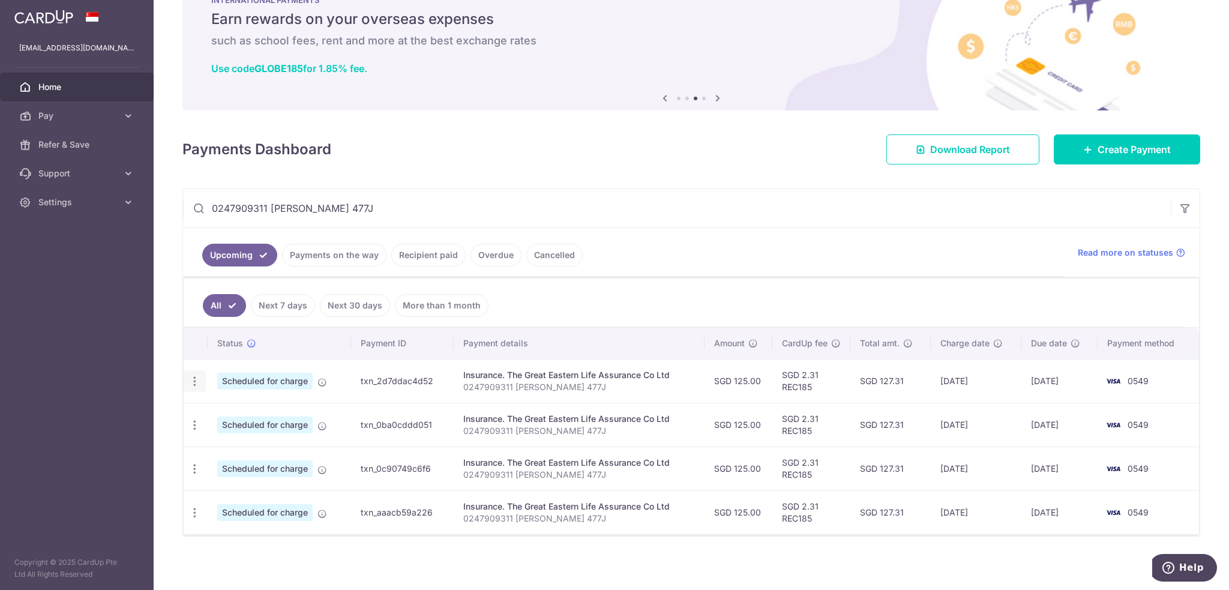
type input "0247909311 [PERSON_NAME] 477J"
click at [195, 378] on icon "button" at bounding box center [194, 381] width 13 height 13
click at [256, 441] on span "Cancel payment" at bounding box center [258, 443] width 80 height 14
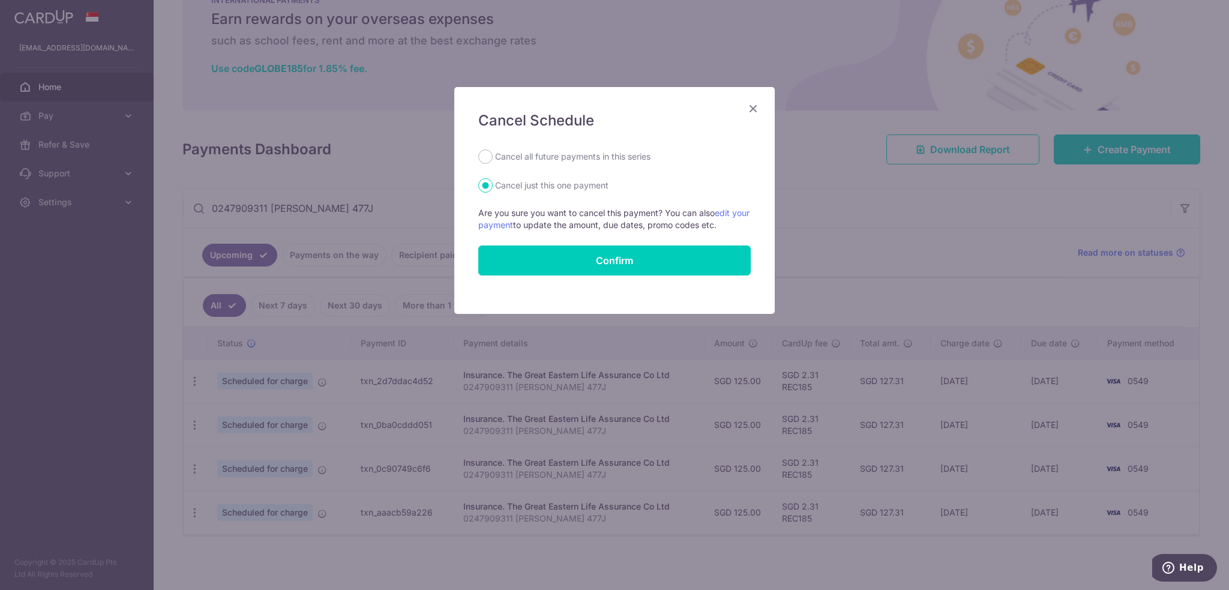
click at [532, 160] on label "Cancel all future payments in this series" at bounding box center [572, 156] width 155 height 14
click at [493, 160] on input "Cancel all future payments in this series" at bounding box center [485, 156] width 14 height 14
radio input "true"
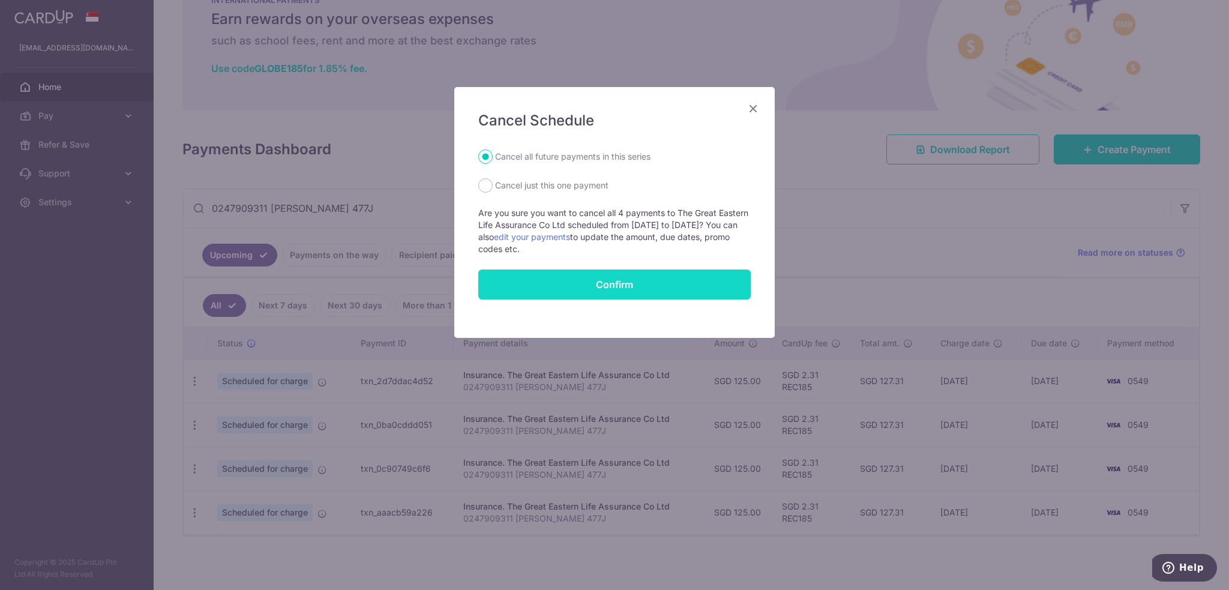
click at [552, 287] on button "Confirm" at bounding box center [614, 284] width 272 height 30
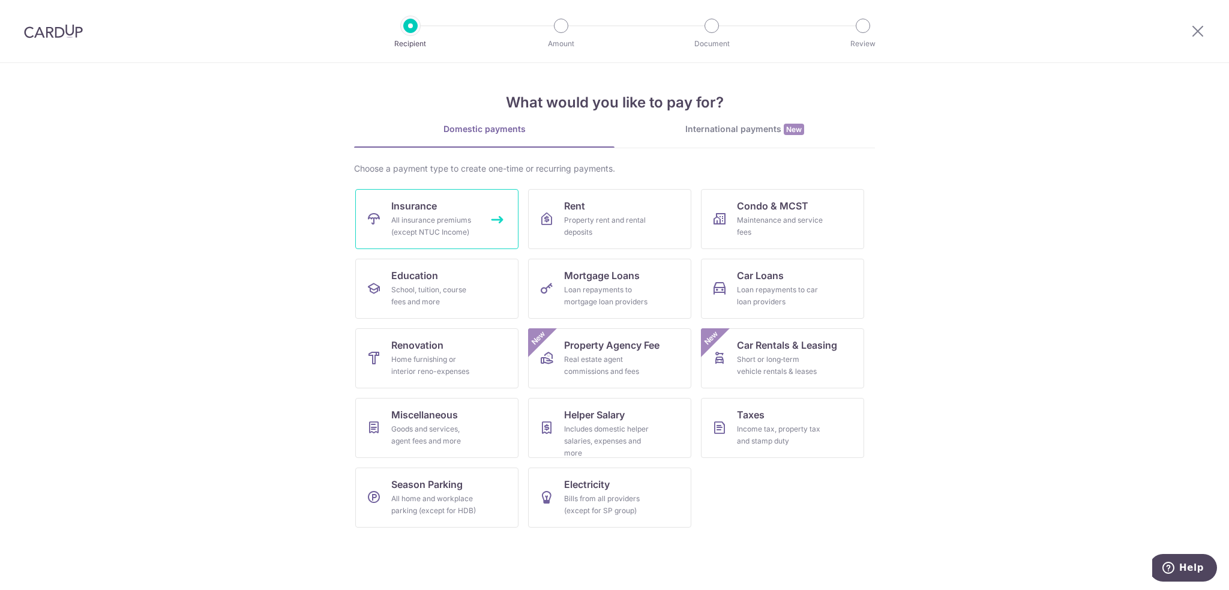
click at [416, 211] on span "Insurance" at bounding box center [414, 206] width 46 height 14
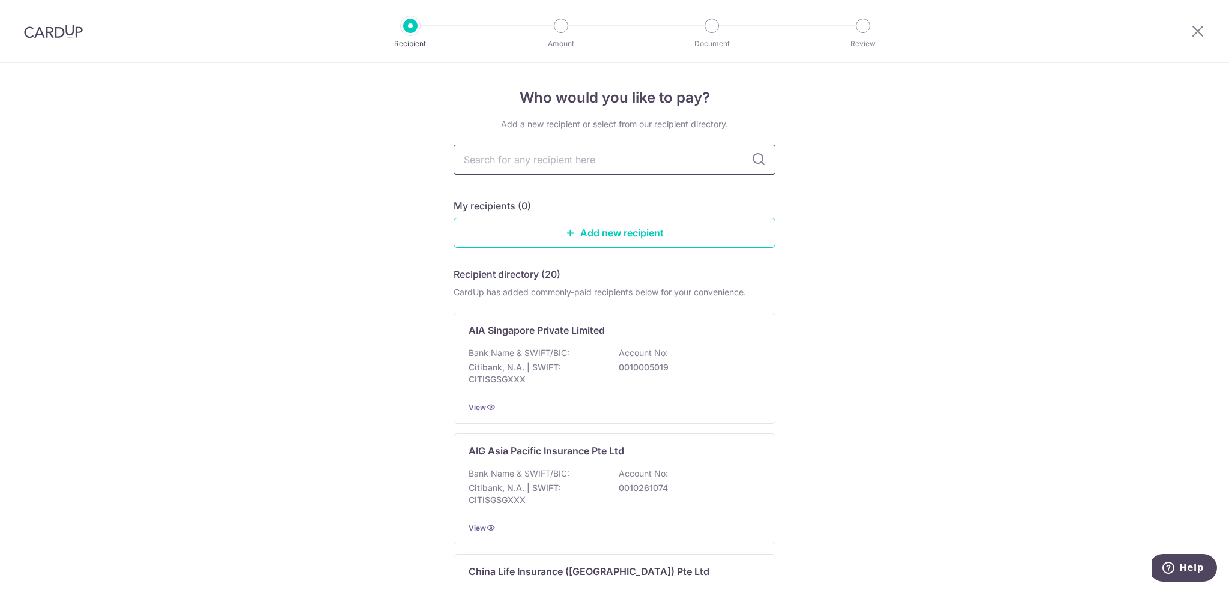
click at [548, 156] on input "text" at bounding box center [615, 160] width 322 height 30
type input "pru"
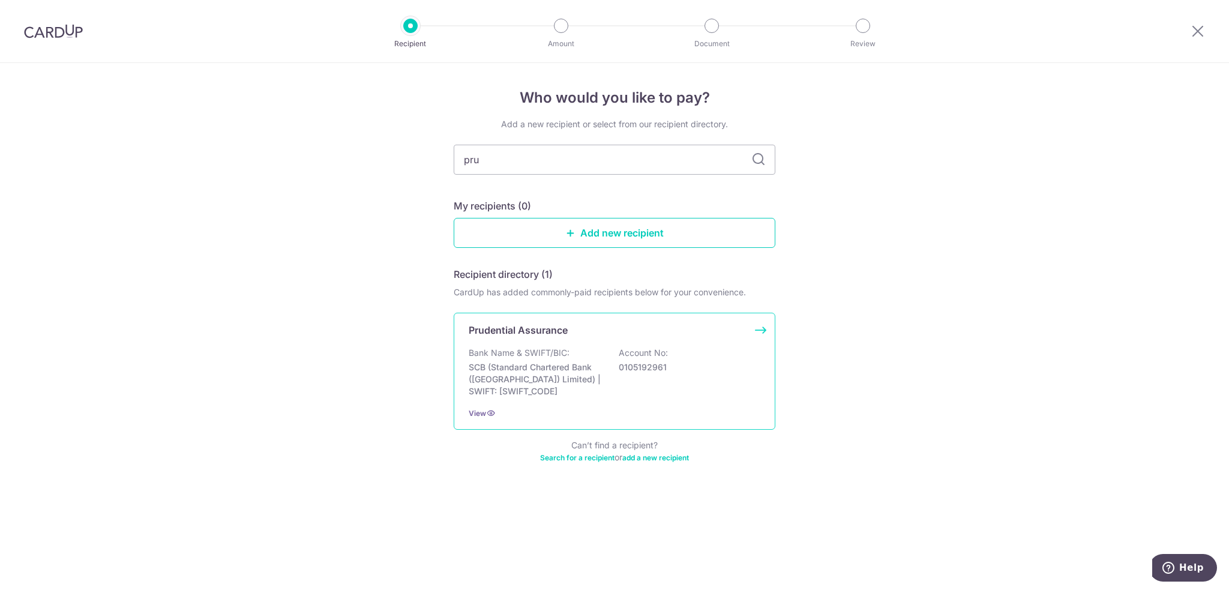
click at [513, 364] on p "SCB (Standard Chartered Bank ([GEOGRAPHIC_DATA]) Limited) | SWIFT: [SWIFT_CODE]" at bounding box center [536, 379] width 134 height 36
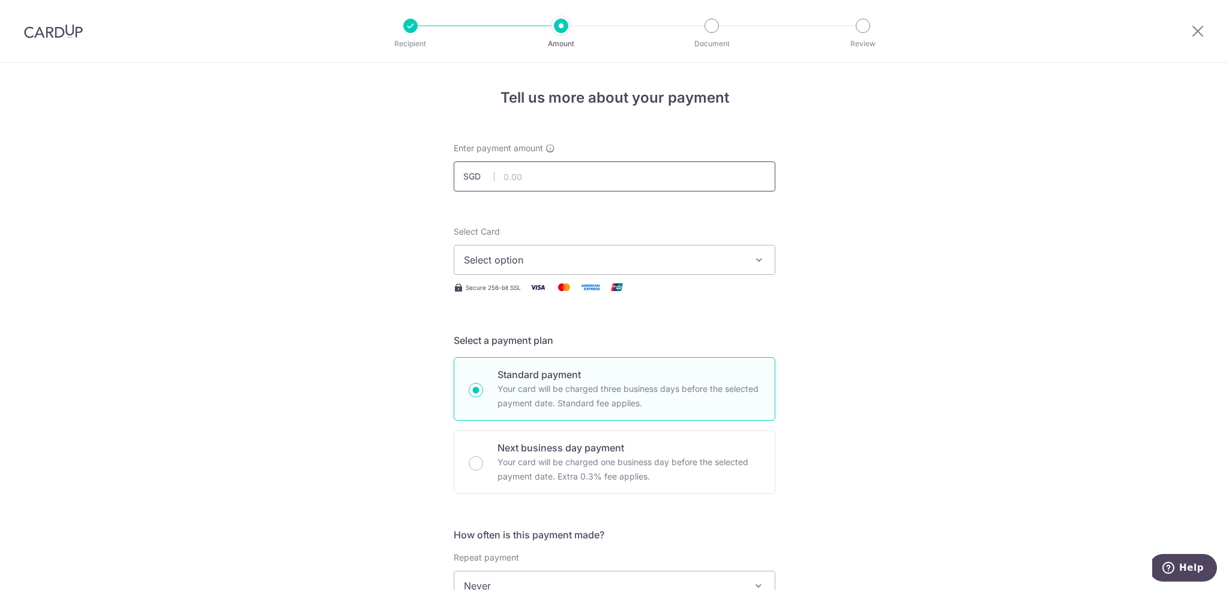
click at [530, 168] on input "text" at bounding box center [615, 176] width 322 height 30
type input "140.08"
click at [598, 259] on span "Select option" at bounding box center [604, 260] width 280 height 14
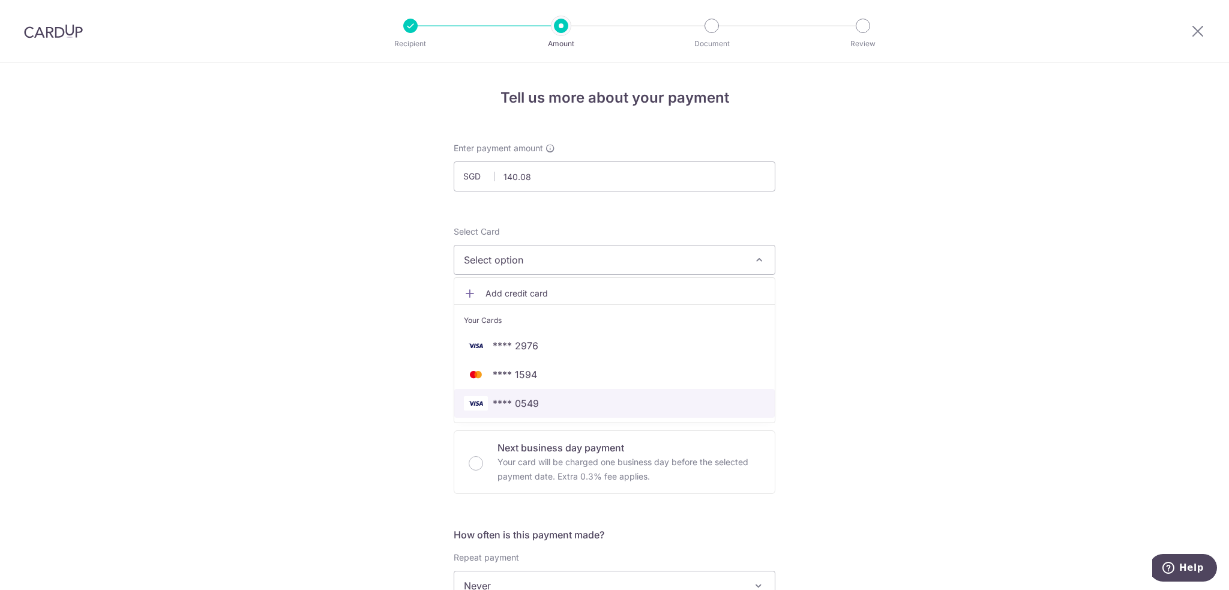
click at [511, 401] on span "**** 0549" at bounding box center [516, 403] width 46 height 14
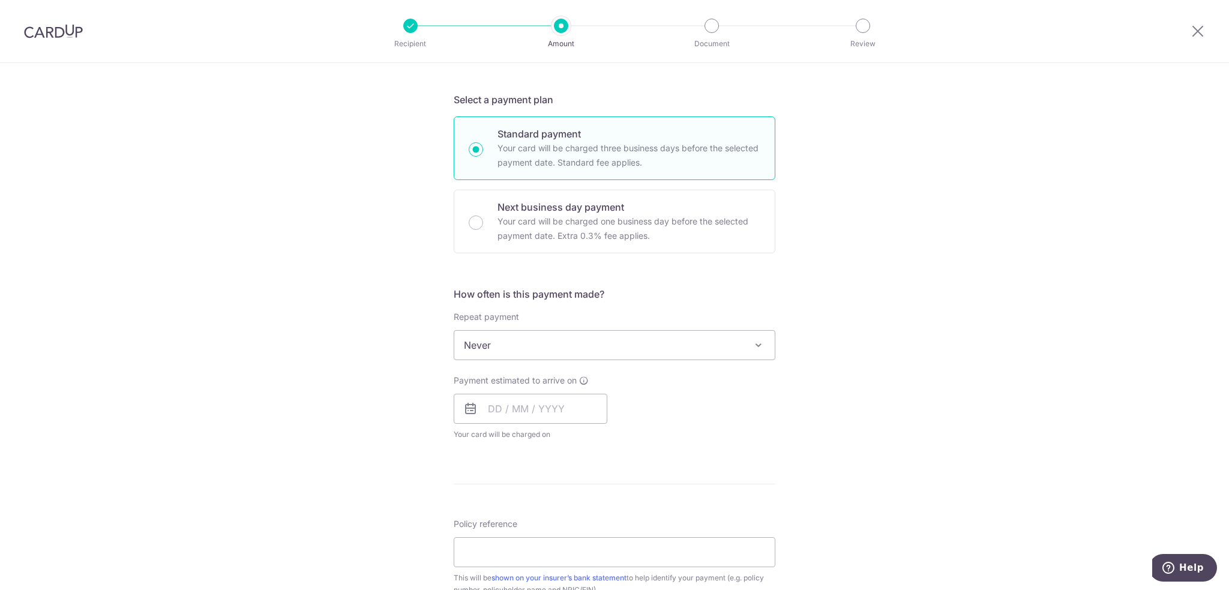
scroll to position [300, 0]
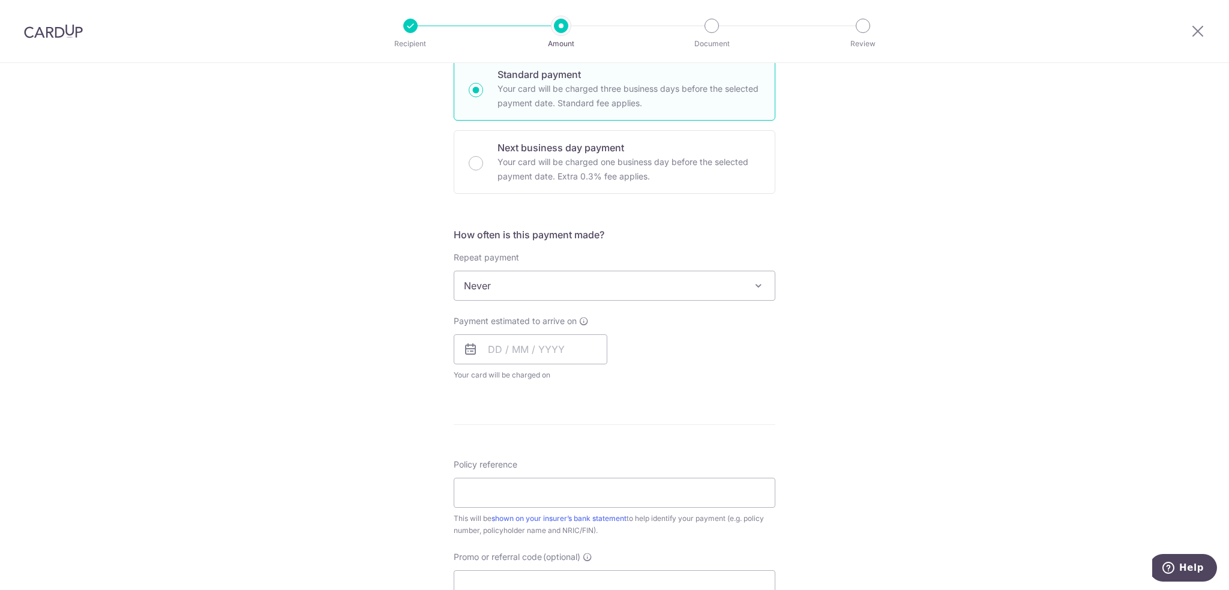
click at [478, 264] on div "Repeat payment Never Every week Every month Every quarter Every half a year Eve…" at bounding box center [615, 275] width 322 height 49
click at [478, 274] on span "Never" at bounding box center [614, 285] width 320 height 29
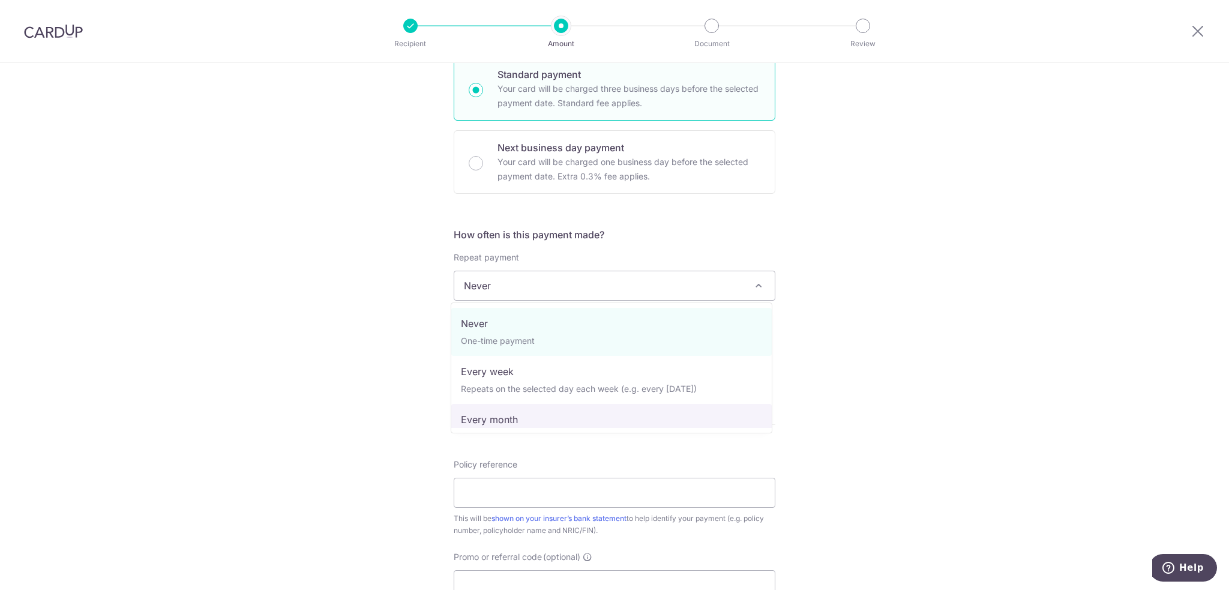
select select "3"
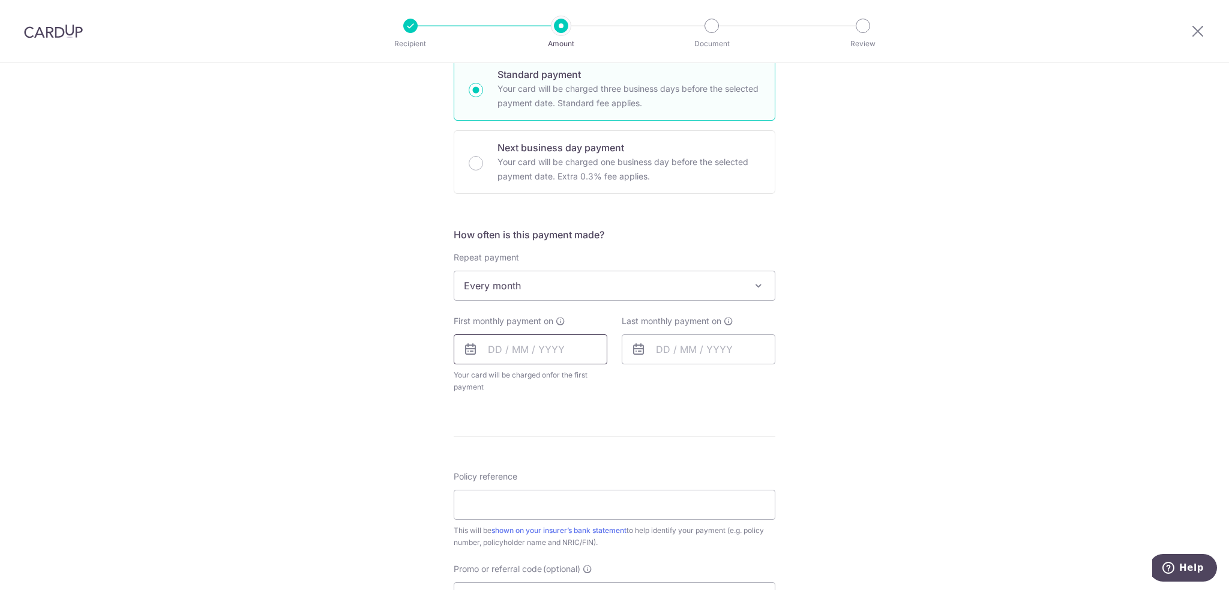
click at [502, 358] on input "text" at bounding box center [531, 349] width 154 height 30
click at [620, 382] on link "Next" at bounding box center [623, 381] width 14 height 14
click at [617, 459] on link "11" at bounding box center [622, 458] width 19 height 19
type input "11/10/2025"
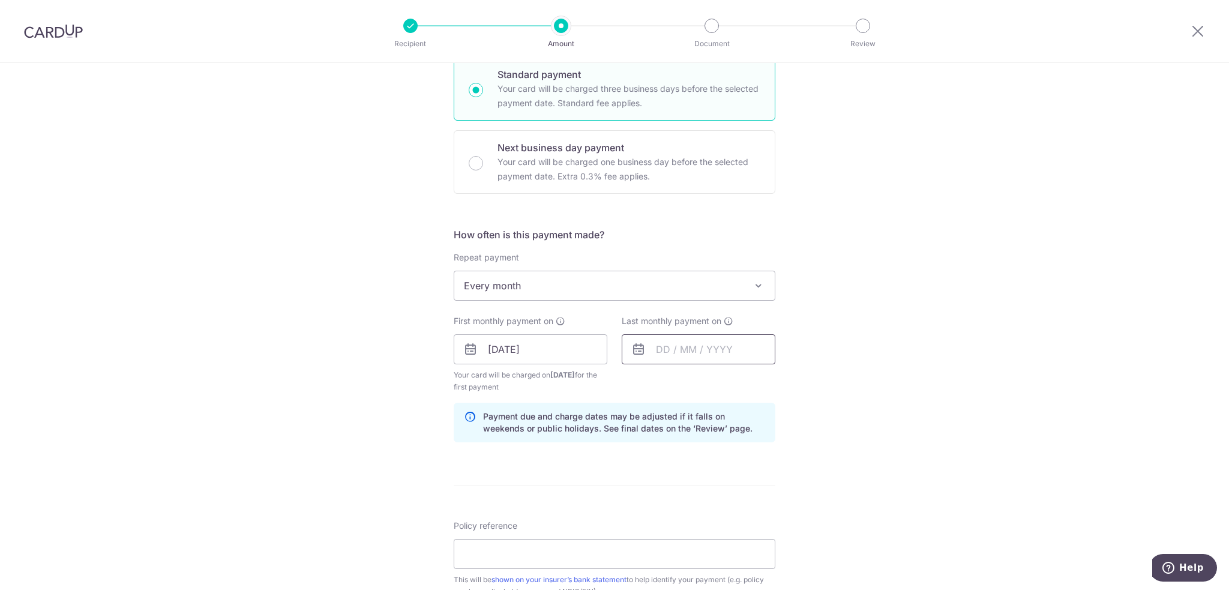
click at [686, 348] on input "text" at bounding box center [699, 349] width 154 height 30
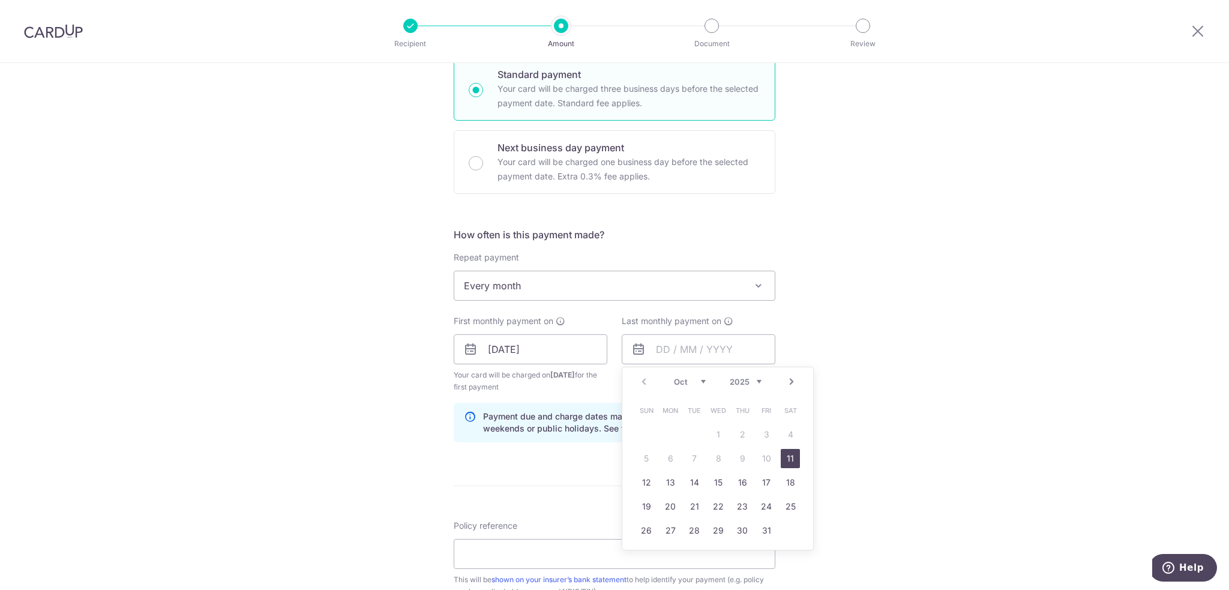
click at [789, 380] on link "Next" at bounding box center [791, 381] width 14 height 14
click at [734, 457] on link "12" at bounding box center [742, 458] width 19 height 19
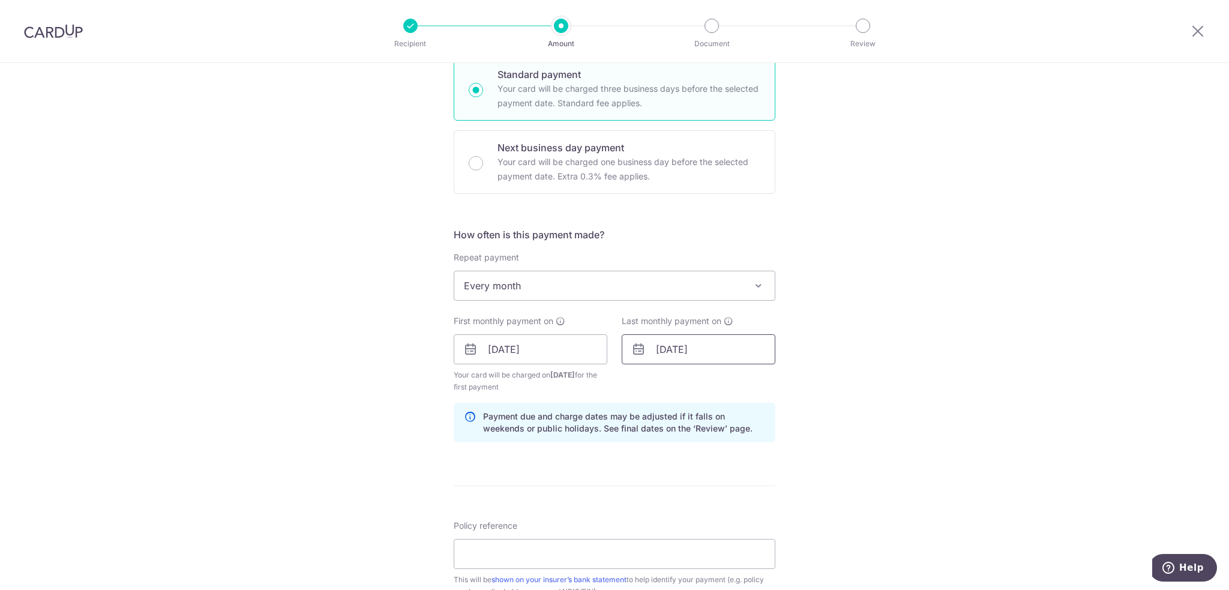
click at [741, 342] on input "12/03/2026" at bounding box center [699, 349] width 154 height 30
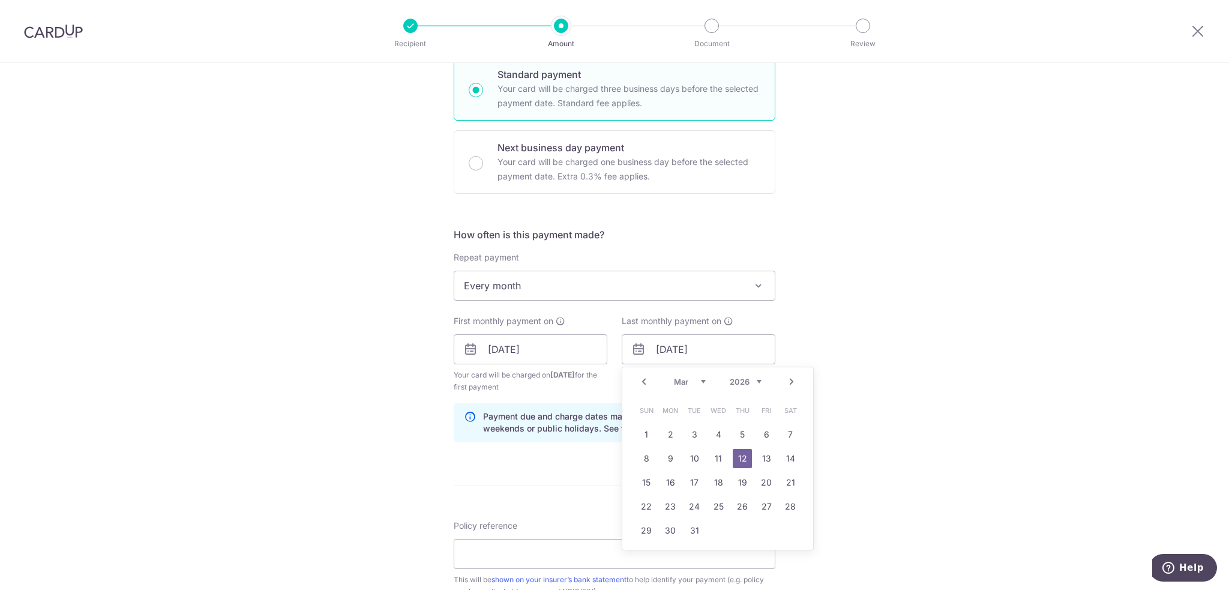
click at [701, 453] on td "10" at bounding box center [694, 458] width 24 height 24
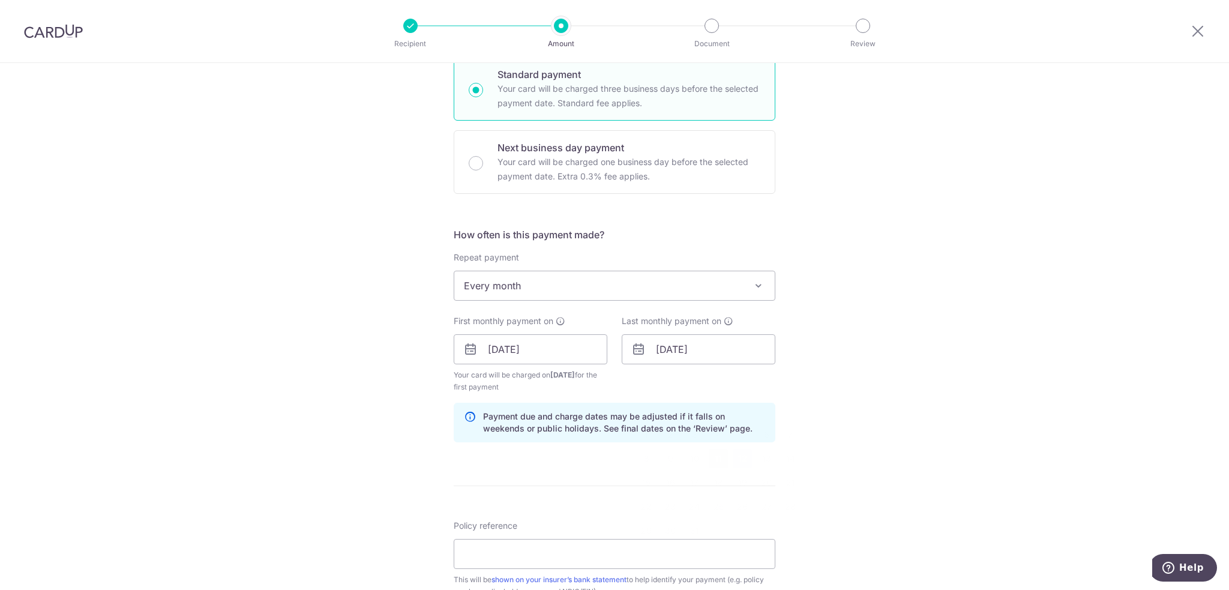
click at [710, 454] on form "Enter payment amount SGD 140.08 140.08 Select Card **** 0549 Add credit card Yo…" at bounding box center [615, 347] width 322 height 1011
click at [725, 331] on div "Last monthly payment on 10/03/2026 Prev Next Jan Feb Mar Apr May Jun Jul Aug Se…" at bounding box center [699, 339] width 154 height 49
click at [742, 344] on input "10/03/2026" at bounding box center [699, 349] width 154 height 30
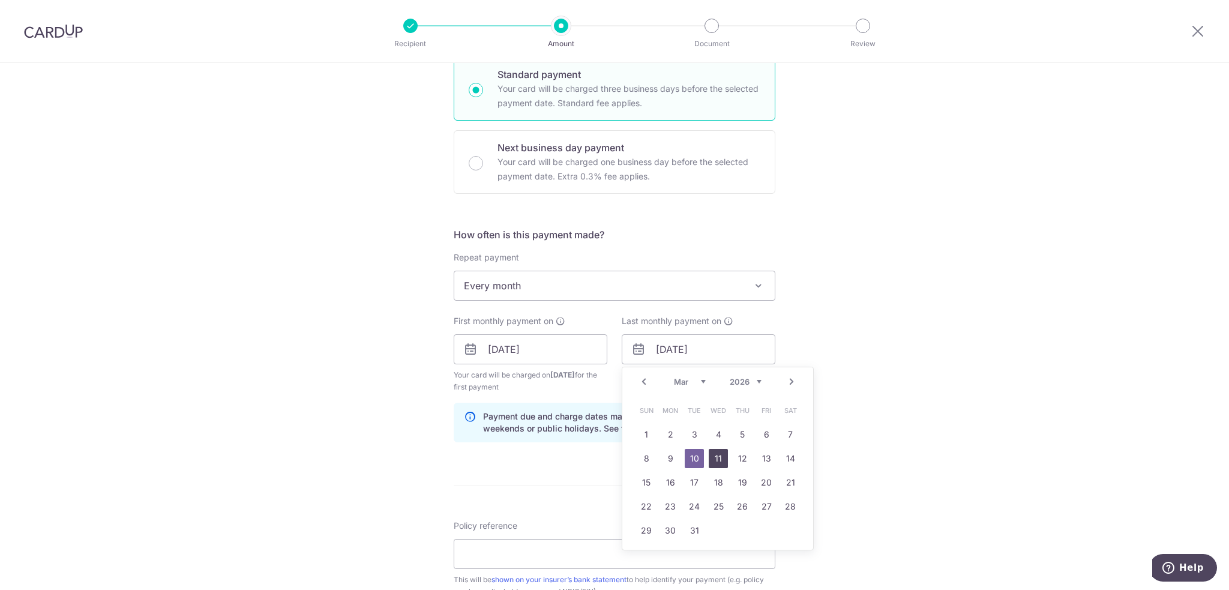
click at [710, 452] on link "11" at bounding box center [718, 458] width 19 height 19
type input "11/03/2026"
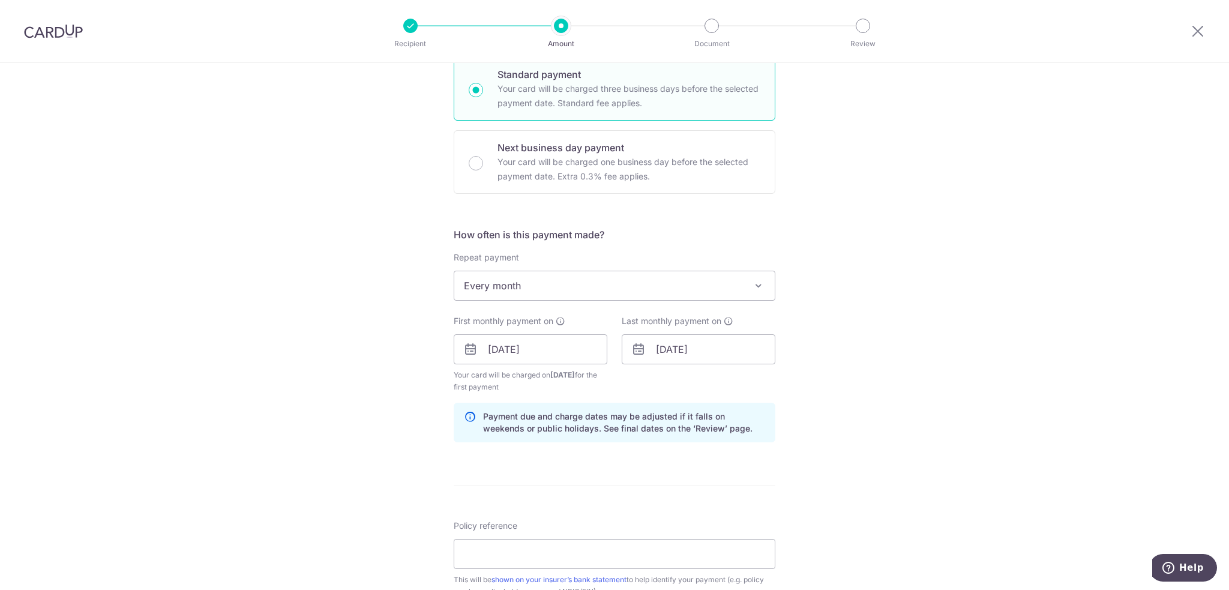
click at [849, 449] on div "Tell us more about your payment Enter payment amount SGD 140.08 140.08 Select C…" at bounding box center [614, 336] width 1229 height 1147
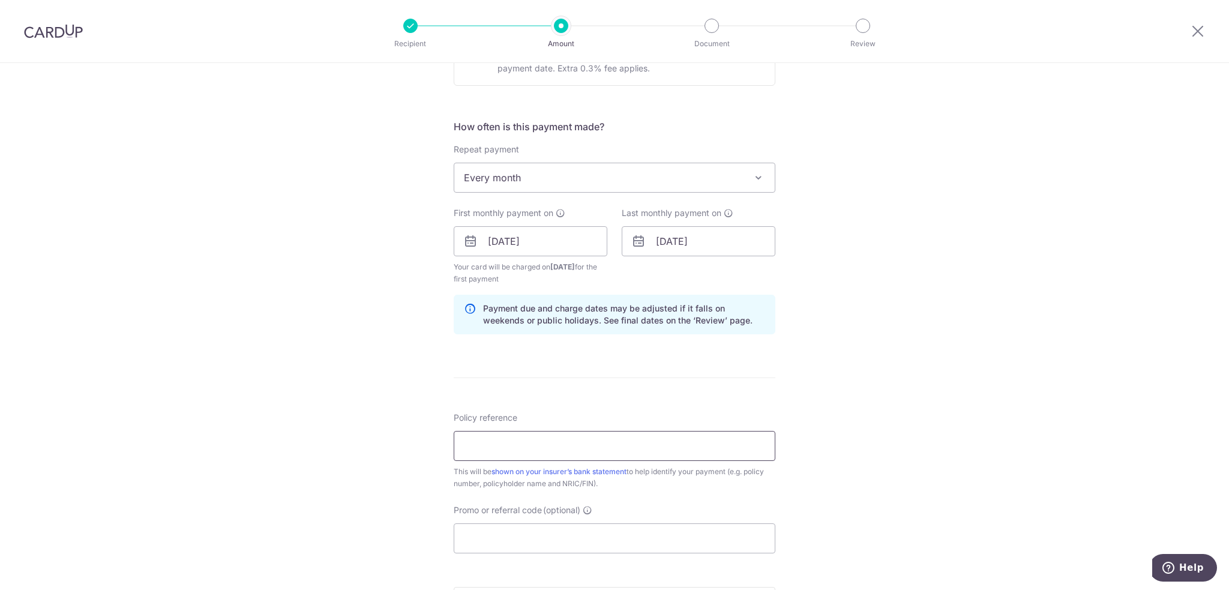
scroll to position [420, 0]
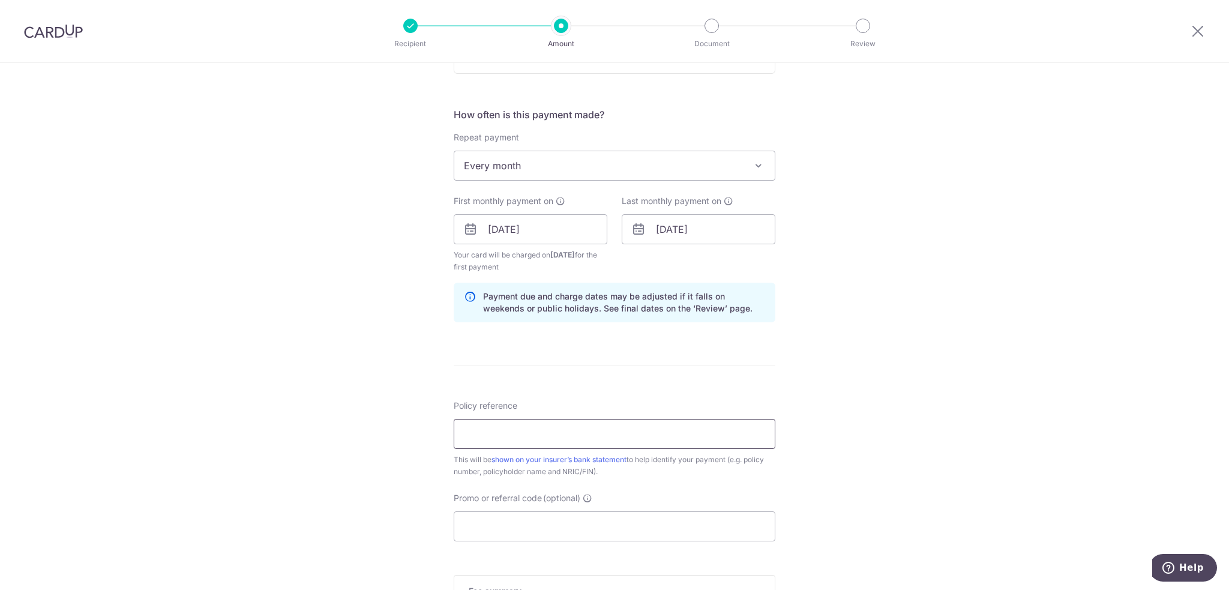
click at [600, 429] on input "Policy reference" at bounding box center [615, 434] width 322 height 30
paste input "69962859 Tang Si Yan 477J"
type input "69962859 Tang Si Yan 477J"
click at [958, 388] on div "Tell us more about your payment Enter payment amount SGD 140.08 140.08 Select C…" at bounding box center [614, 216] width 1229 height 1147
click at [571, 520] on input "Promo or referral code (optional)" at bounding box center [615, 526] width 322 height 30
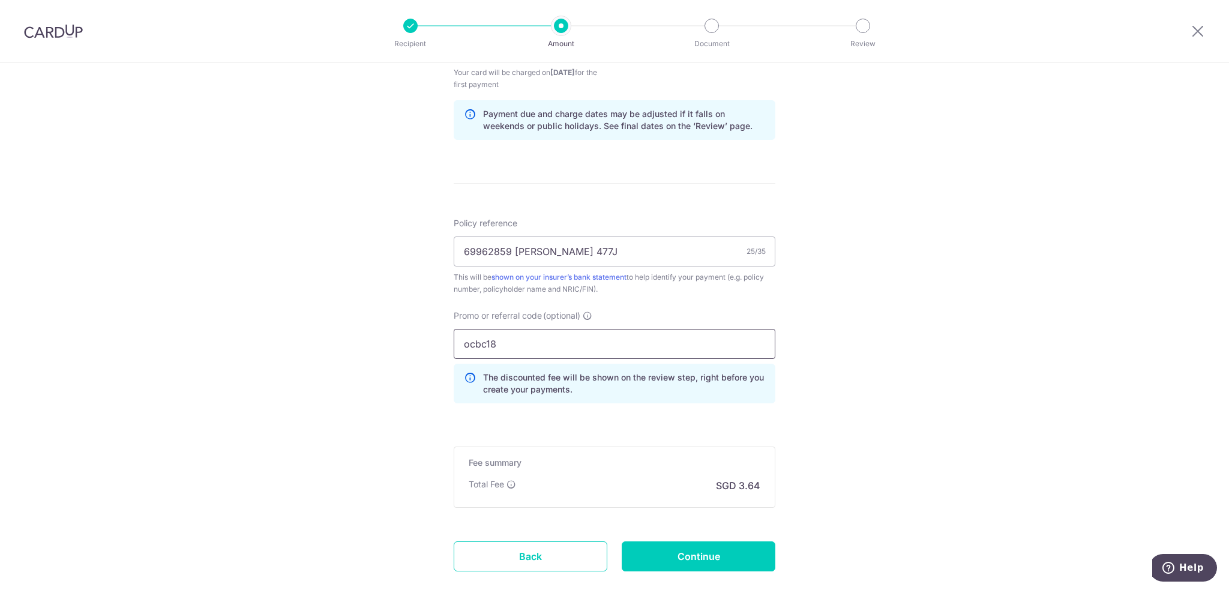
scroll to position [660, 0]
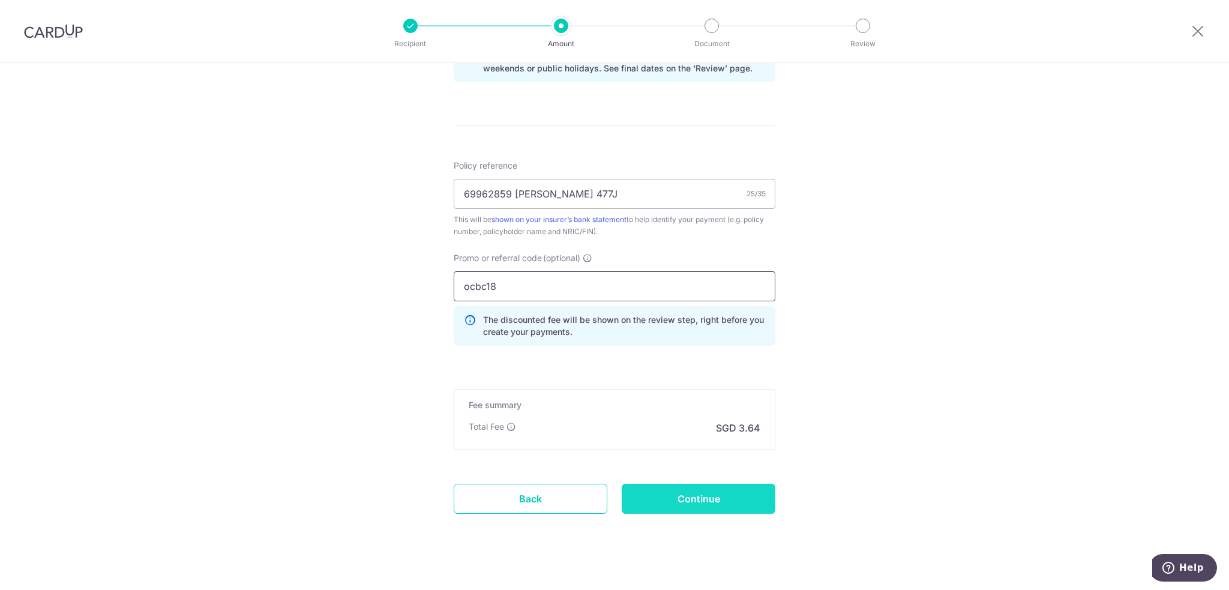
type input "ocbc18"
click at [739, 500] on input "Continue" at bounding box center [699, 499] width 154 height 30
type input "Create Schedule"
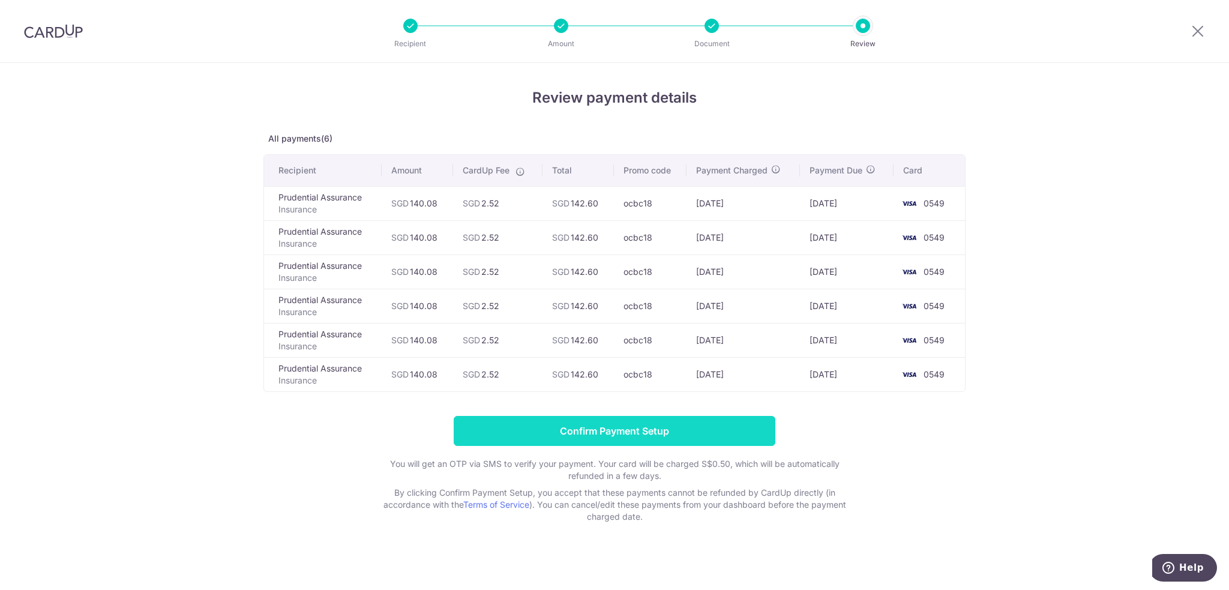
click at [620, 433] on input "Confirm Payment Setup" at bounding box center [615, 431] width 322 height 30
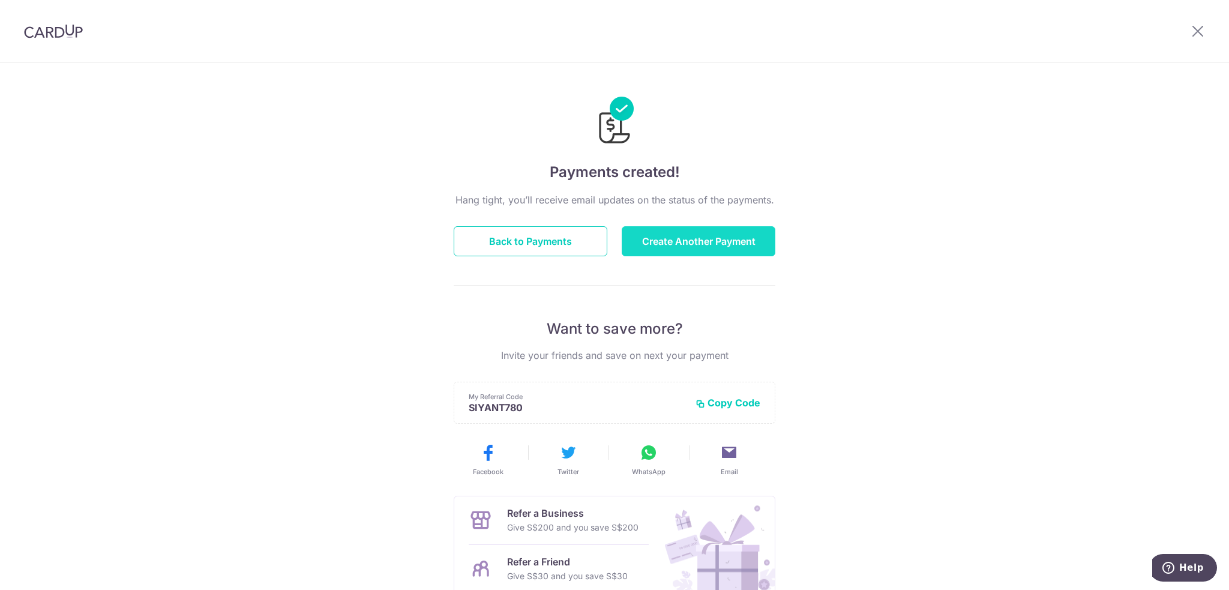
click at [727, 235] on button "Create Another Payment" at bounding box center [699, 241] width 154 height 30
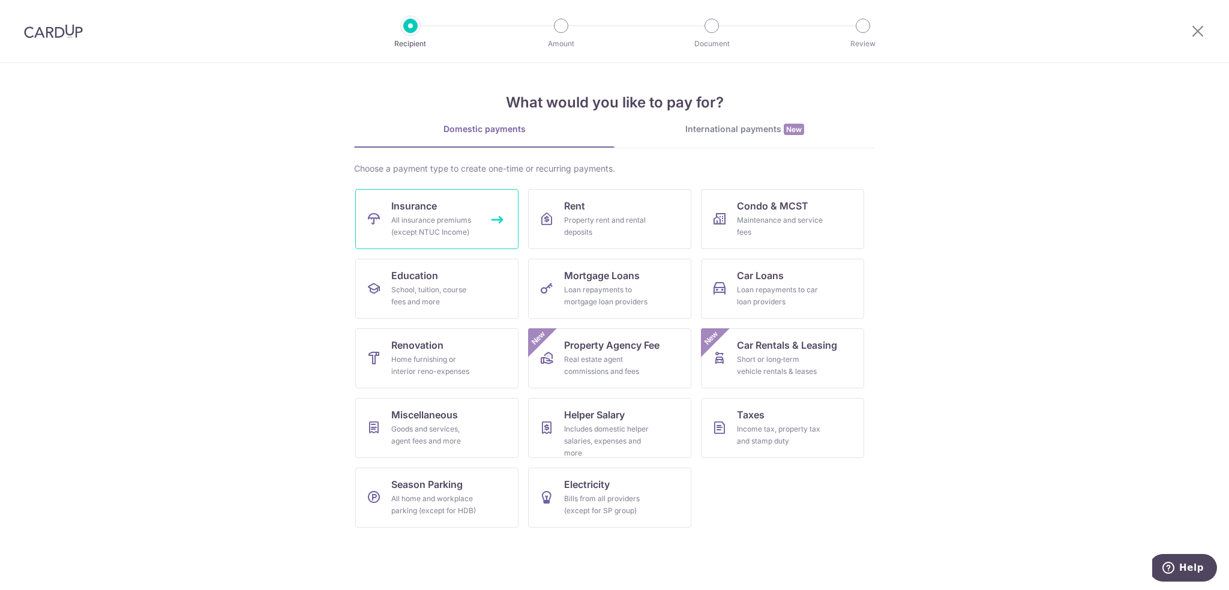
click at [449, 218] on div "All insurance premiums (except NTUC Income)" at bounding box center [434, 226] width 86 height 24
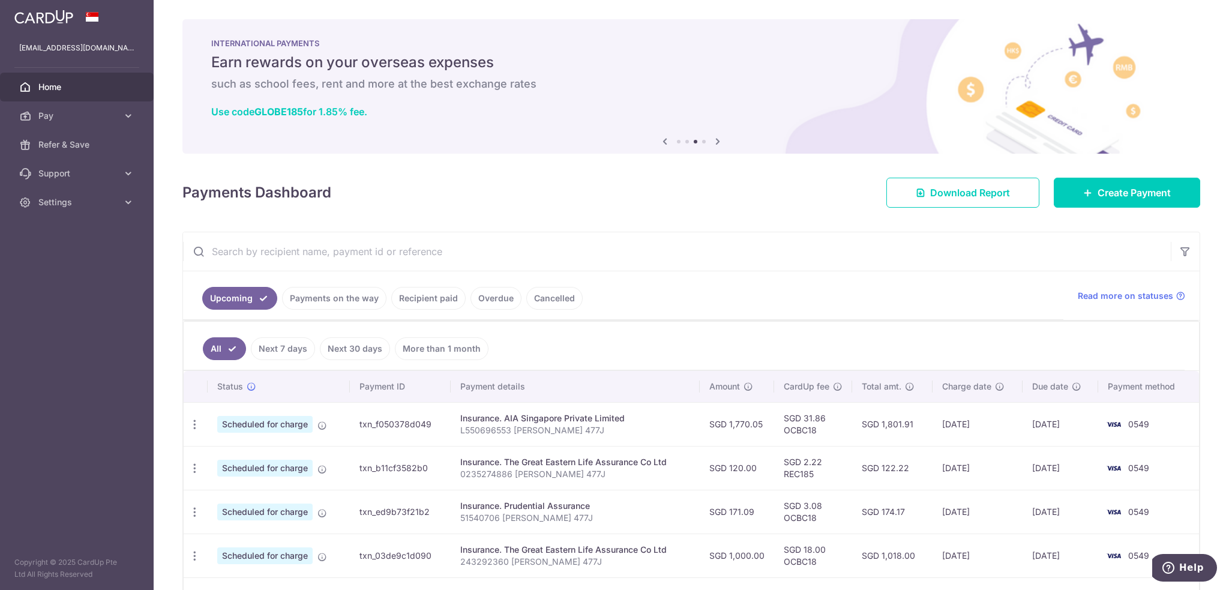
click at [216, 345] on link "All" at bounding box center [224, 348] width 43 height 23
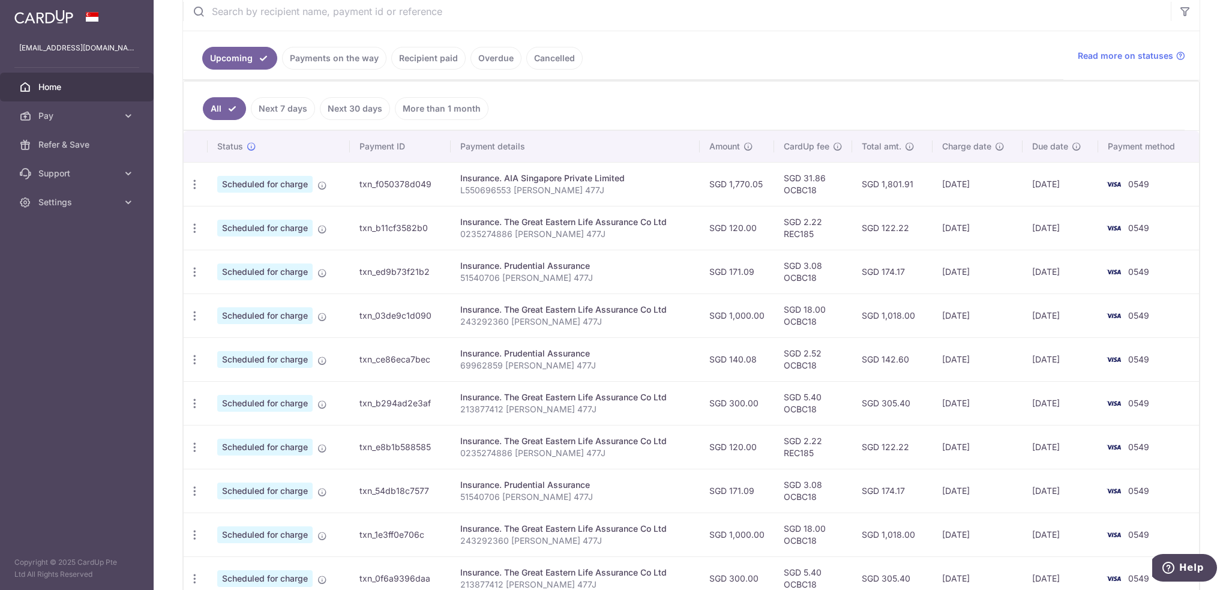
scroll to position [300, 0]
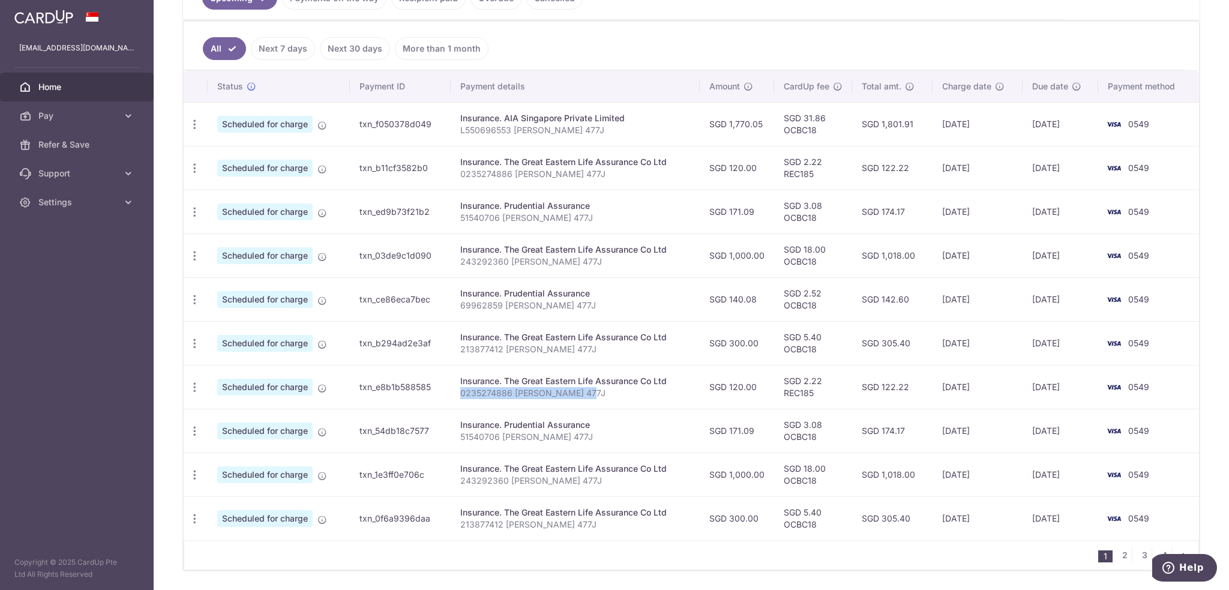
drag, startPoint x: 587, startPoint y: 393, endPoint x: 458, endPoint y: 400, distance: 128.6
click at [458, 400] on td "Insurance. The Great Eastern Life Assurance Co Ltd 0235274886 Tang Si Yan 477J" at bounding box center [575, 387] width 249 height 44
copy p "0235274886 [PERSON_NAME] 477J"
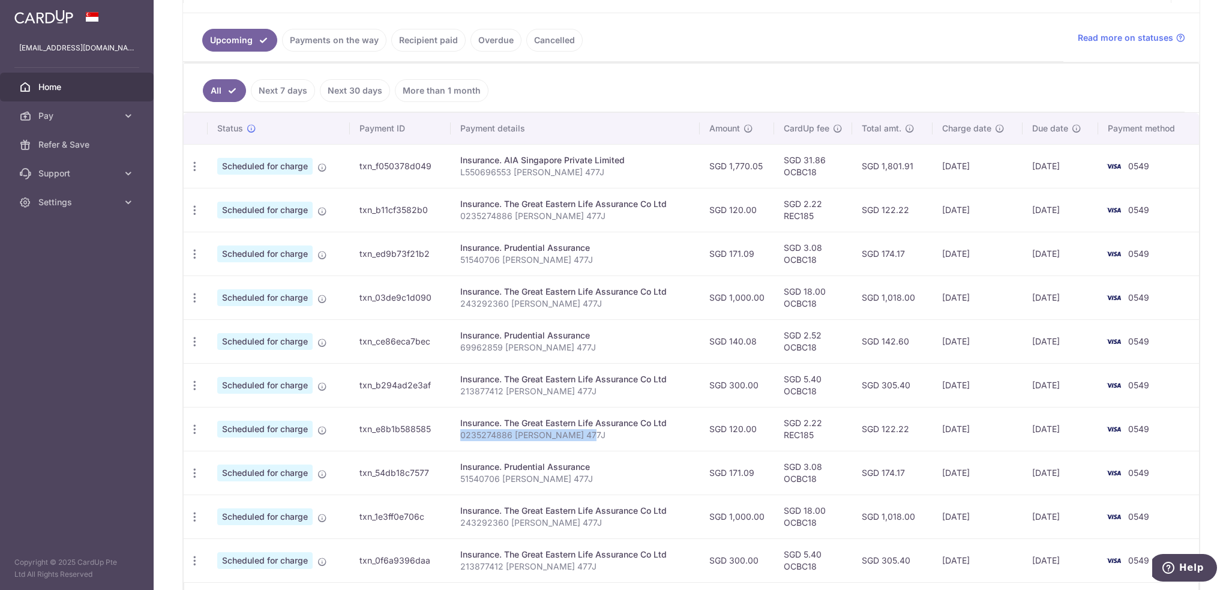
scroll to position [180, 0]
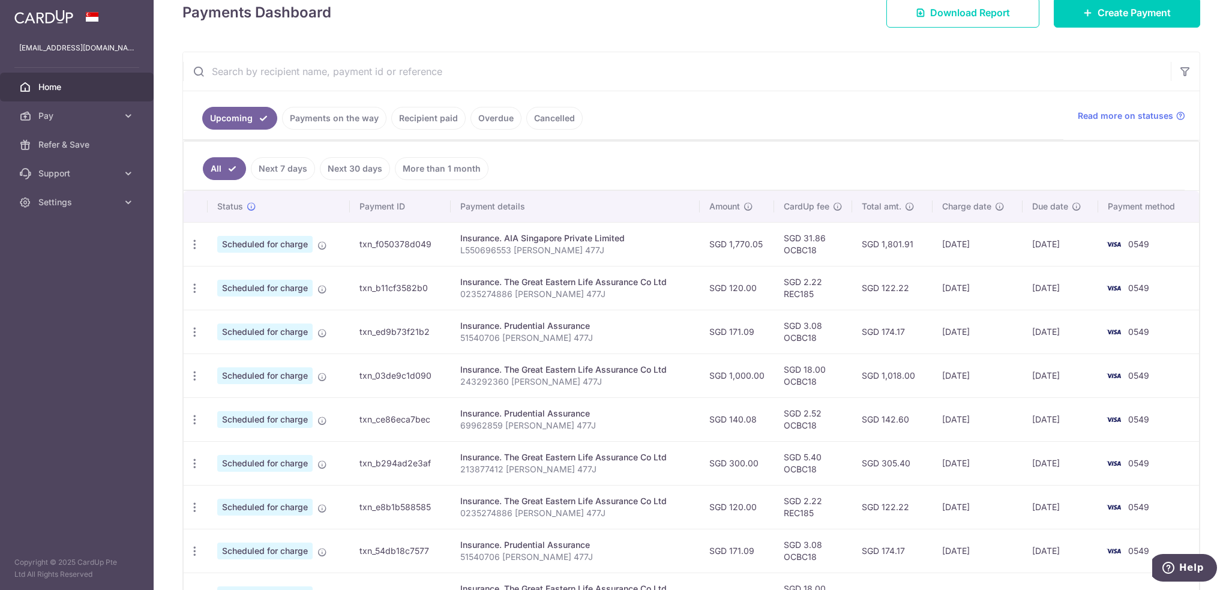
click at [285, 72] on input "text" at bounding box center [677, 71] width 988 height 38
paste input "0235274886 [PERSON_NAME] 477J"
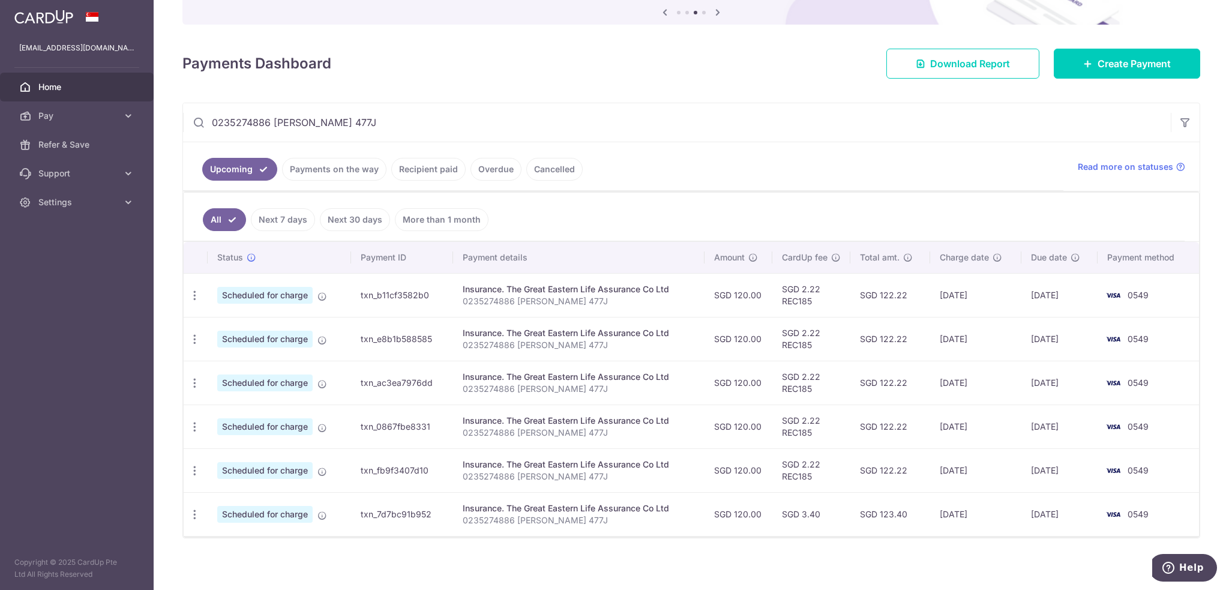
scroll to position [131, 0]
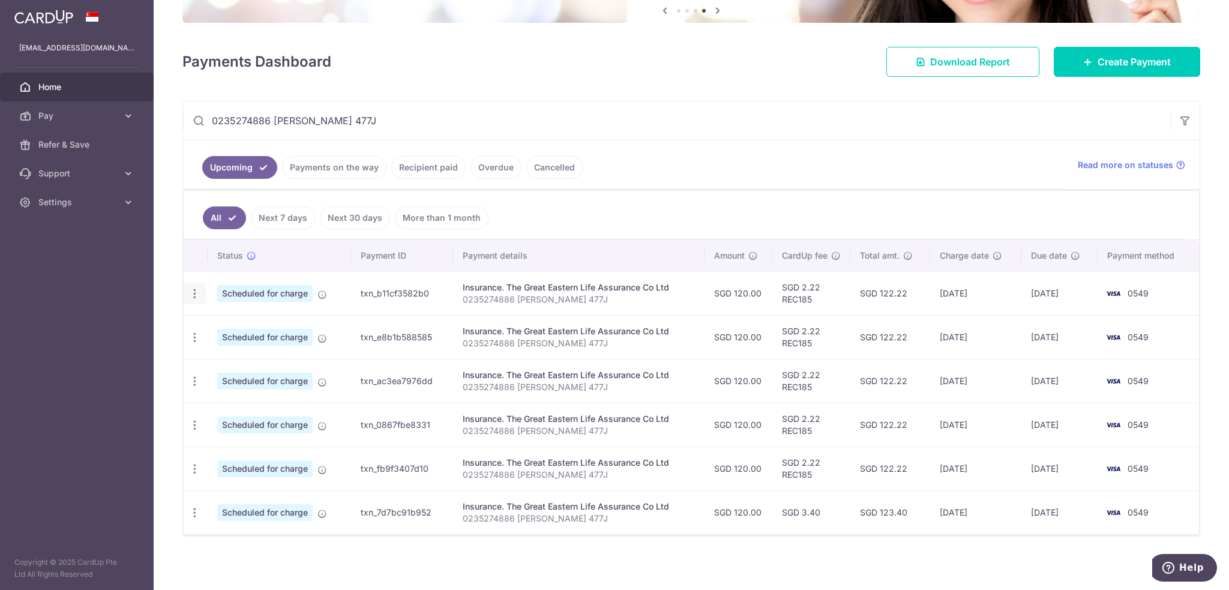
type input "0235274886 [PERSON_NAME] 477J"
click at [196, 287] on icon "button" at bounding box center [194, 293] width 13 height 13
click at [251, 355] on span "Cancel payment" at bounding box center [258, 356] width 80 height 14
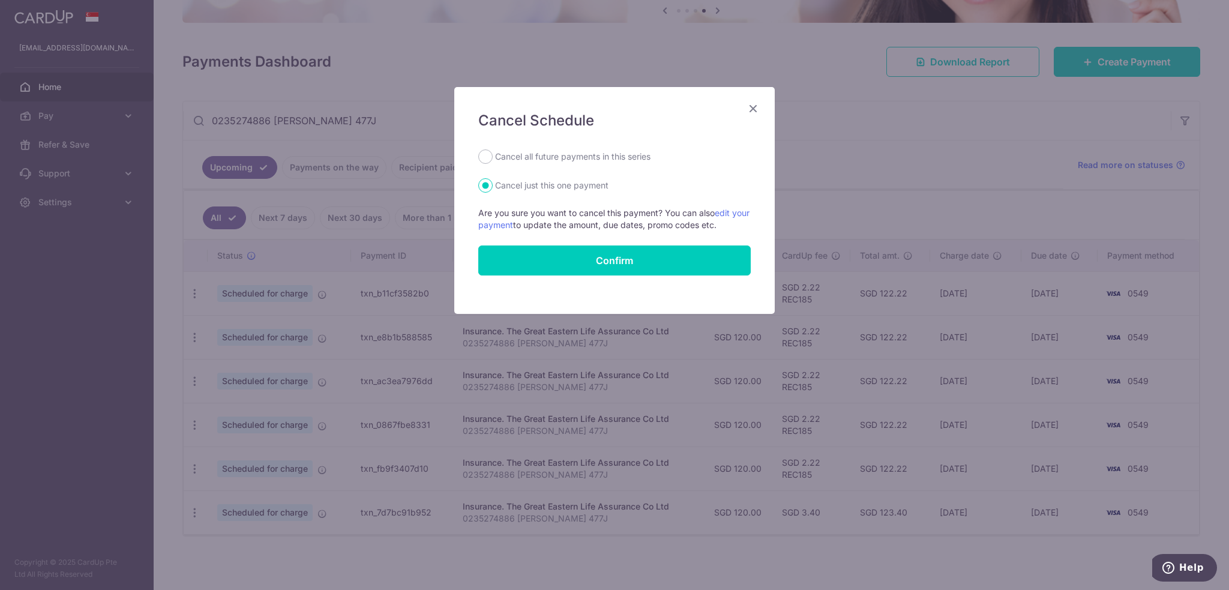
click at [502, 158] on label "Cancel all future payments in this series" at bounding box center [572, 156] width 155 height 14
click at [493, 158] on input "Cancel all future payments in this series" at bounding box center [485, 156] width 14 height 14
radio input "true"
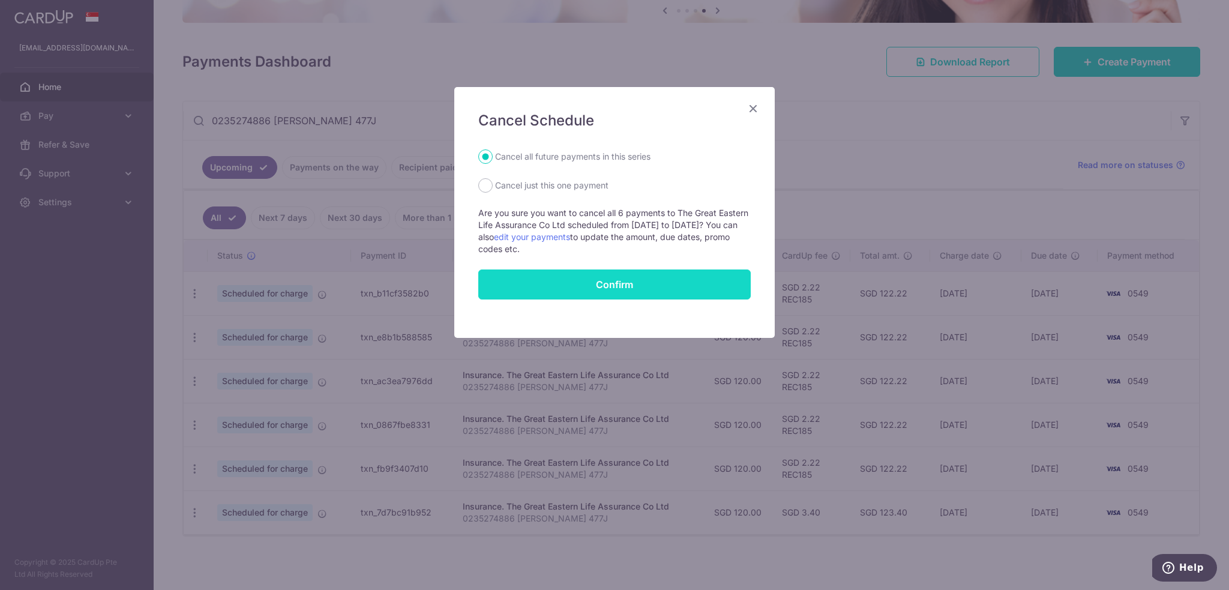
click at [548, 280] on button "Confirm" at bounding box center [614, 284] width 272 height 30
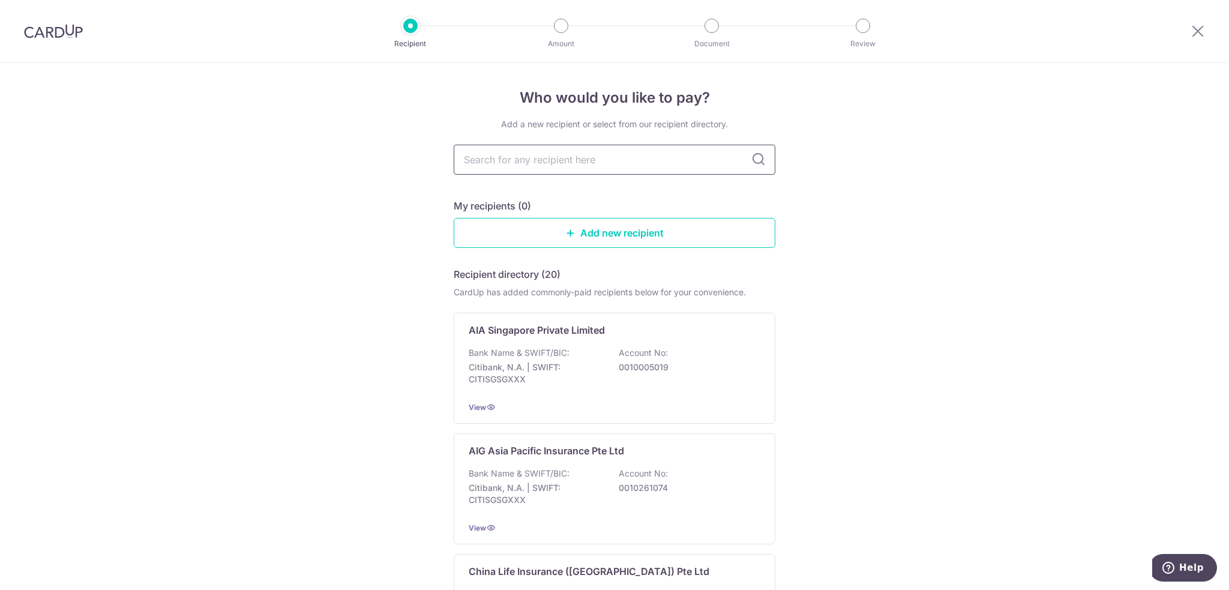
click at [583, 166] on input "text" at bounding box center [615, 160] width 322 height 30
type input "grea"
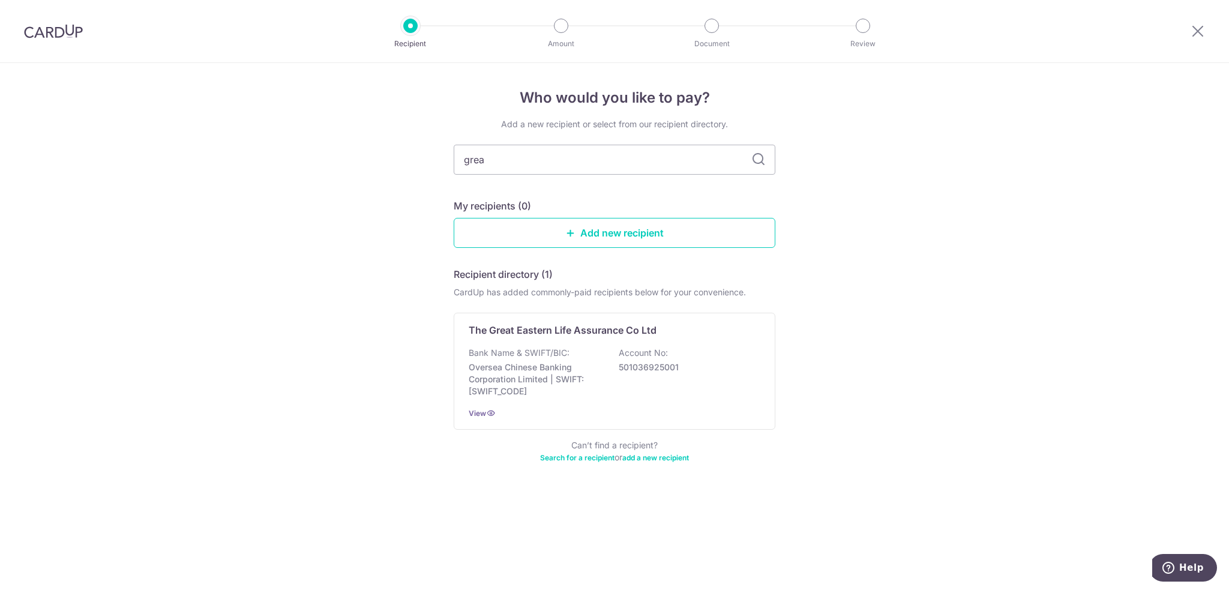
click at [538, 335] on p "The Great Eastern Life Assurance Co Ltd" at bounding box center [563, 330] width 188 height 14
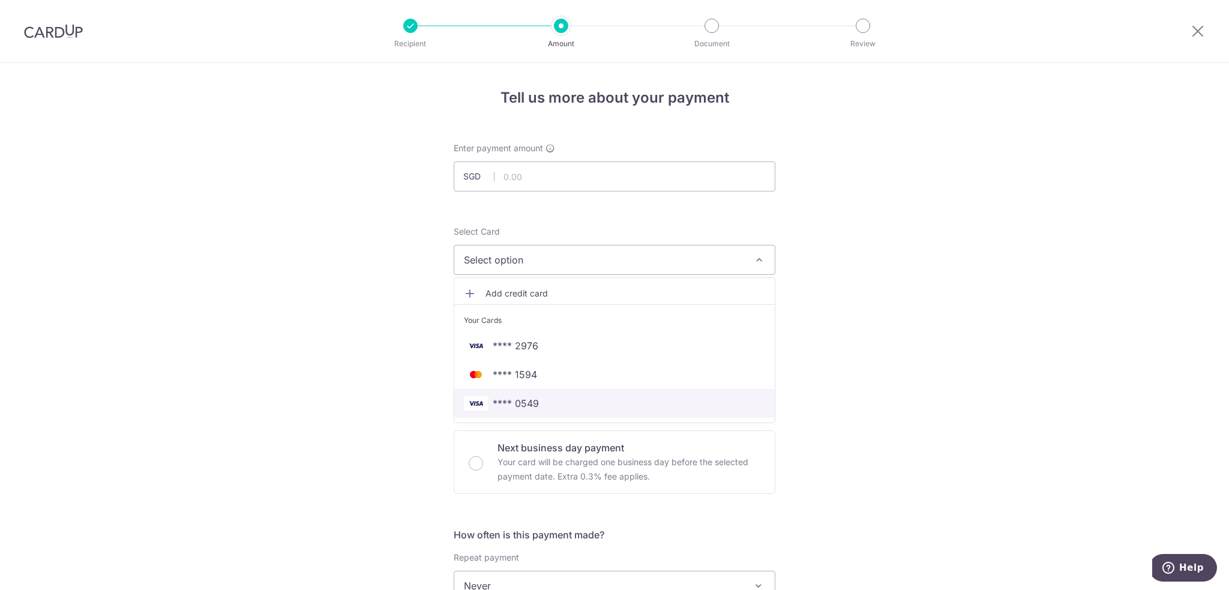
click at [530, 404] on span "**** 0549" at bounding box center [516, 403] width 46 height 14
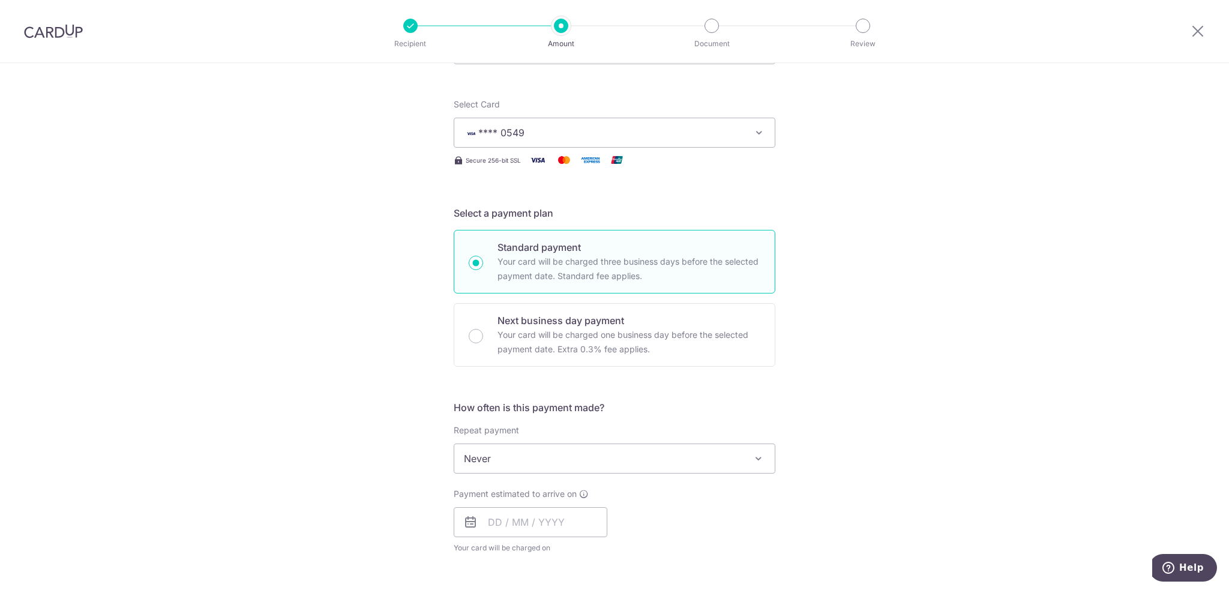
scroll to position [120, 0]
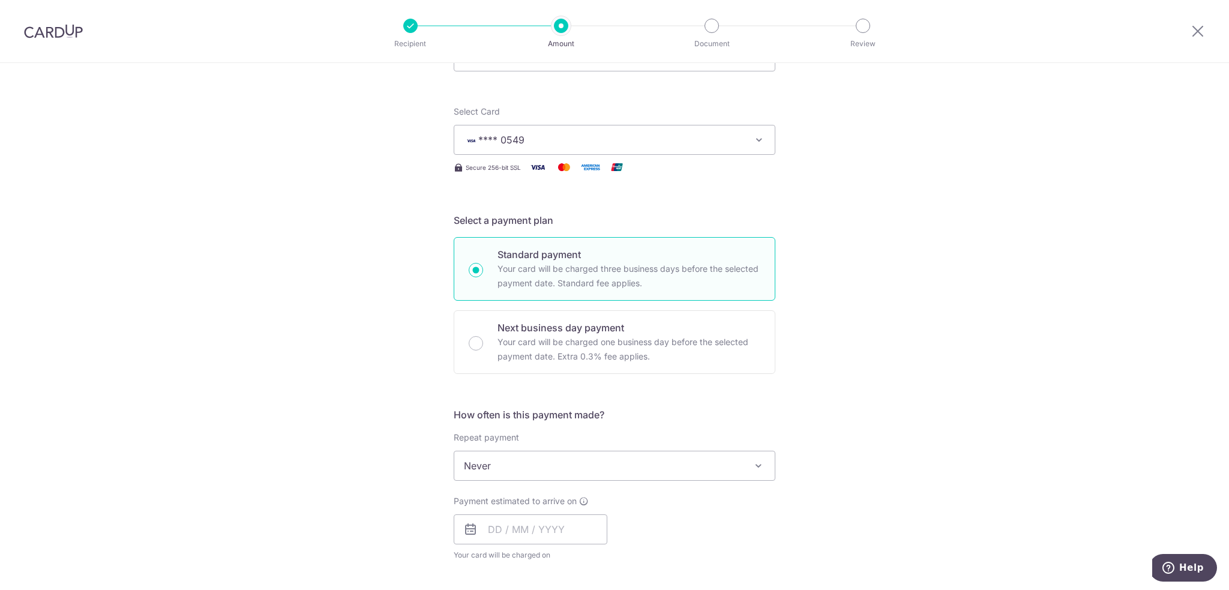
drag, startPoint x: 515, startPoint y: 125, endPoint x: 514, endPoint y: 134, distance: 8.5
click at [515, 129] on button "**** 0549" at bounding box center [615, 140] width 322 height 30
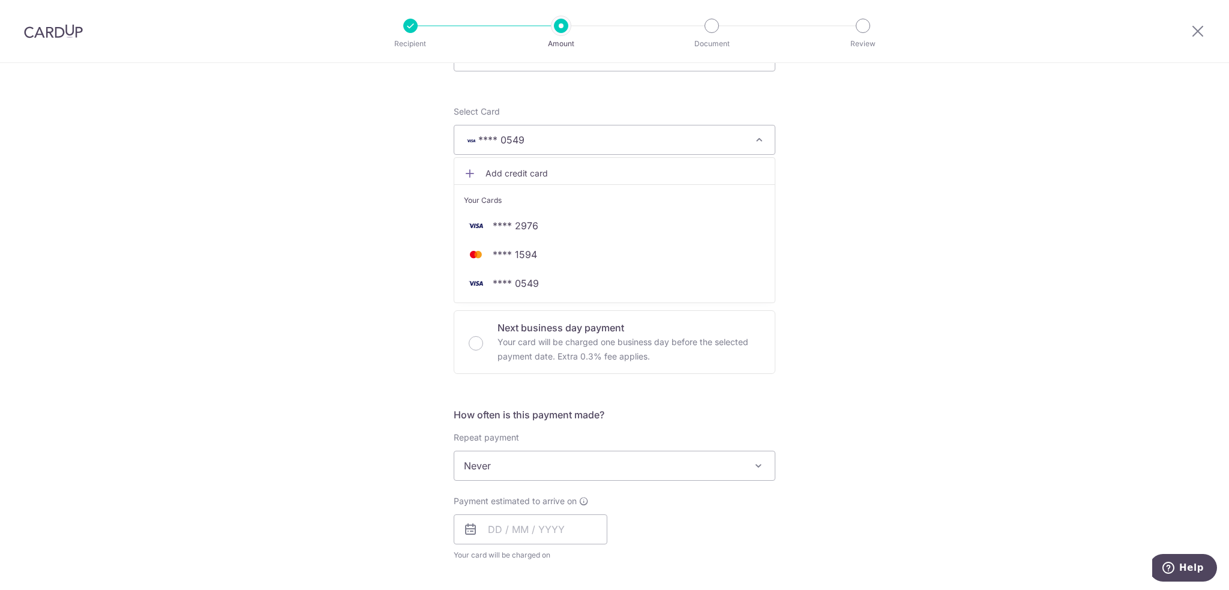
click at [550, 84] on form "Enter payment amount SGD Select Card **** 0549 Add credit card Your Cards **** …" at bounding box center [615, 497] width 322 height 950
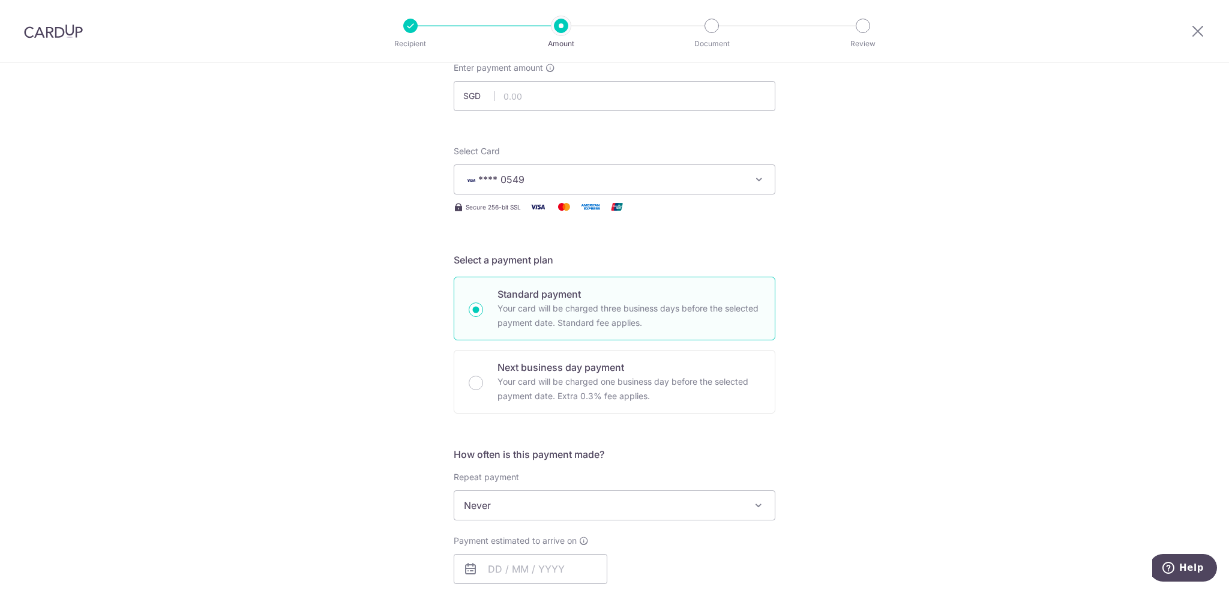
scroll to position [60, 0]
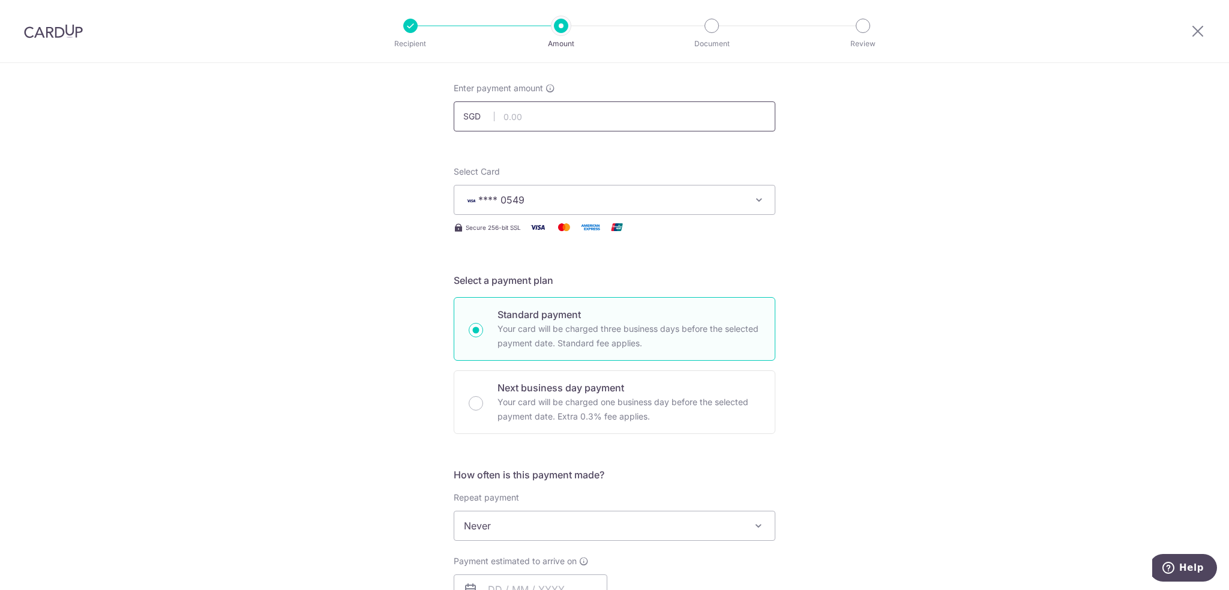
click at [540, 124] on input "text" at bounding box center [615, 116] width 322 height 30
type input "125.00"
click at [308, 215] on div "Tell us more about your payment Enter payment amount SGD 125.00 Select Card ***…" at bounding box center [614, 545] width 1229 height 1085
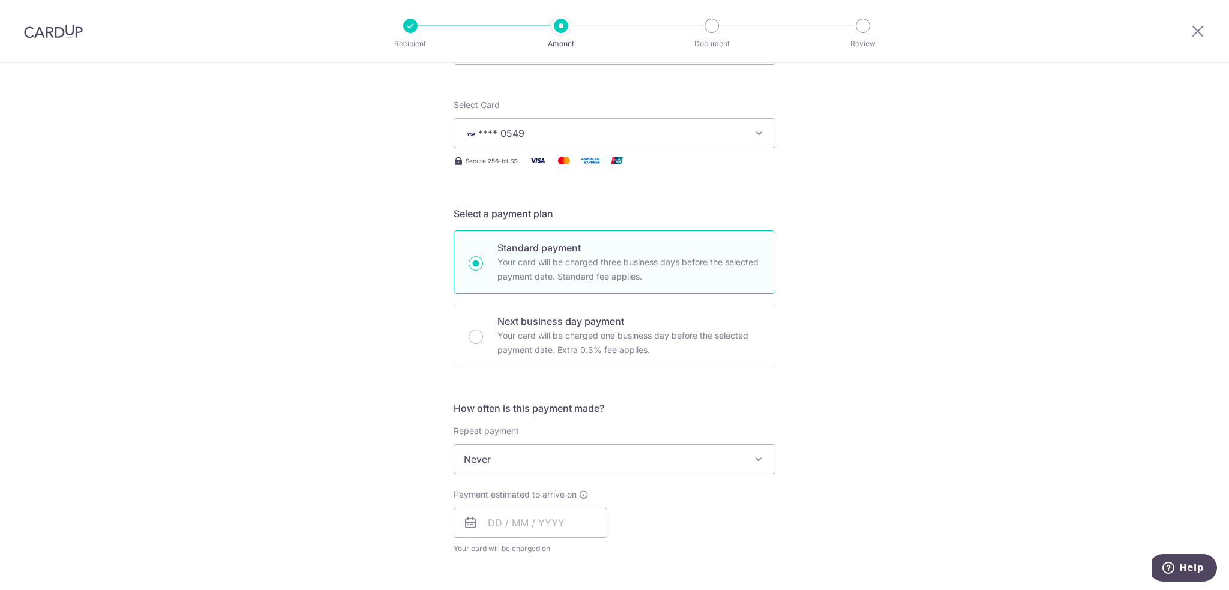
scroll to position [240, 0]
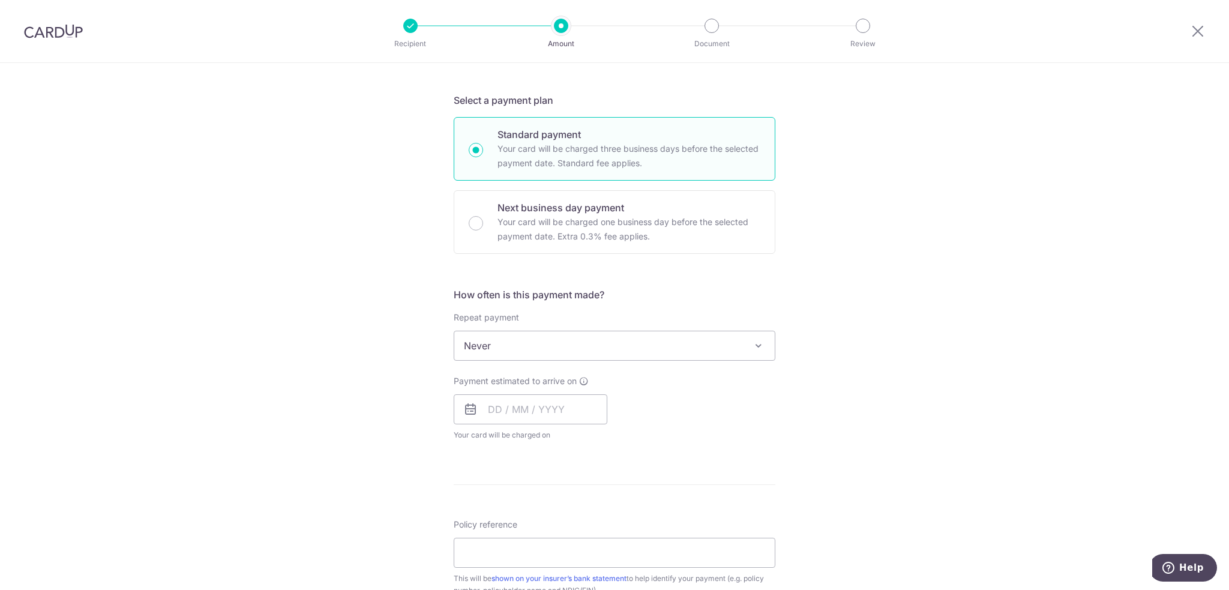
click at [514, 365] on div "How often is this payment made? Repeat payment Never Every week Every month Eve…" at bounding box center [615, 368] width 322 height 163
click at [510, 348] on span "Never" at bounding box center [614, 345] width 320 height 29
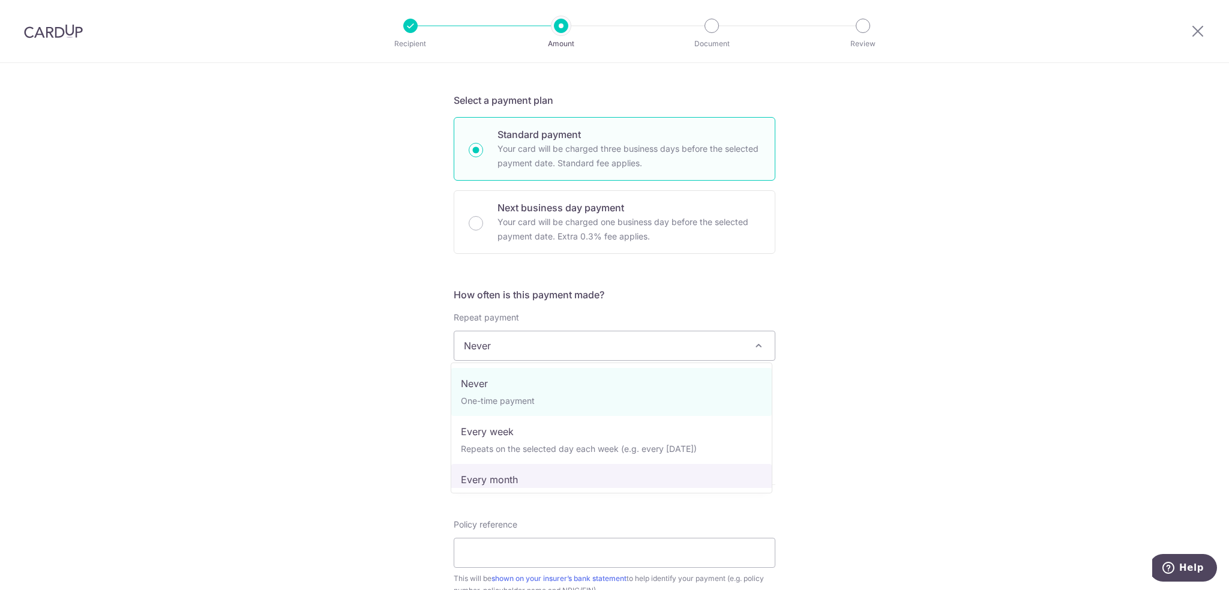
select select "3"
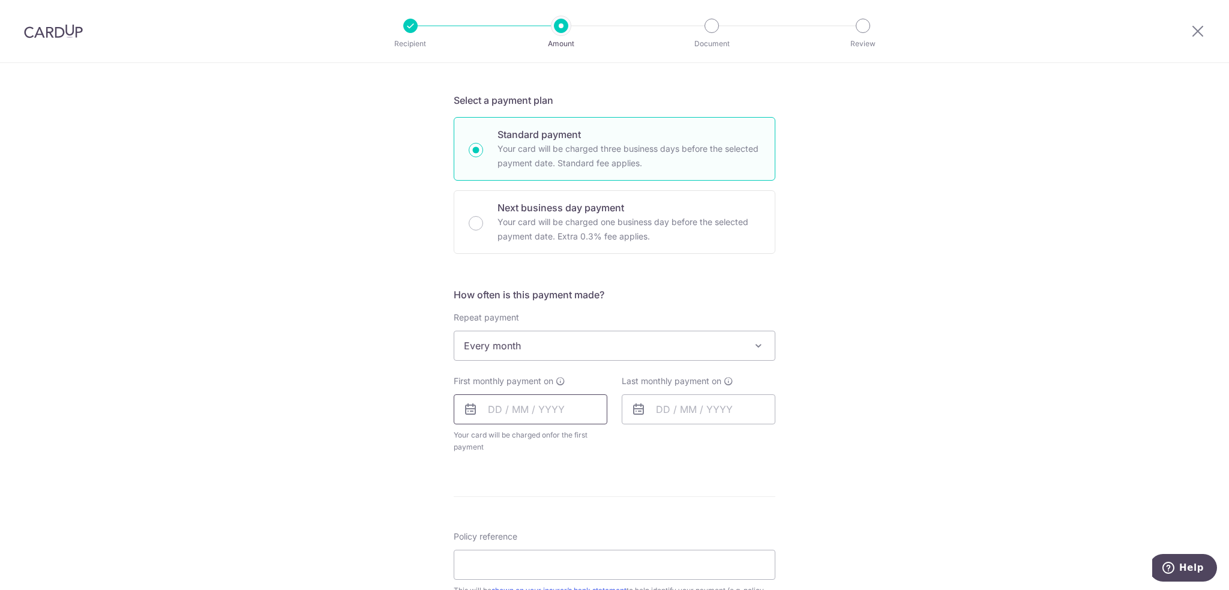
click at [505, 407] on input "text" at bounding box center [531, 409] width 154 height 30
click at [620, 435] on link "Next" at bounding box center [623, 441] width 14 height 14
click at [510, 537] on td "13" at bounding box center [502, 542] width 24 height 24
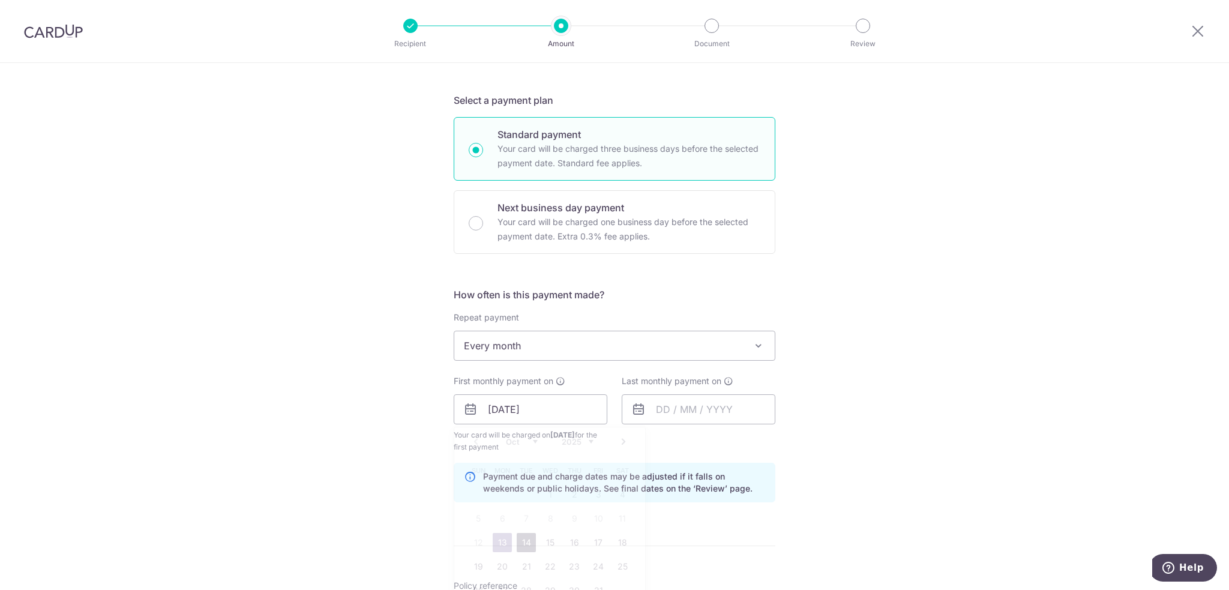
click at [520, 538] on form "Enter payment amount SGD 125.00 125.00 Select Card **** 0549 Add credit card Yo…" at bounding box center [615, 432] width 322 height 1060
click at [583, 412] on input "13/10/2025" at bounding box center [531, 409] width 154 height 30
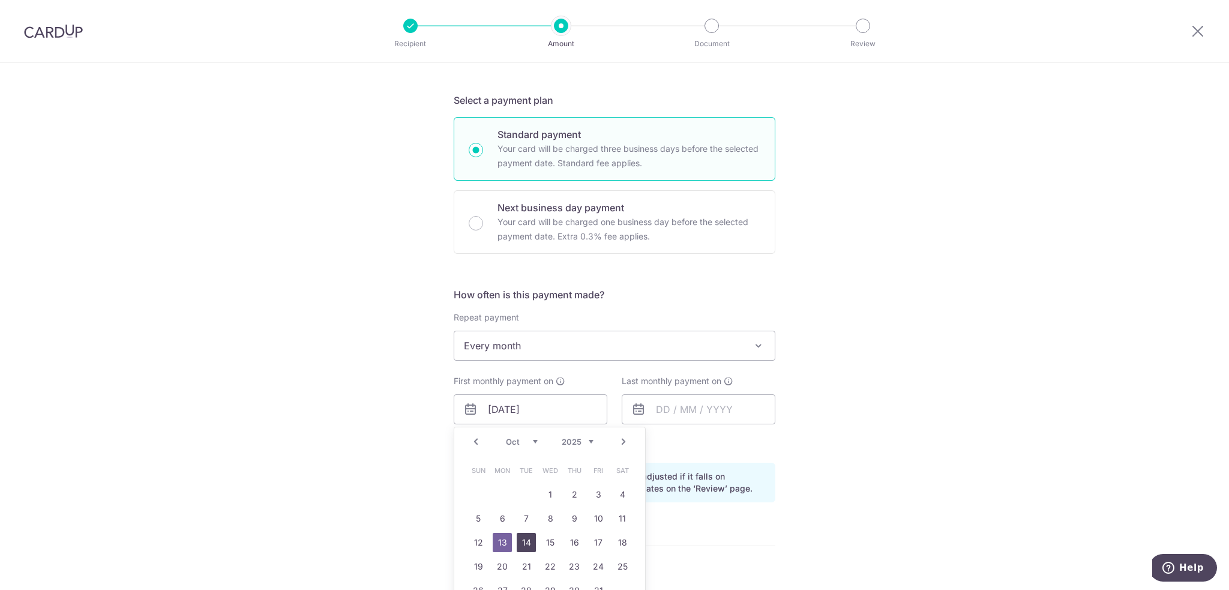
click at [521, 541] on link "14" at bounding box center [526, 542] width 19 height 19
type input "14/10/2025"
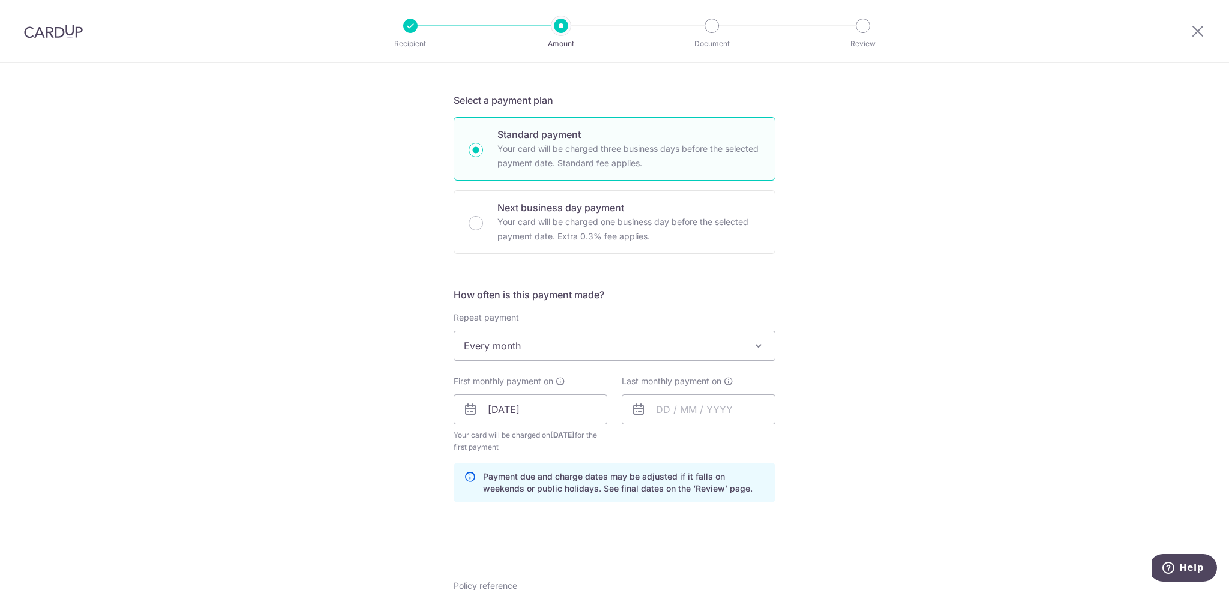
click at [732, 383] on div "Last monthly payment on" at bounding box center [699, 399] width 154 height 49
click at [726, 407] on input "text" at bounding box center [699, 409] width 154 height 30
click at [787, 446] on link "Next" at bounding box center [791, 441] width 14 height 14
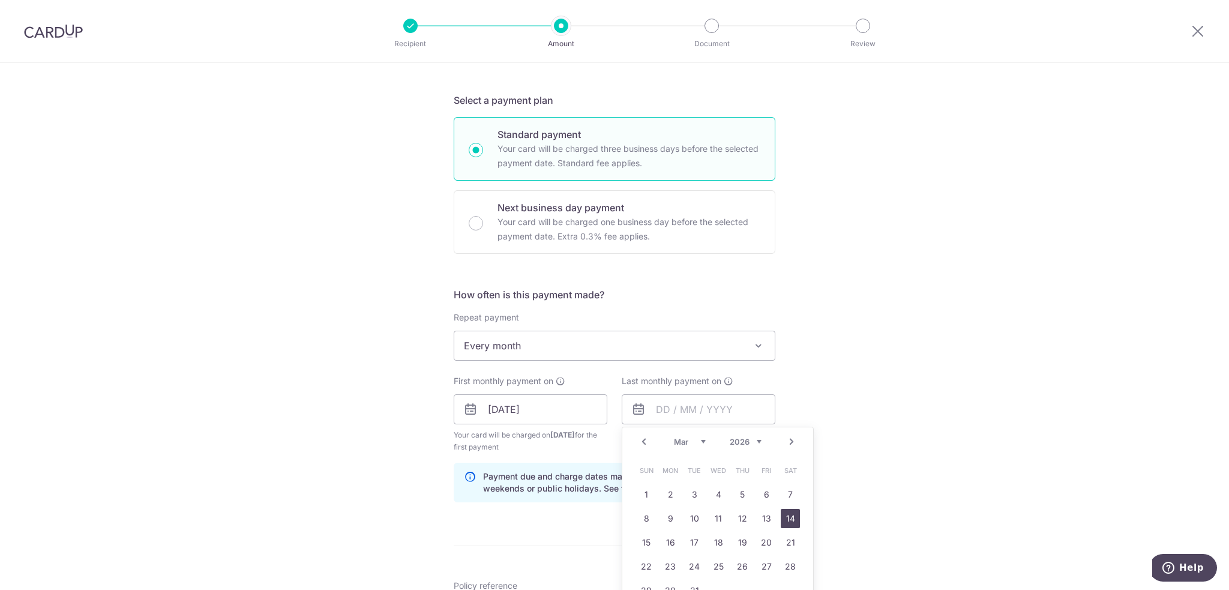
click at [794, 521] on link "14" at bounding box center [790, 518] width 19 height 19
type input "14/03/2026"
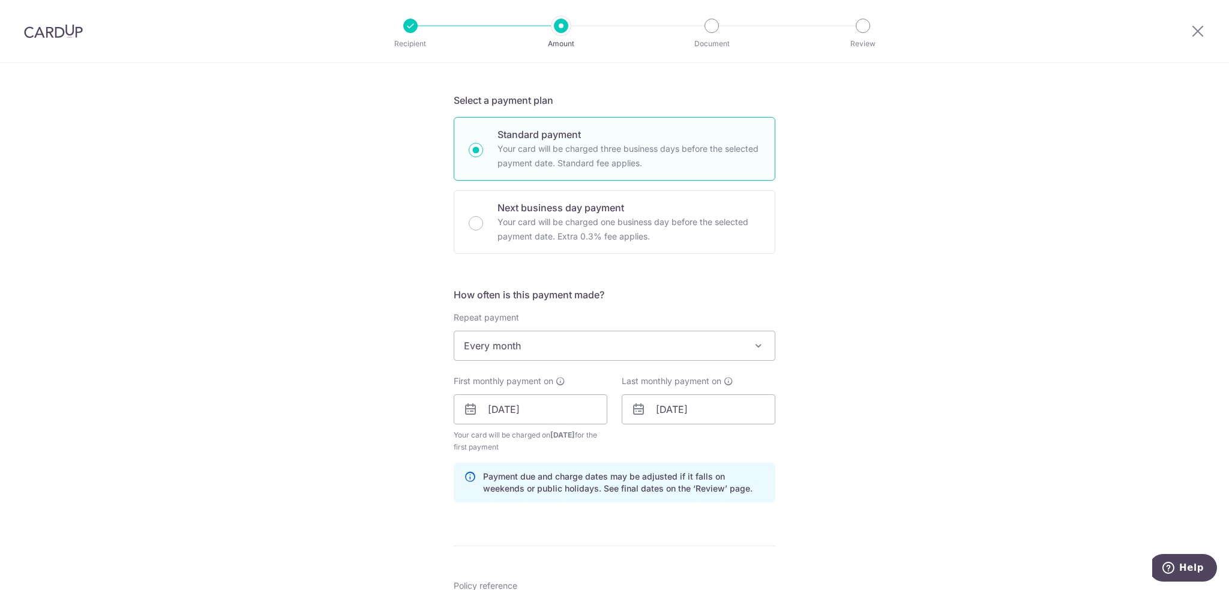
click at [908, 507] on div "Tell us more about your payment Enter payment amount SGD 125.00 125.00 Select C…" at bounding box center [614, 421] width 1229 height 1196
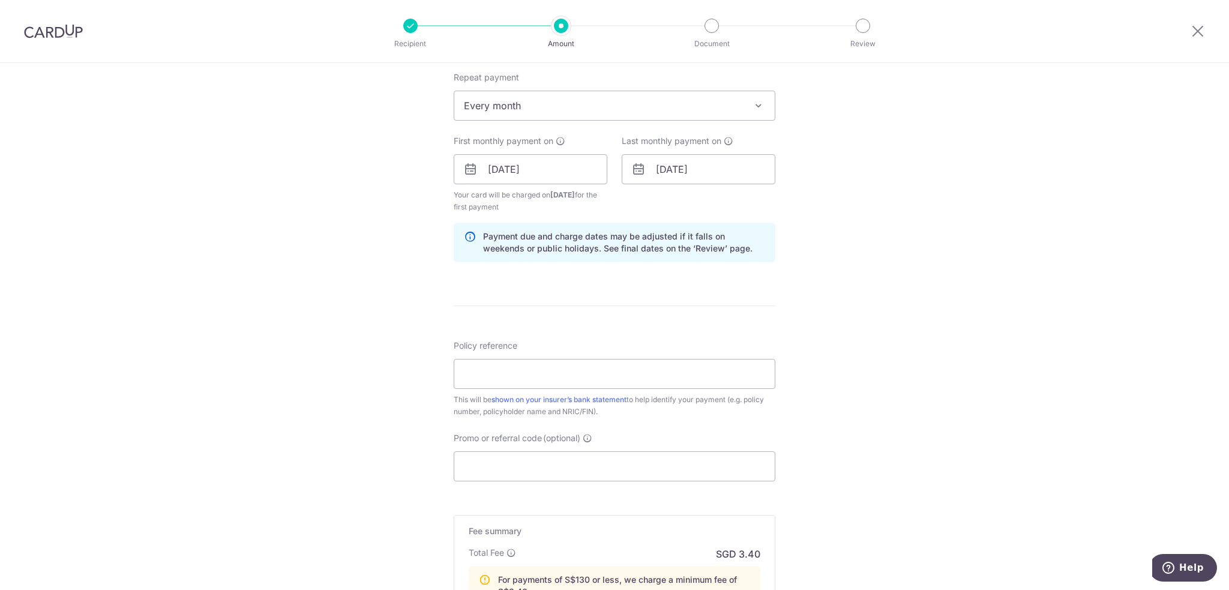
click at [530, 355] on div "Policy reference This will be shown on your insurer’s bank statement to help id…" at bounding box center [615, 379] width 322 height 78
click at [524, 376] on input "Policy reference" at bounding box center [615, 374] width 322 height 30
paste input "0247909311 Tang Si Yan 477J"
type input "0247909311 Tang Si Yan 477J"
click at [492, 468] on input "Promo or referral code (optional)" at bounding box center [615, 466] width 322 height 30
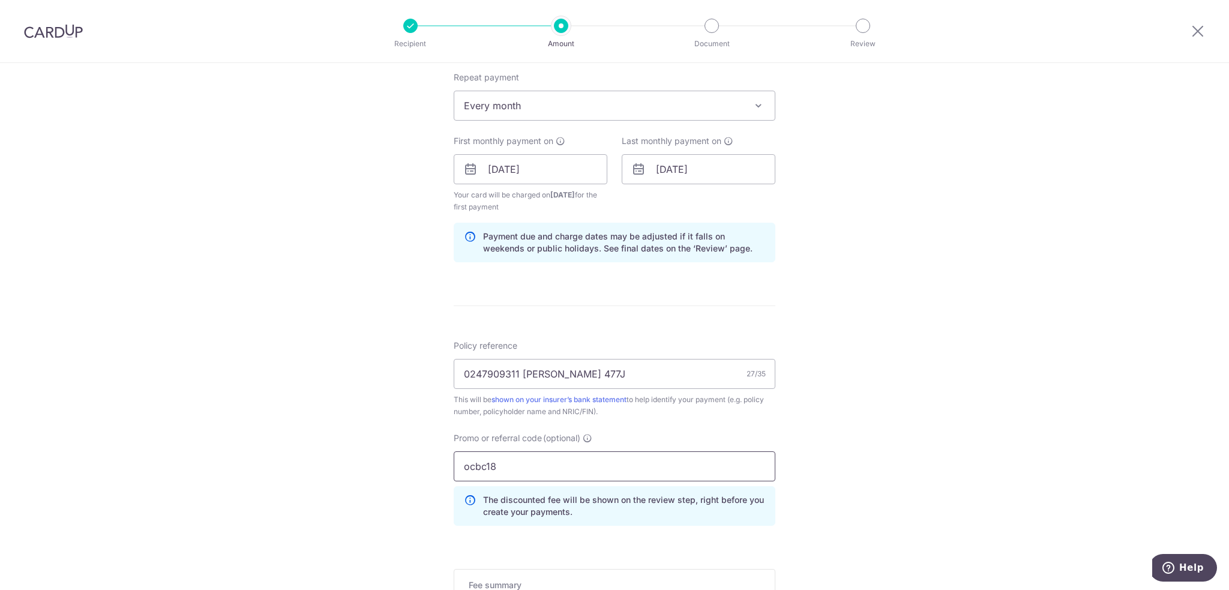
type input "ocbc18"
click at [1024, 501] on div "Tell us more about your payment Enter payment amount SGD 125.00 125.00 Select C…" at bounding box center [614, 208] width 1229 height 1250
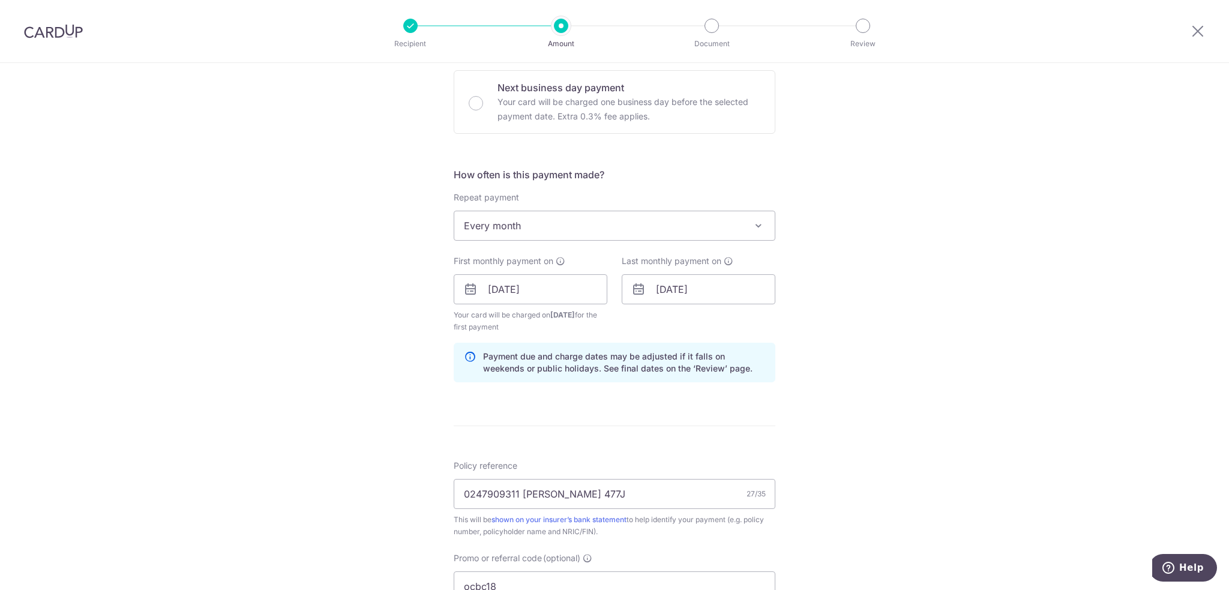
scroll to position [720, 0]
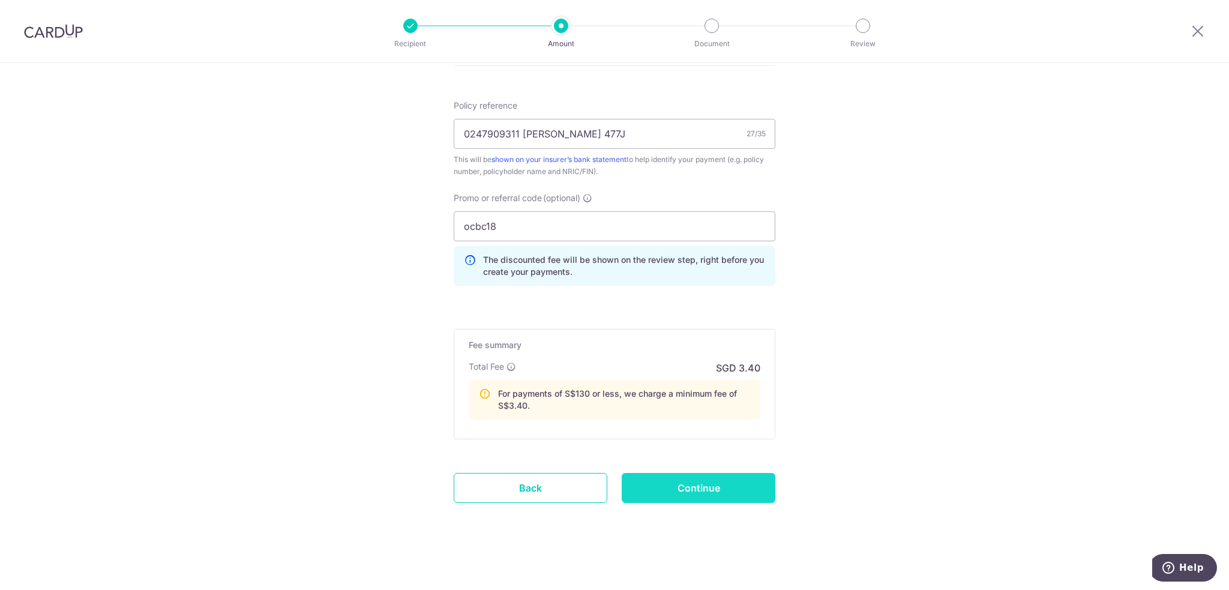
click at [677, 499] on input "Continue" at bounding box center [699, 488] width 154 height 30
type input "Create Schedule"
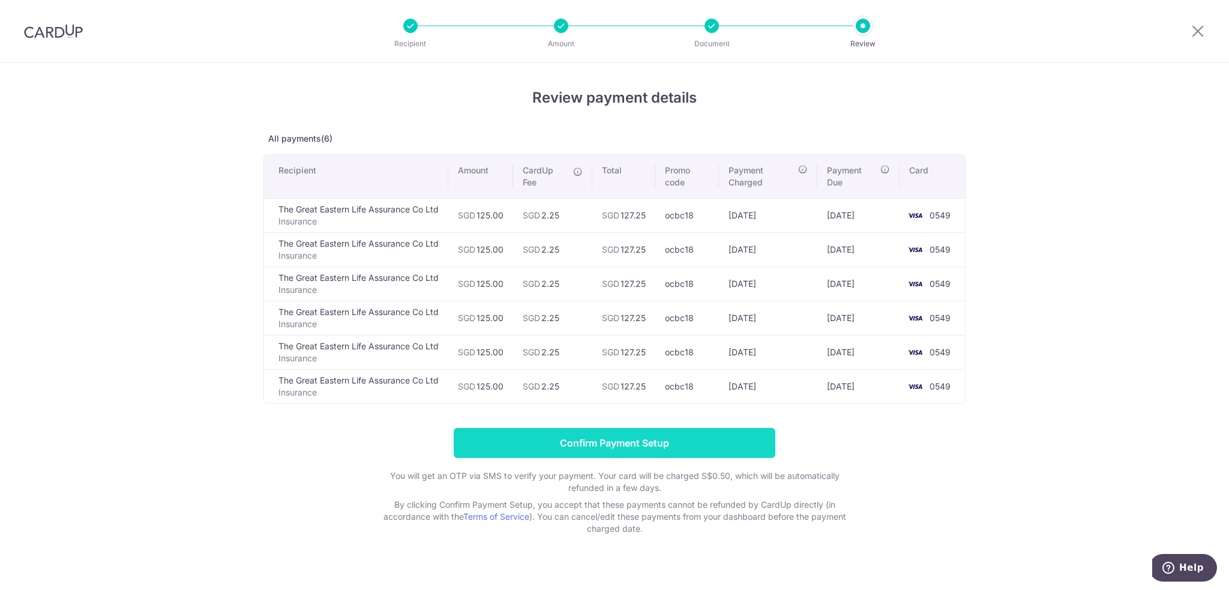
click at [657, 445] on input "Confirm Payment Setup" at bounding box center [615, 443] width 322 height 30
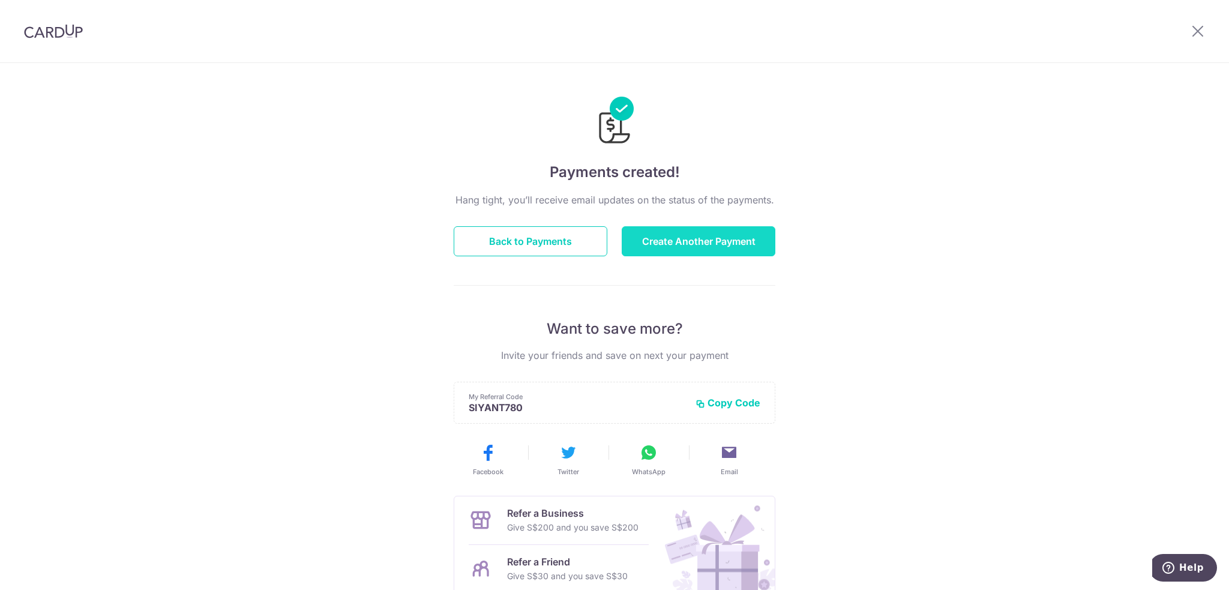
click at [713, 249] on button "Create Another Payment" at bounding box center [699, 241] width 154 height 30
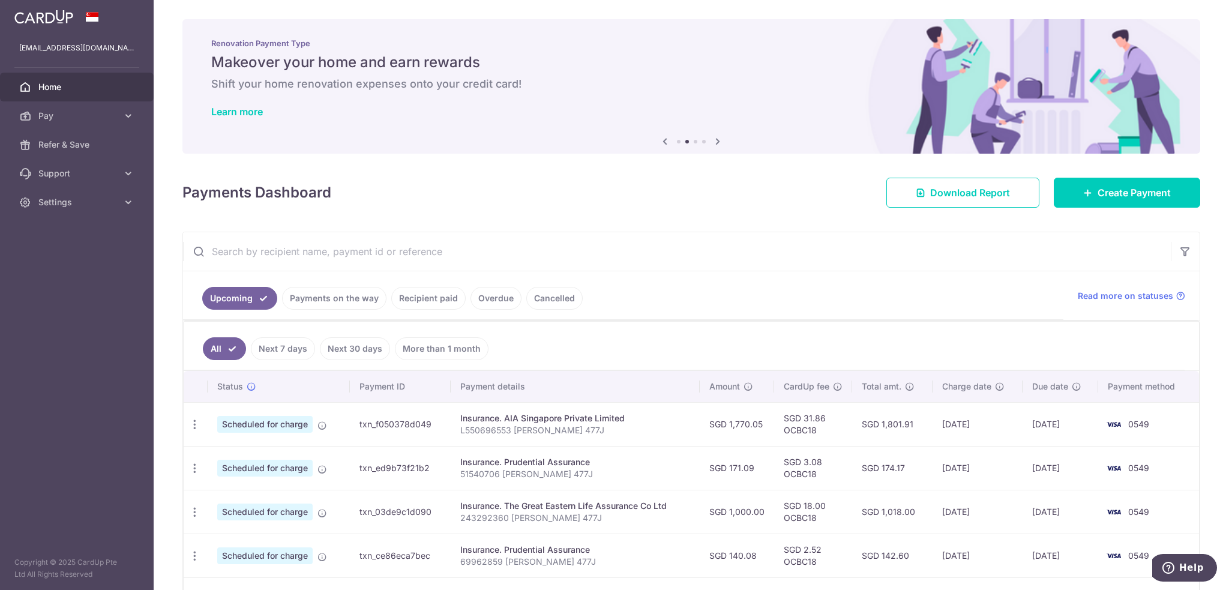
click at [467, 237] on input "text" at bounding box center [677, 251] width 988 height 38
paste input "0235274886 [PERSON_NAME] 477J"
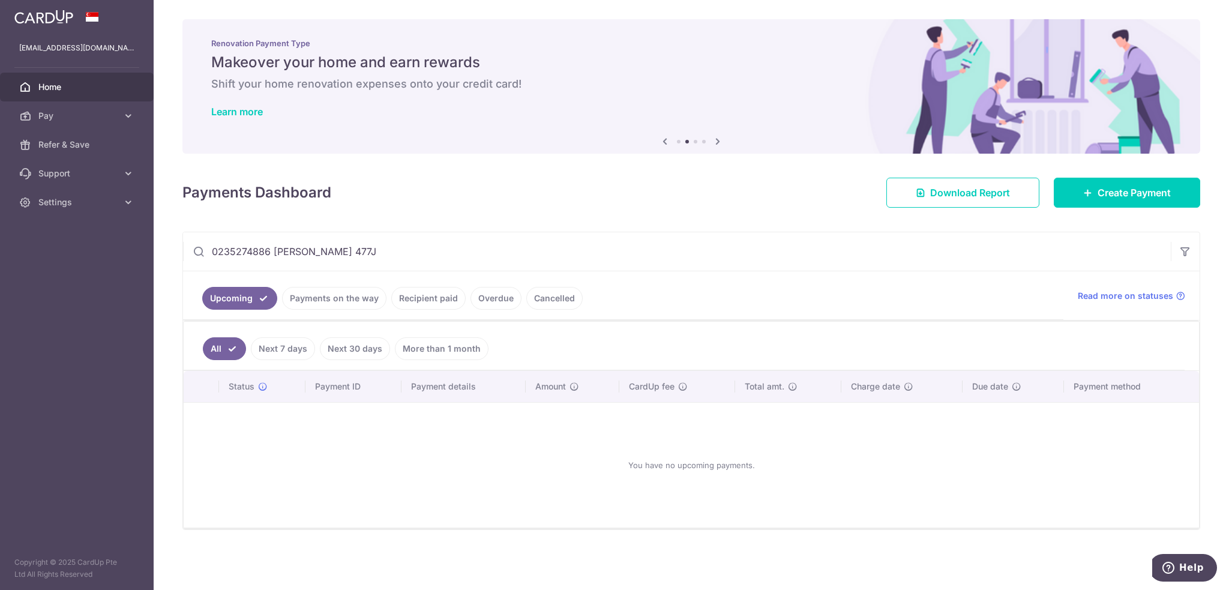
type input "0235274886 [PERSON_NAME] 477J"
click at [428, 296] on link "Recipient paid" at bounding box center [428, 298] width 74 height 23
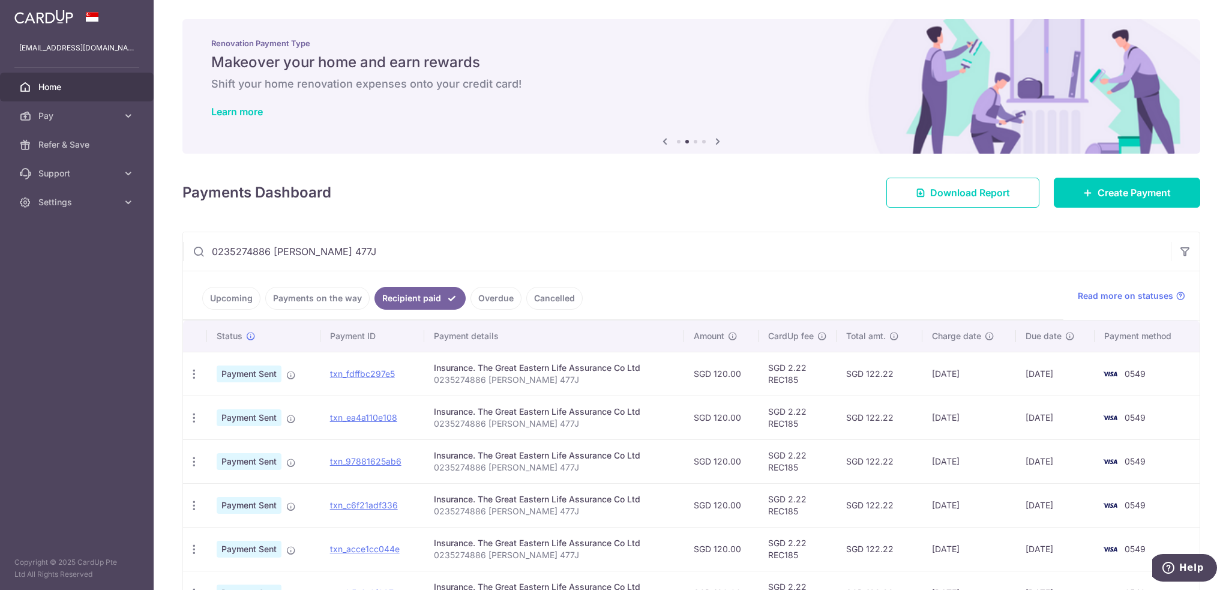
scroll to position [60, 0]
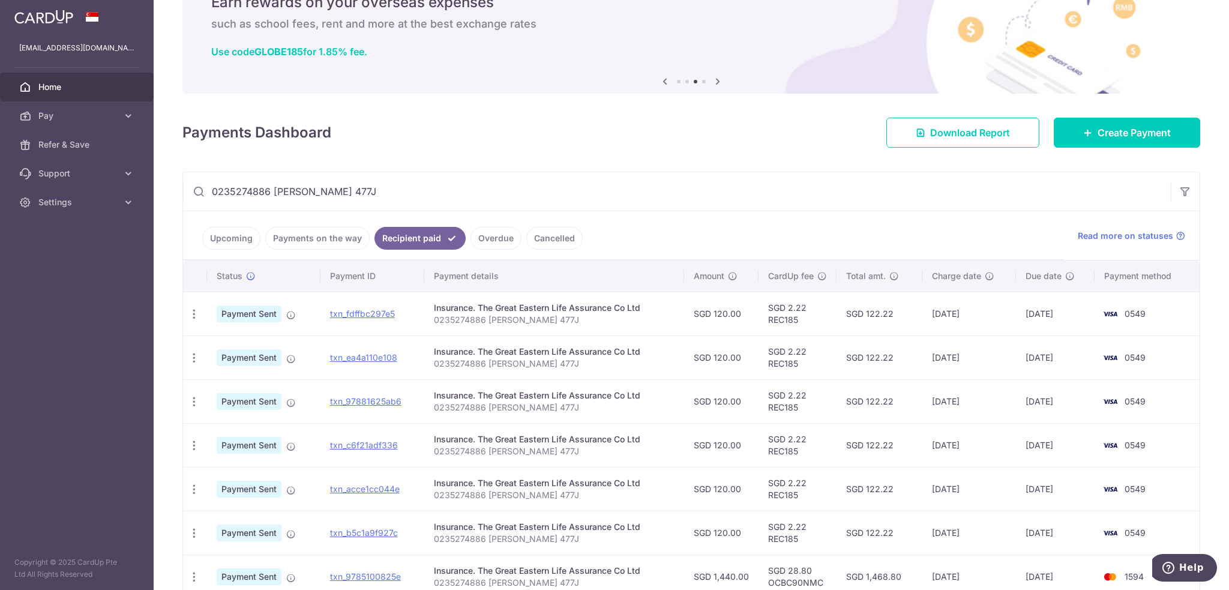
click at [214, 236] on link "Upcoming" at bounding box center [231, 238] width 58 height 23
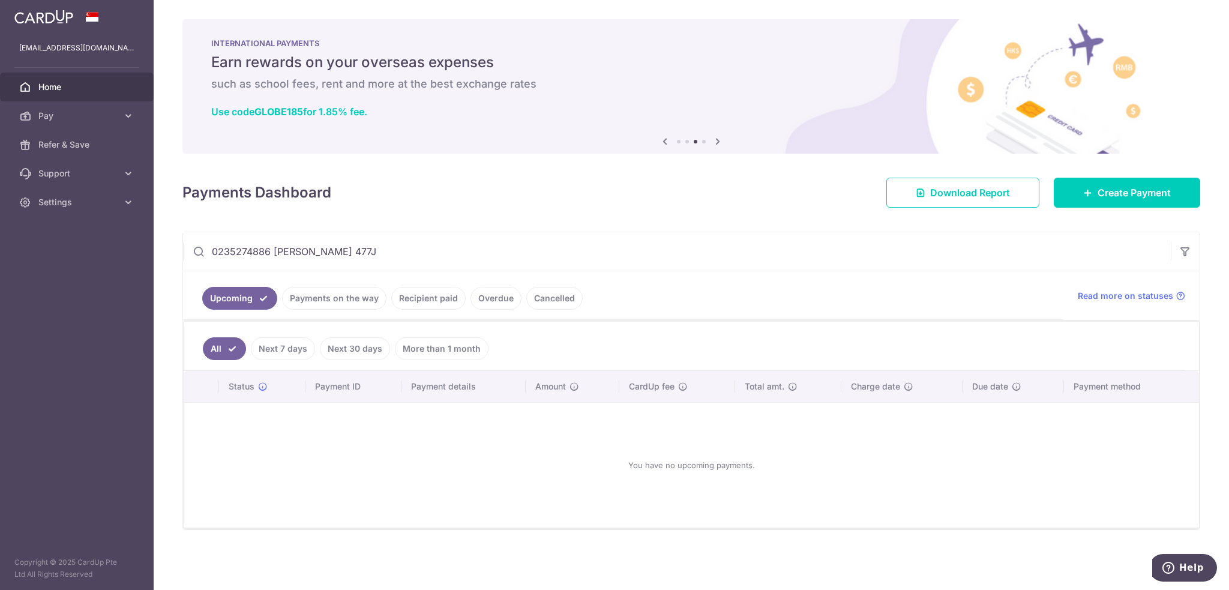
drag, startPoint x: 389, startPoint y: 257, endPoint x: 161, endPoint y: 230, distance: 230.2
click at [161, 230] on div "× Pause Schedule Pause all future payments in this series Pause just this one p…" at bounding box center [691, 295] width 1075 height 590
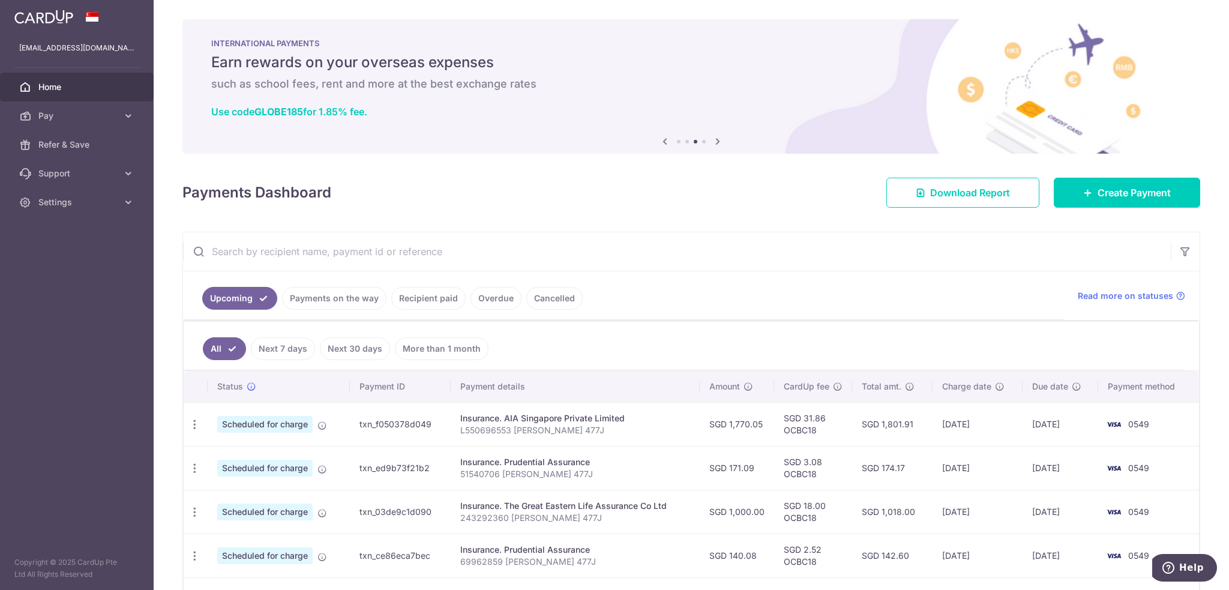
click at [605, 214] on div "× Pause Schedule Pause all future payments in this series Pause just this one p…" at bounding box center [691, 295] width 1075 height 590
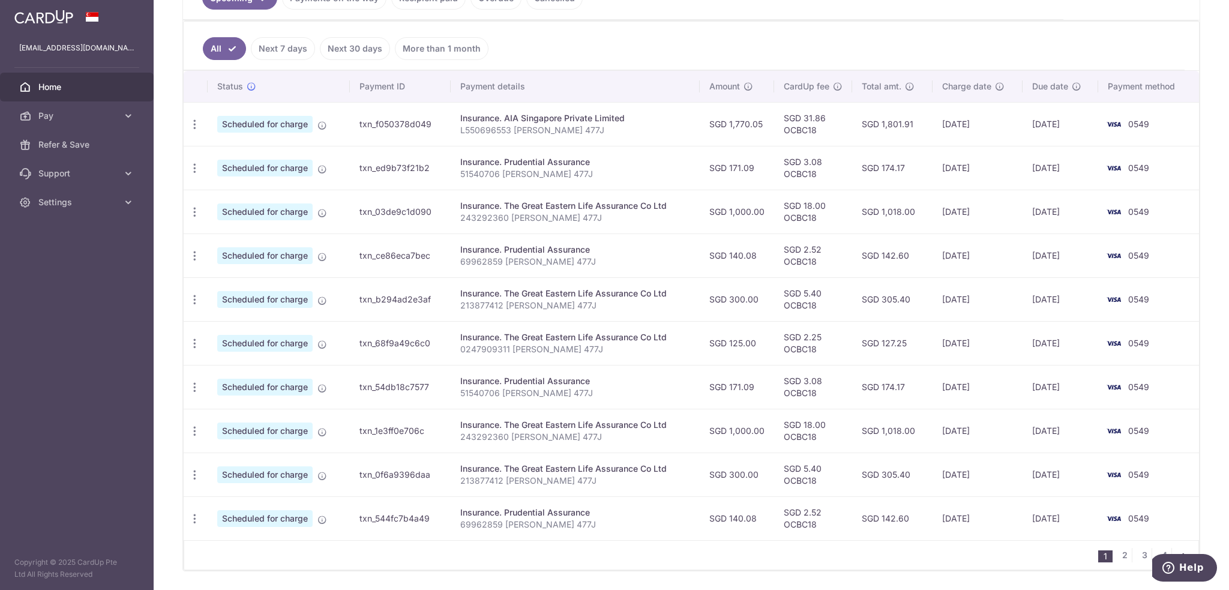
scroll to position [240, 0]
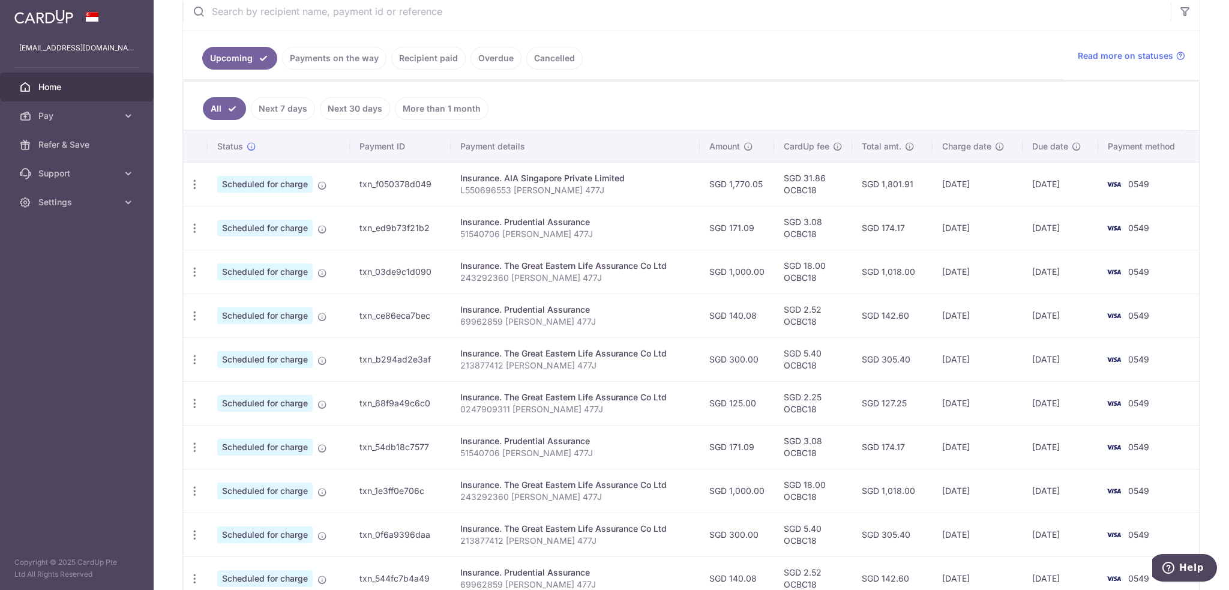
click at [347, 12] on input "text" at bounding box center [677, 11] width 988 height 38
paste input "0235274886 [PERSON_NAME] 477J"
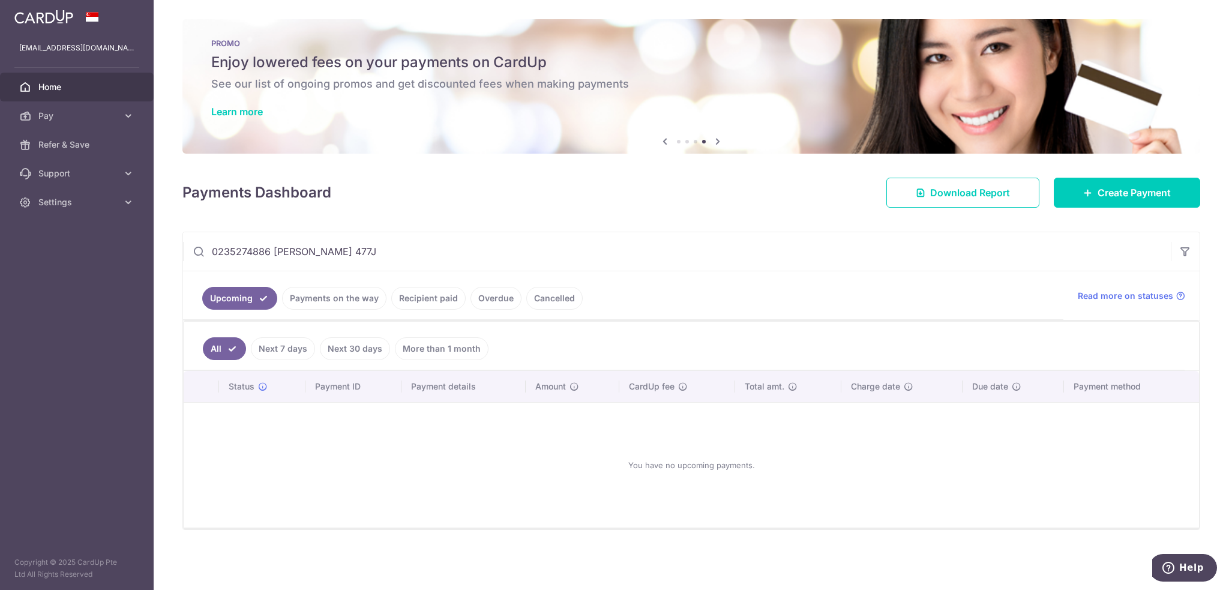
type input "0235274886 [PERSON_NAME] 477J"
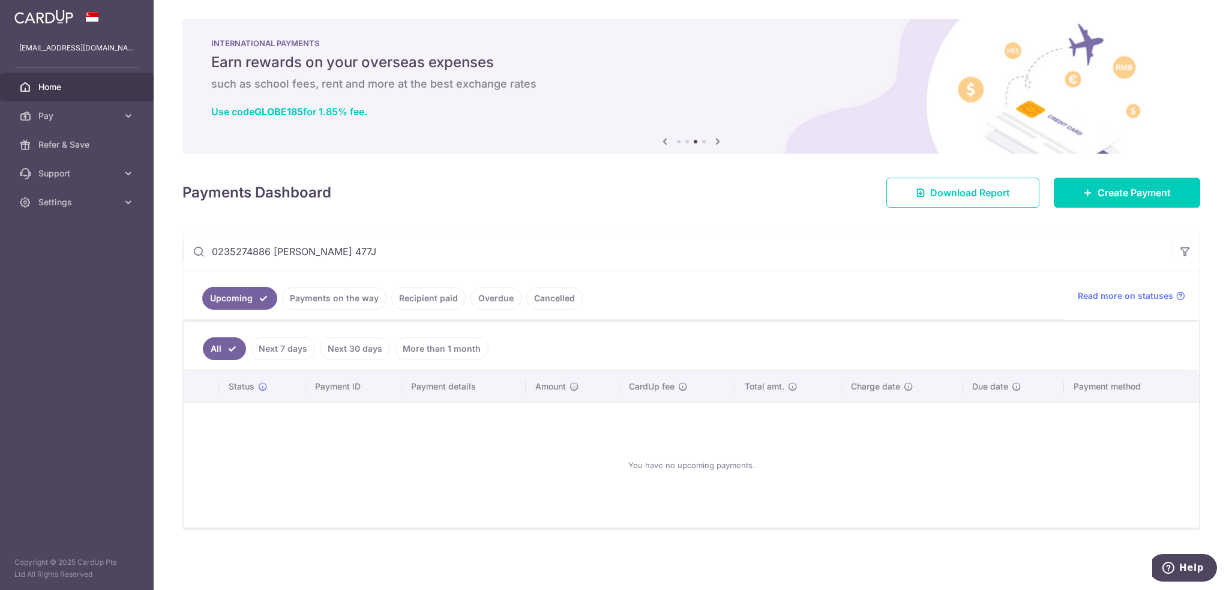
click at [221, 352] on link "All" at bounding box center [224, 348] width 43 height 23
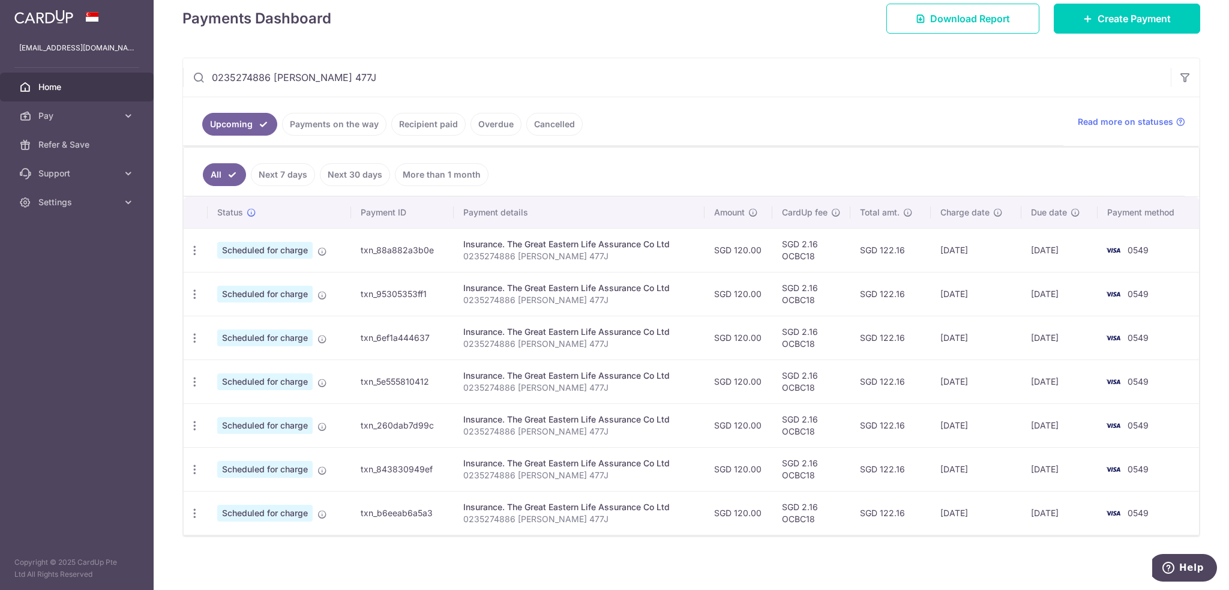
scroll to position [175, 0]
click at [217, 175] on link "All" at bounding box center [224, 174] width 43 height 23
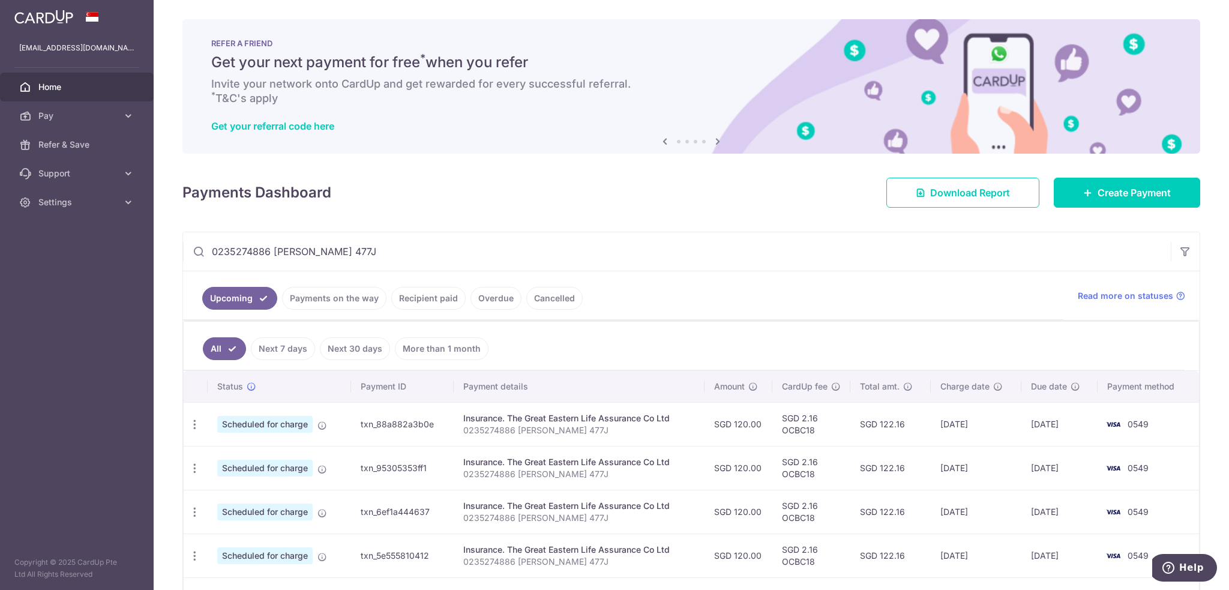
drag, startPoint x: 421, startPoint y: 248, endPoint x: 91, endPoint y: 233, distance: 330.3
click at [91, 233] on main "siyan.tang21@gmail.com Home Pay Payments Recipients Cards Refer & Save Support …" at bounding box center [614, 295] width 1229 height 590
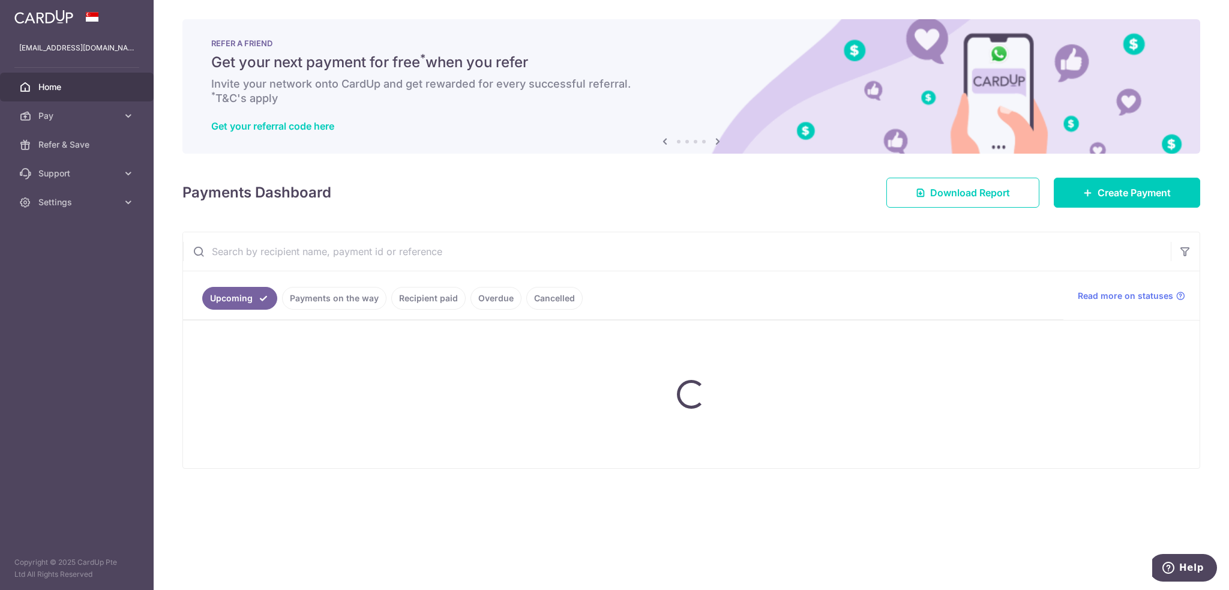
click at [419, 232] on div "Upcoming Payments on the way Recipient paid Overdue Cancelled Read more on stat…" at bounding box center [691, 350] width 1018 height 237
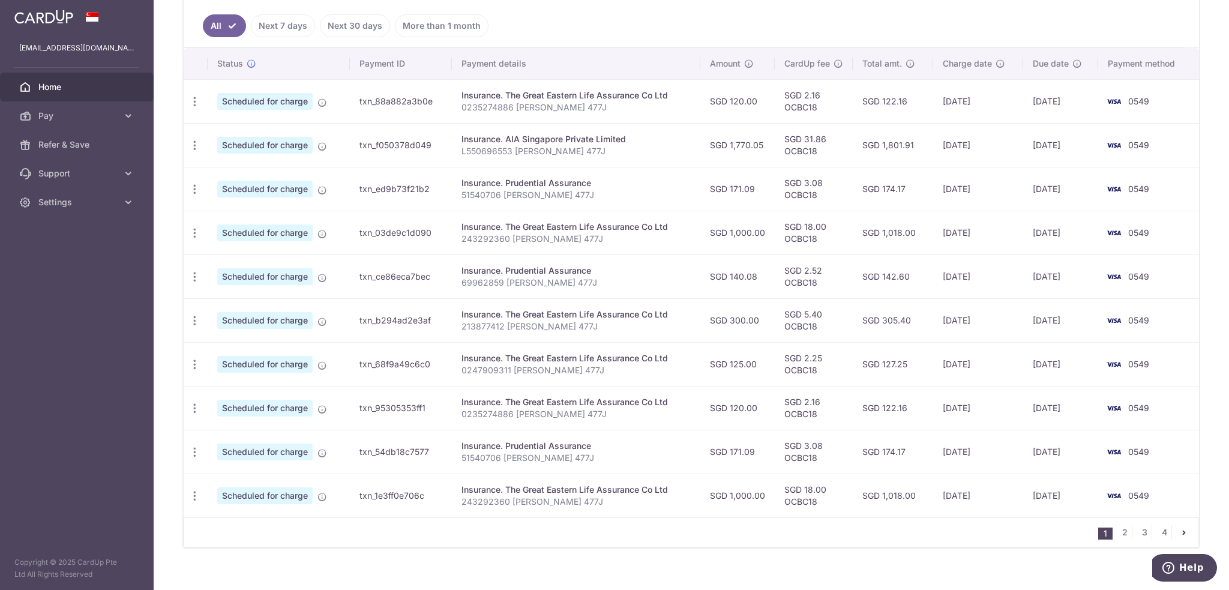
scroll to position [334, 0]
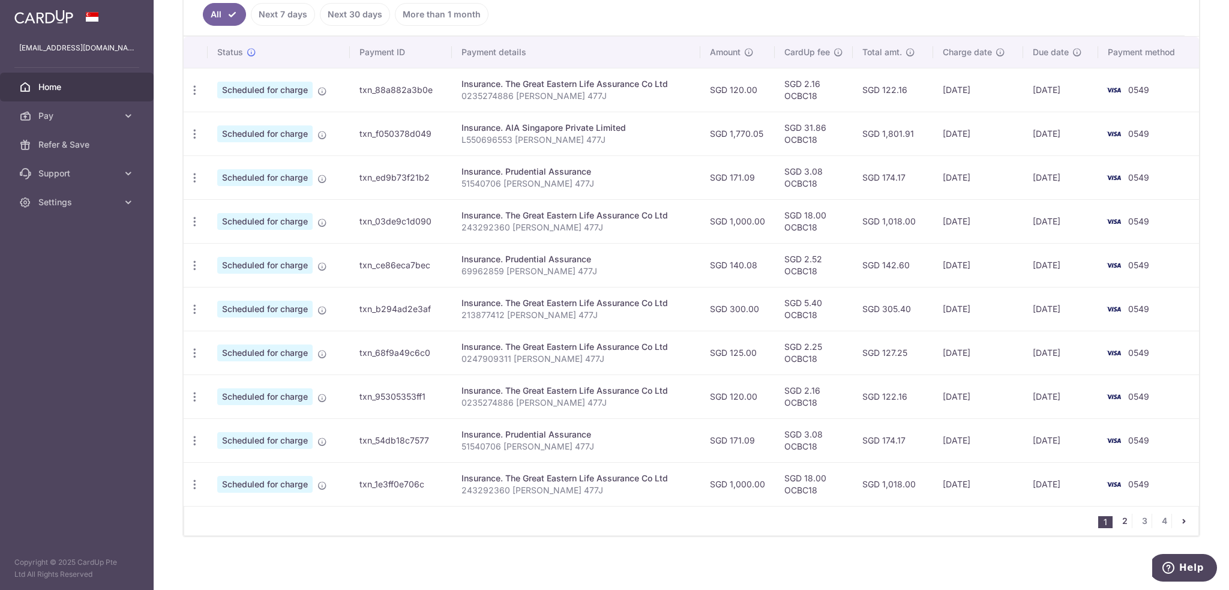
click at [1121, 520] on link "2" at bounding box center [1124, 521] width 14 height 14
click at [1138, 516] on link "3" at bounding box center [1144, 521] width 14 height 14
click at [1157, 515] on link "4" at bounding box center [1164, 521] width 14 height 14
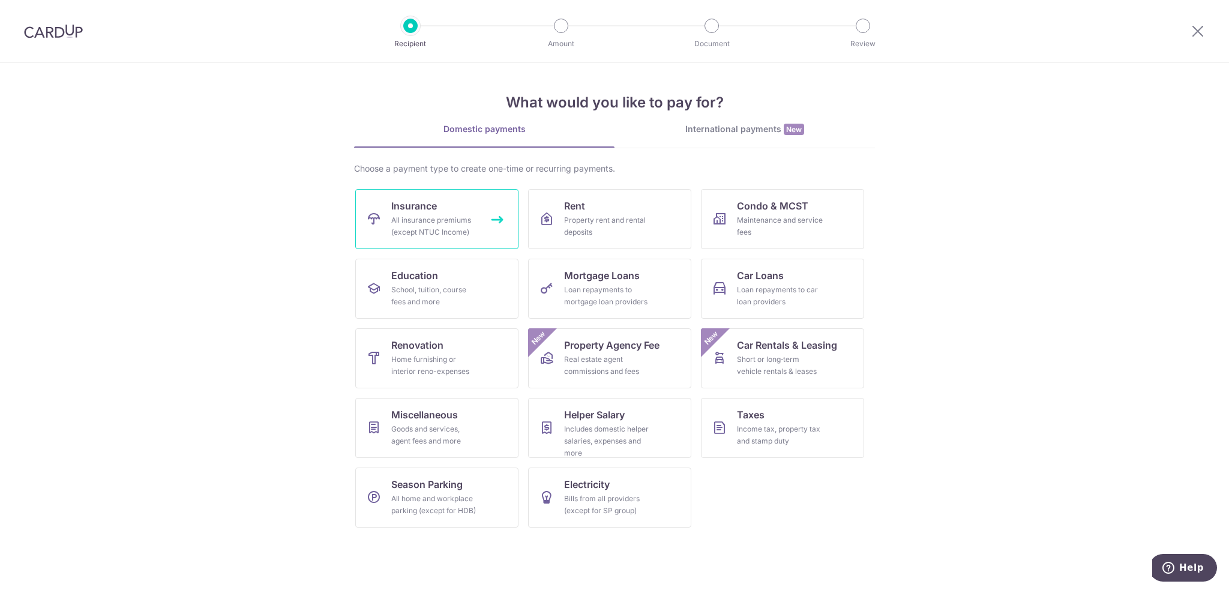
click at [393, 210] on span "Insurance" at bounding box center [414, 206] width 46 height 14
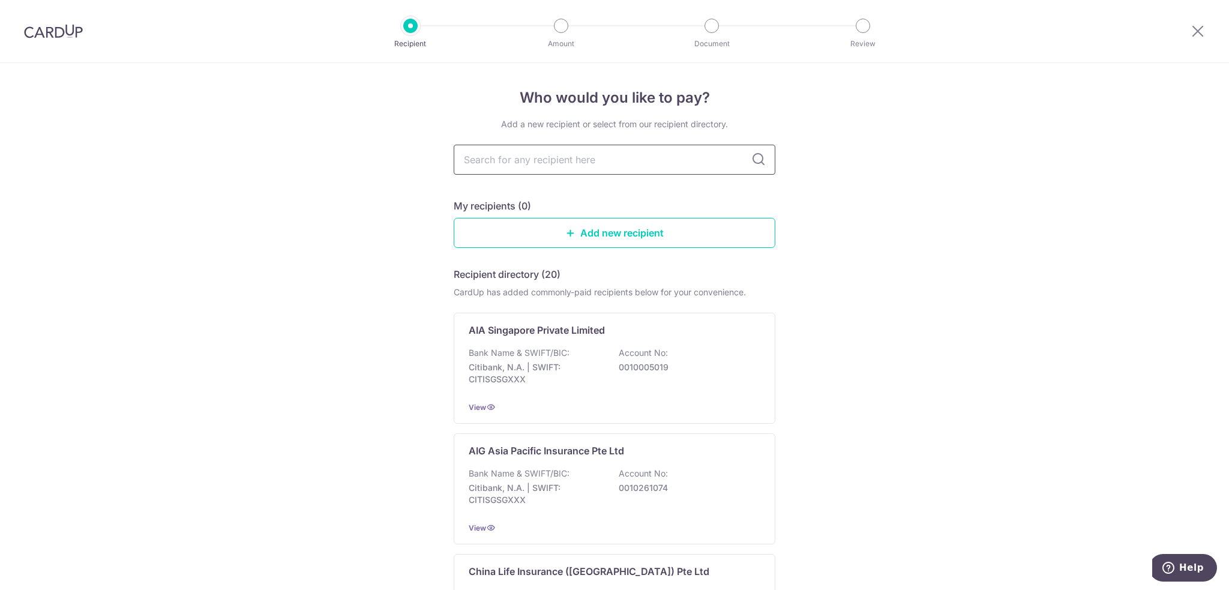
click at [637, 164] on input "text" at bounding box center [615, 160] width 322 height 30
type input "gre"
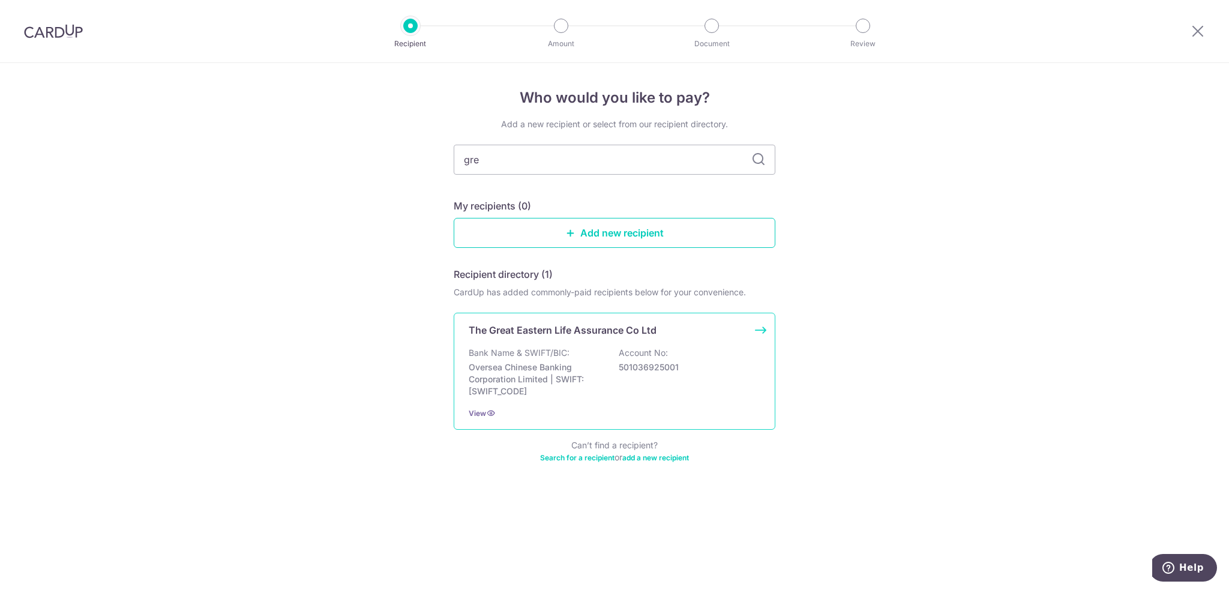
click at [565, 347] on p "Bank Name & SWIFT/BIC:" at bounding box center [519, 353] width 101 height 12
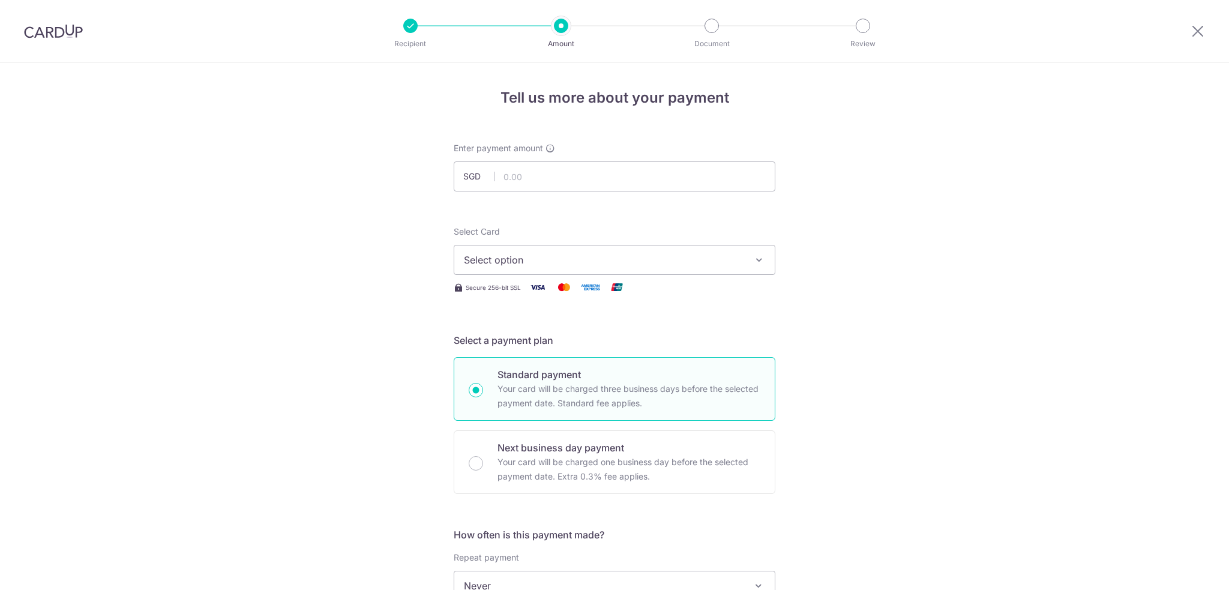
click at [551, 154] on label "Enter payment amount" at bounding box center [504, 148] width 101 height 12
click at [550, 182] on input "text" at bounding box center [615, 176] width 322 height 30
drag, startPoint x: 547, startPoint y: 181, endPoint x: 448, endPoint y: 177, distance: 99.1
click at [448, 177] on div "Enter payment amount SGD 125.00" at bounding box center [614, 166] width 336 height 49
type input "120.00"
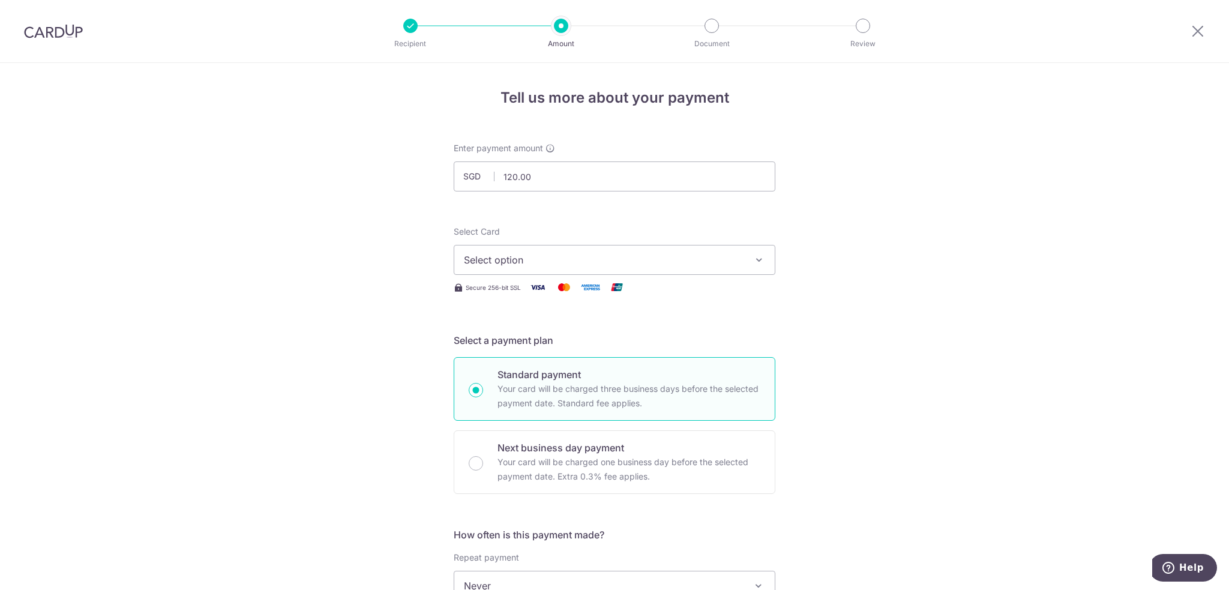
click at [517, 262] on span "Select option" at bounding box center [604, 260] width 280 height 14
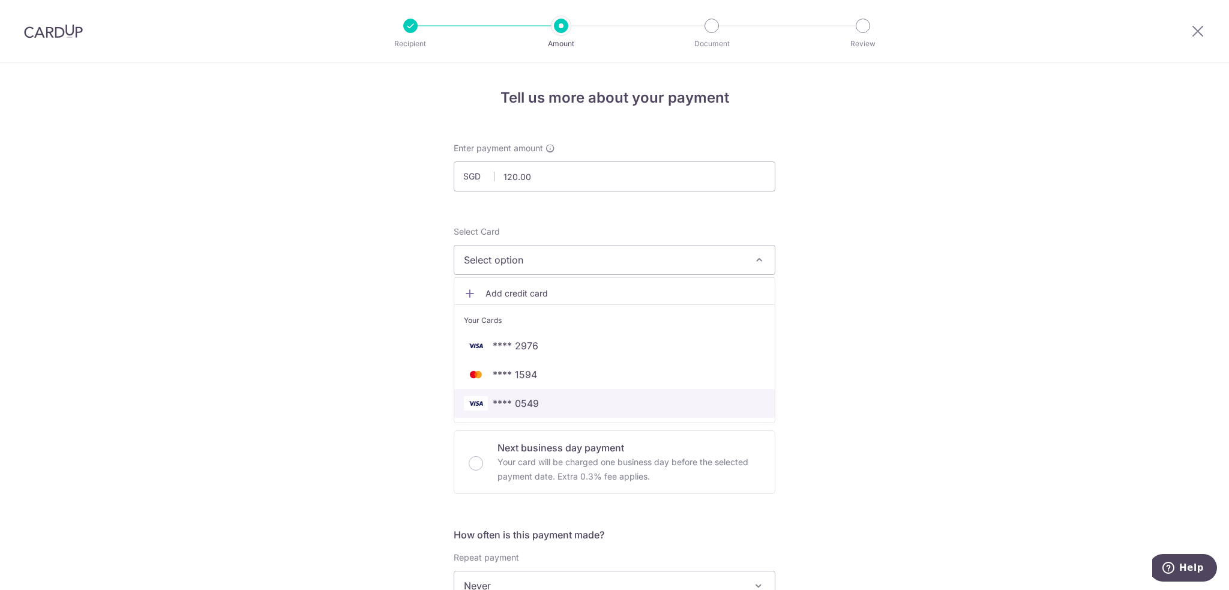
drag, startPoint x: 499, startPoint y: 407, endPoint x: 491, endPoint y: 404, distance: 9.1
click at [499, 407] on span "**** 0549" at bounding box center [516, 403] width 46 height 14
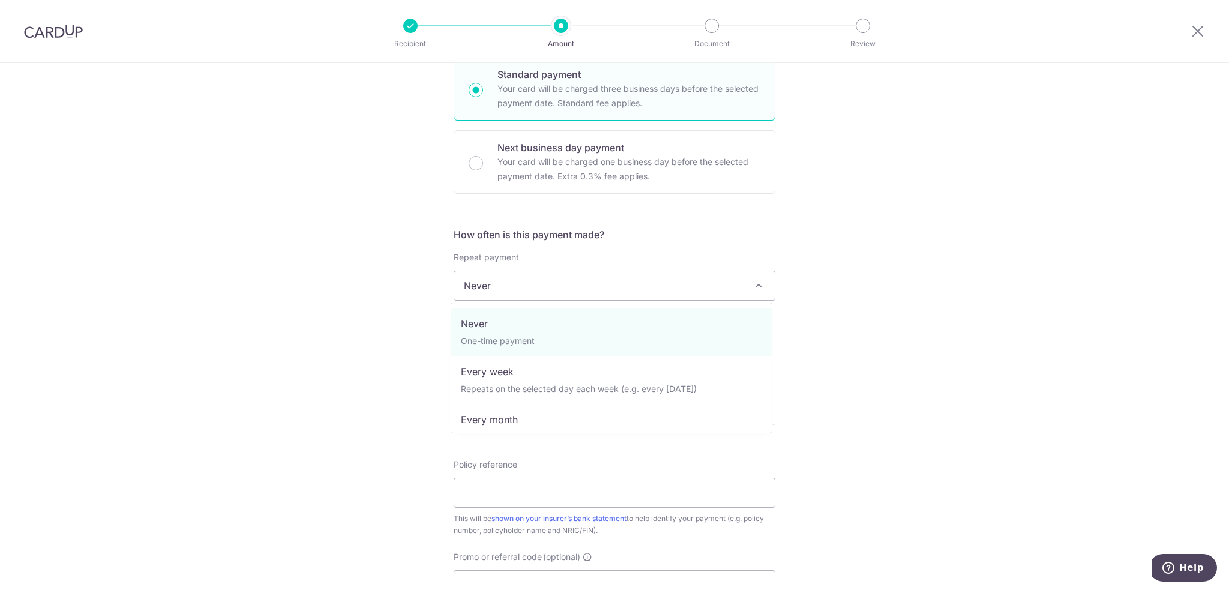
click at [492, 281] on span "Never" at bounding box center [614, 285] width 320 height 29
select select "3"
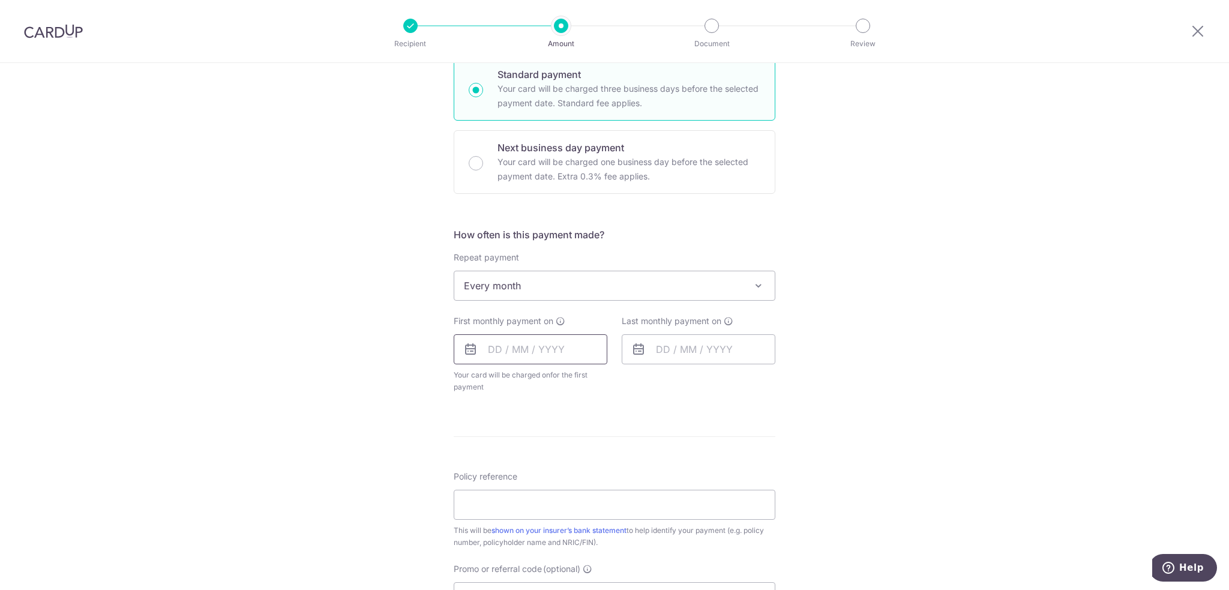
click at [515, 353] on input "text" at bounding box center [531, 349] width 154 height 30
click at [543, 479] on link "17" at bounding box center [550, 482] width 19 height 19
type input "[DATE]"
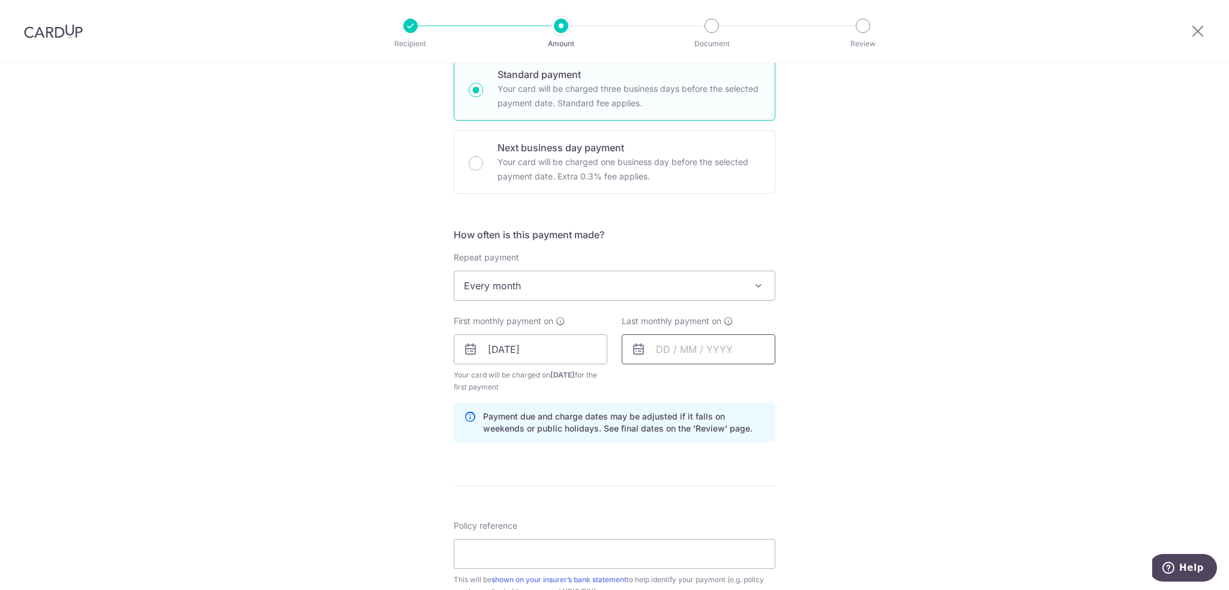
click at [701, 341] on input "text" at bounding box center [699, 349] width 154 height 30
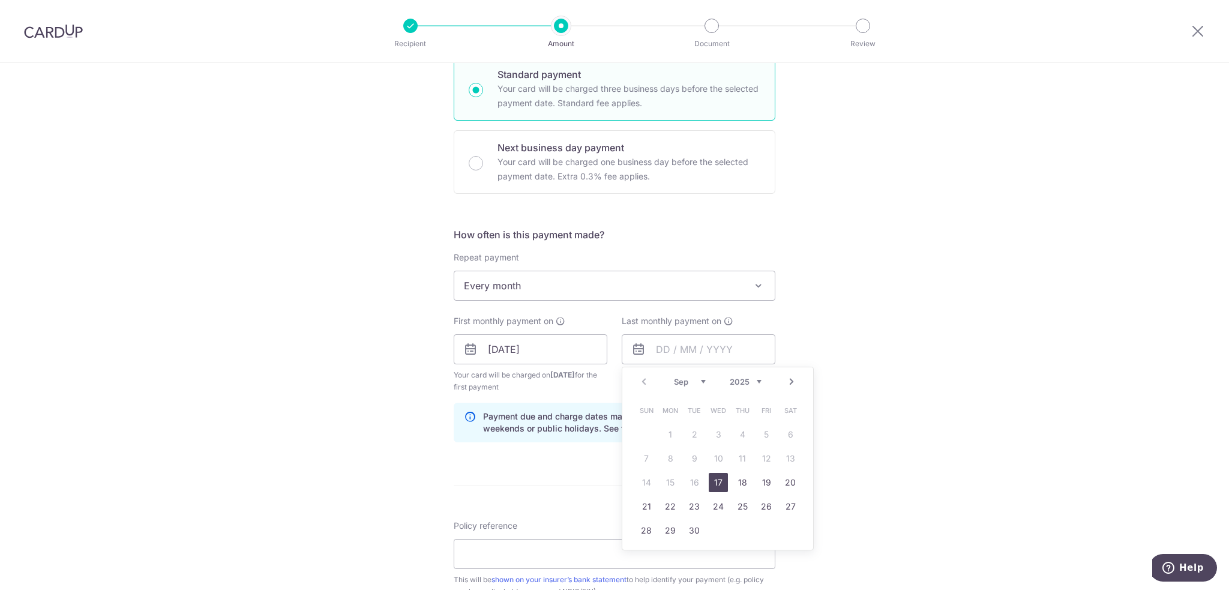
click at [788, 380] on link "Next" at bounding box center [791, 381] width 14 height 14
click at [685, 484] on link "17" at bounding box center [694, 482] width 19 height 19
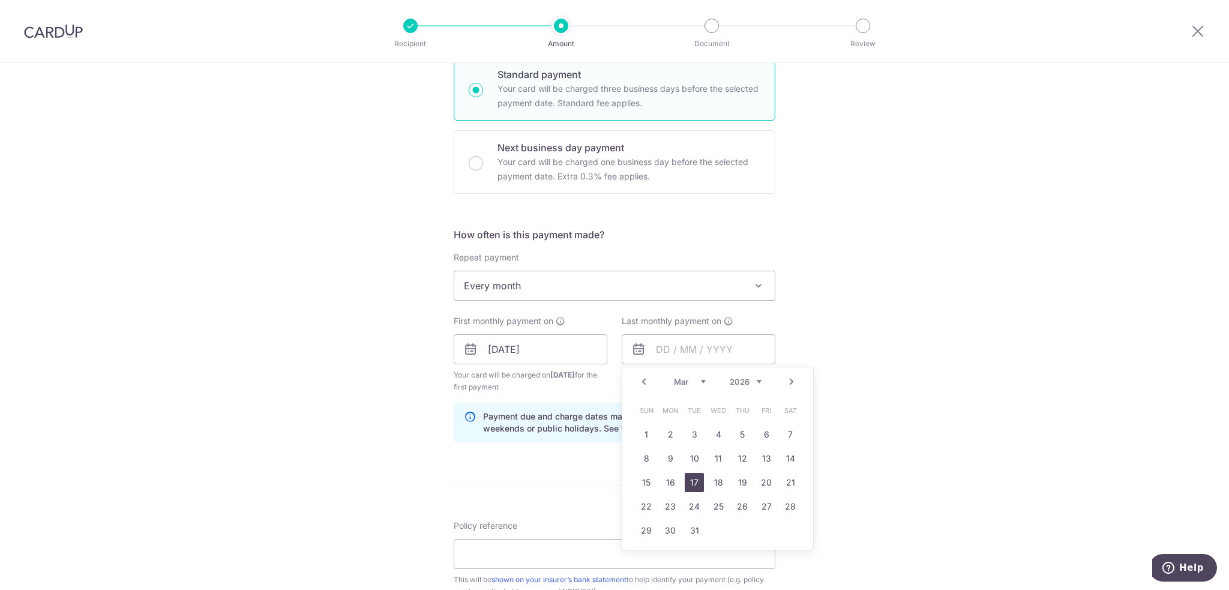
type input "[DATE]"
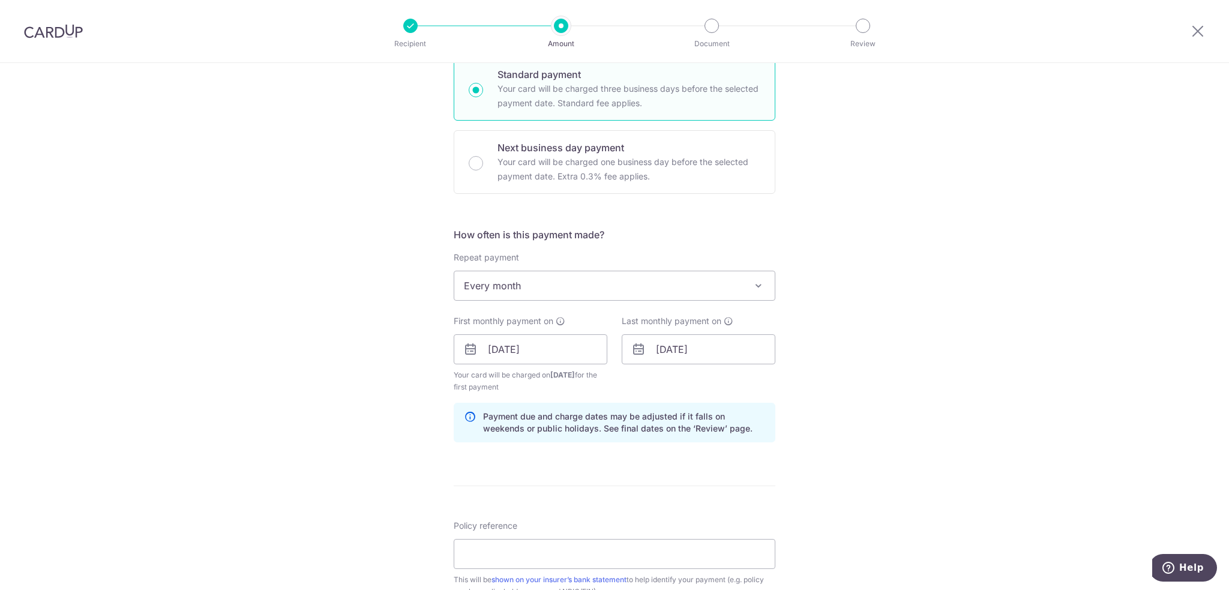
click at [886, 468] on div "Tell us more about your payment Enter payment amount SGD 120.00 120.00 Select C…" at bounding box center [614, 336] width 1229 height 1147
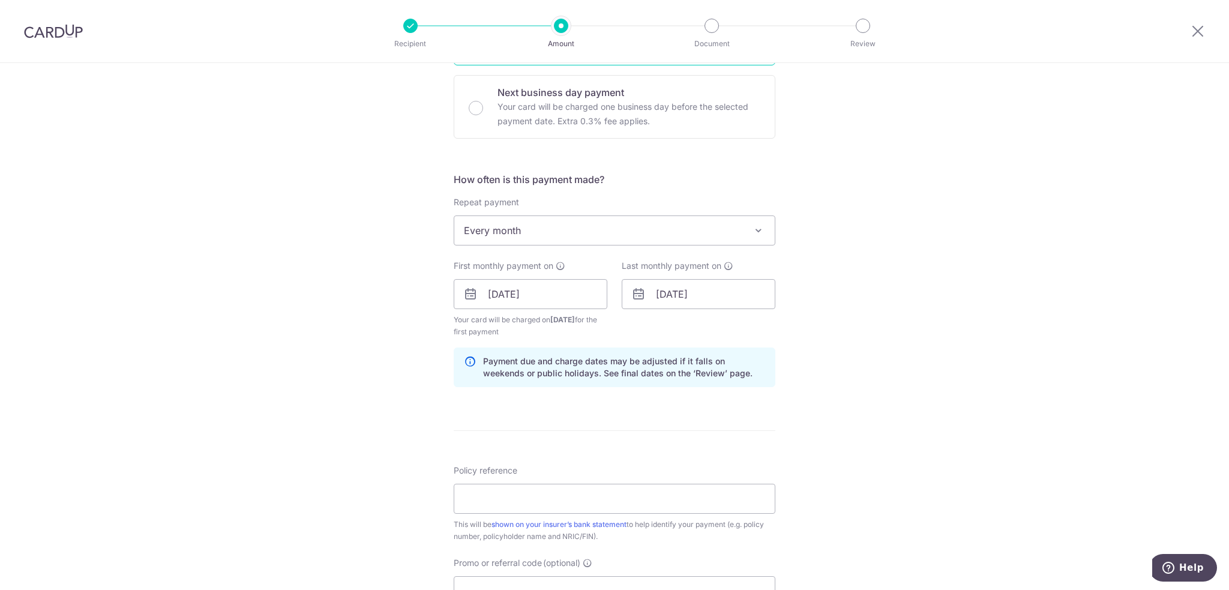
scroll to position [480, 0]
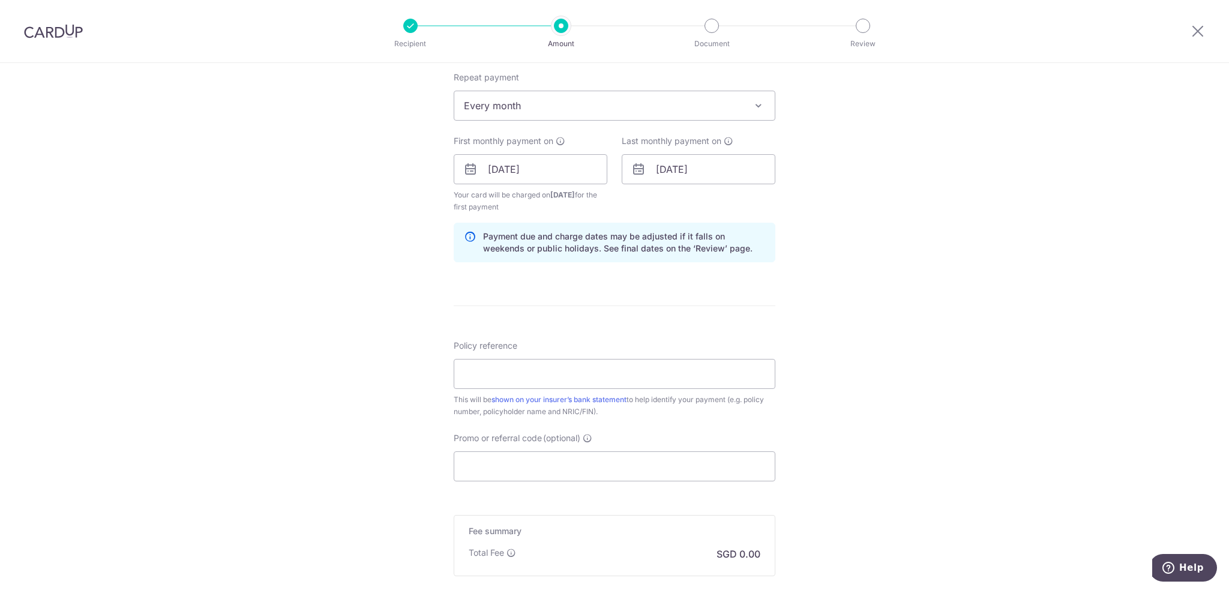
click at [588, 354] on div "Policy reference This will be shown on your insurer’s bank statement to help id…" at bounding box center [615, 379] width 322 height 78
click at [586, 367] on input "Policy reference" at bounding box center [615, 374] width 322 height 30
click at [527, 370] on input "Policy reference" at bounding box center [615, 374] width 322 height 30
paste input "0235274886 [PERSON_NAME] 477J"
type input "0235274886 [PERSON_NAME] 477J"
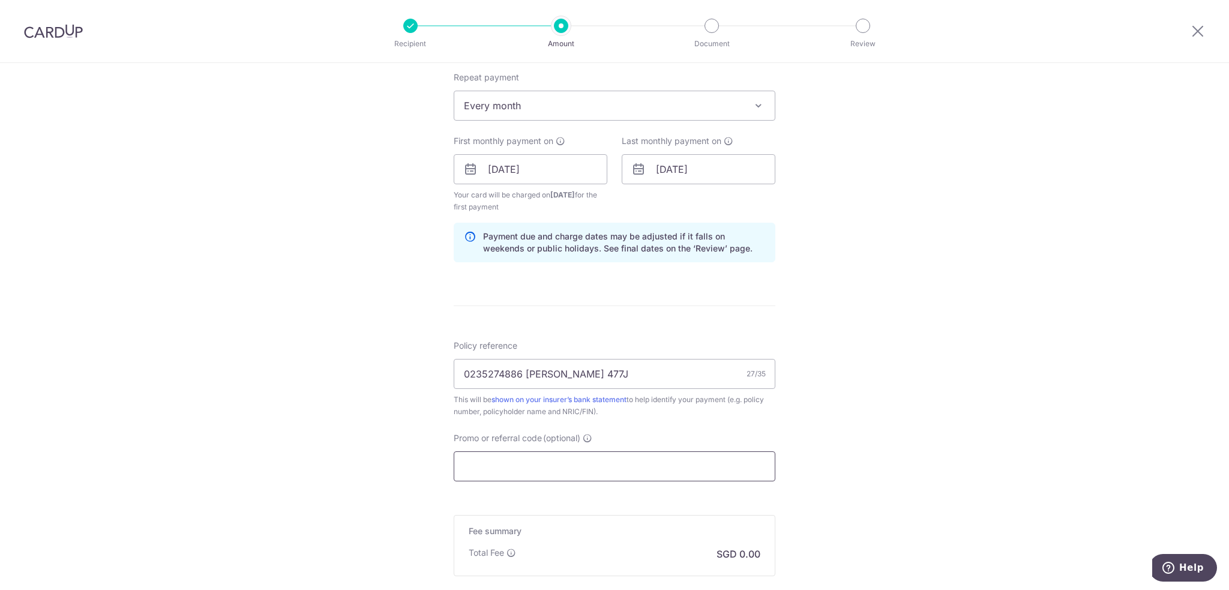
click at [509, 466] on input "Promo or referral code (optional)" at bounding box center [615, 466] width 322 height 30
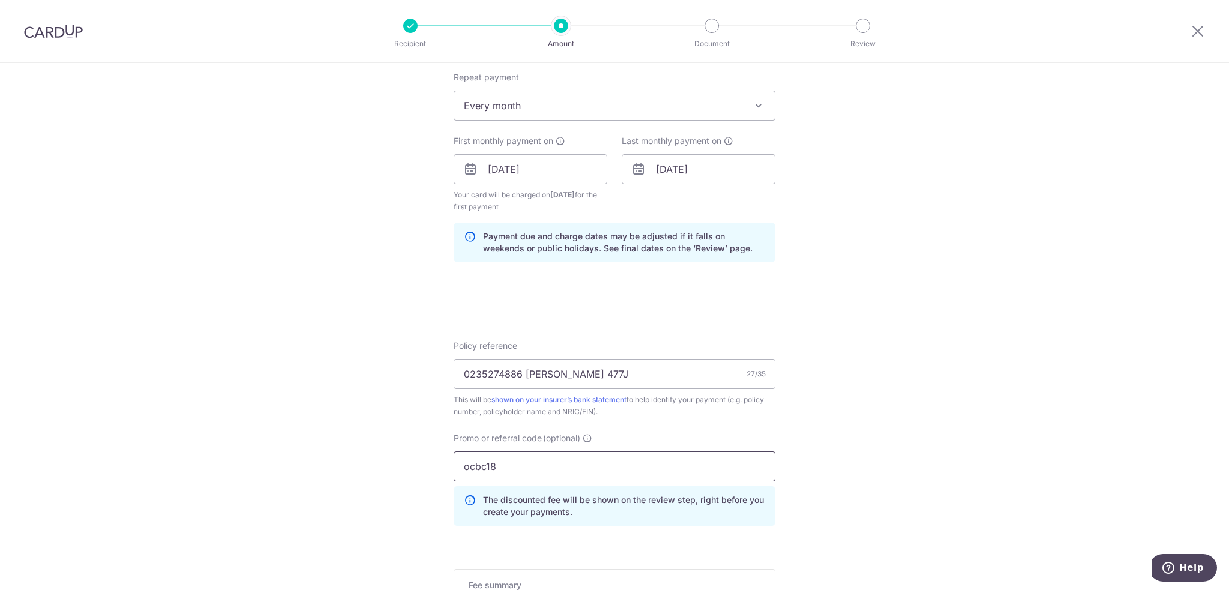
type input "ocbc18"
click at [993, 347] on div "Tell us more about your payment Enter payment amount SGD 120.00 120.00 Select C…" at bounding box center [614, 183] width 1229 height 1201
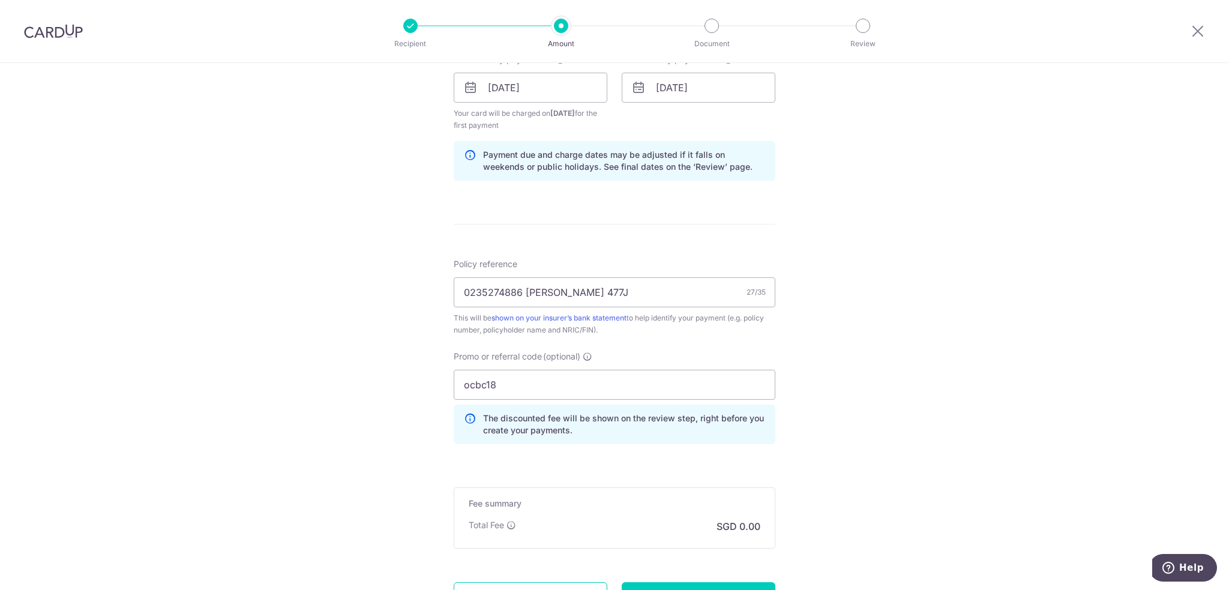
scroll to position [672, 0]
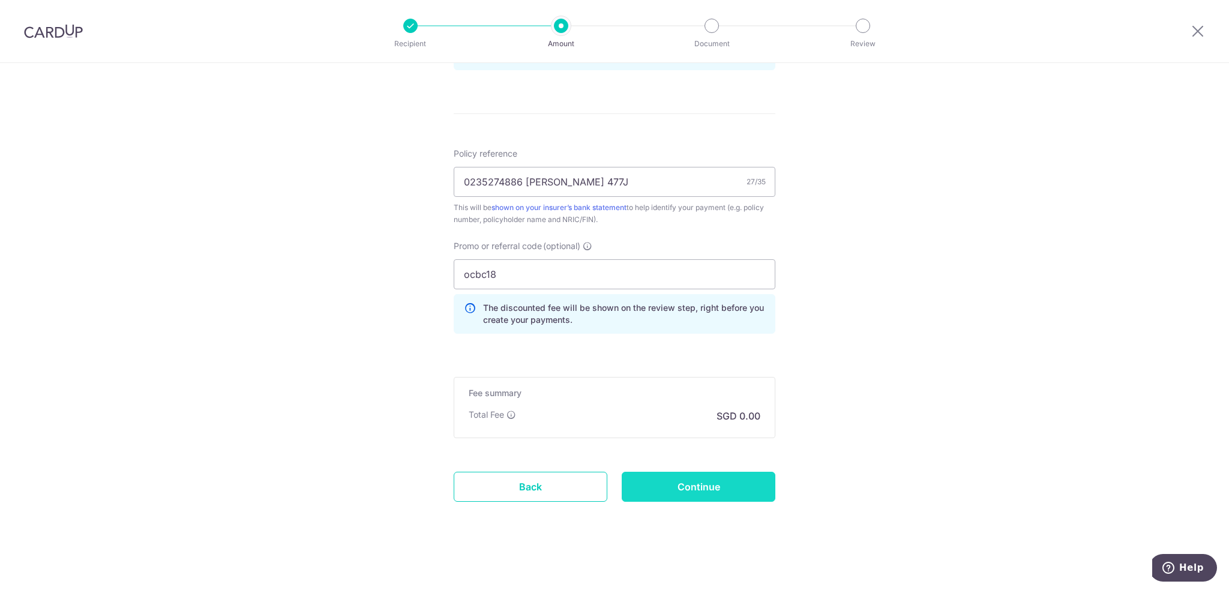
click at [676, 488] on input "Continue" at bounding box center [699, 487] width 154 height 30
type input "Create Schedule"
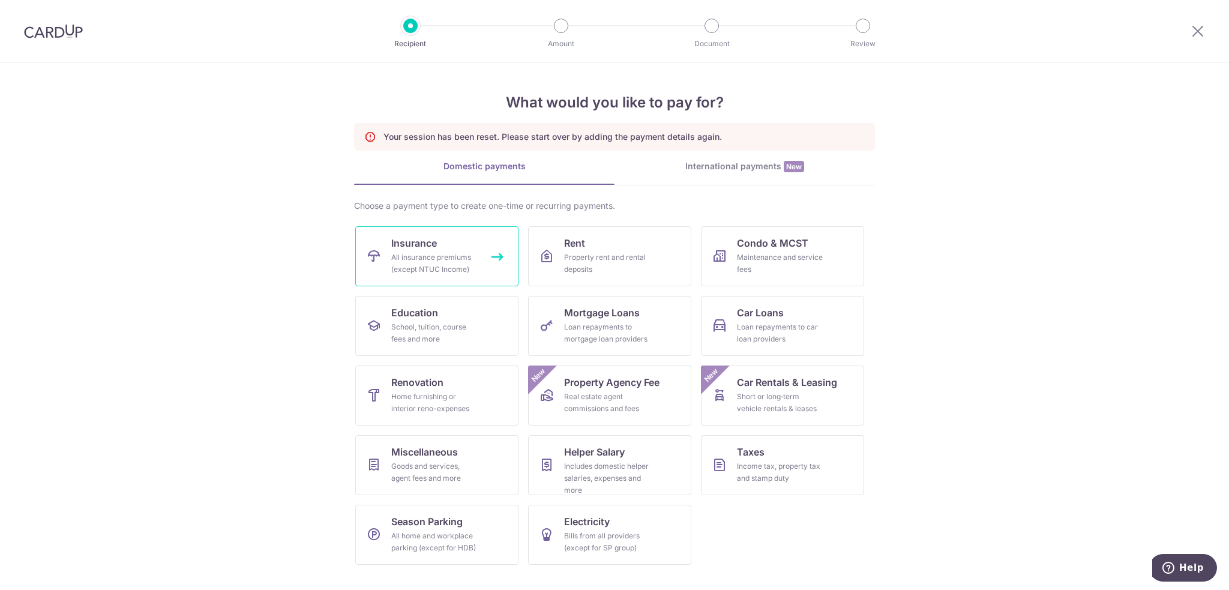
click at [410, 242] on span "Insurance" at bounding box center [414, 243] width 46 height 14
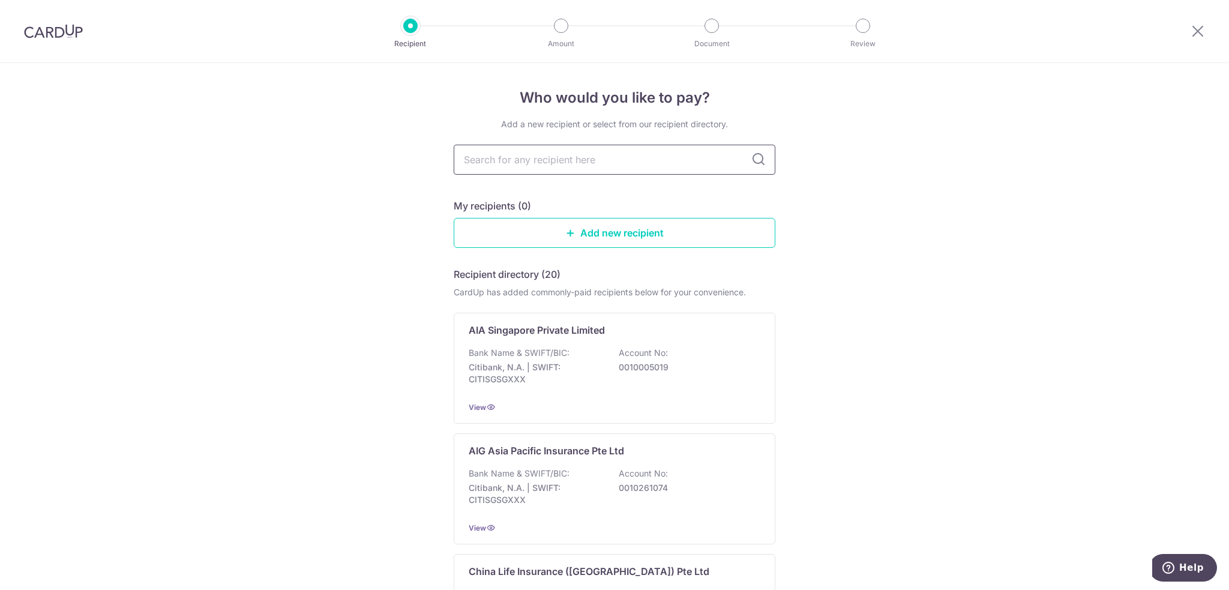
click at [551, 160] on input "text" at bounding box center [615, 160] width 322 height 30
type input "grea"
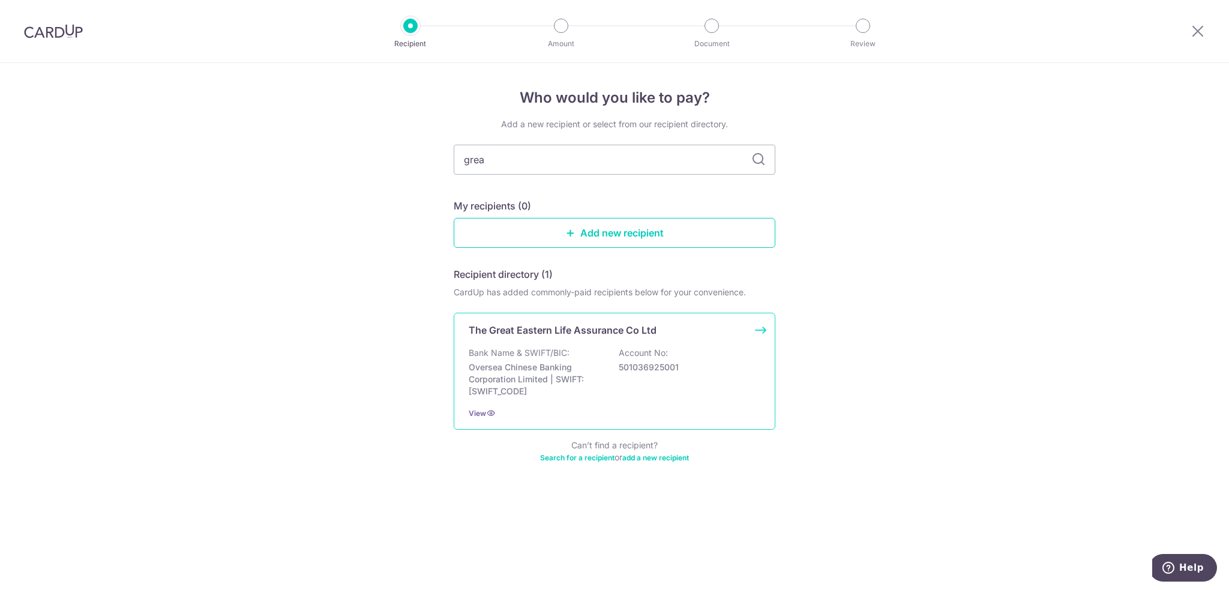
click at [518, 360] on div "Bank Name & SWIFT/BIC: Oversea Chinese Banking Corporation Limited | SWIFT: OCB…" at bounding box center [615, 372] width 292 height 50
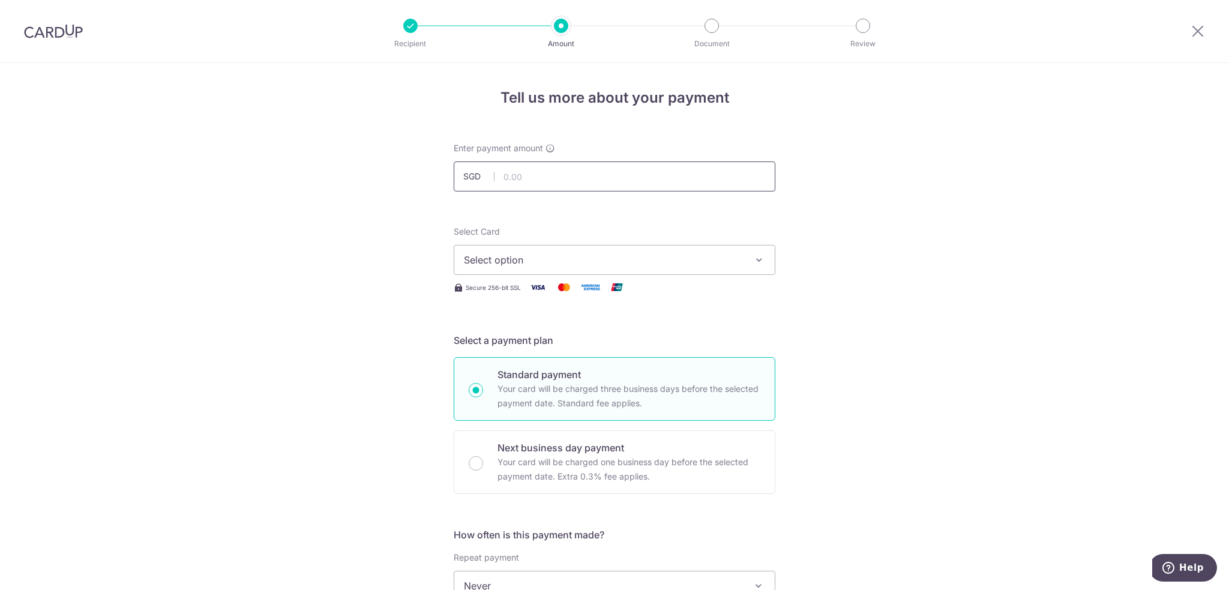
click at [531, 181] on input "text" at bounding box center [615, 176] width 322 height 30
type input "120.00"
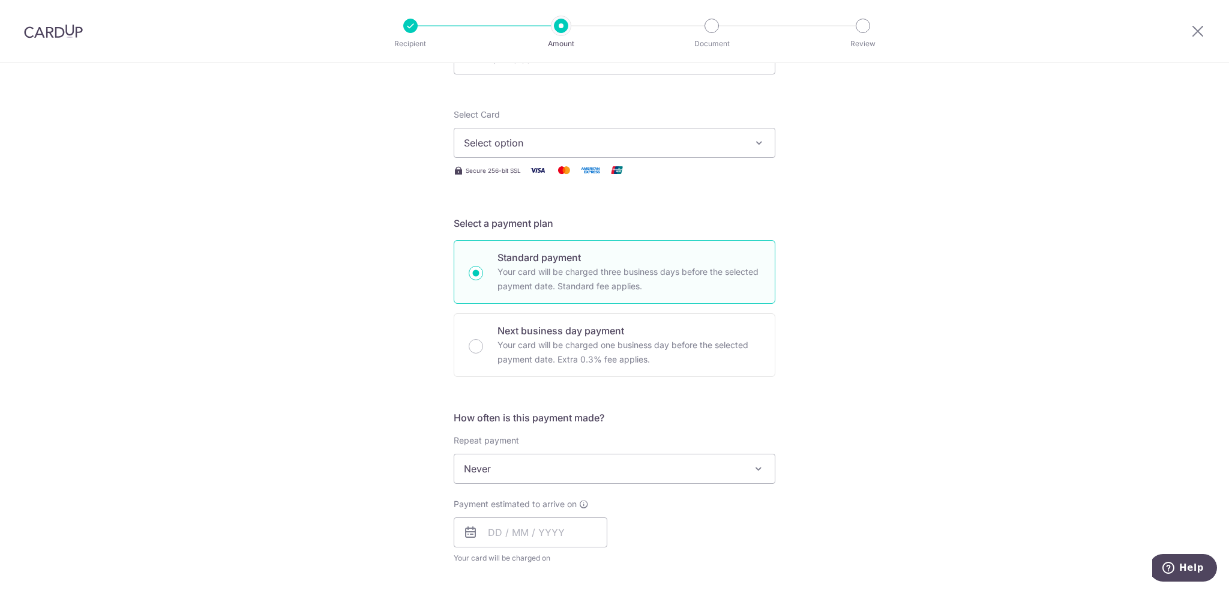
scroll to position [120, 0]
click at [518, 143] on span "Select option" at bounding box center [604, 140] width 280 height 14
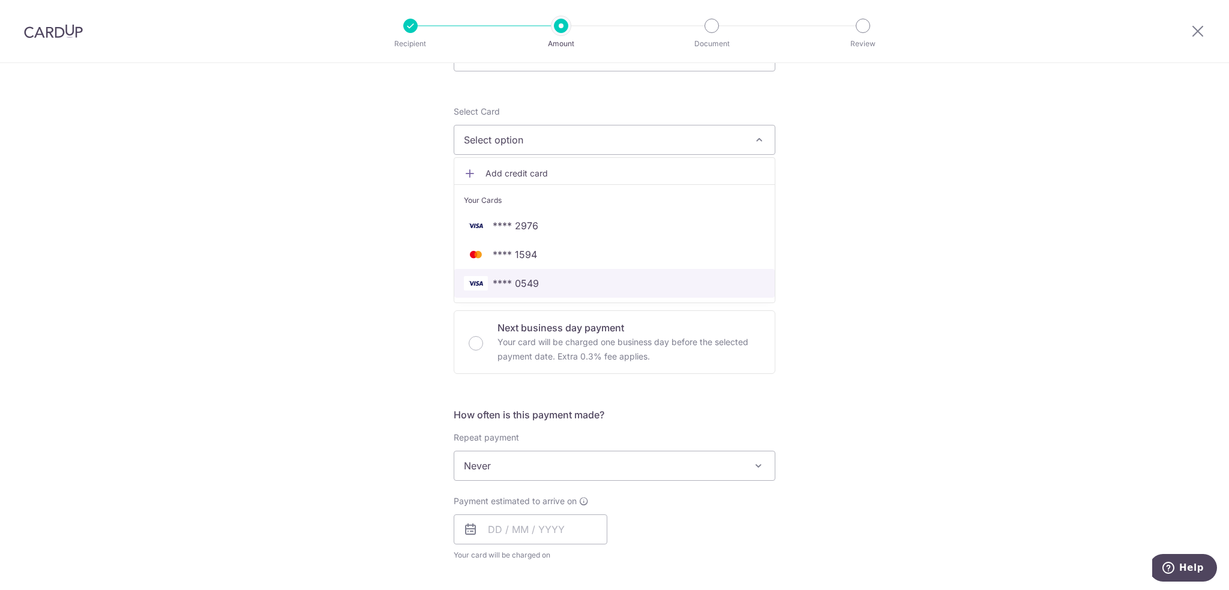
click at [508, 276] on span "**** 0549" at bounding box center [516, 283] width 46 height 14
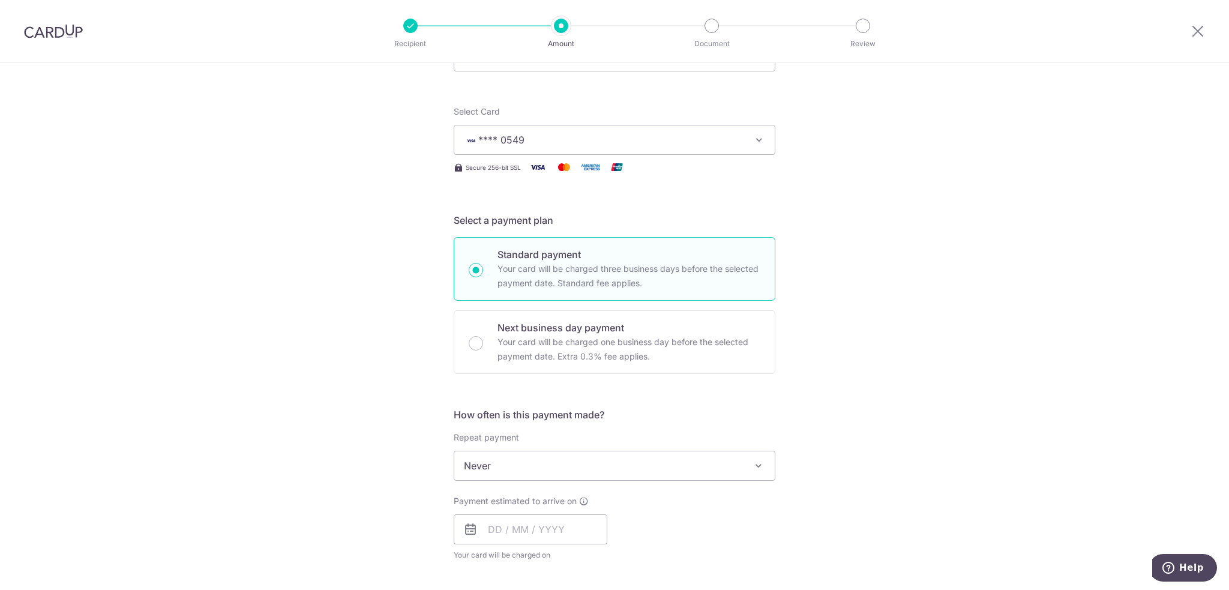
click at [284, 293] on div "Tell us more about your payment Enter payment amount SGD 120.00 120.00 Select C…" at bounding box center [614, 510] width 1229 height 1135
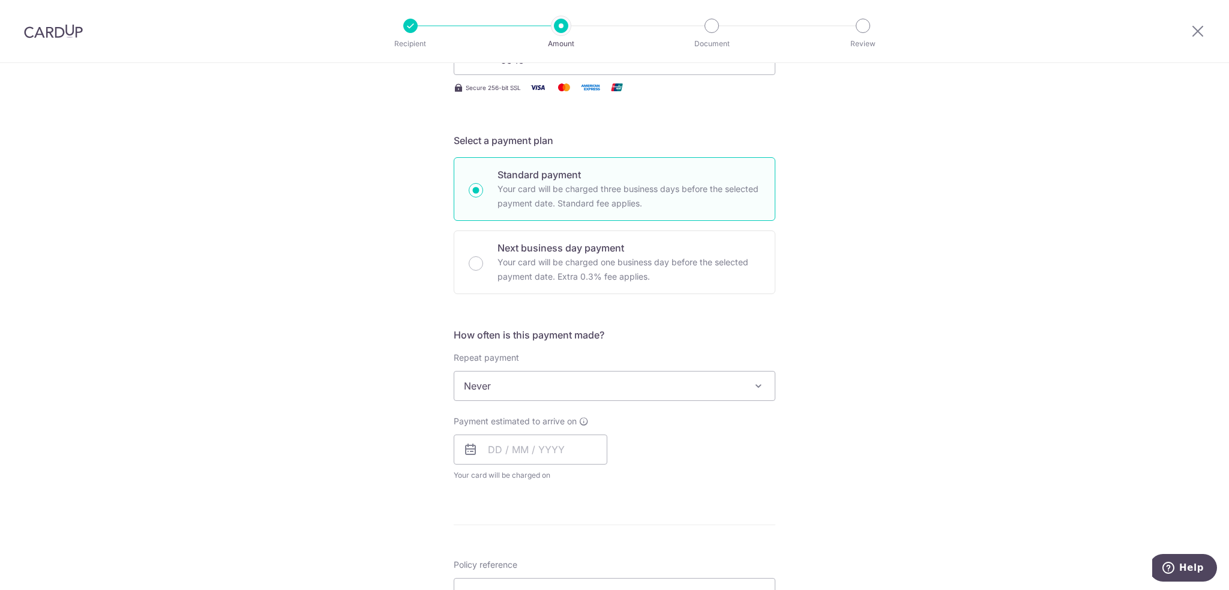
scroll to position [300, 0]
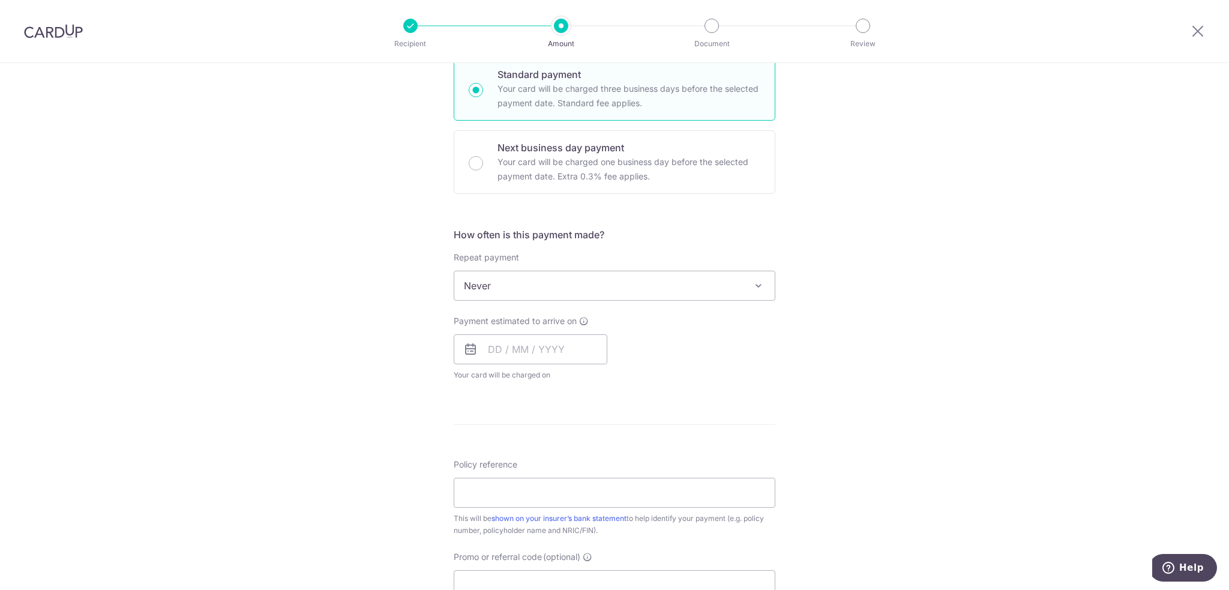
drag, startPoint x: 507, startPoint y: 265, endPoint x: 506, endPoint y: 278, distance: 13.2
click at [507, 268] on div "Repeat payment Never Every week Every month Every quarter Every half a year Eve…" at bounding box center [615, 275] width 322 height 49
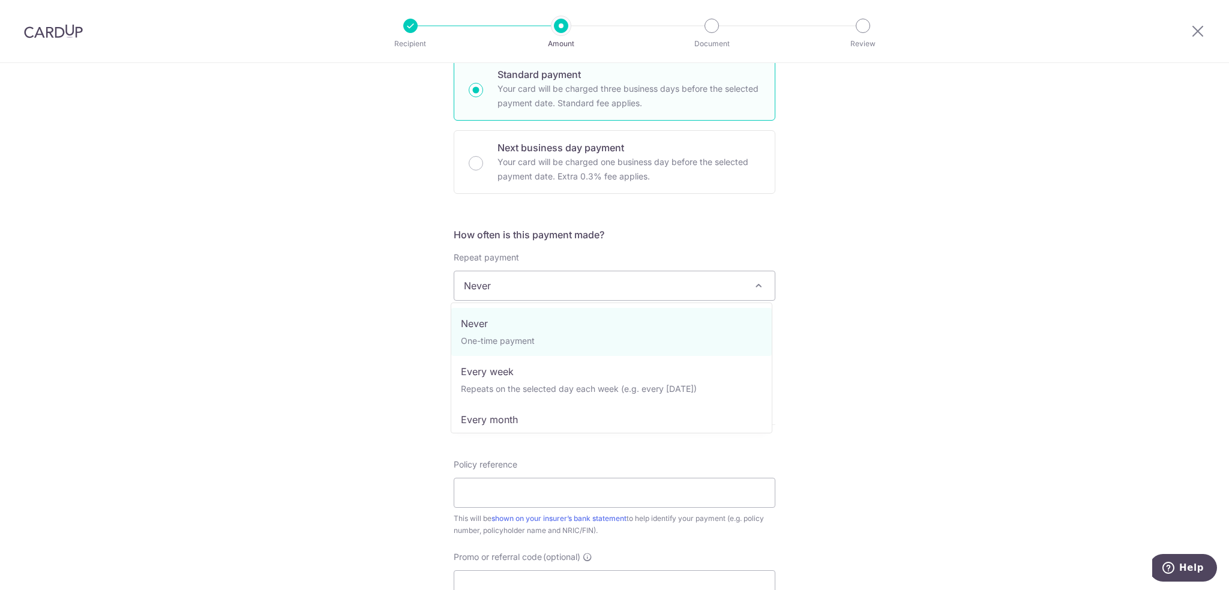
click at [506, 283] on span "Never" at bounding box center [614, 285] width 320 height 29
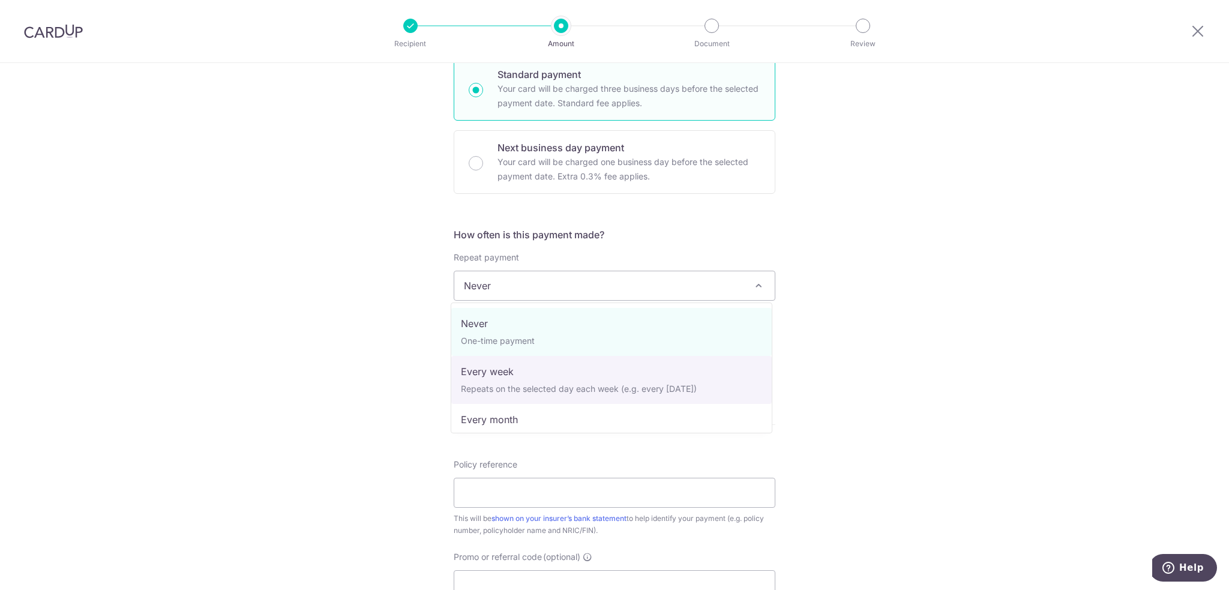
select select "3"
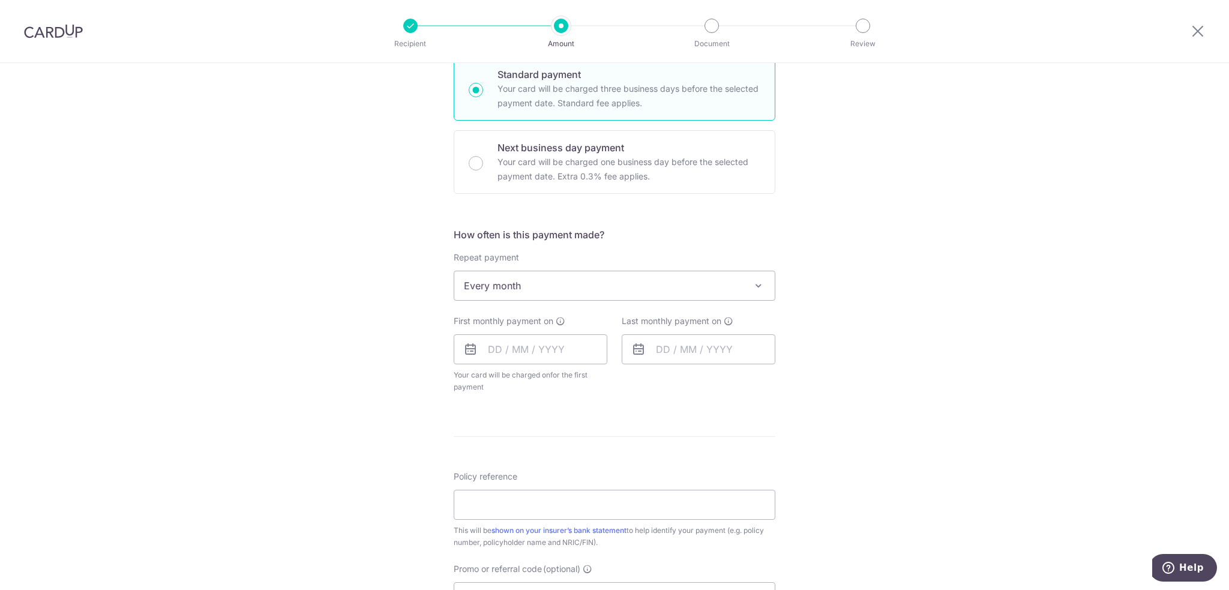
click at [505, 364] on div "First monthly payment on Your card will be charged on for the first payment * I…" at bounding box center [531, 354] width 154 height 78
click at [506, 349] on input "text" at bounding box center [531, 349] width 154 height 30
click at [550, 478] on link "17" at bounding box center [550, 482] width 19 height 19
type input "[DATE]"
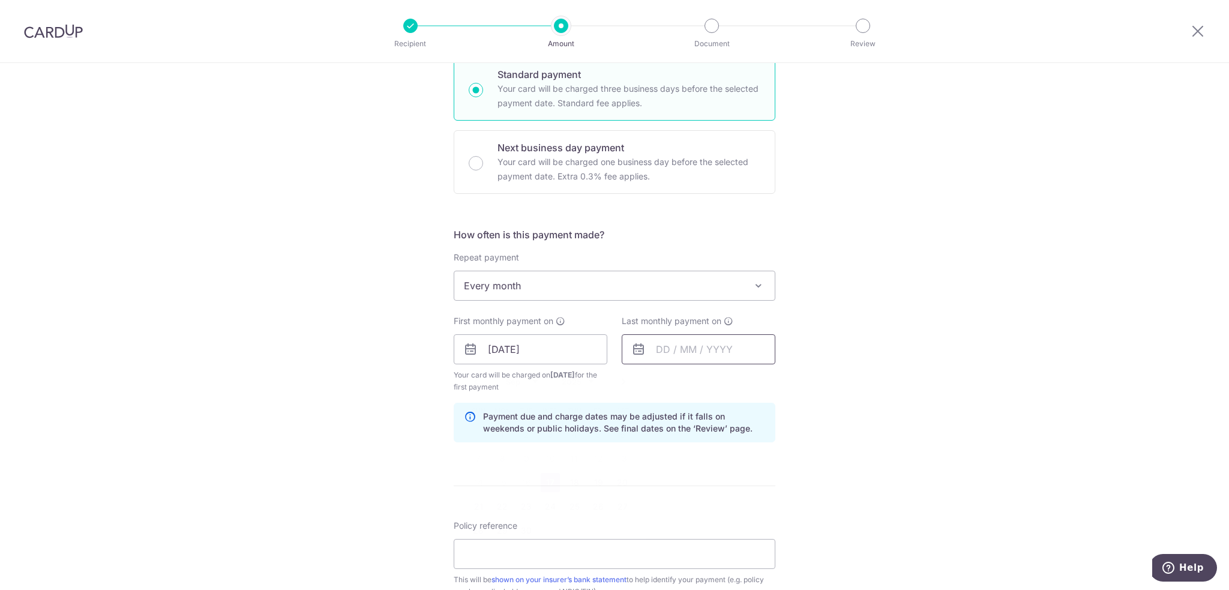
click at [731, 346] on input "text" at bounding box center [699, 349] width 154 height 30
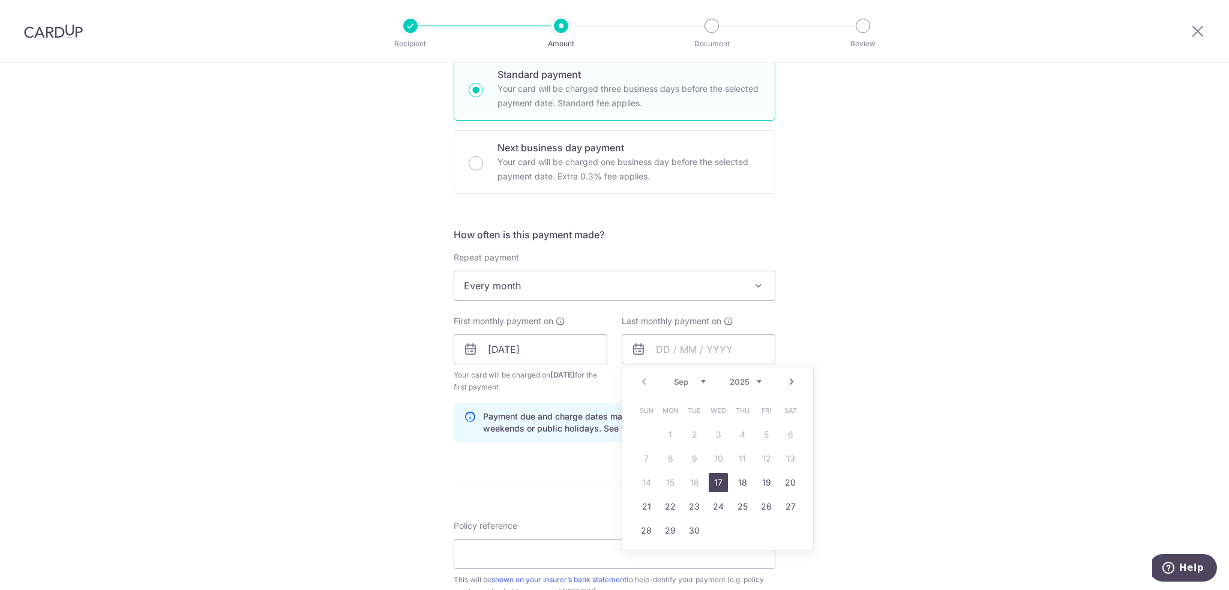
click at [791, 373] on div "Prev Next Sep Oct Nov Dec 2025 2026 2027 2028 2029 2030 2031 2032 2033 2034 2035" at bounding box center [717, 381] width 191 height 29
click at [789, 377] on link "Next" at bounding box center [791, 381] width 14 height 14
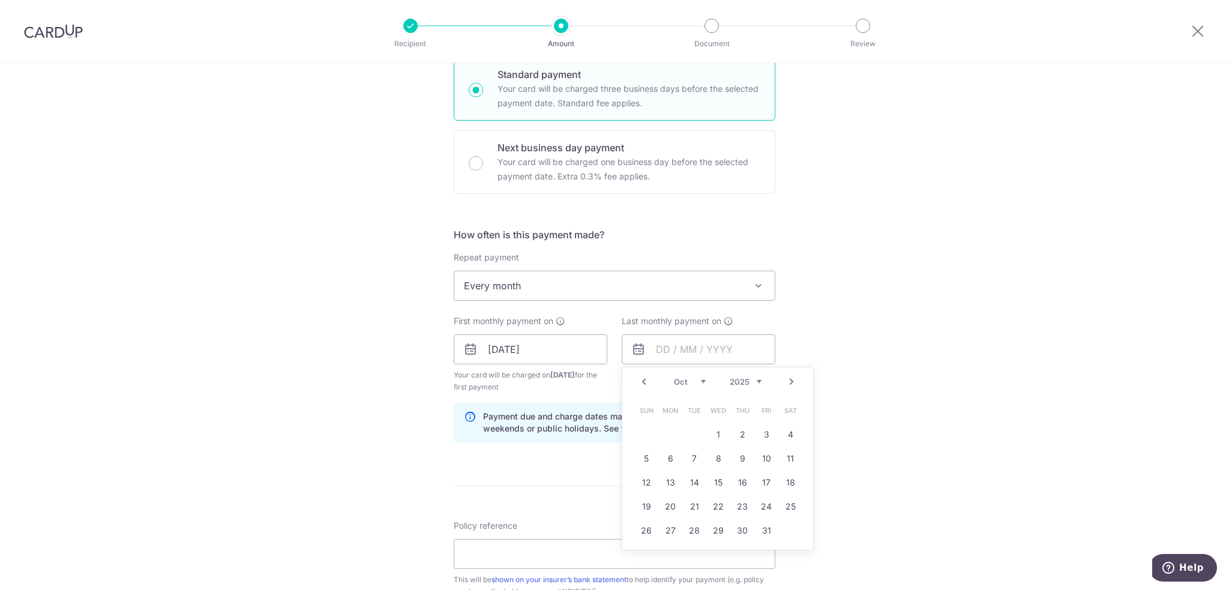
click at [789, 377] on link "Next" at bounding box center [791, 381] width 14 height 14
click at [689, 487] on link "17" at bounding box center [694, 482] width 19 height 19
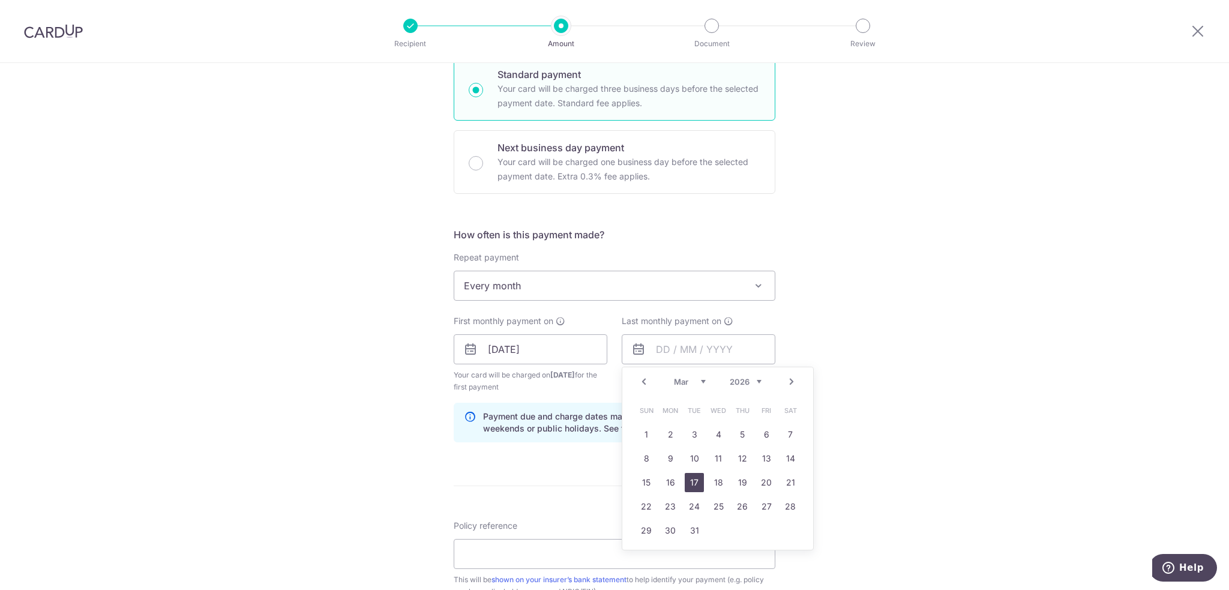
type input "[DATE]"
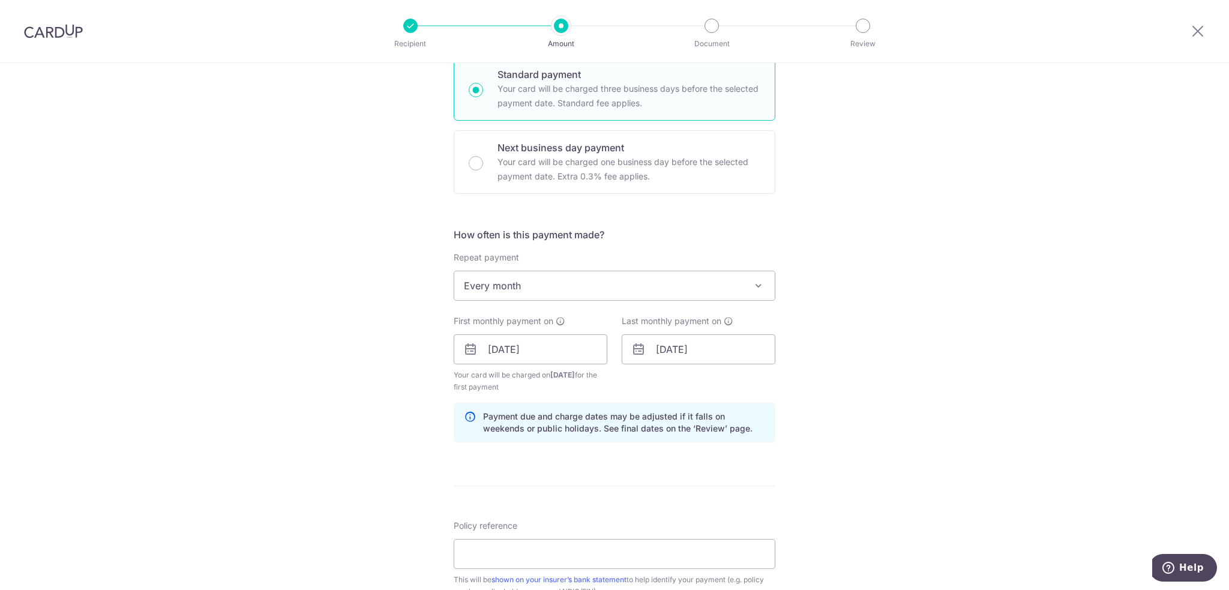
click at [828, 457] on div "Tell us more about your payment Enter payment amount SGD 120.00 120.00 Select C…" at bounding box center [614, 361] width 1229 height 1196
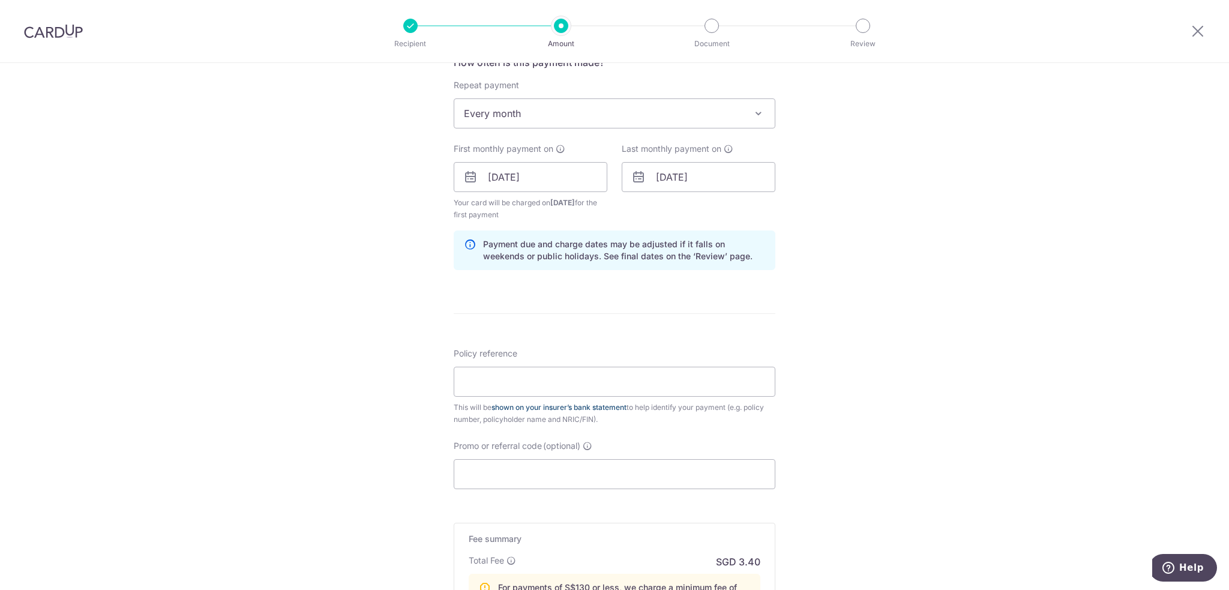
scroll to position [480, 0]
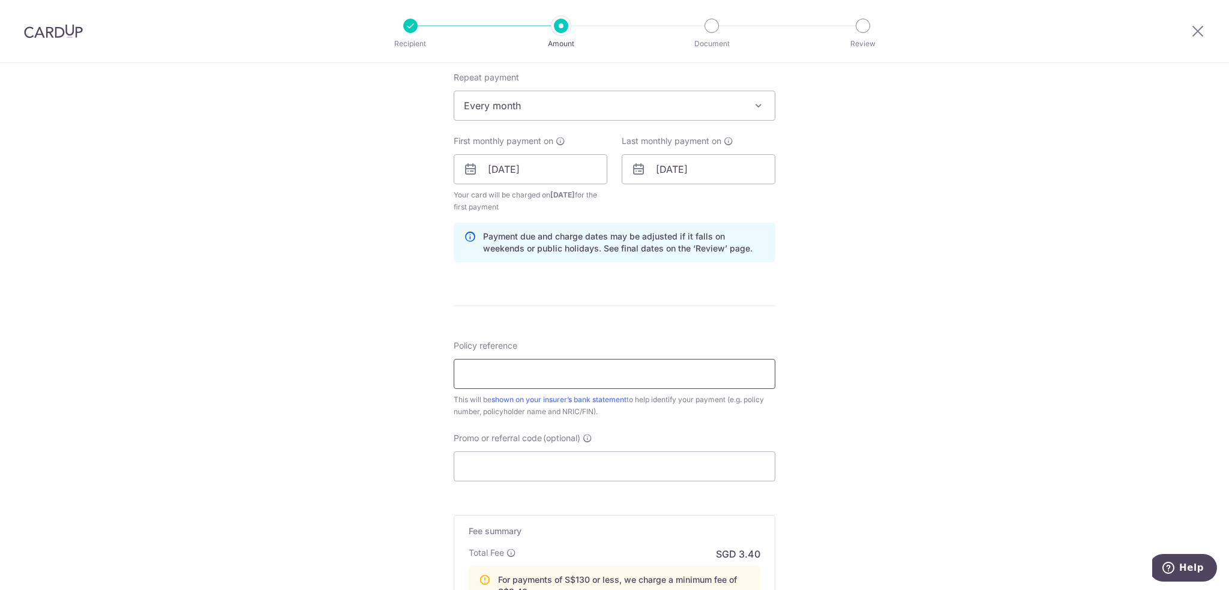
click at [554, 374] on input "Policy reference" at bounding box center [615, 374] width 322 height 30
paste input "0235274886 [PERSON_NAME] 477J"
type input "0235274886 [PERSON_NAME] 477J"
drag, startPoint x: 506, startPoint y: 462, endPoint x: 510, endPoint y: 452, distance: 10.8
click at [506, 463] on input "Promo or referral code (optional)" at bounding box center [615, 466] width 322 height 30
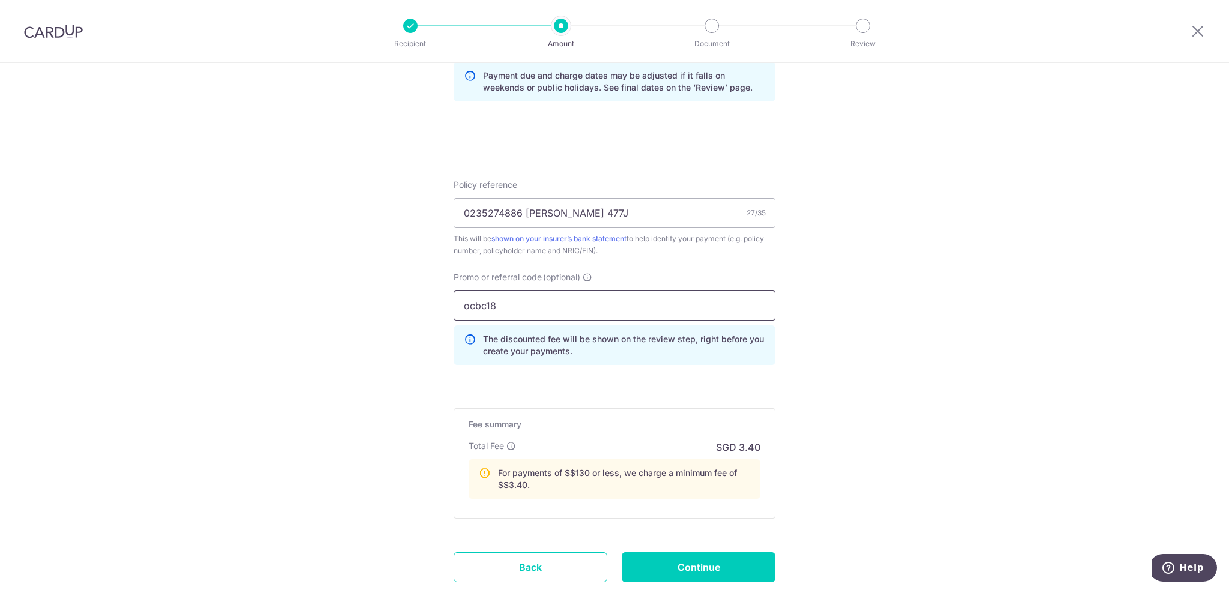
scroll to position [660, 0]
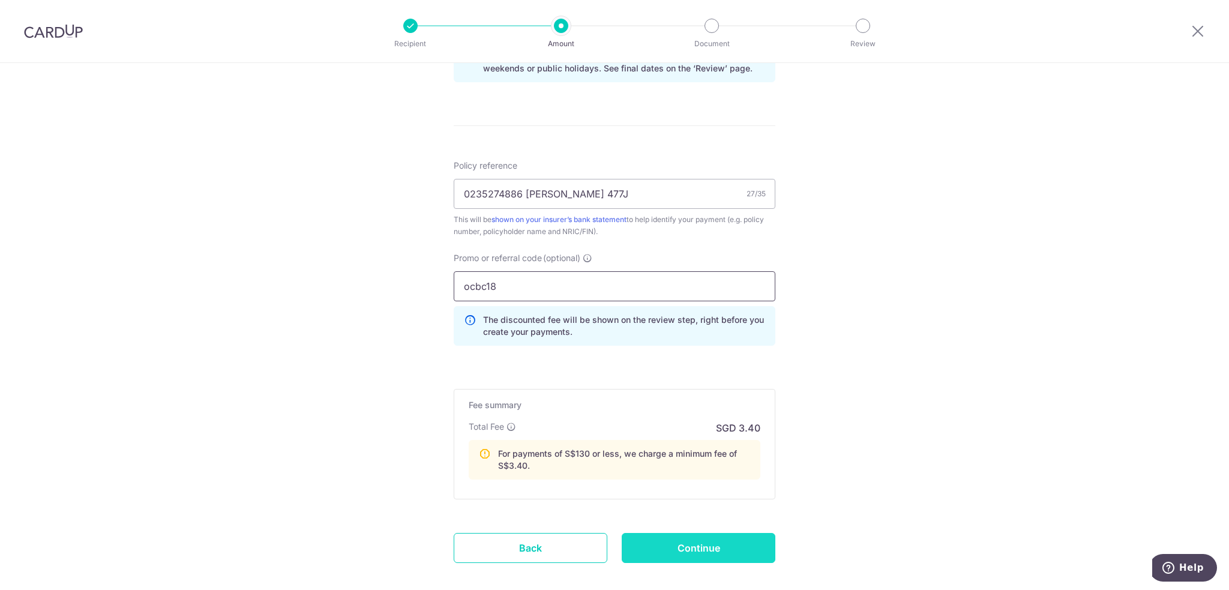
type input "ocbc18"
click at [712, 551] on input "Continue" at bounding box center [699, 548] width 154 height 30
type input "Create Schedule"
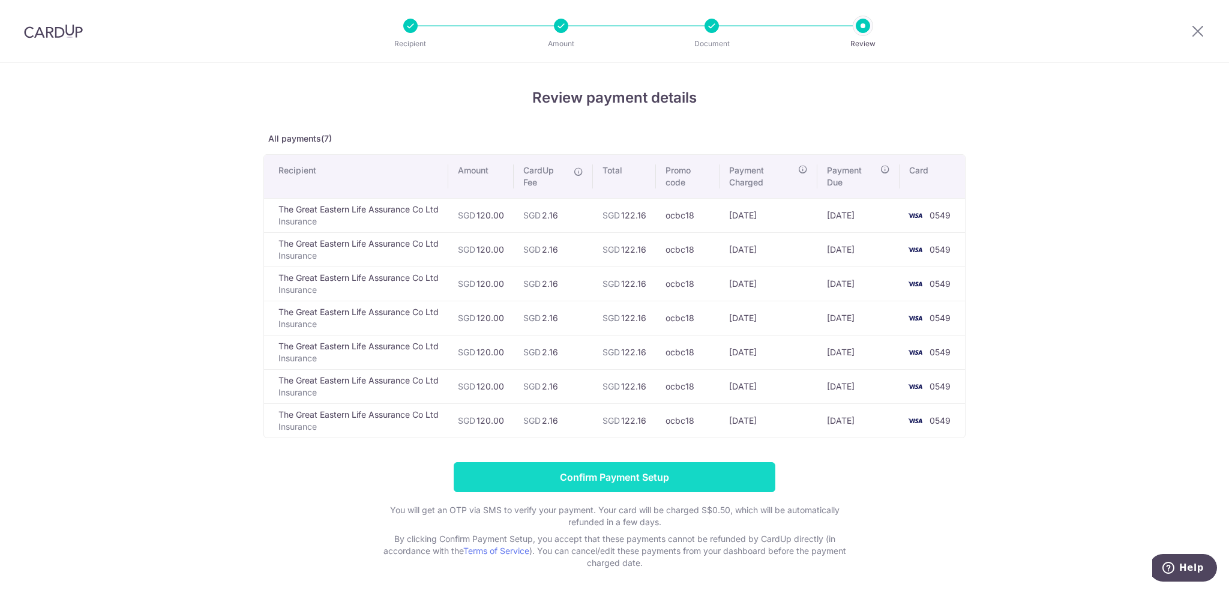
click at [623, 475] on input "Confirm Payment Setup" at bounding box center [615, 477] width 322 height 30
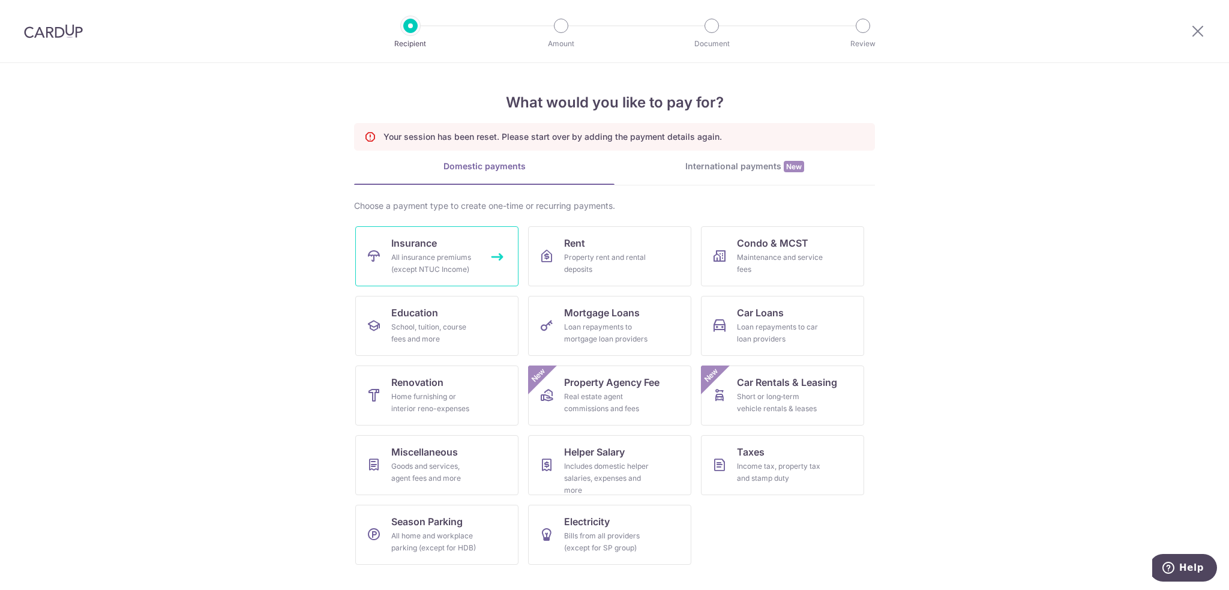
click at [433, 257] on div "All insurance premiums (except NTUC Income)" at bounding box center [434, 263] width 86 height 24
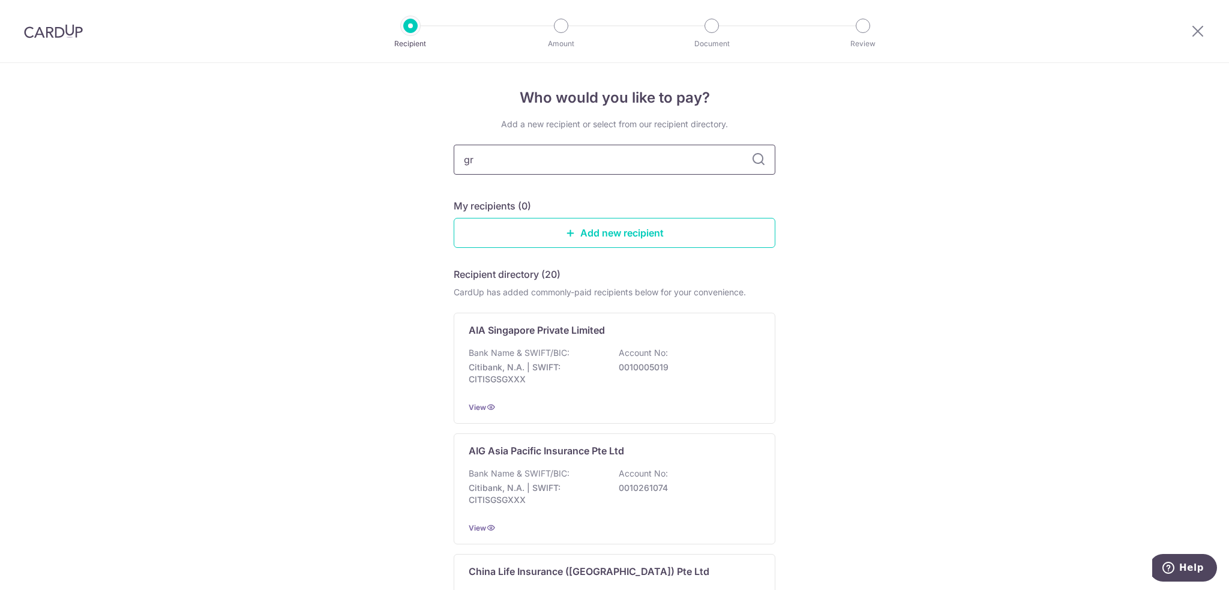
type input "gre"
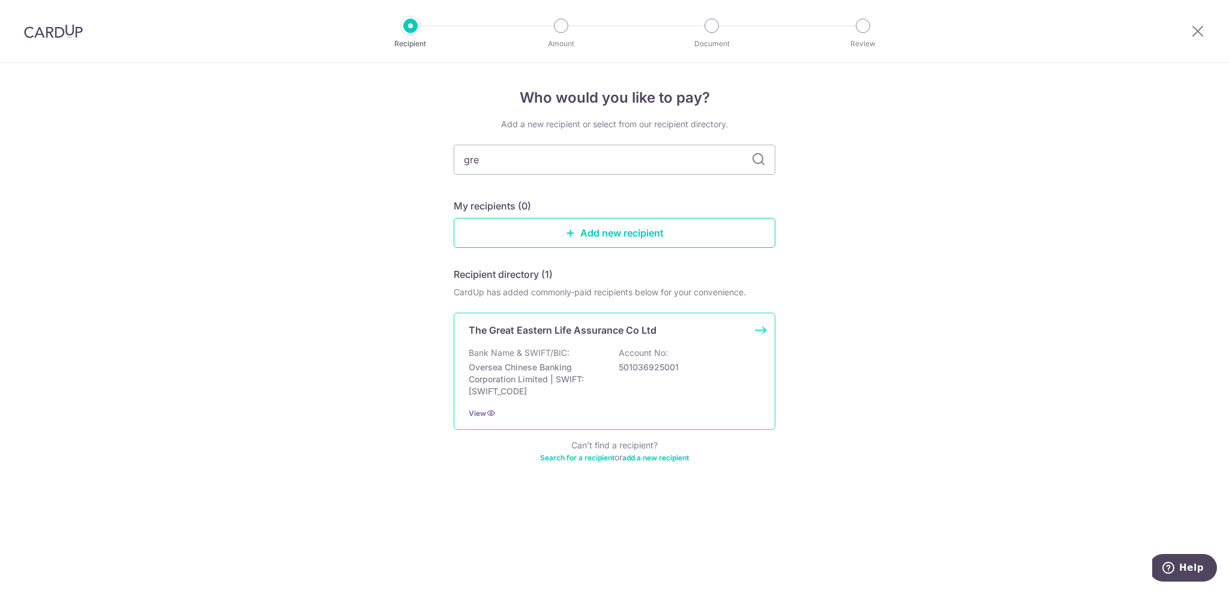
click at [511, 341] on div "The Great Eastern Life Assurance Co Ltd Bank Name & SWIFT/BIC: Oversea Chinese …" at bounding box center [615, 371] width 322 height 117
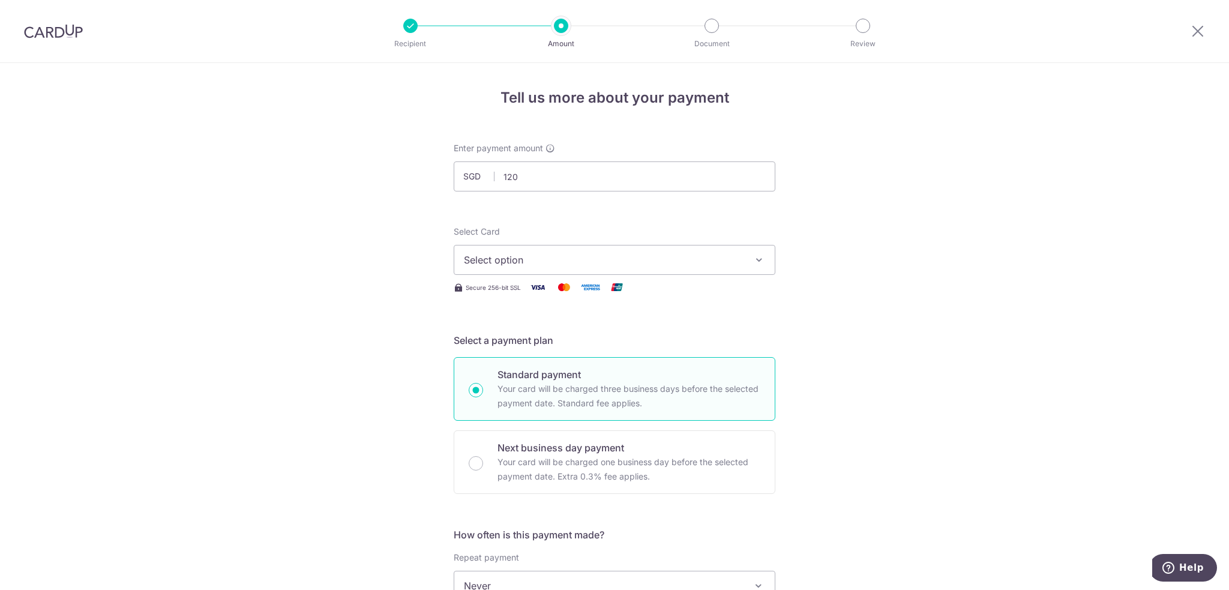
type input "120.00"
click at [472, 261] on span "Select option" at bounding box center [604, 260] width 280 height 14
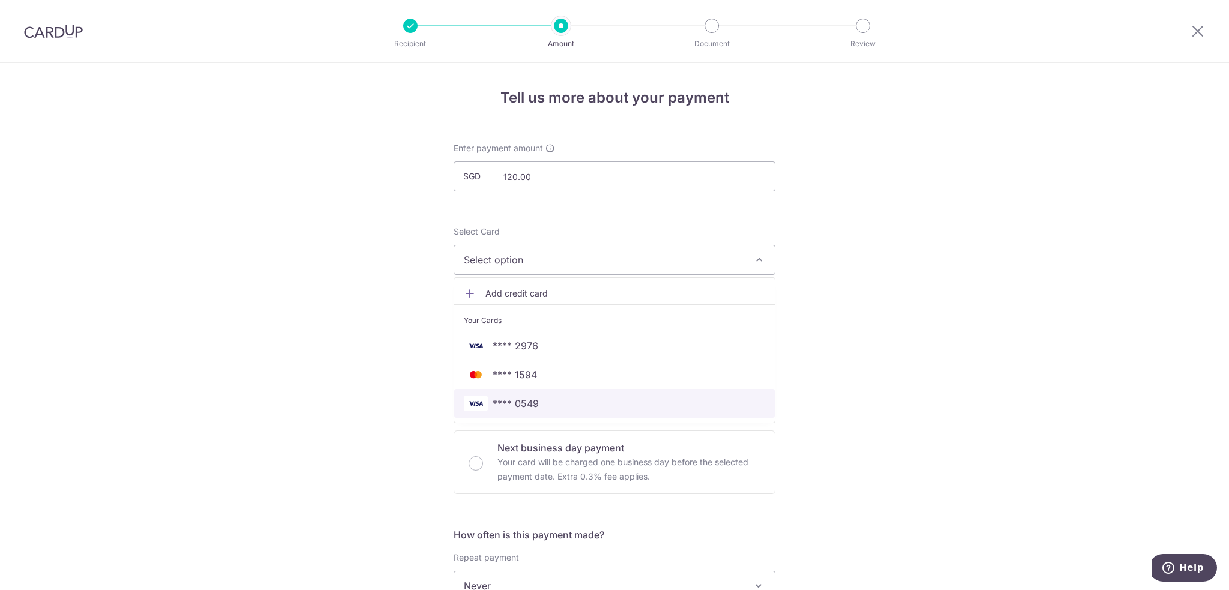
click at [509, 400] on span "**** 0549" at bounding box center [516, 403] width 46 height 14
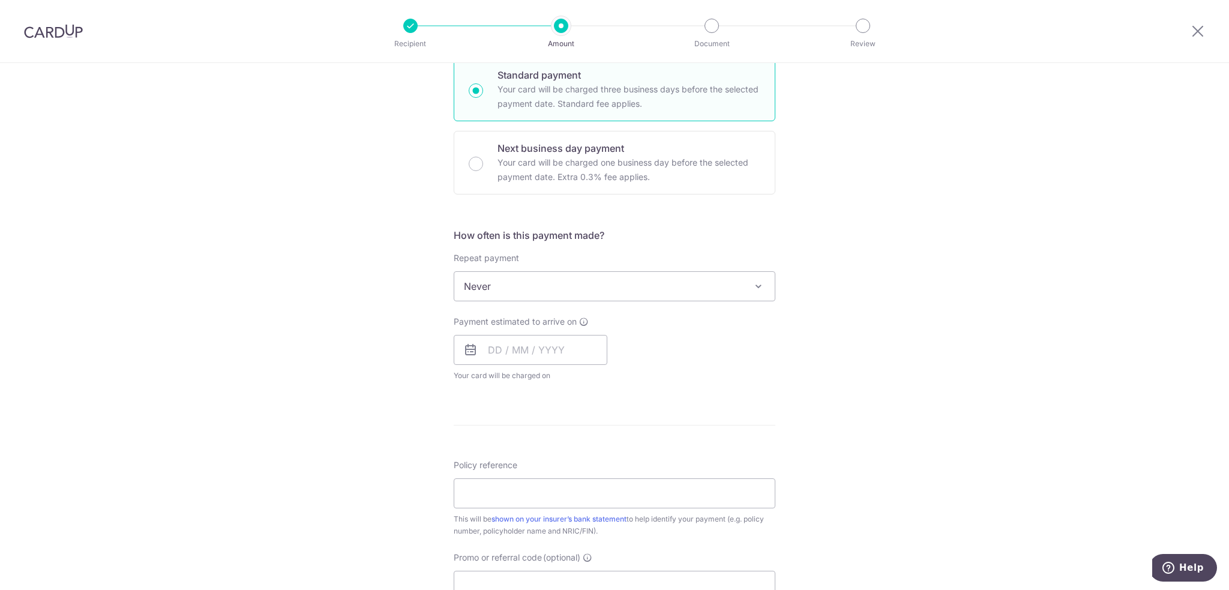
scroll to position [300, 0]
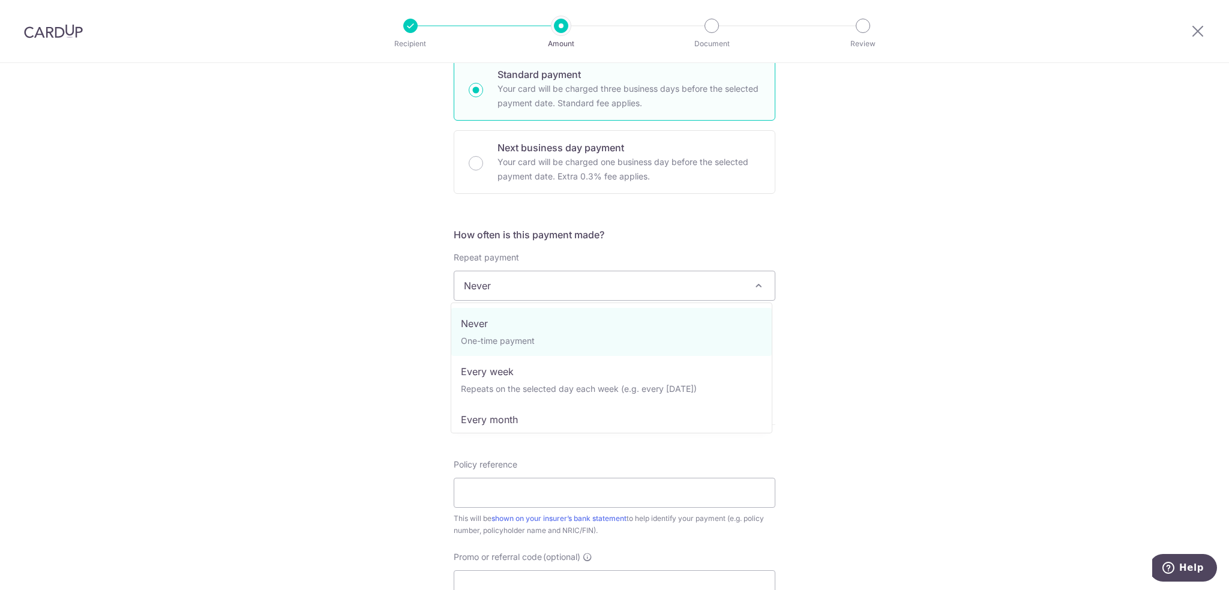
drag, startPoint x: 492, startPoint y: 270, endPoint x: 494, endPoint y: 285, distance: 15.2
click at [493, 271] on span "Never" at bounding box center [614, 285] width 320 height 29
select select "3"
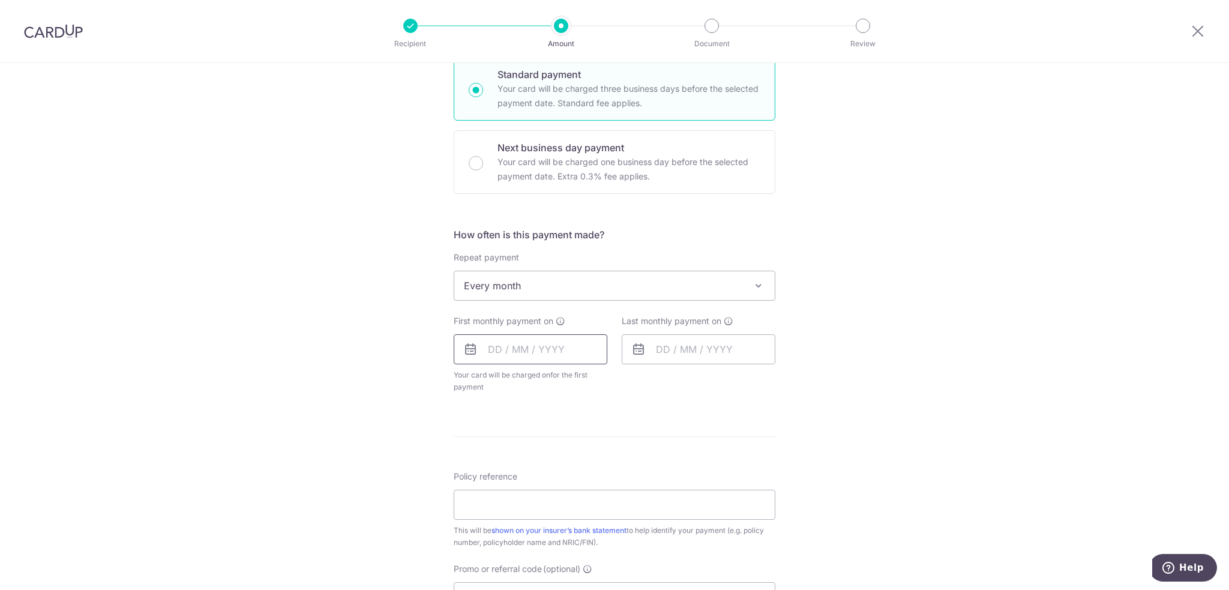
click at [514, 344] on input "text" at bounding box center [531, 349] width 154 height 30
click at [547, 475] on link "17" at bounding box center [550, 482] width 19 height 19
type input "[DATE]"
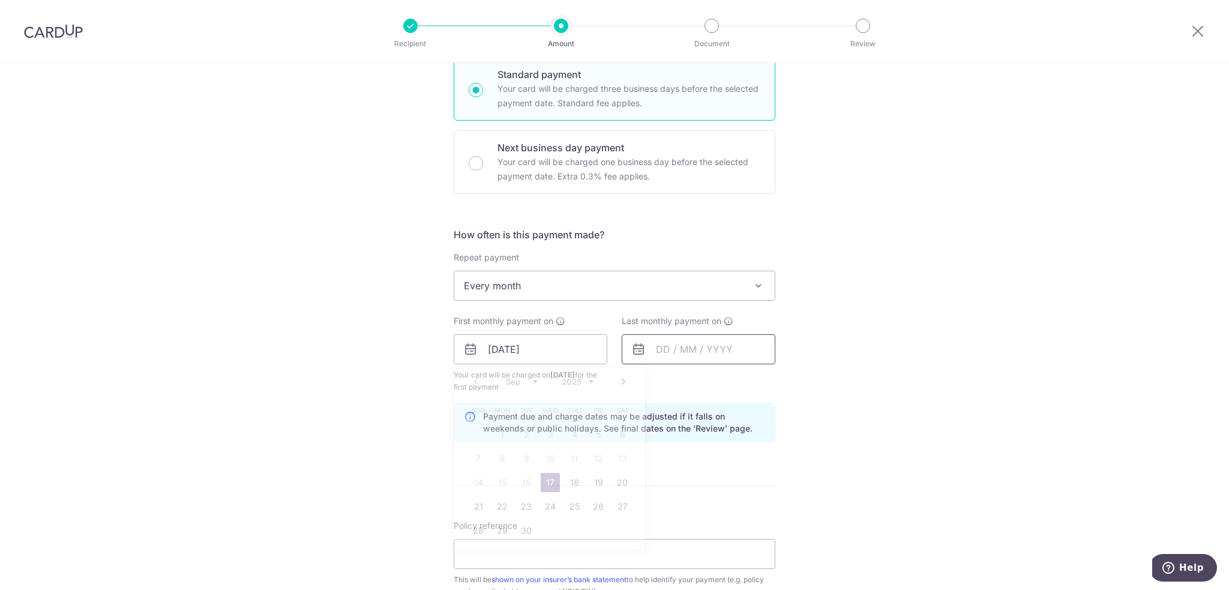
click at [694, 353] on input "text" at bounding box center [699, 349] width 154 height 30
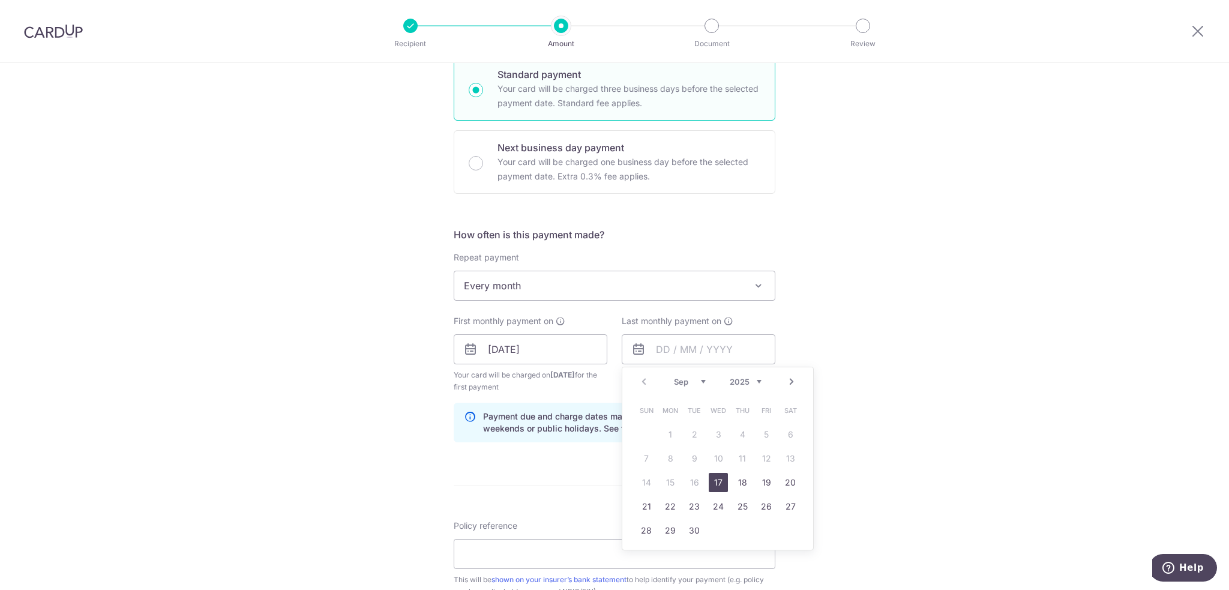
click at [792, 384] on link "Next" at bounding box center [791, 381] width 14 height 14
click at [686, 479] on link "17" at bounding box center [694, 482] width 19 height 19
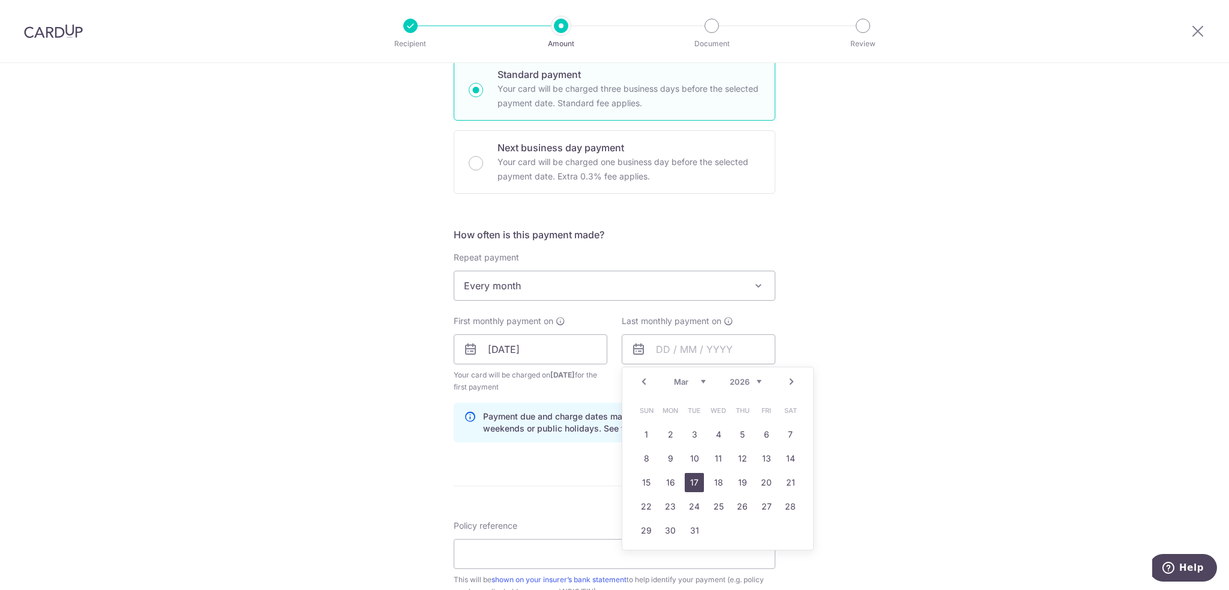
type input "[DATE]"
click at [924, 439] on div "Tell us more about your payment Enter payment amount SGD 120.00 120.00 Select C…" at bounding box center [614, 361] width 1229 height 1196
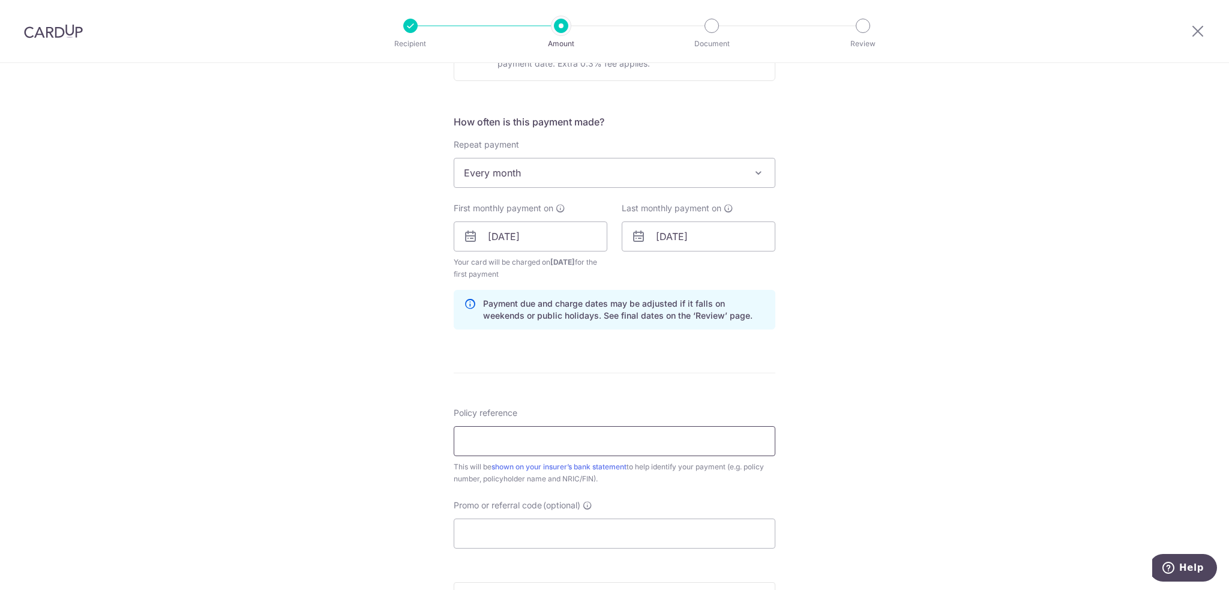
scroll to position [420, 0]
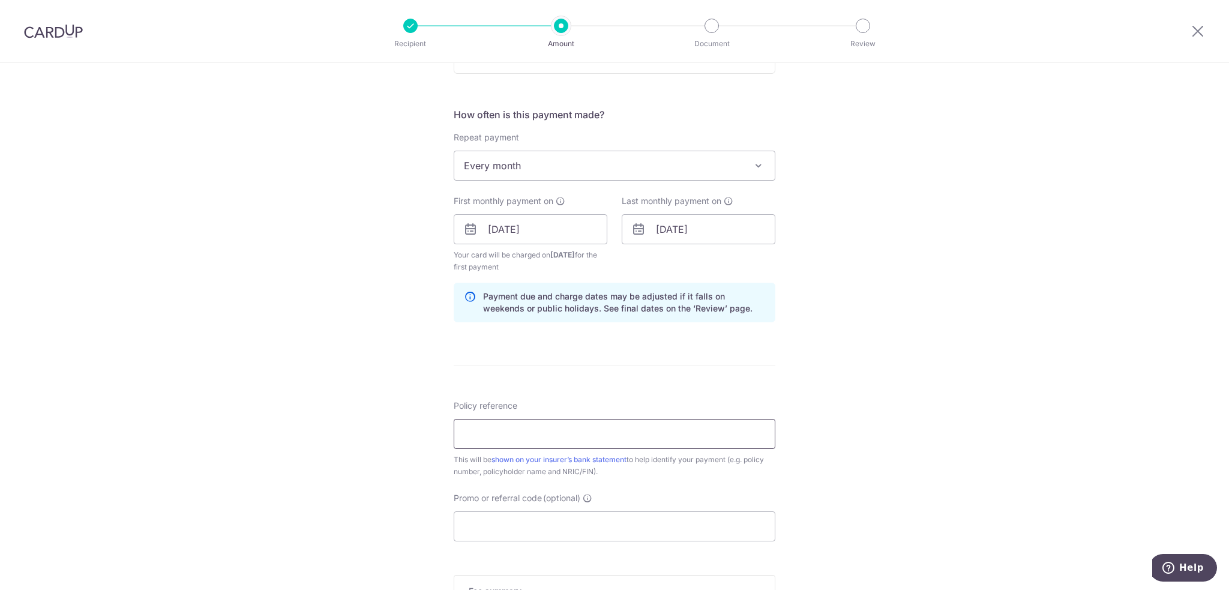
click at [523, 420] on input "Policy reference" at bounding box center [615, 434] width 322 height 30
paste input "0235274886 Tang Si Yan 477J"
type input "0235274886 Tang Si Yan 477J"
click at [509, 511] on input "Promo or referral code (optional)" at bounding box center [615, 526] width 322 height 30
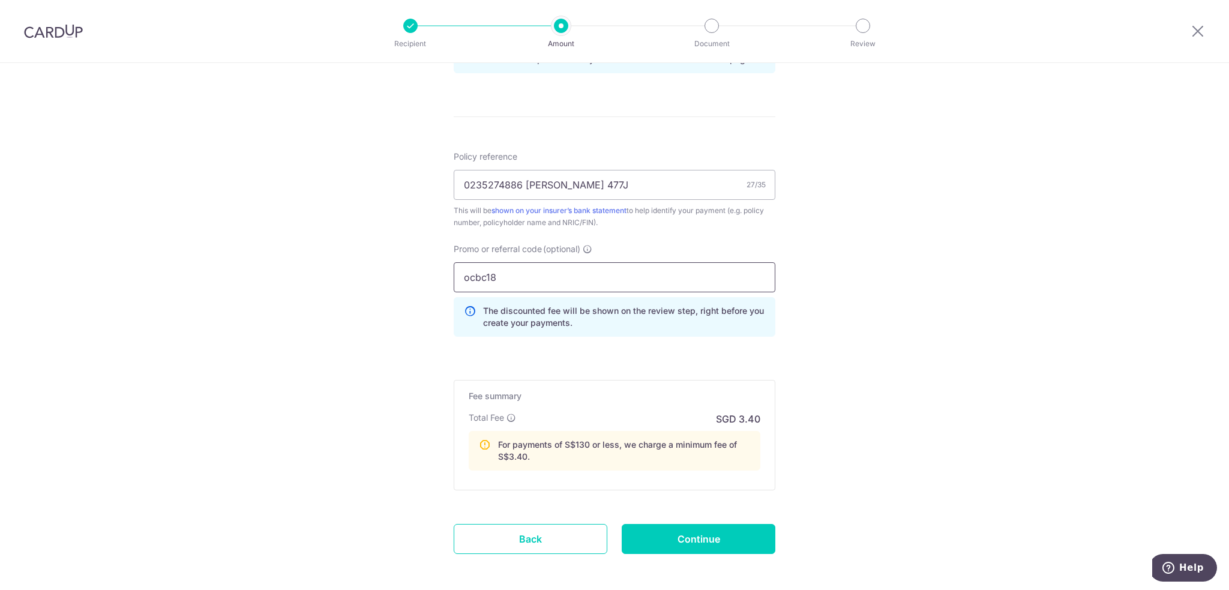
scroll to position [720, 0]
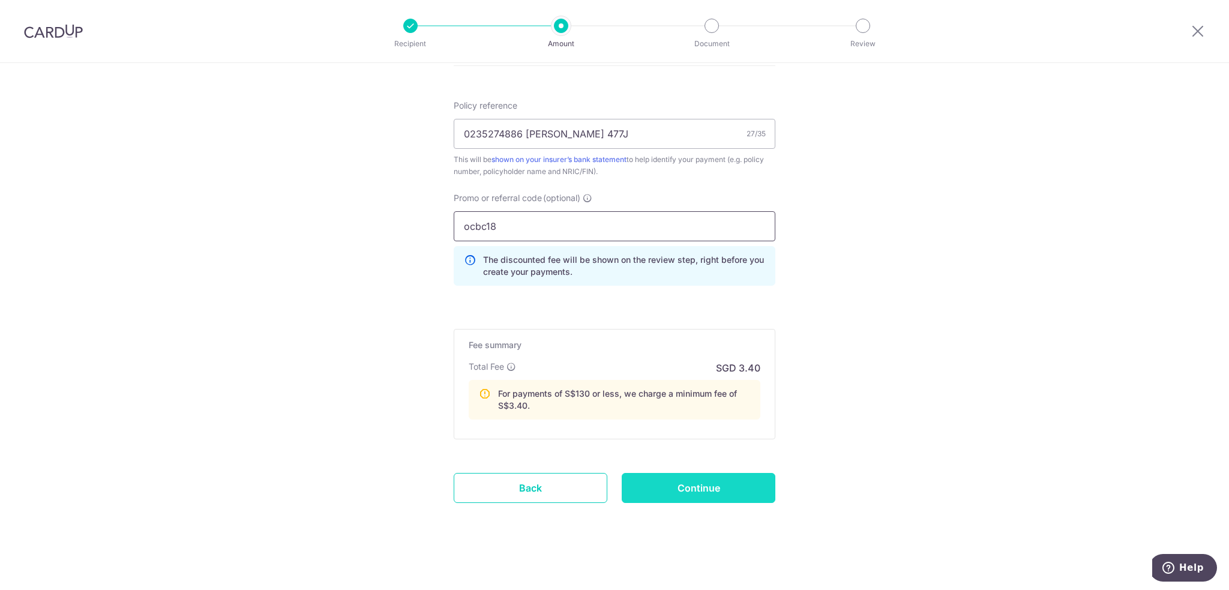
type input "ocbc18"
click at [731, 492] on input "Continue" at bounding box center [699, 488] width 154 height 30
type input "Create Schedule"
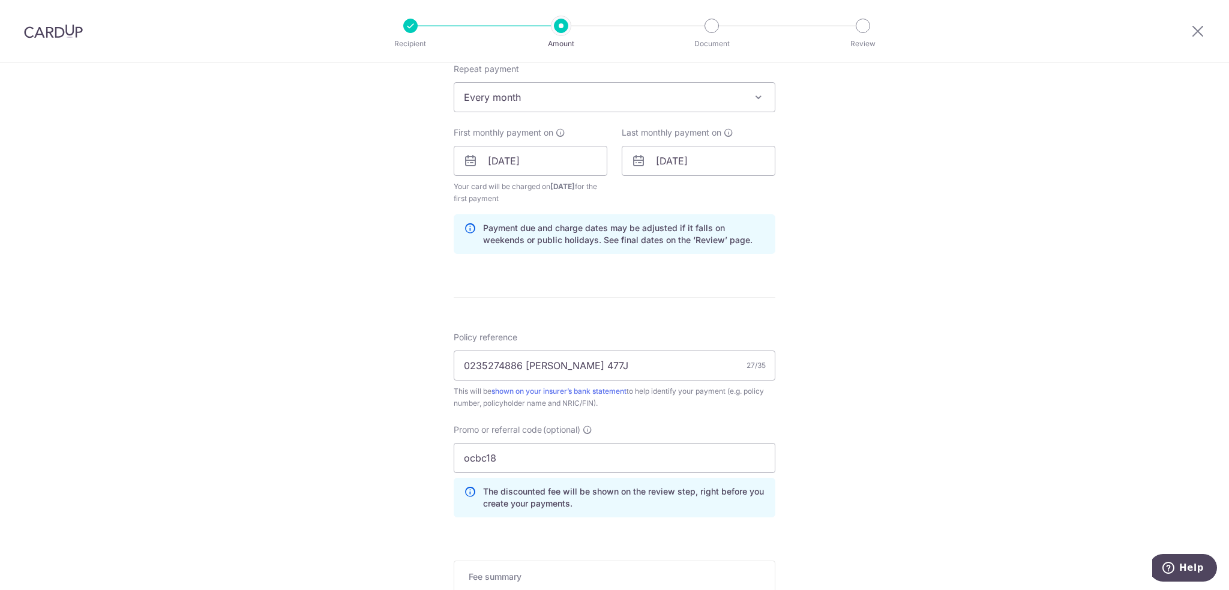
scroll to position [480, 0]
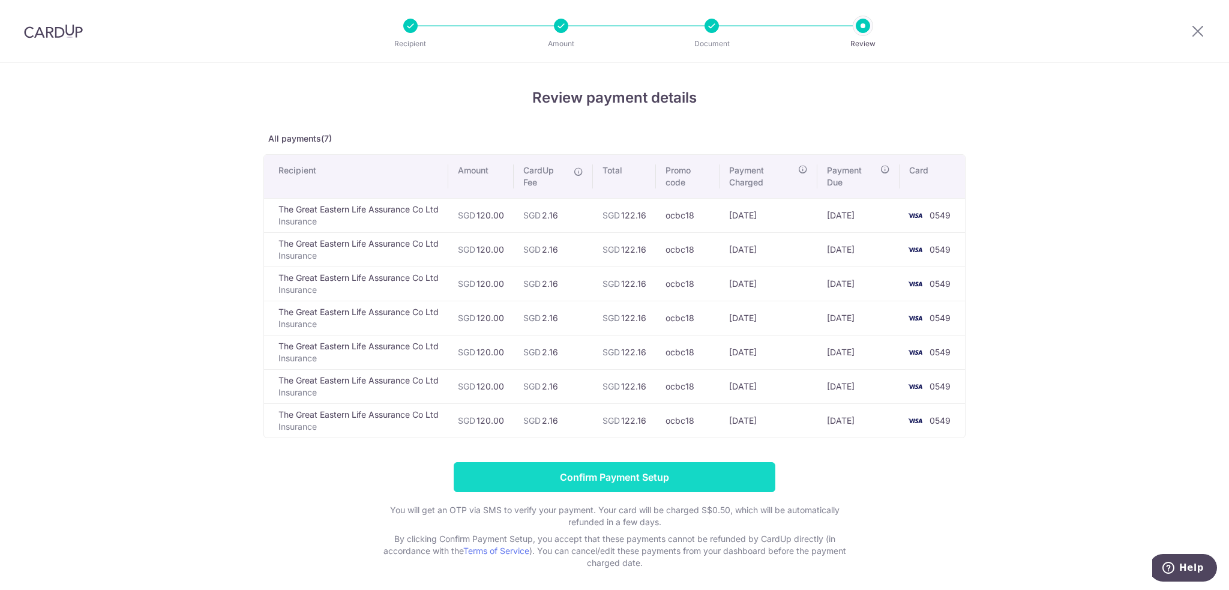
click at [676, 473] on input "Confirm Payment Setup" at bounding box center [615, 477] width 322 height 30
